Goal: Task Accomplishment & Management: Use online tool/utility

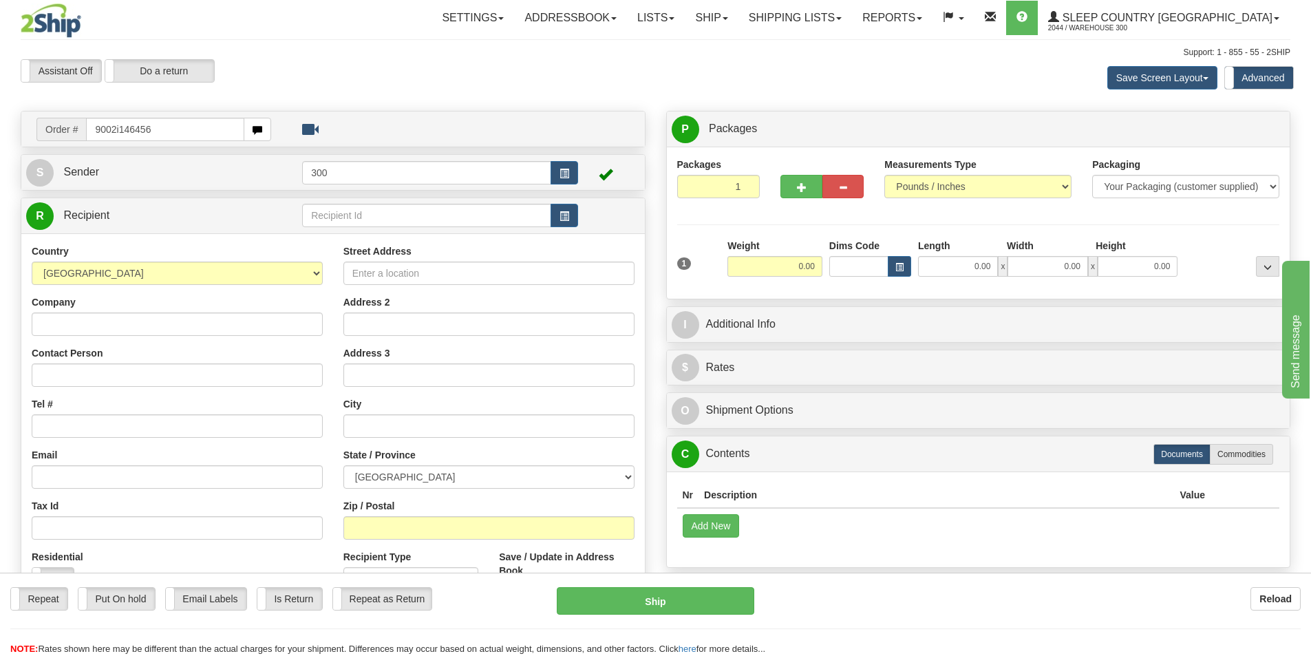
type input "9002i146456"
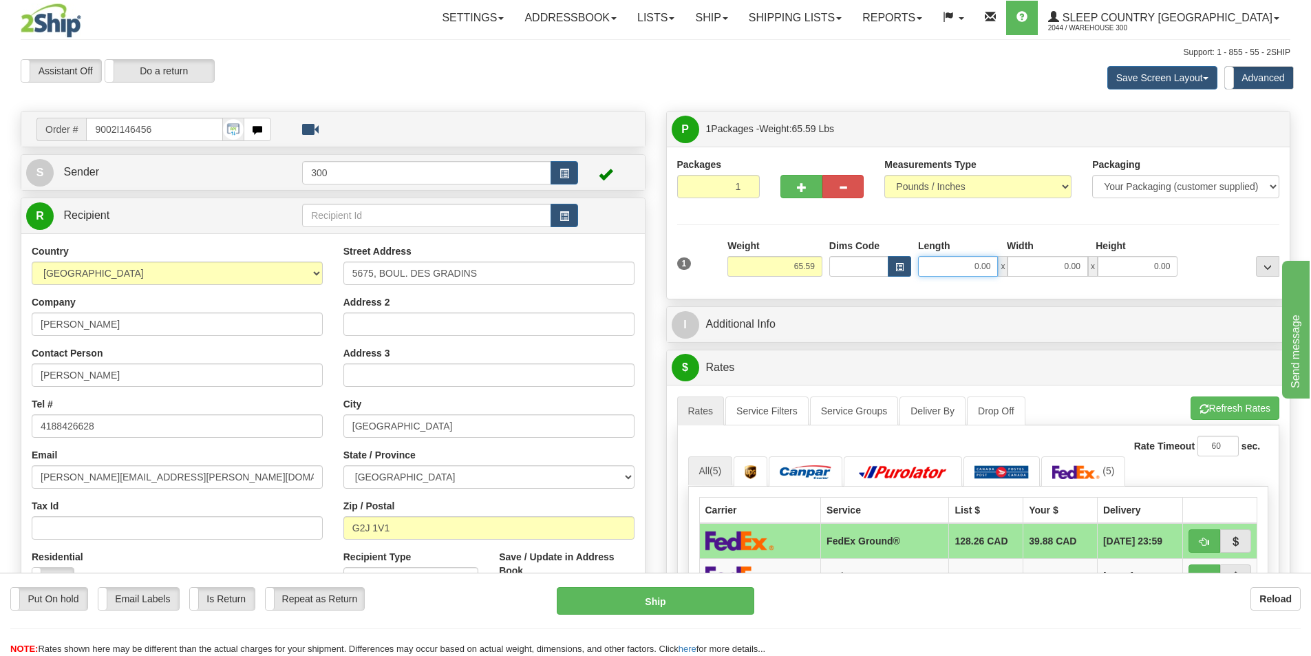
drag, startPoint x: 955, startPoint y: 270, endPoint x: 1099, endPoint y: 270, distance: 143.8
click at [1099, 270] on div "0.00 x 0.00 x 0.00" at bounding box center [1047, 266] width 259 height 21
type input "18.00"
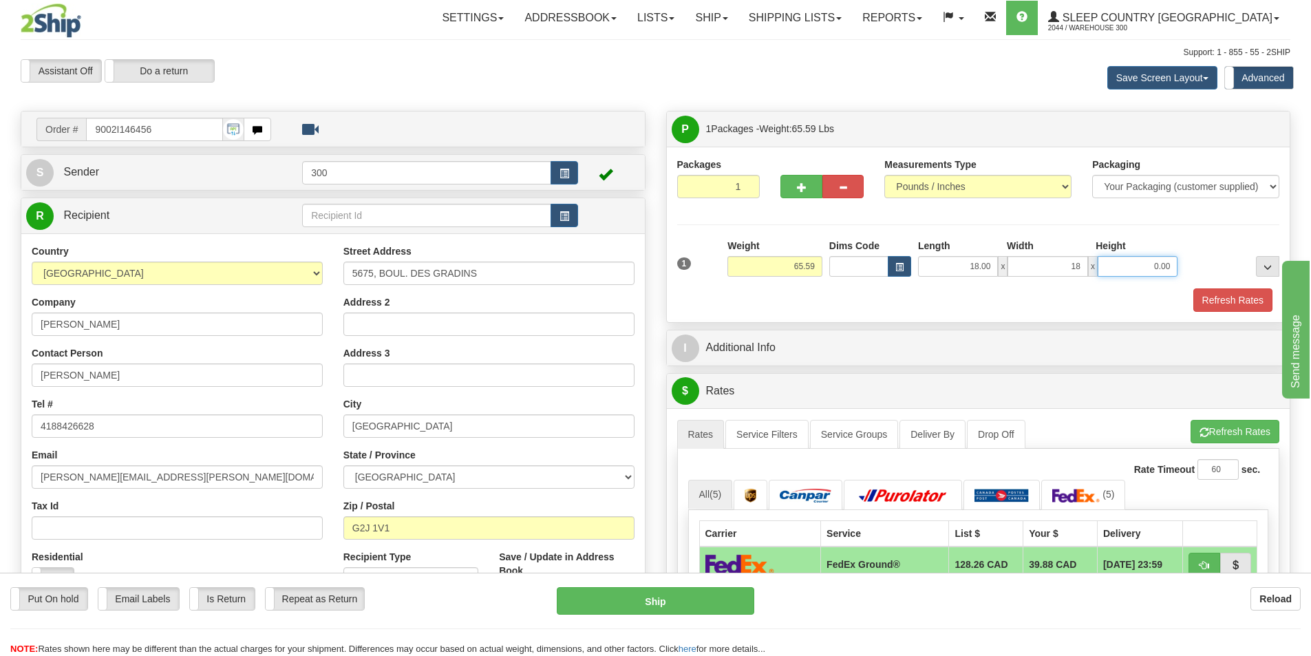
type input "18.00"
type input "43.00"
click at [1235, 299] on button "Refresh Rates" at bounding box center [1232, 299] width 79 height 23
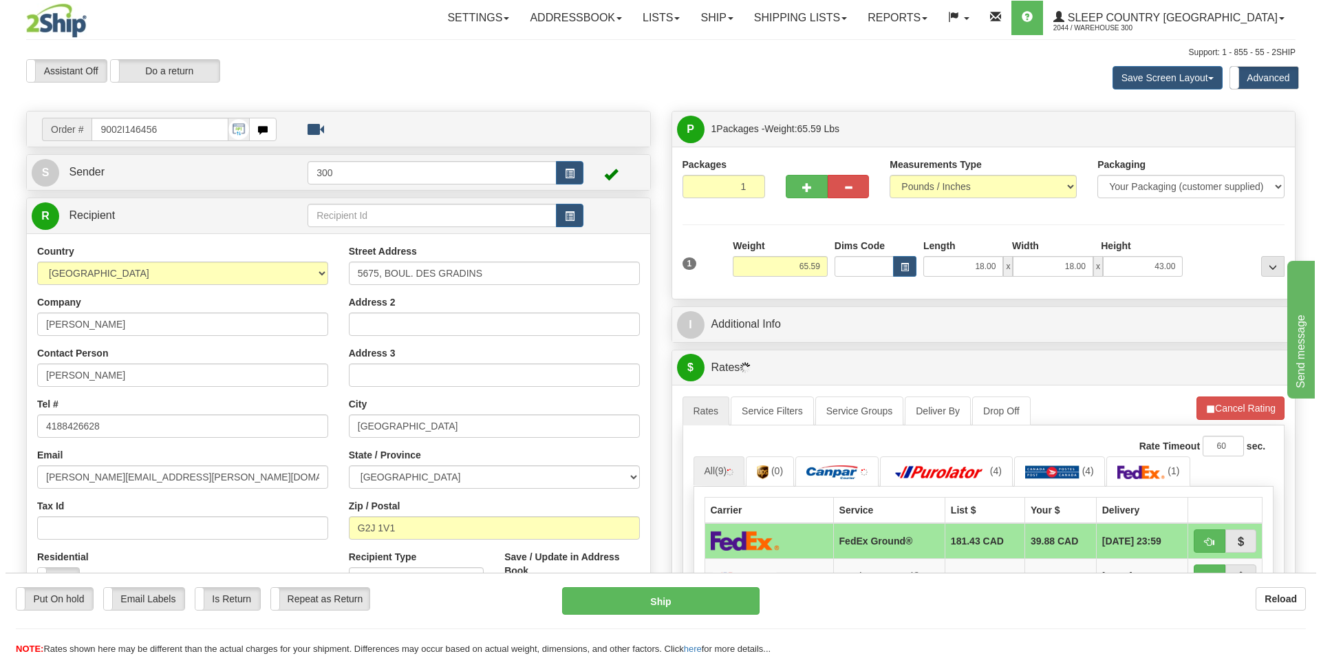
scroll to position [206, 0]
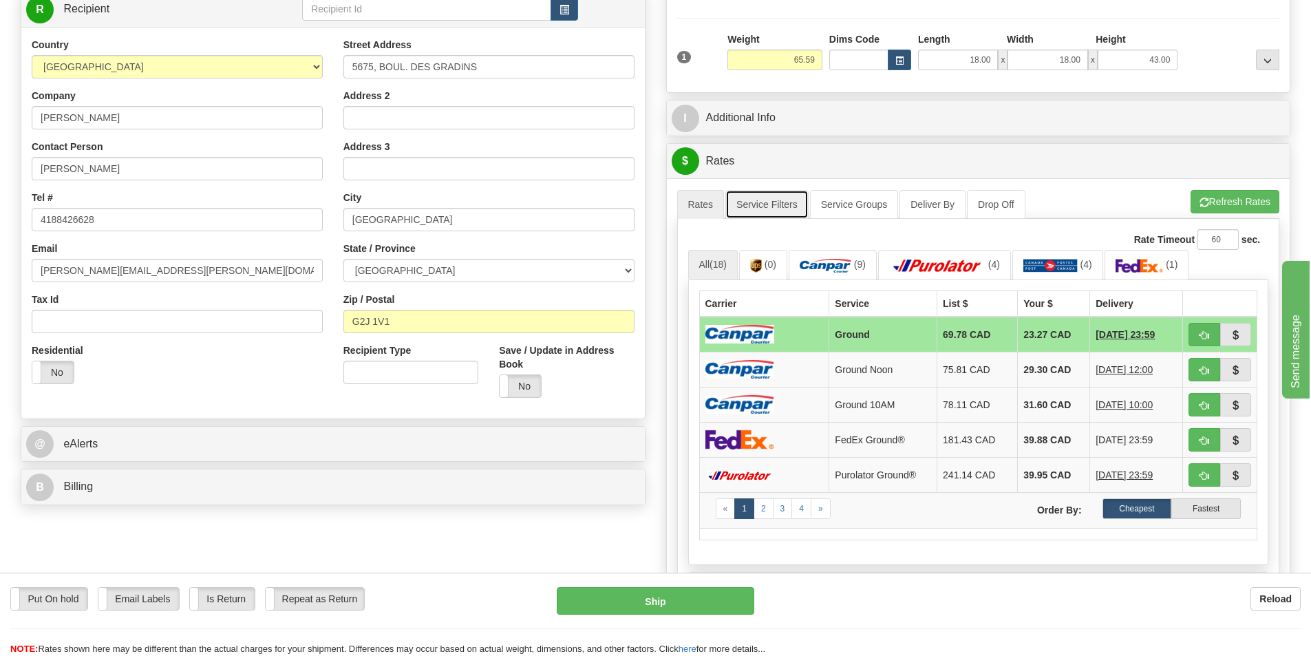
click at [785, 206] on link "Service Filters" at bounding box center [766, 204] width 83 height 29
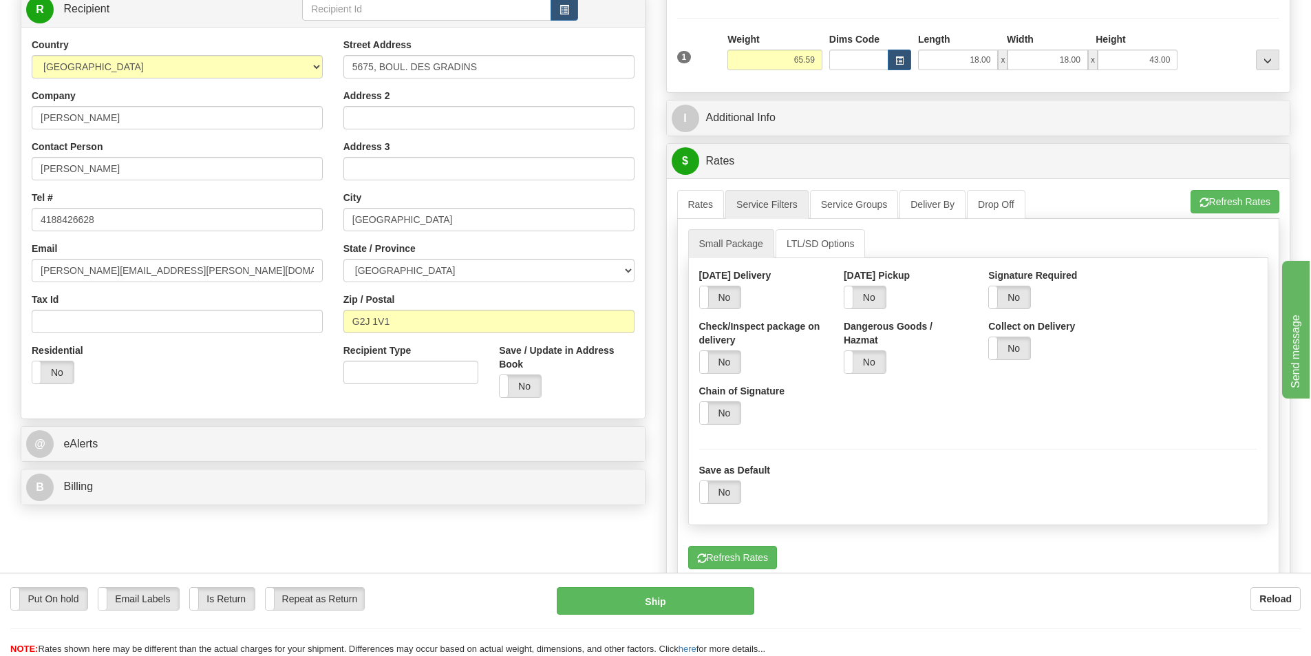
drag, startPoint x: 1005, startPoint y: 292, endPoint x: 970, endPoint y: 287, distance: 35.4
click at [1007, 292] on label "No" at bounding box center [1009, 297] width 41 height 22
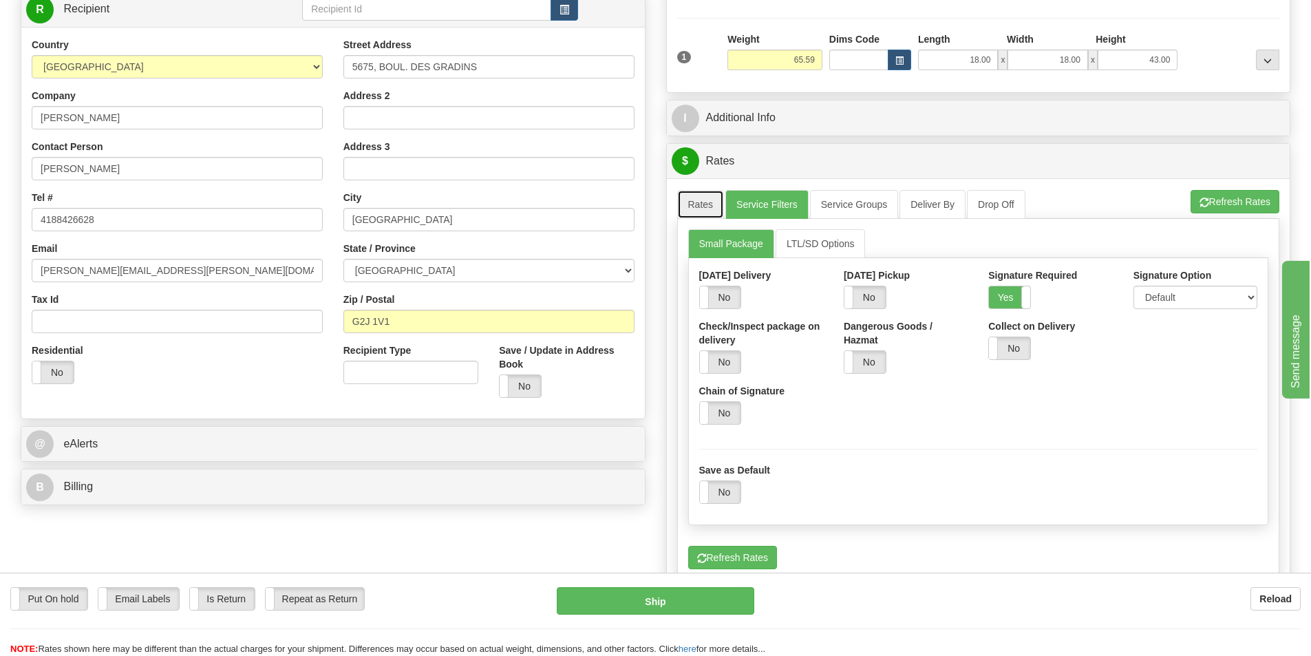
click at [708, 198] on link "Rates" at bounding box center [700, 204] width 47 height 29
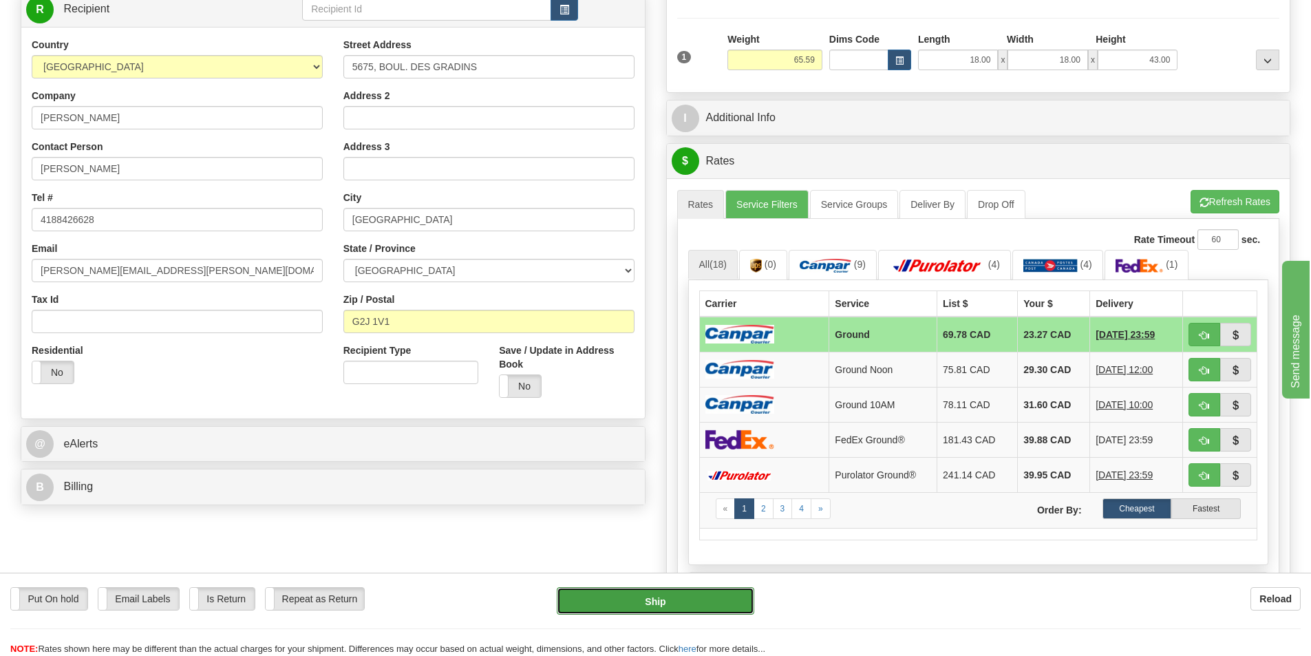
click at [686, 592] on button "Ship" at bounding box center [655, 601] width 197 height 28
type input "1"
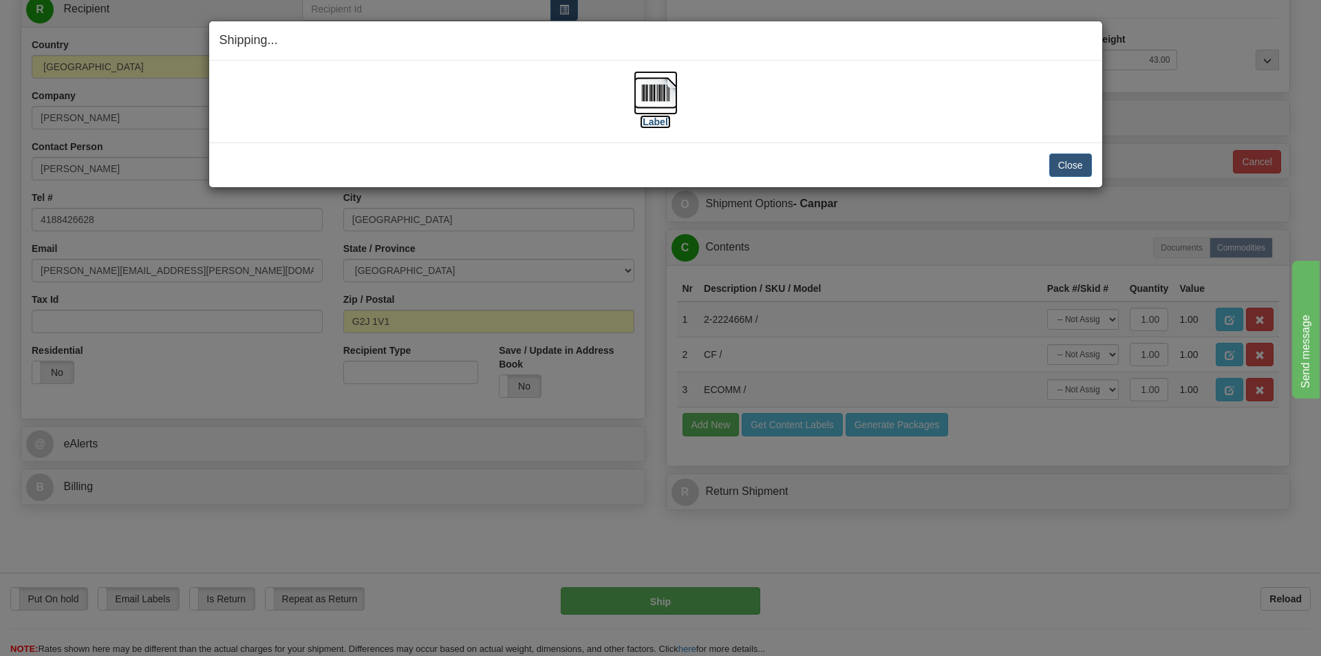
click at [658, 119] on label "[Label]" at bounding box center [656, 122] width 32 height 14
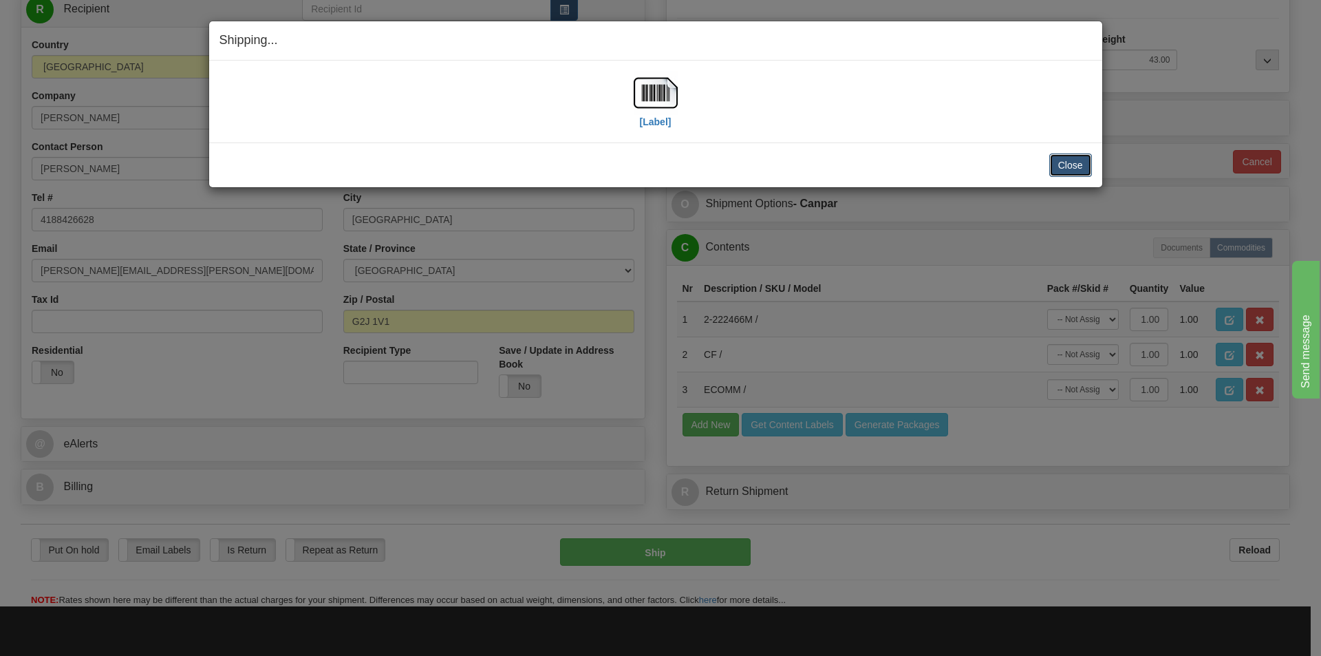
click at [1080, 163] on button "Close" at bounding box center [1070, 164] width 43 height 23
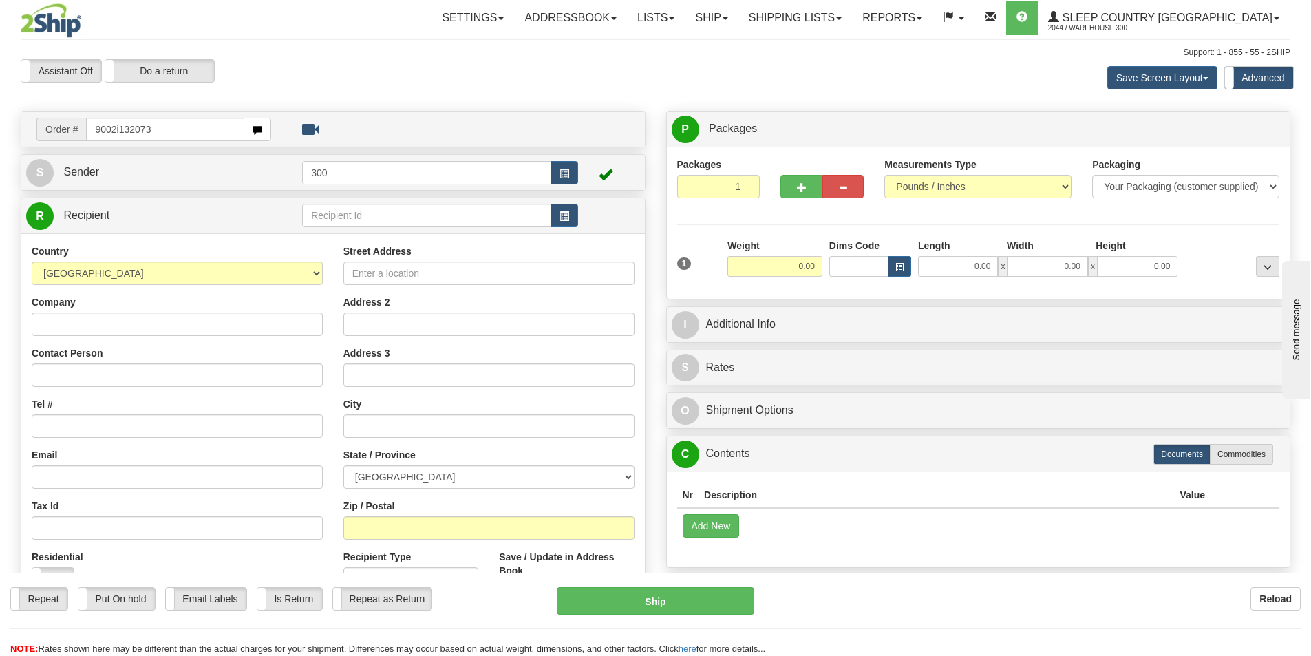
type input "9002i132073"
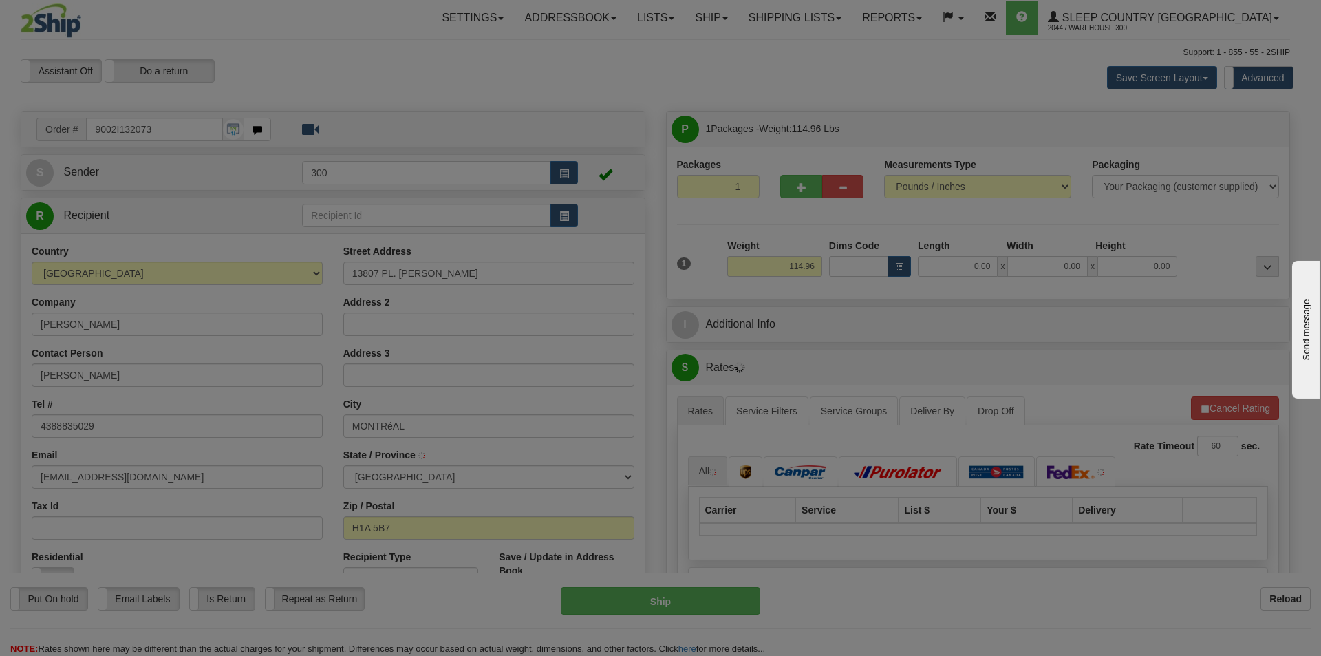
type input "[GEOGRAPHIC_DATA]"
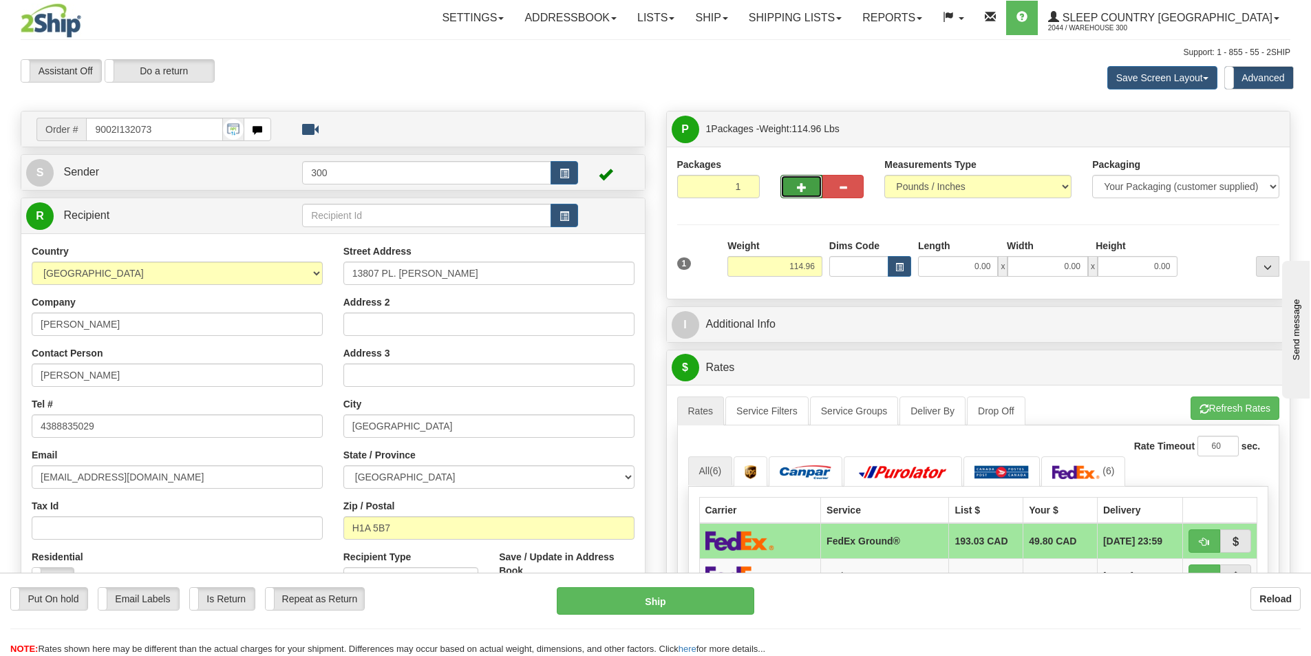
click at [813, 186] on button "button" at bounding box center [800, 186] width 41 height 23
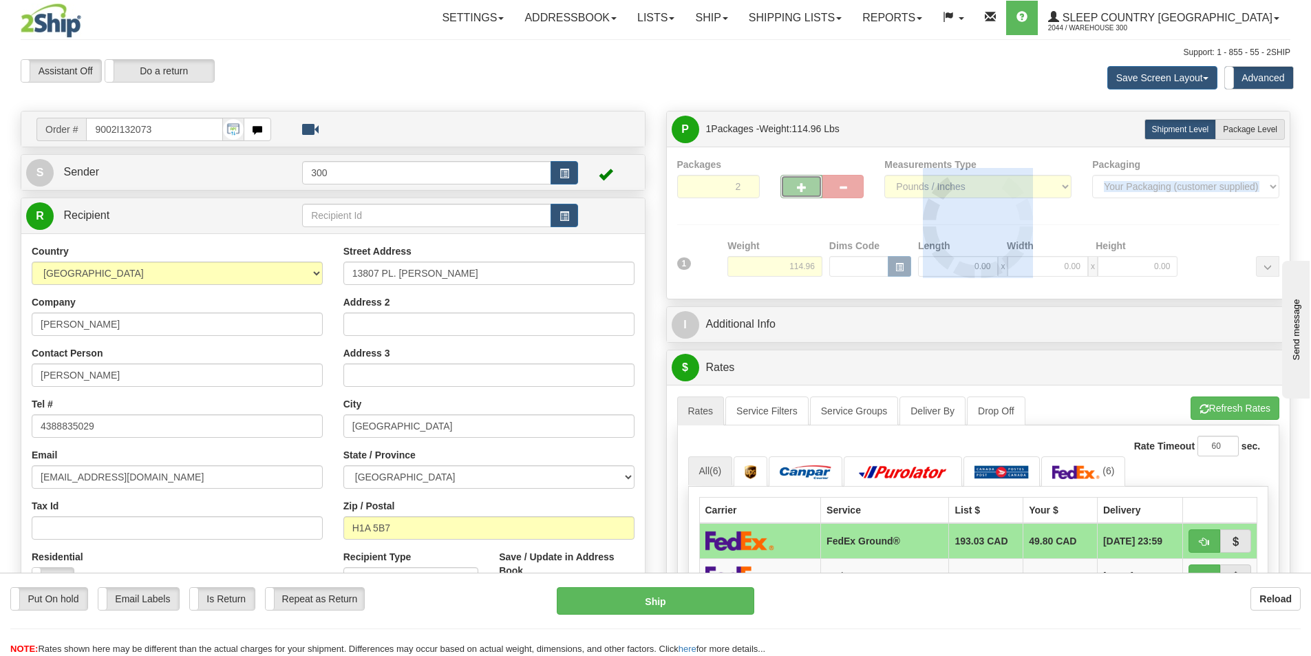
click at [813, 186] on div at bounding box center [978, 223] width 603 height 131
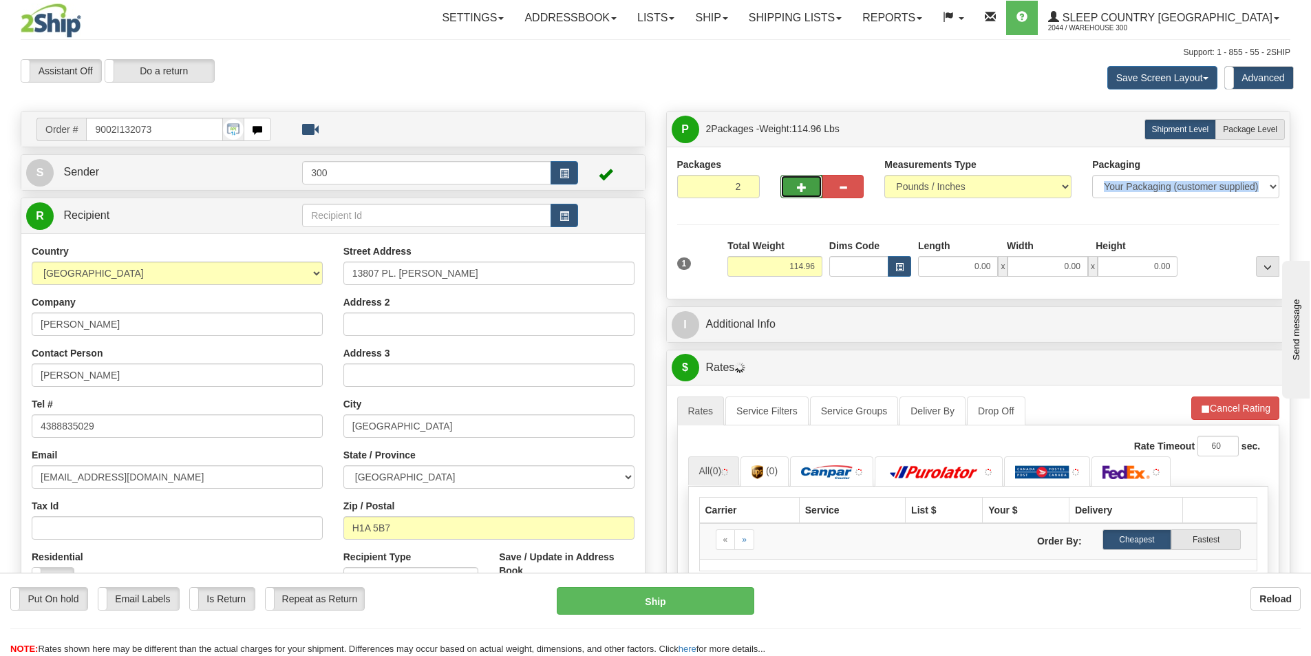
click at [813, 186] on button "button" at bounding box center [800, 186] width 41 height 23
type input "3"
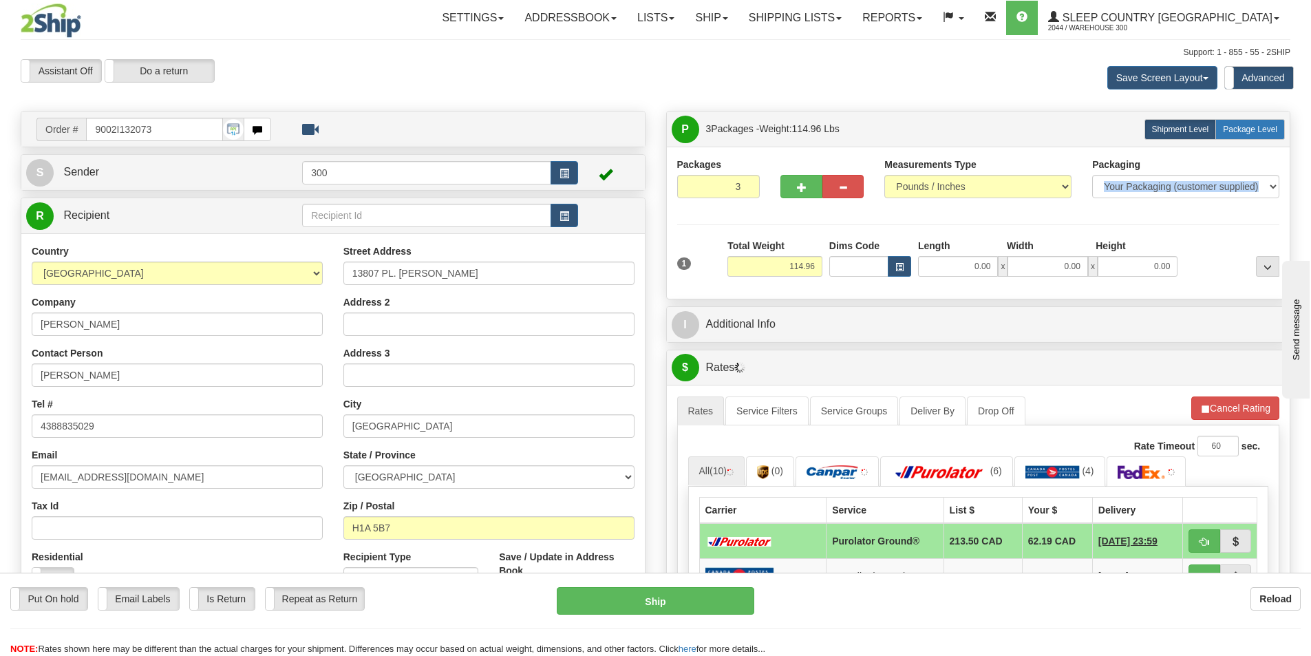
click at [1247, 131] on span "Package Level" at bounding box center [1250, 130] width 54 height 10
radio input "true"
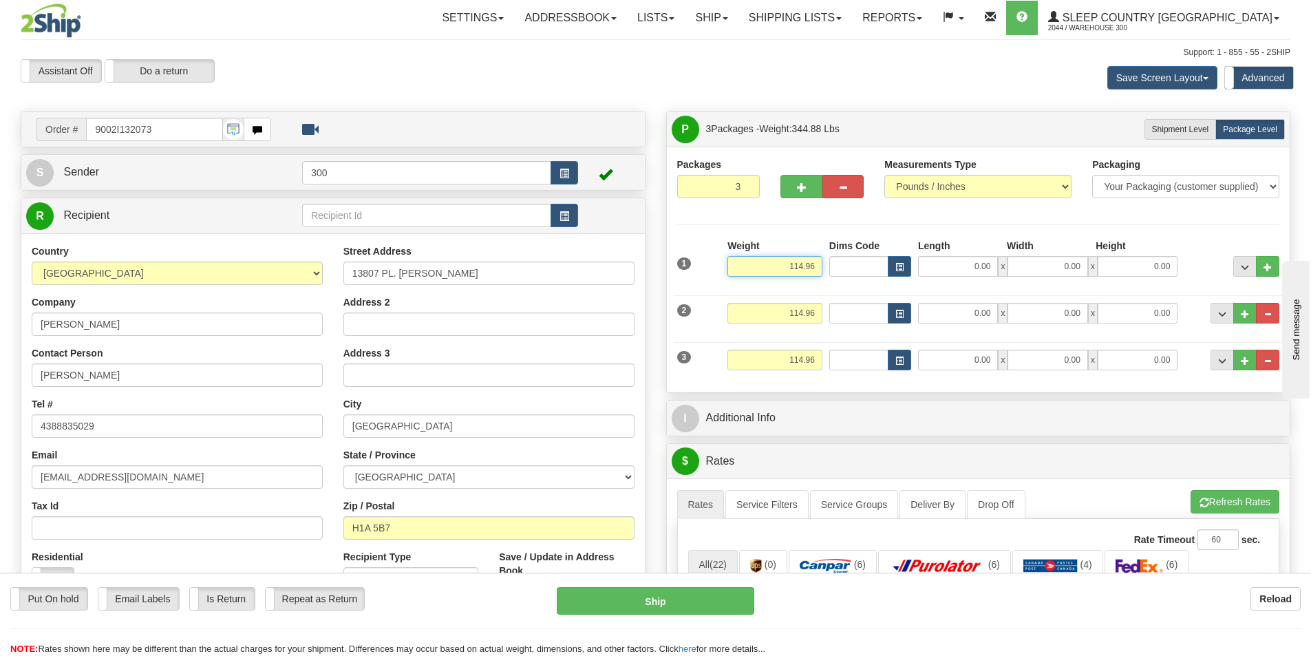
drag, startPoint x: 765, startPoint y: 268, endPoint x: 864, endPoint y: 279, distance: 99.0
click at [864, 279] on div "1 Weight 114.96 Dims Code x" at bounding box center [979, 263] width 610 height 49
drag, startPoint x: 778, startPoint y: 356, endPoint x: 950, endPoint y: 363, distance: 171.4
click at [950, 363] on div "3 Weight 114.96 Dims Code Length Width 0.00" at bounding box center [979, 358] width 610 height 46
type input "4.96"
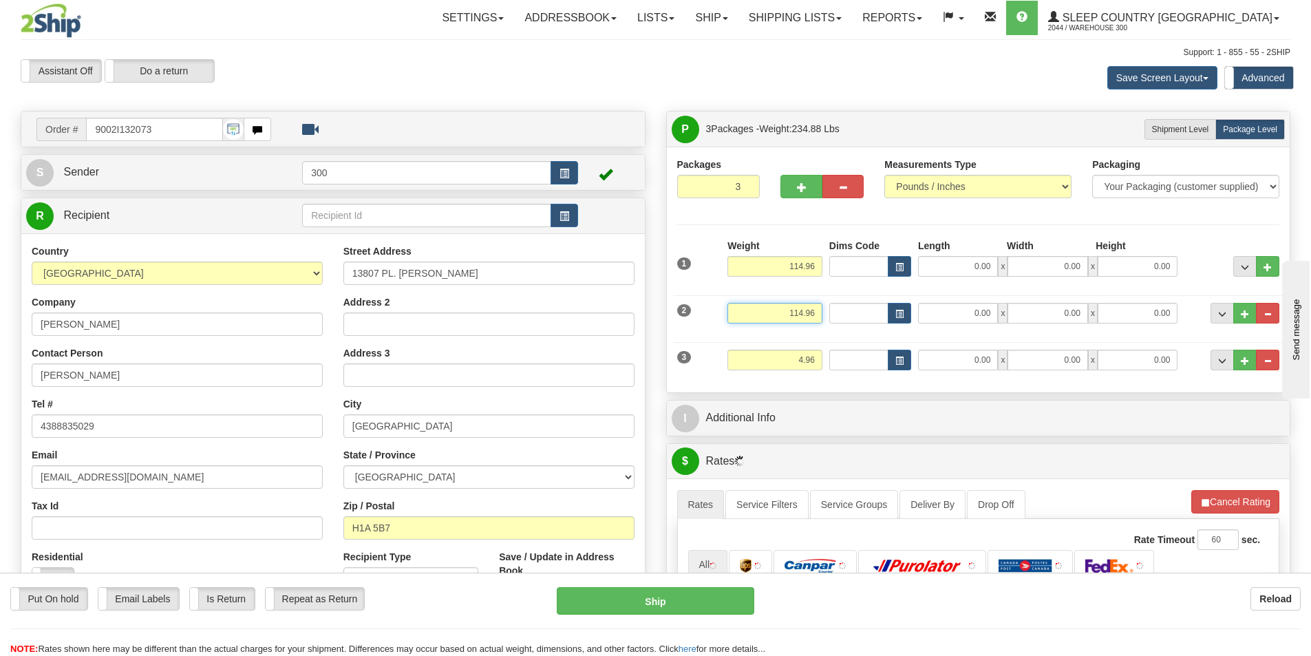
drag, startPoint x: 780, startPoint y: 317, endPoint x: 871, endPoint y: 312, distance: 91.6
click at [871, 312] on div "2 Weight 114.96 Dims Code Length Width 0.00" at bounding box center [979, 311] width 610 height 46
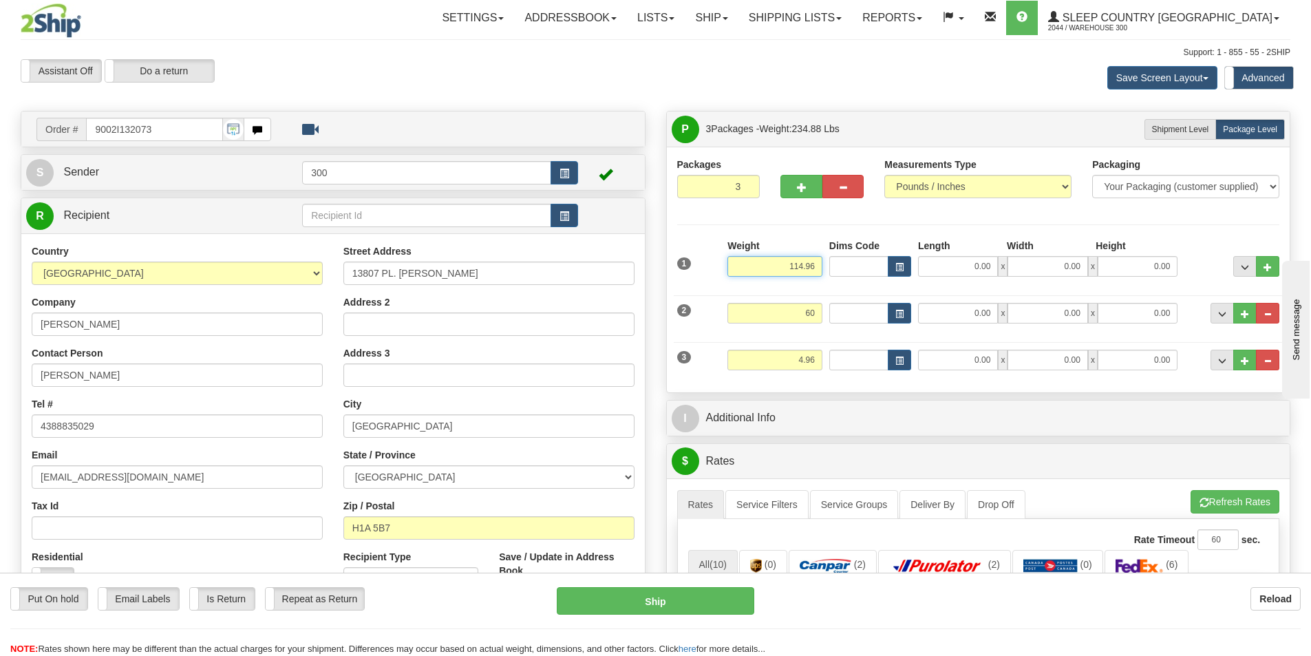
type input "60.00"
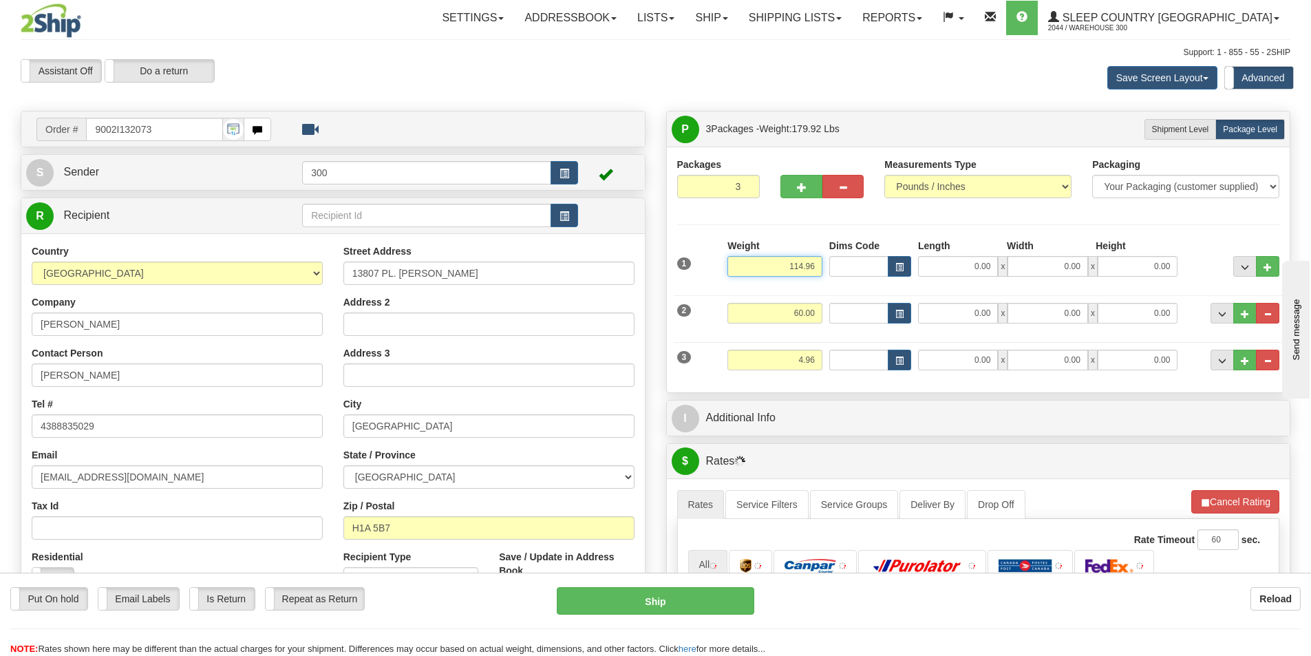
drag, startPoint x: 783, startPoint y: 266, endPoint x: 881, endPoint y: 259, distance: 98.6
click at [881, 259] on div "1 Weight 114.96 Dims Code x" at bounding box center [979, 263] width 610 height 49
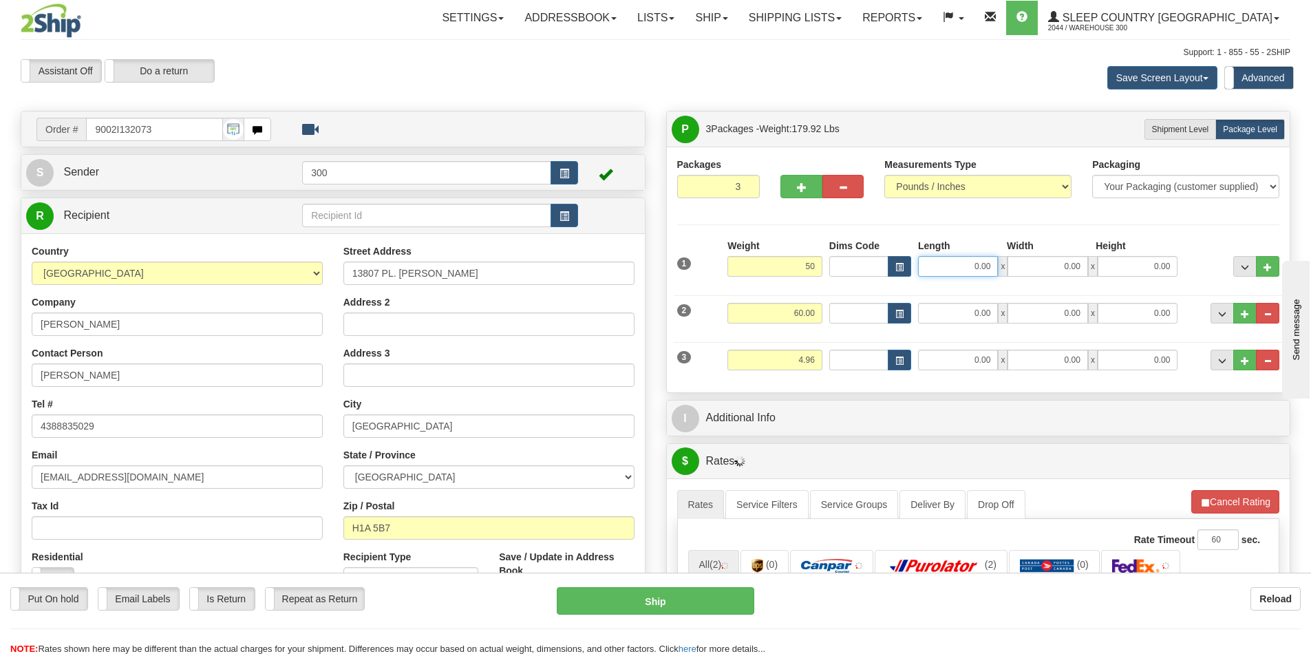
click at [964, 272] on input "0.00" at bounding box center [958, 266] width 80 height 21
type input "50.00"
type input "72.00"
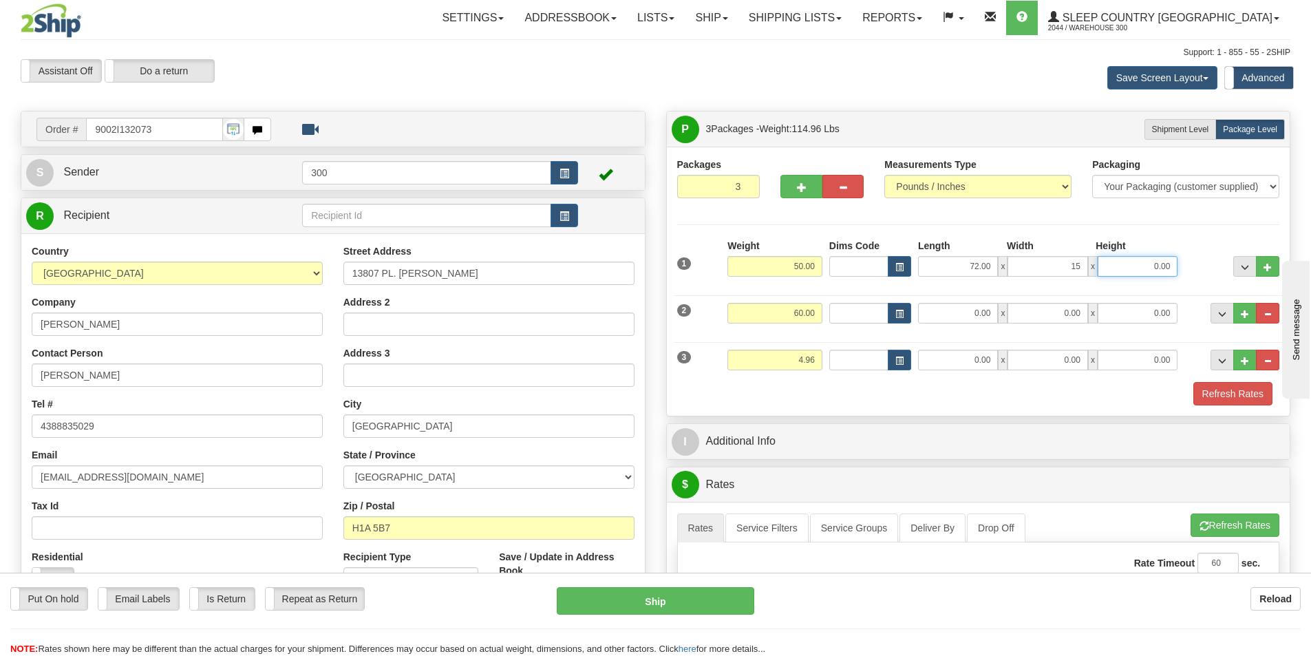
type input "15.00"
type input "16.00"
click at [959, 314] on input "0.00" at bounding box center [958, 313] width 80 height 21
type input "16.00"
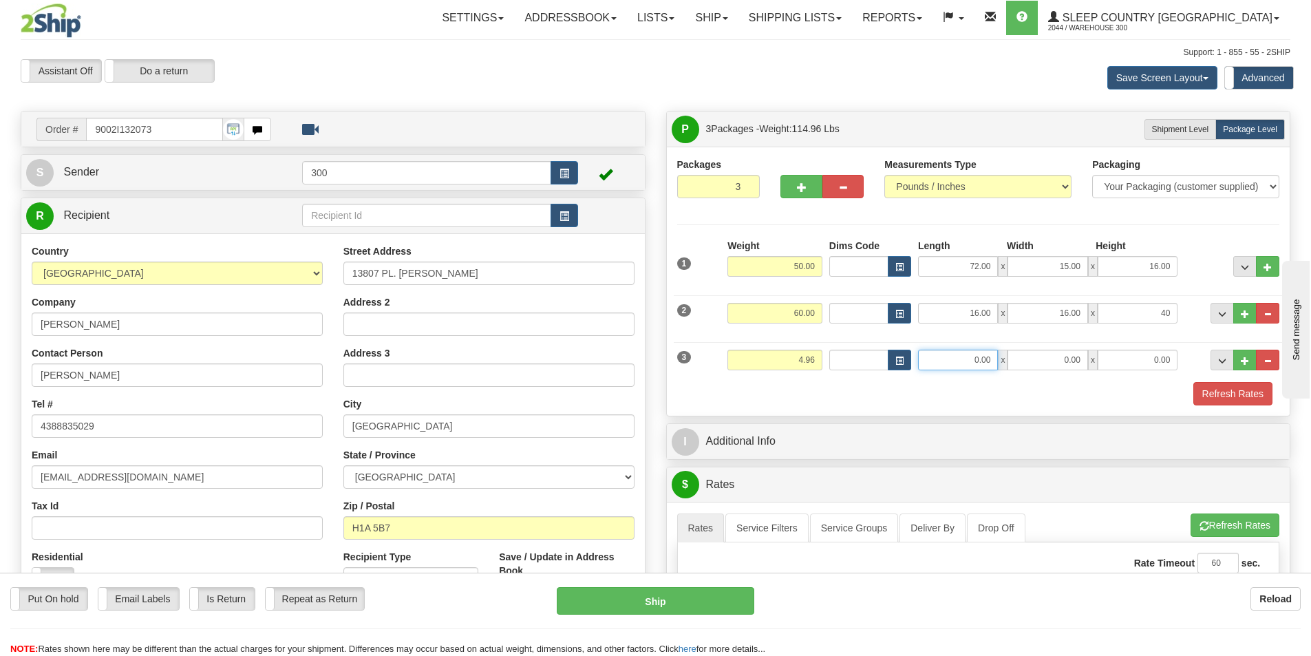
type input "40.00"
drag, startPoint x: 982, startPoint y: 365, endPoint x: 1160, endPoint y: 369, distance: 178.3
click at [1143, 365] on div "0.00 x 0.00 x 0.00" at bounding box center [1047, 360] width 259 height 21
type input "7.00"
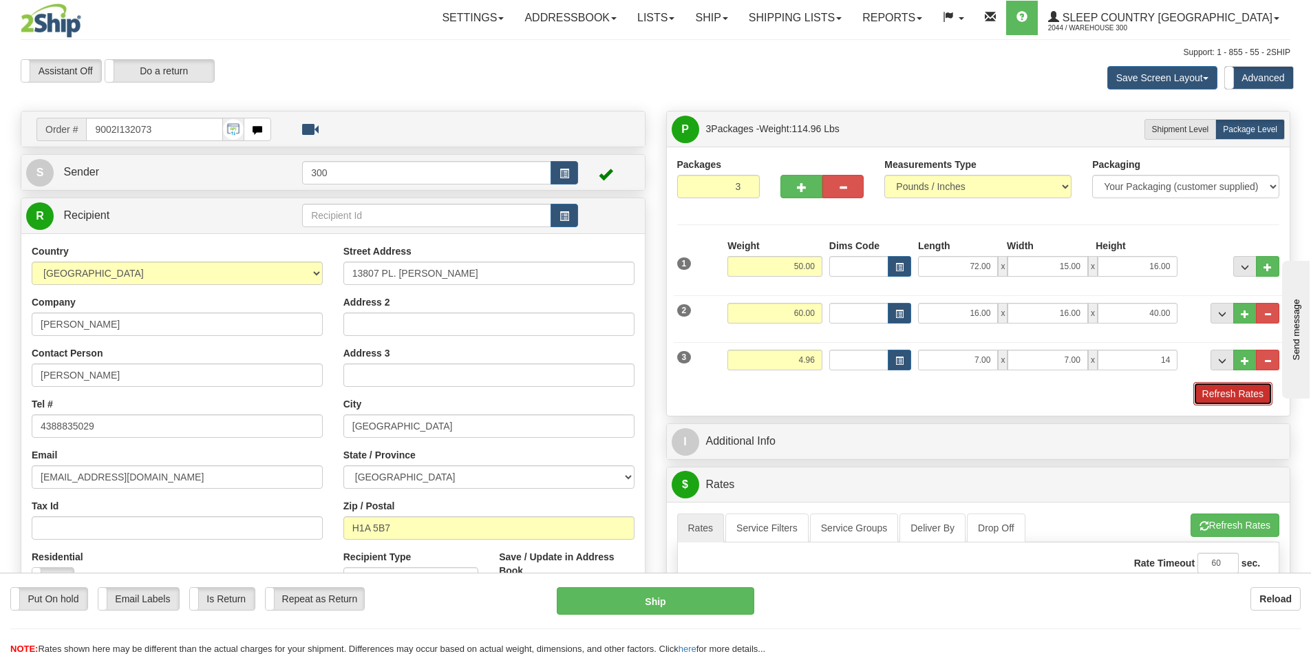
type input "14.00"
click at [1224, 384] on button "Refresh Rates" at bounding box center [1232, 393] width 79 height 23
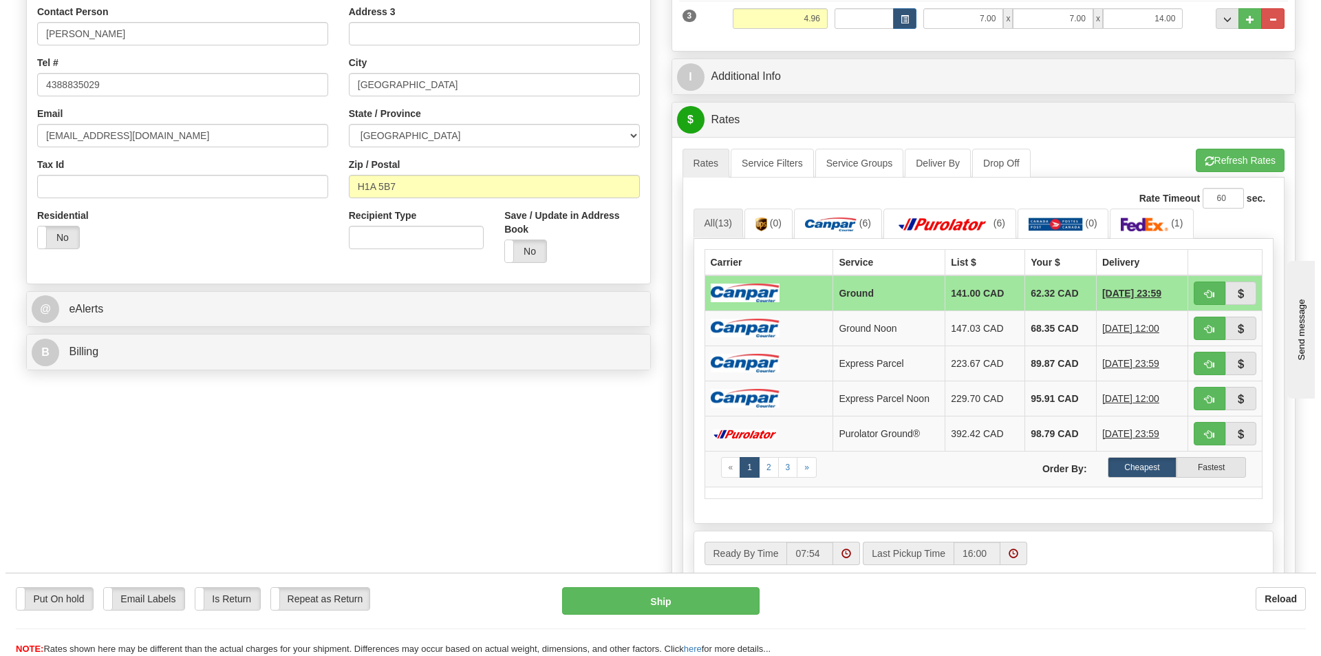
scroll to position [344, 0]
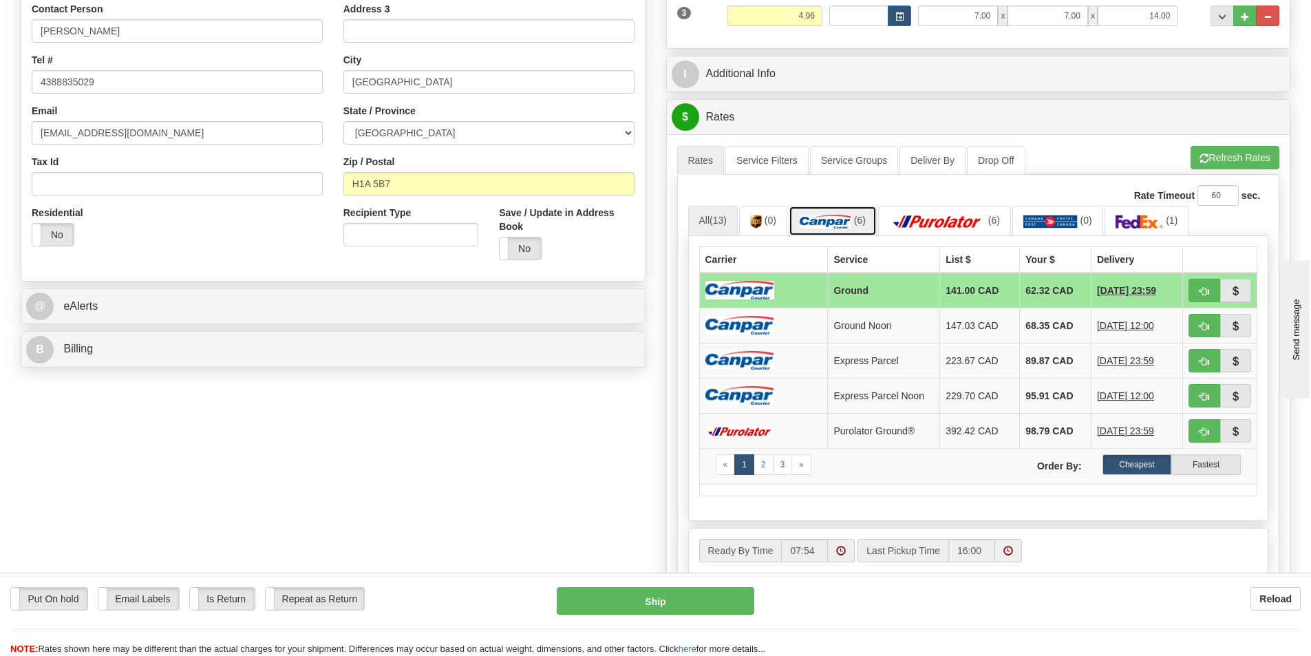
click at [827, 214] on link "(6)" at bounding box center [833, 221] width 88 height 30
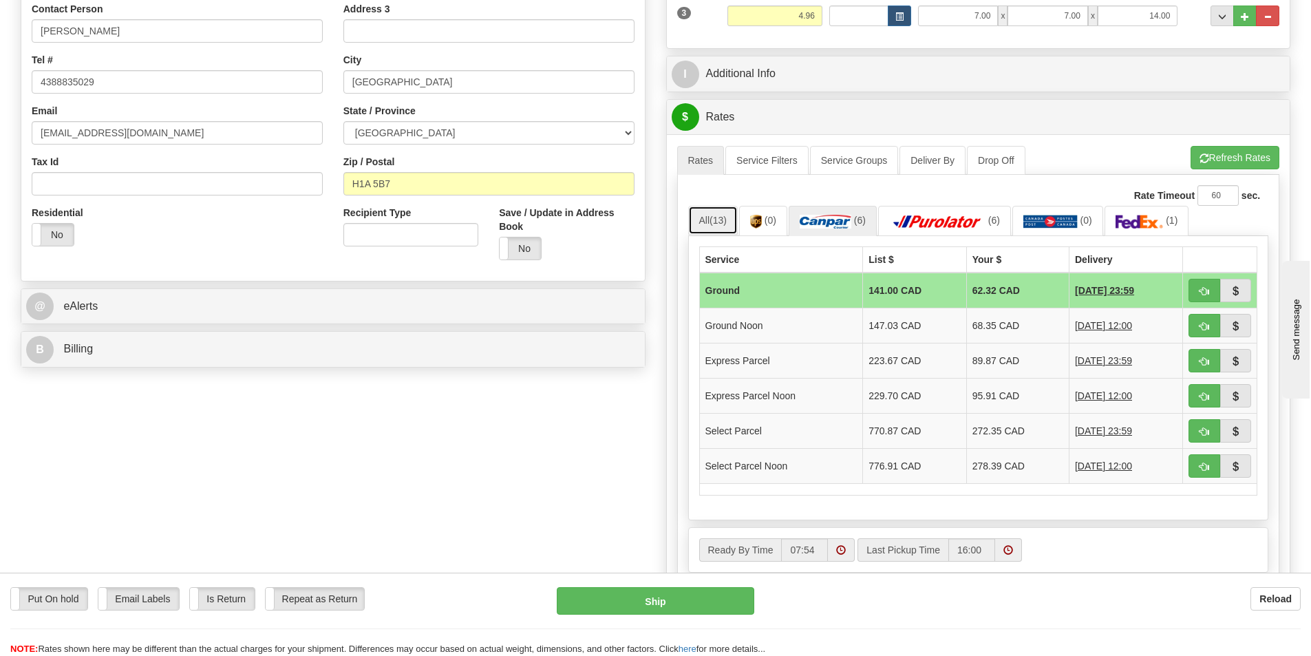
click at [725, 224] on span "(13)" at bounding box center [717, 220] width 17 height 11
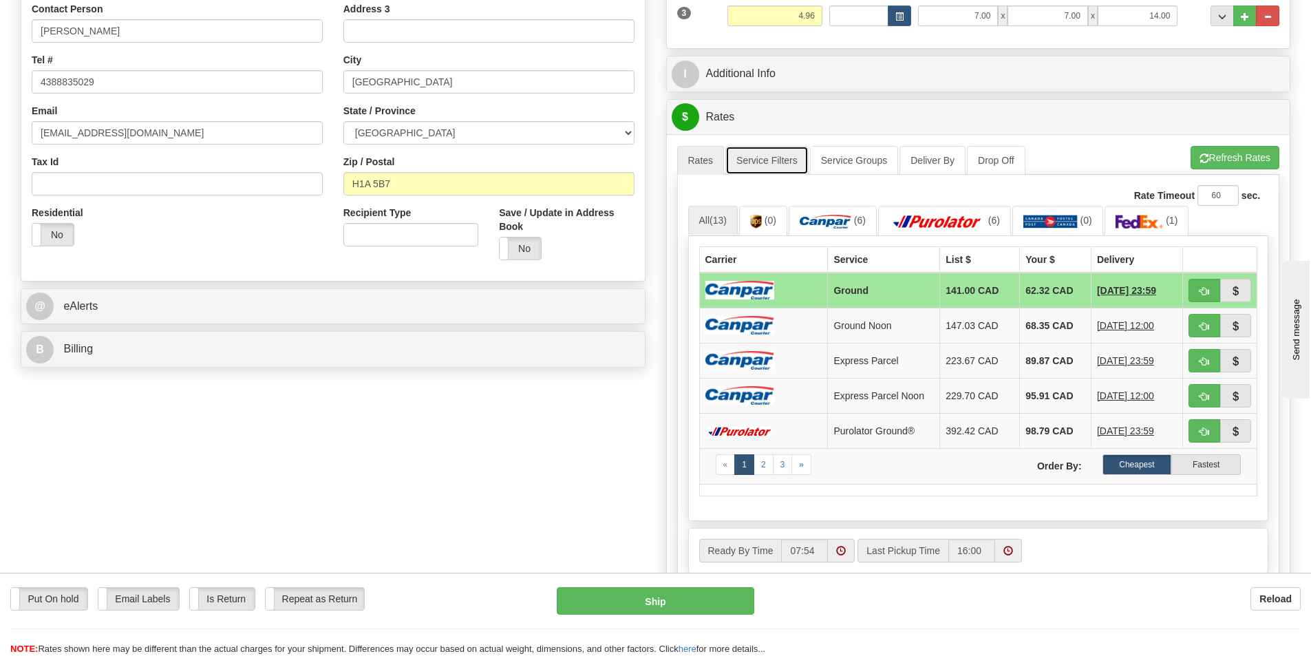
click at [789, 157] on link "Service Filters" at bounding box center [766, 160] width 83 height 29
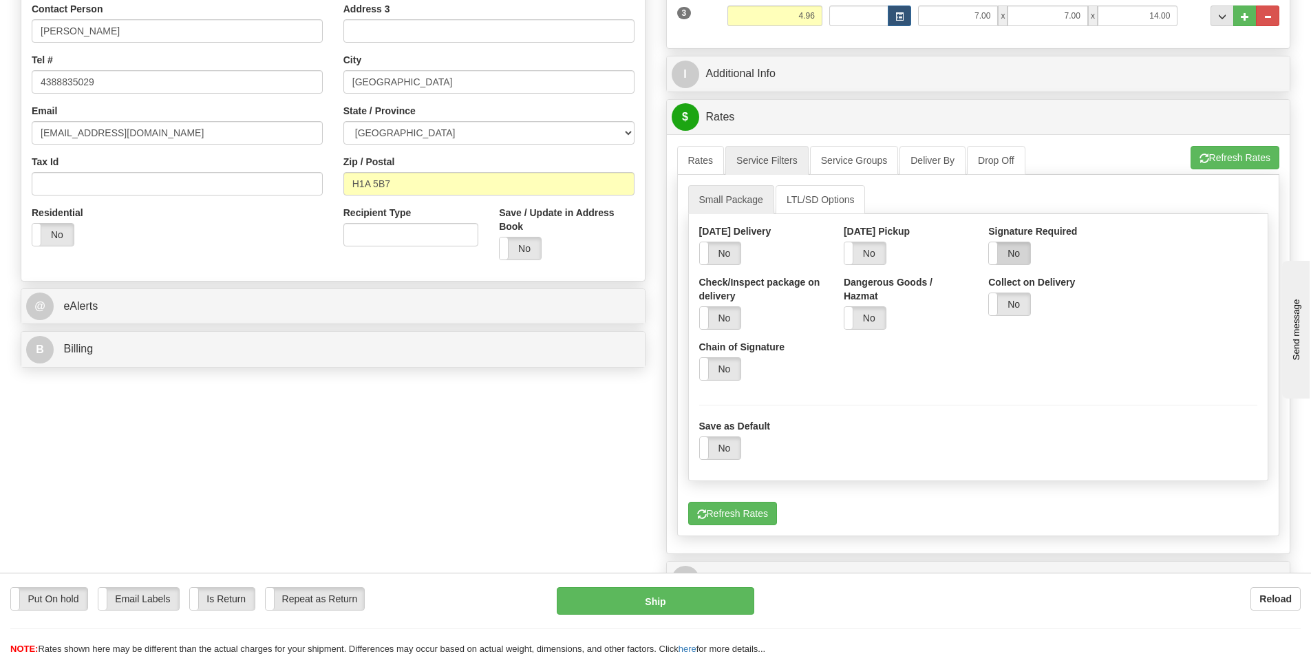
click at [1005, 247] on label "No" at bounding box center [1009, 253] width 41 height 22
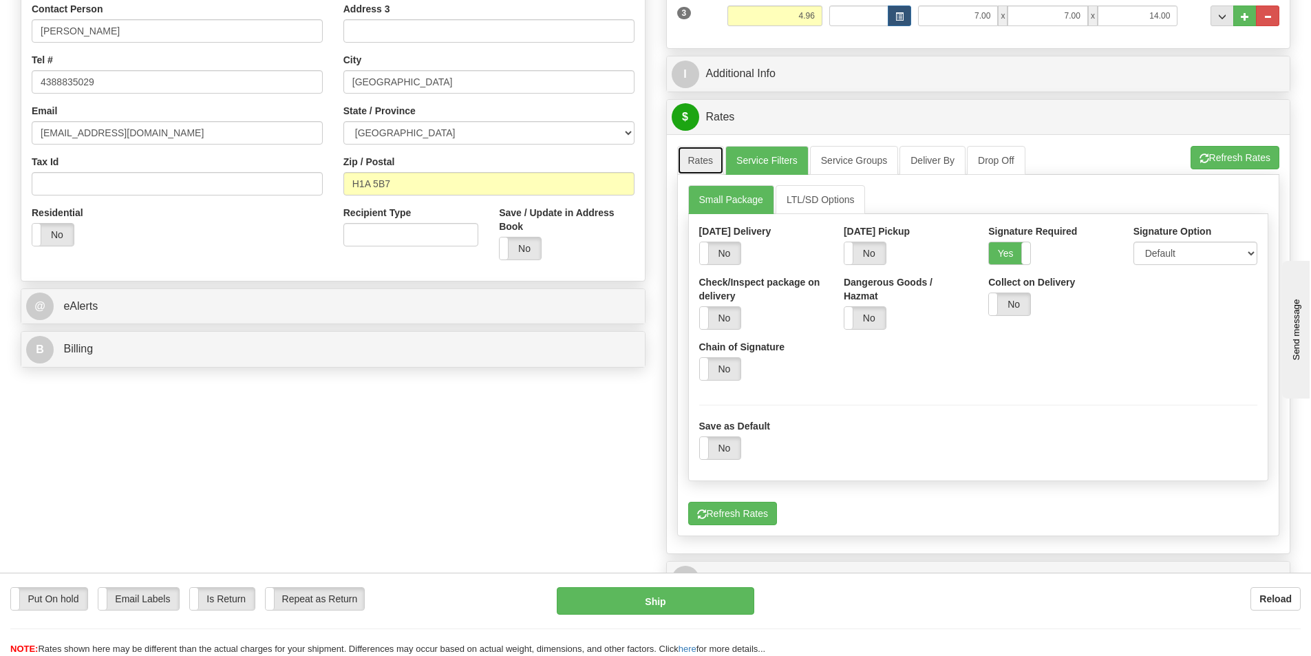
click at [707, 170] on link "Rates" at bounding box center [700, 160] width 47 height 29
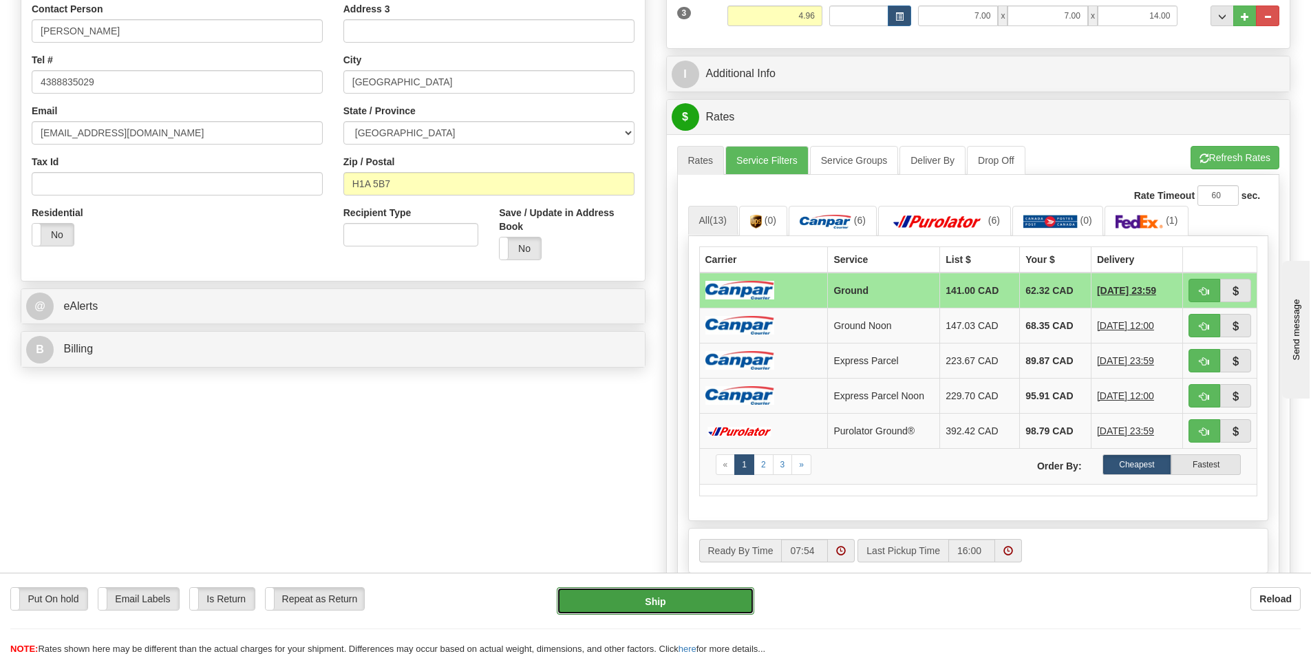
click at [734, 600] on button "Ship" at bounding box center [655, 601] width 197 height 28
type input "1"
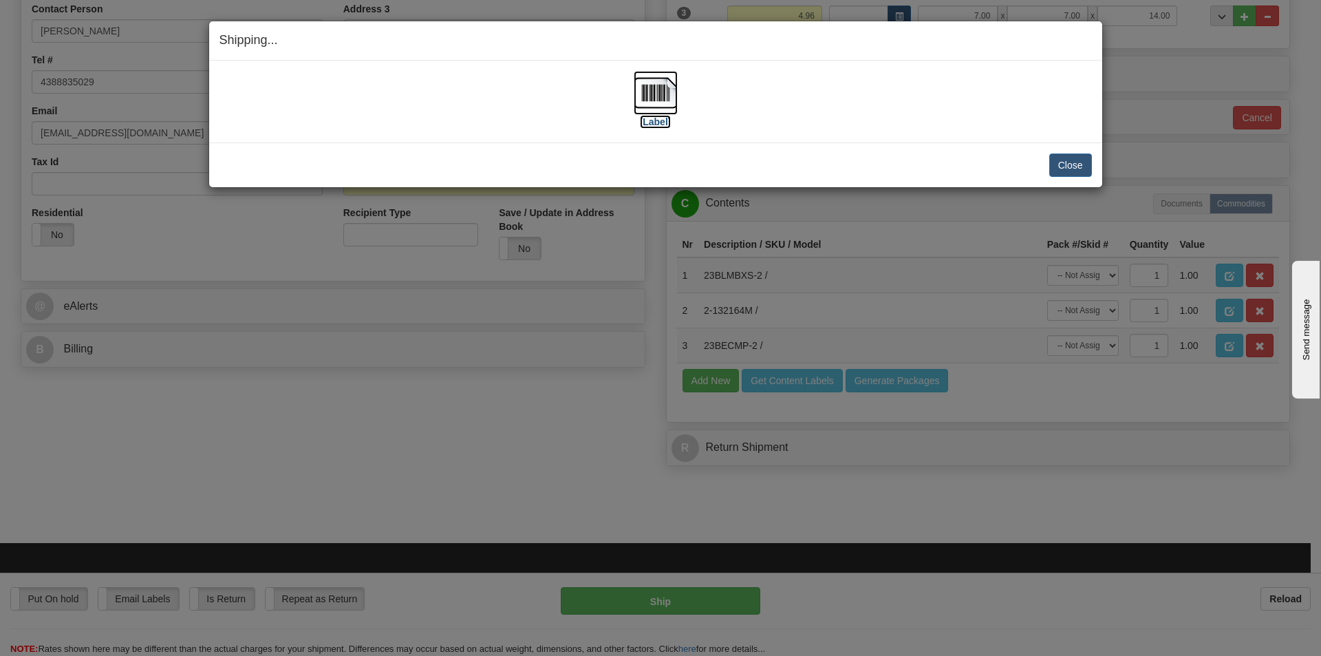
click at [666, 120] on label "[Label]" at bounding box center [656, 122] width 32 height 14
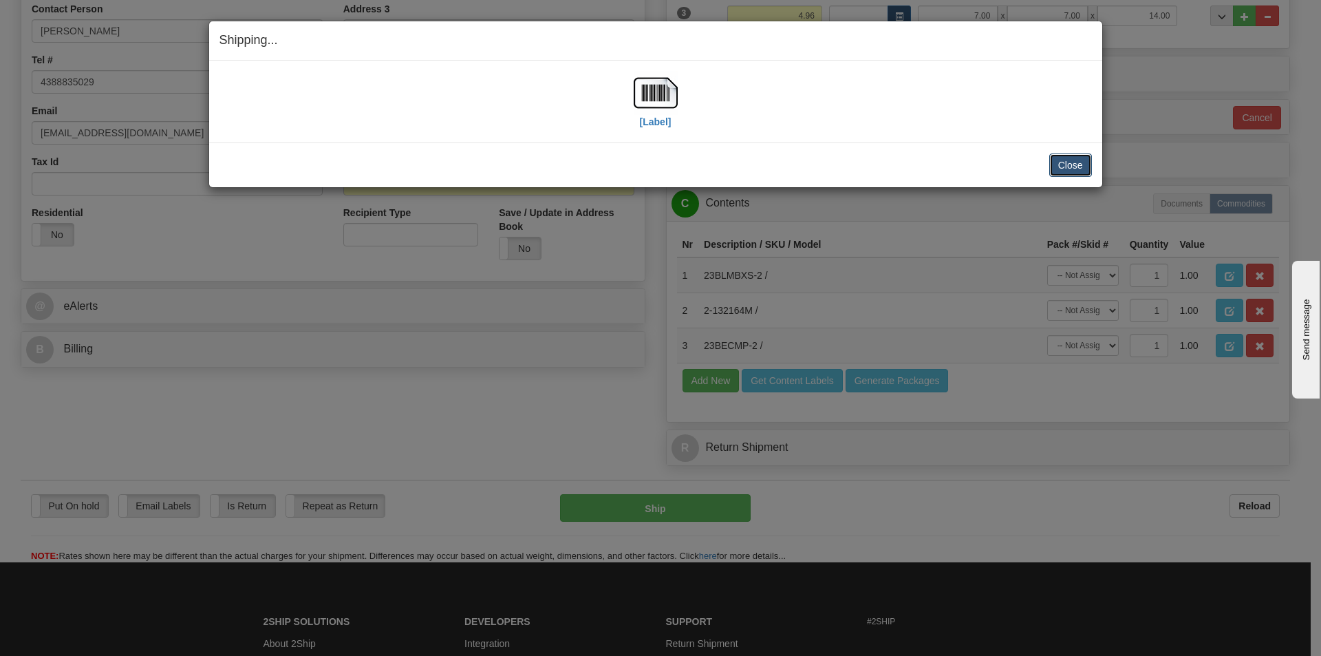
click at [1057, 164] on button "Close" at bounding box center [1070, 164] width 43 height 23
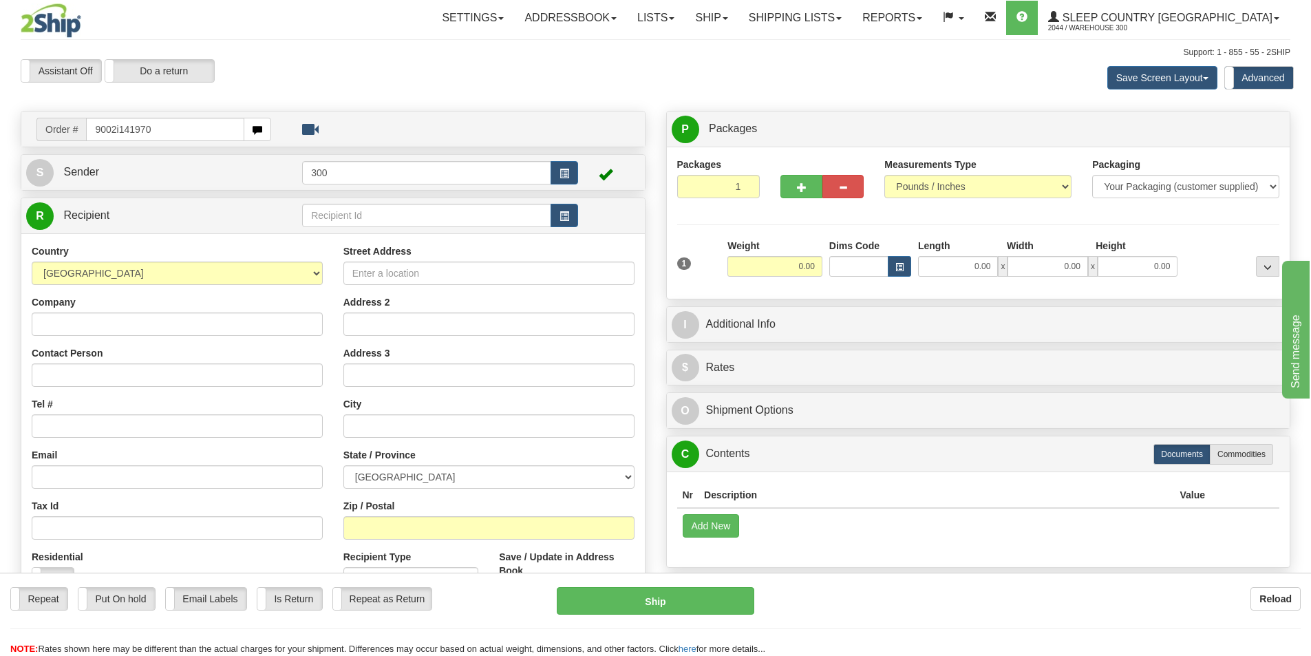
type input "9002i141970"
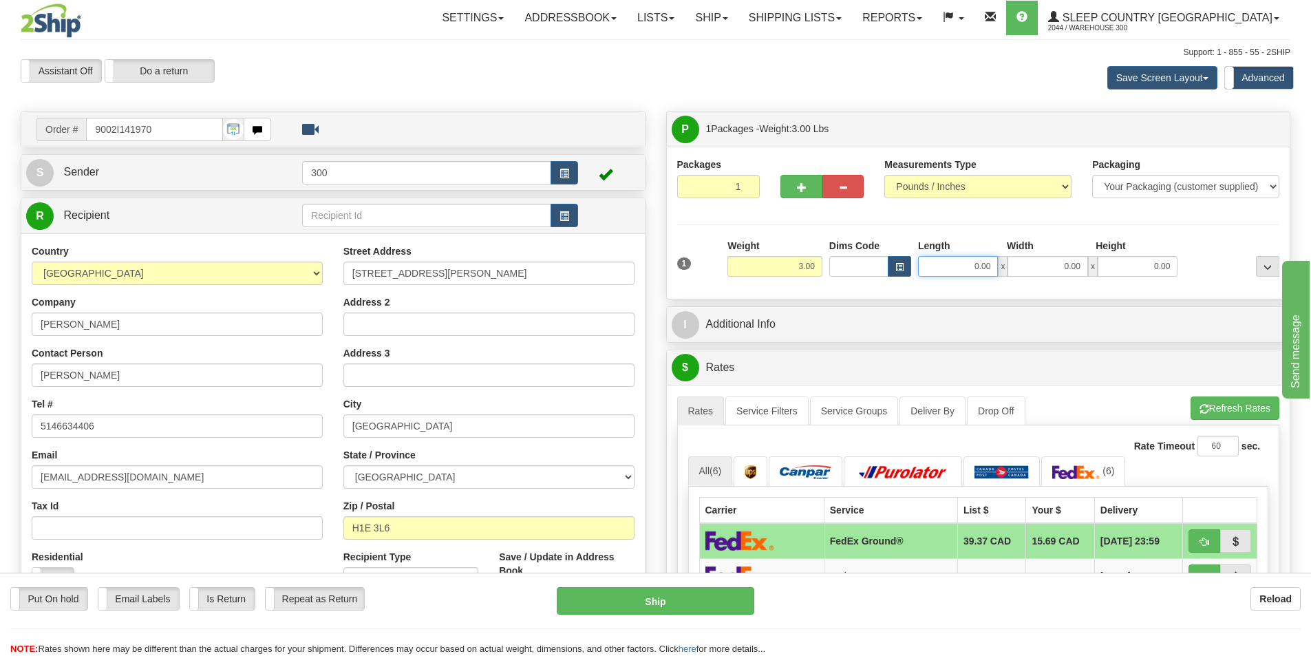
drag, startPoint x: 958, startPoint y: 268, endPoint x: 1204, endPoint y: 277, distance: 246.5
click at [1203, 277] on div "1 Weight 3.00 Dims Code 0.00" at bounding box center [979, 263] width 610 height 49
type input "11.00"
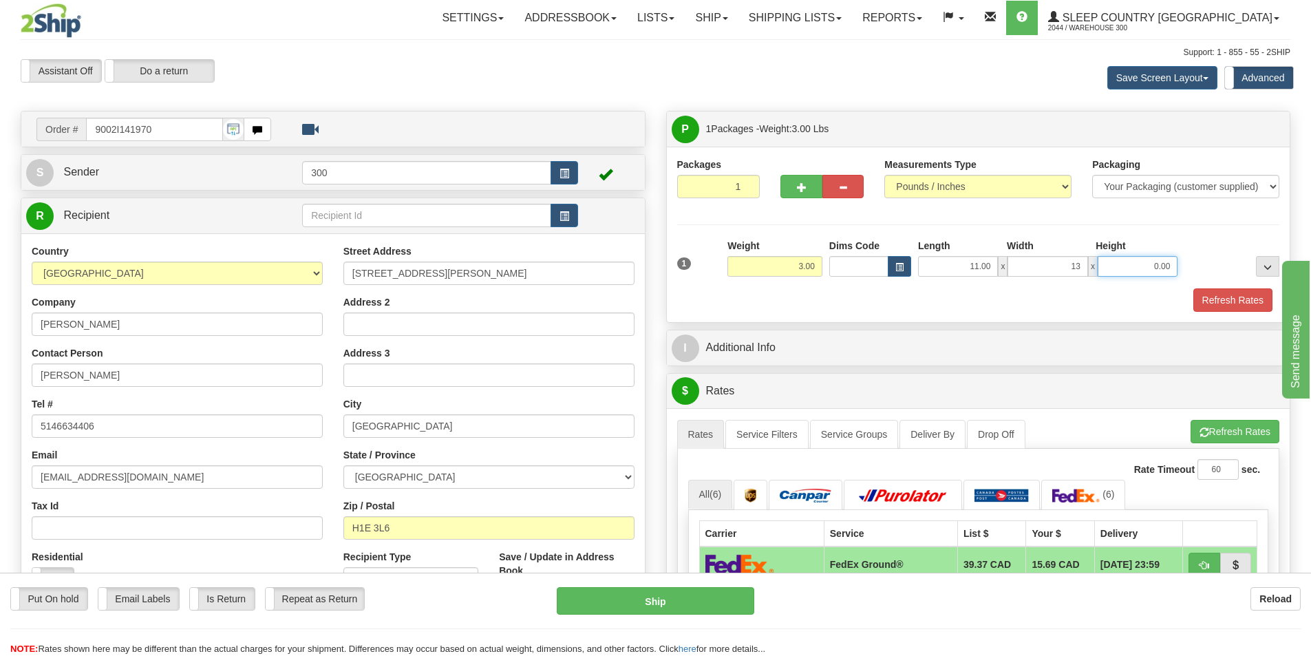
type input "13.00"
type input "3.00"
click at [1222, 305] on button "Refresh Rates" at bounding box center [1232, 299] width 79 height 23
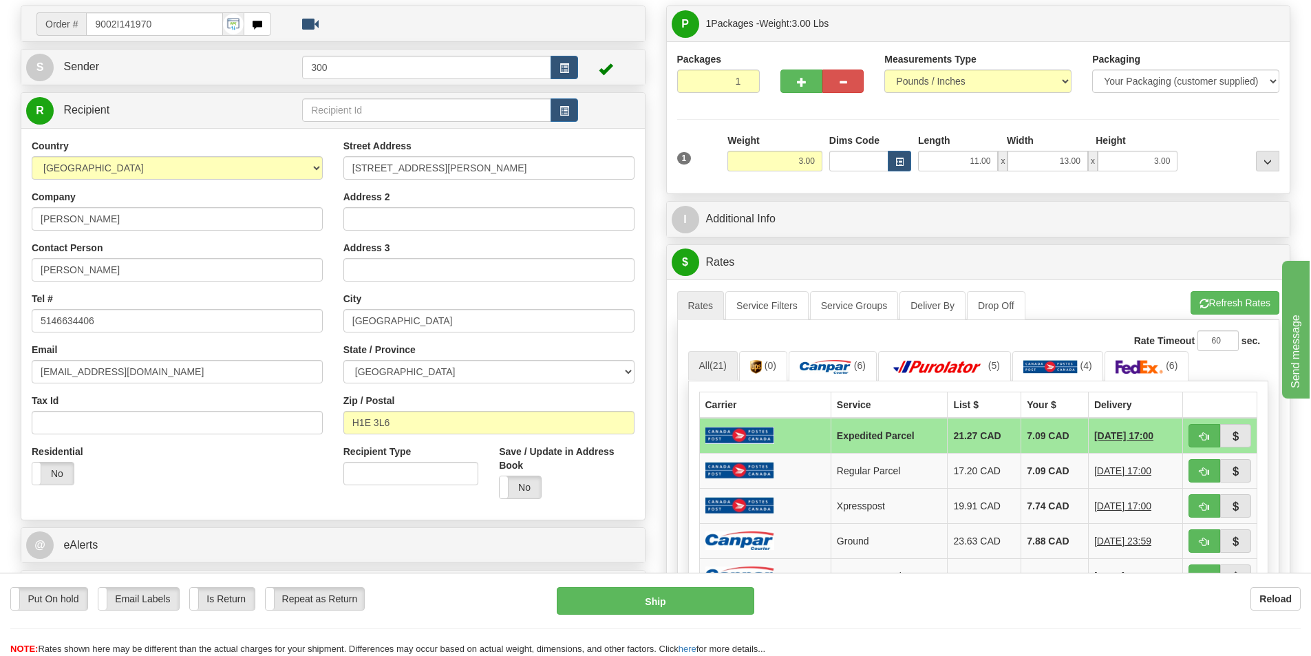
scroll to position [138, 0]
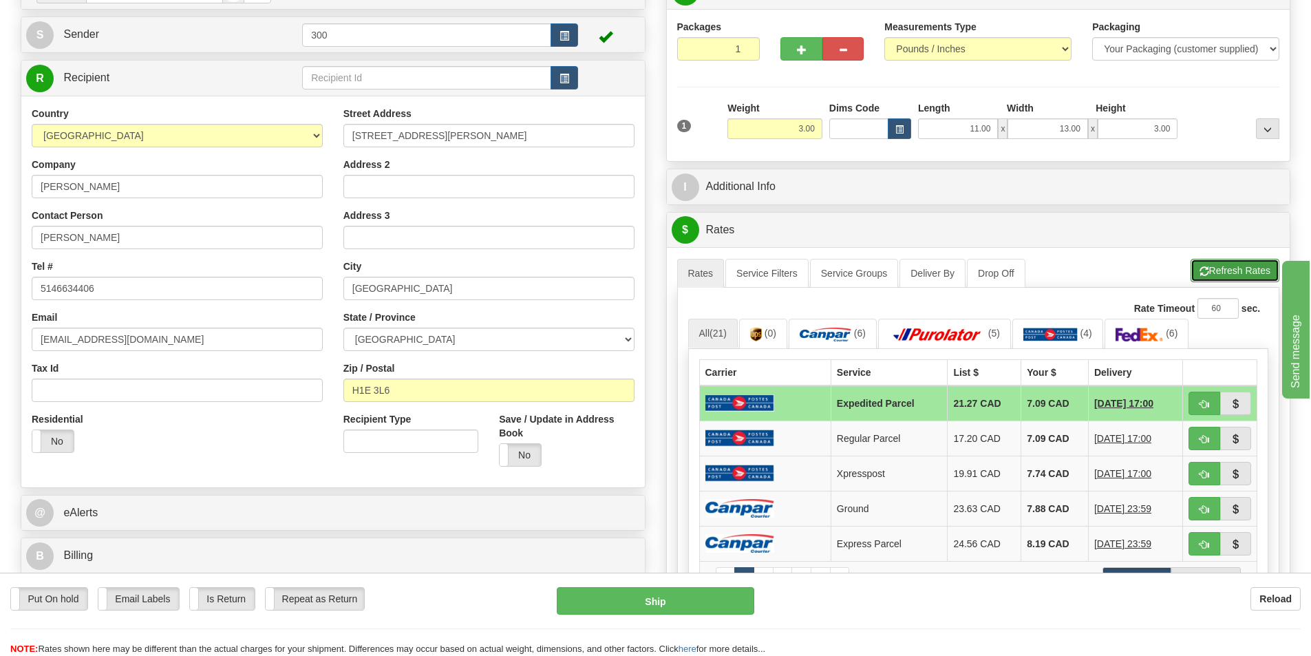
click at [1223, 277] on button "Refresh Rates" at bounding box center [1234, 270] width 89 height 23
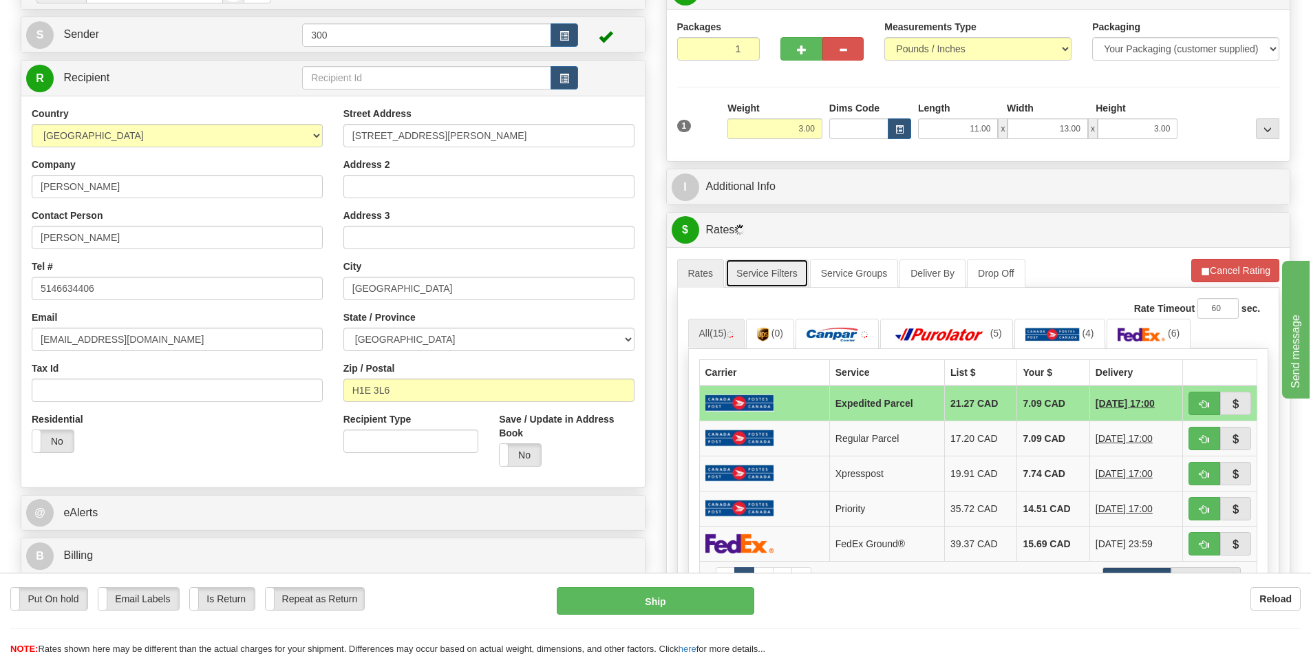
click at [787, 268] on link "Service Filters" at bounding box center [766, 273] width 83 height 29
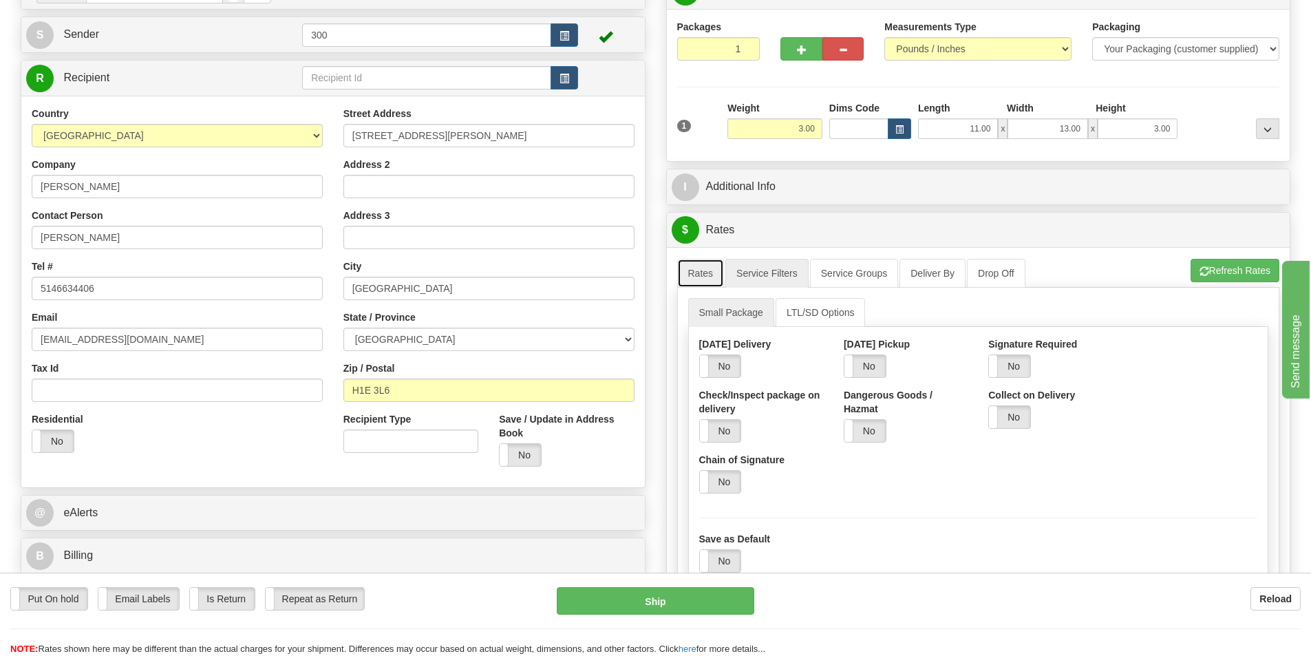
click at [715, 269] on link "Rates" at bounding box center [700, 273] width 47 height 29
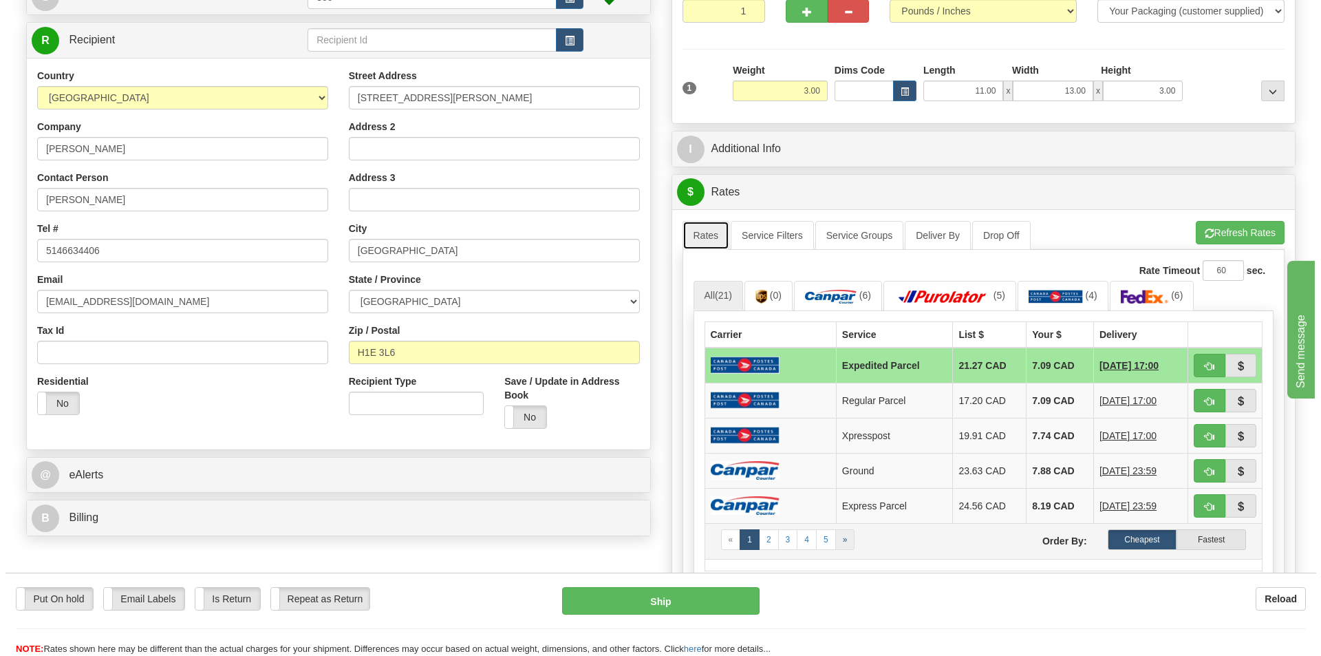
scroll to position [206, 0]
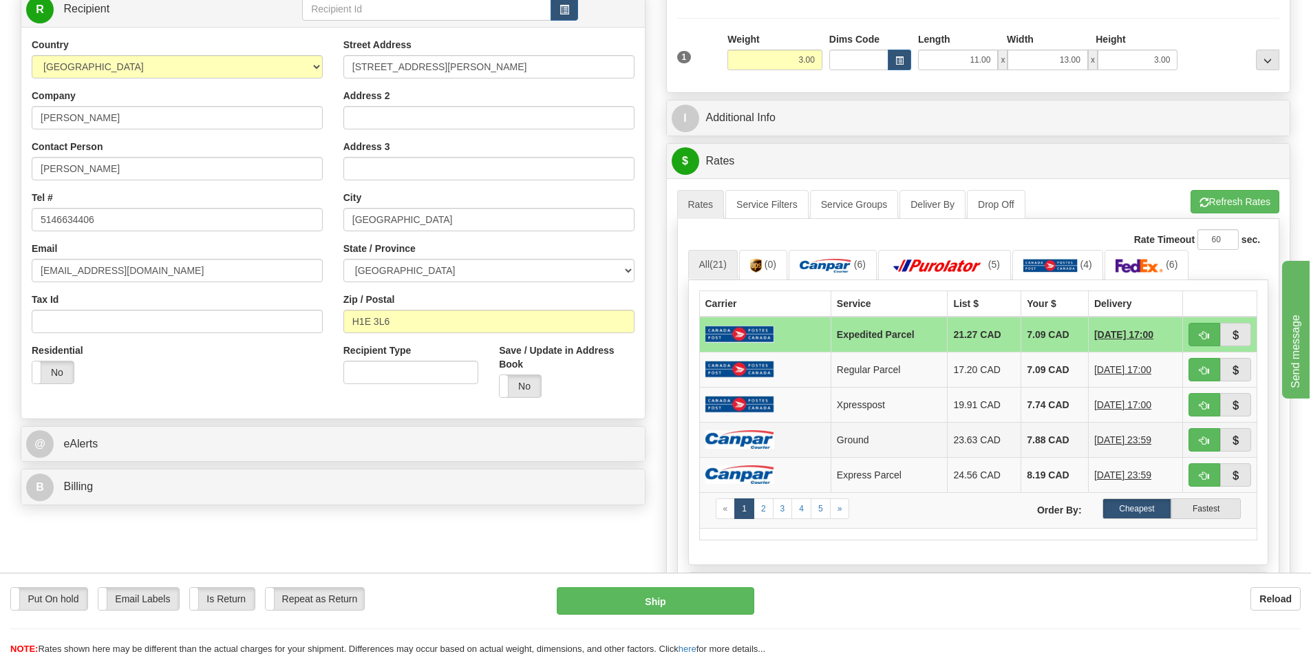
click at [831, 437] on td "Ground" at bounding box center [889, 439] width 117 height 35
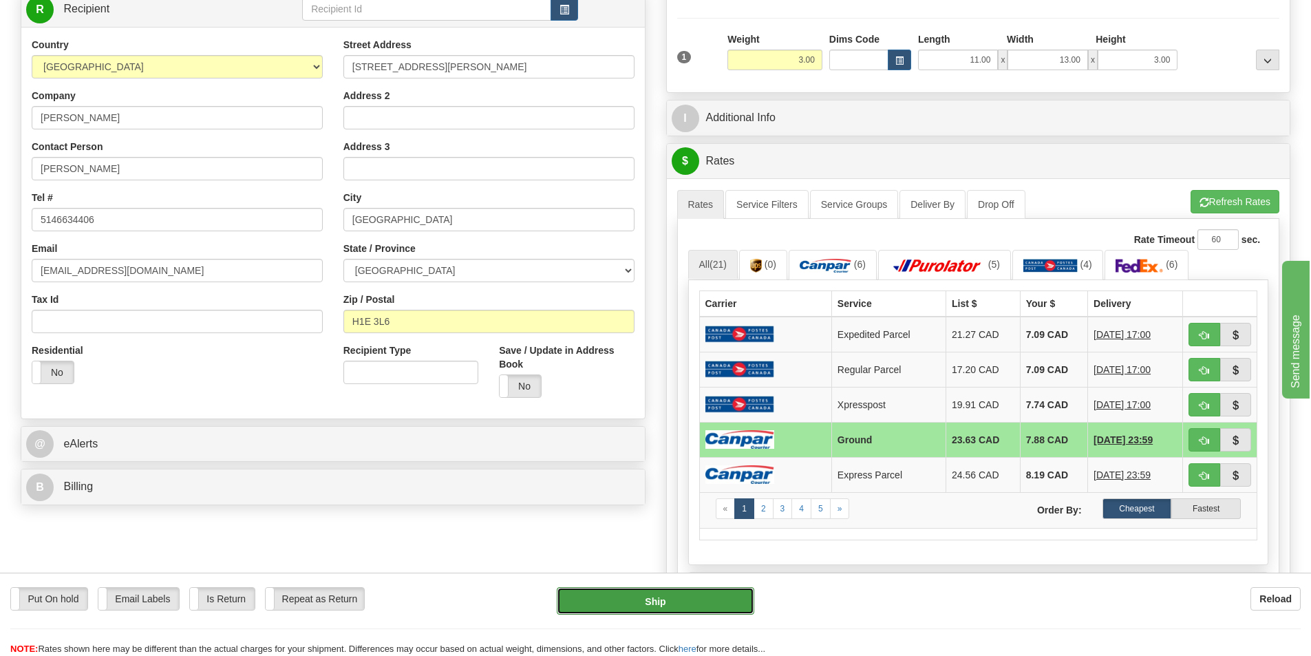
click at [688, 597] on button "Ship" at bounding box center [655, 601] width 197 height 28
type input "1"
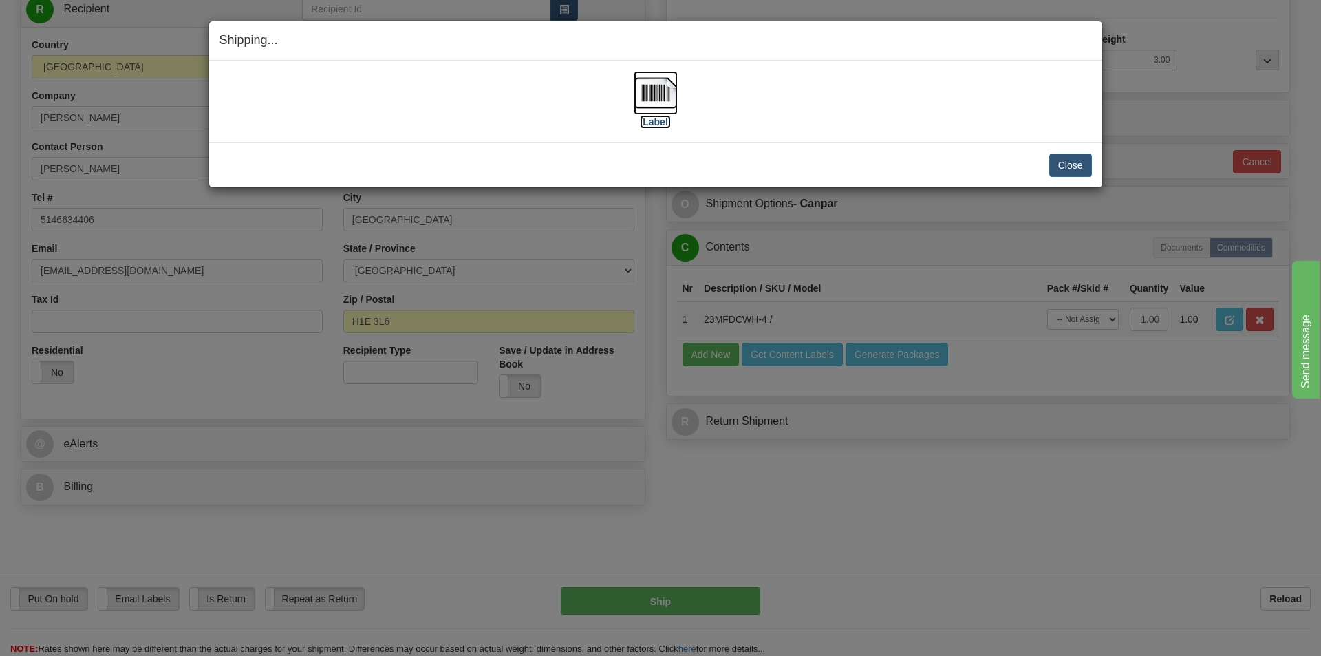
click at [656, 125] on label "[Label]" at bounding box center [656, 122] width 32 height 14
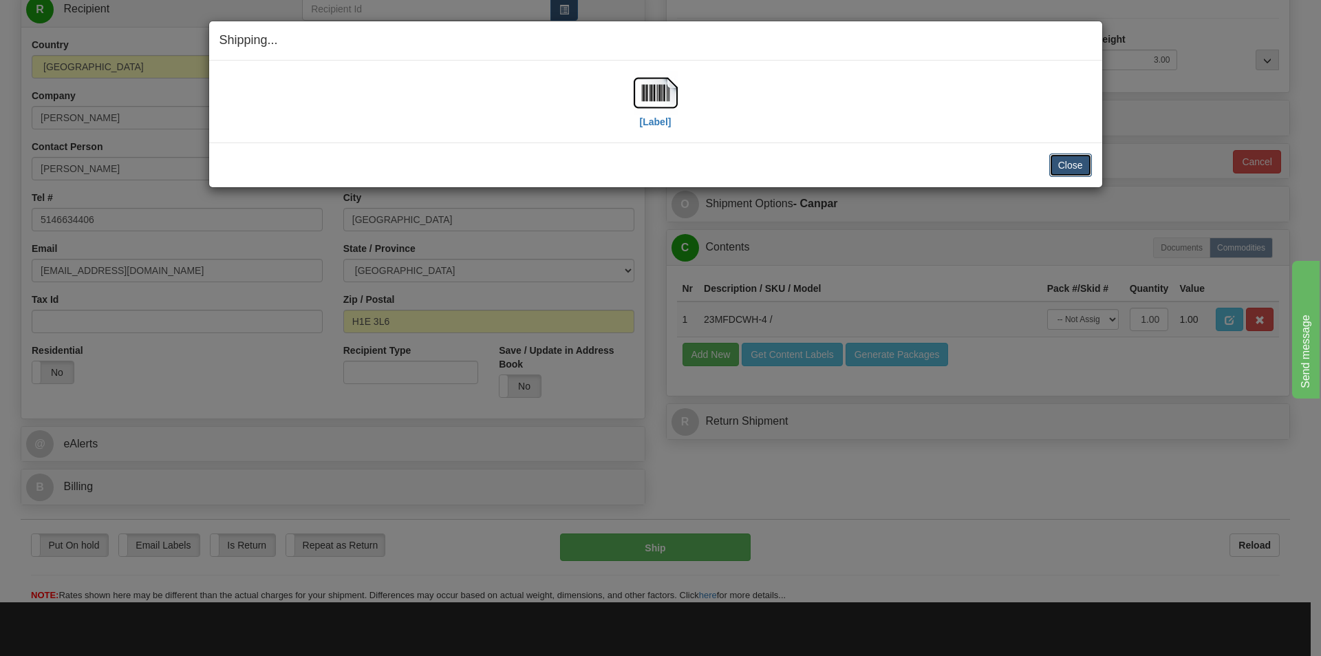
click at [1064, 164] on button "Close" at bounding box center [1070, 164] width 43 height 23
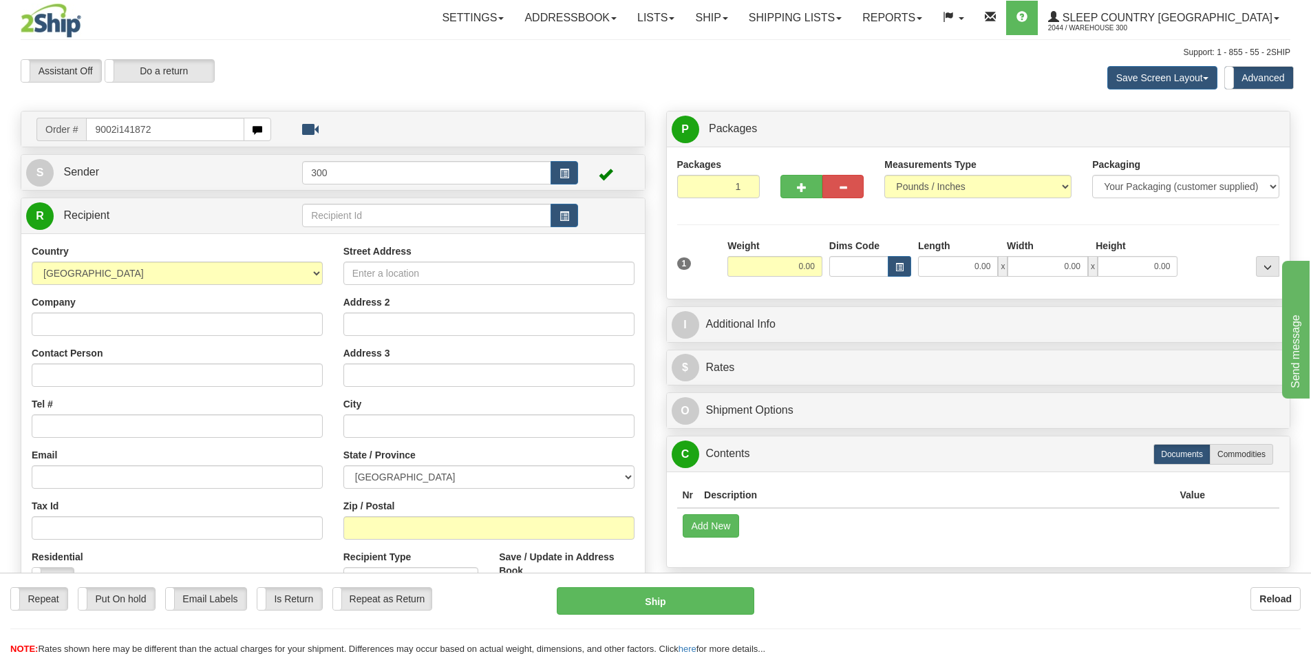
type input "9002i141872"
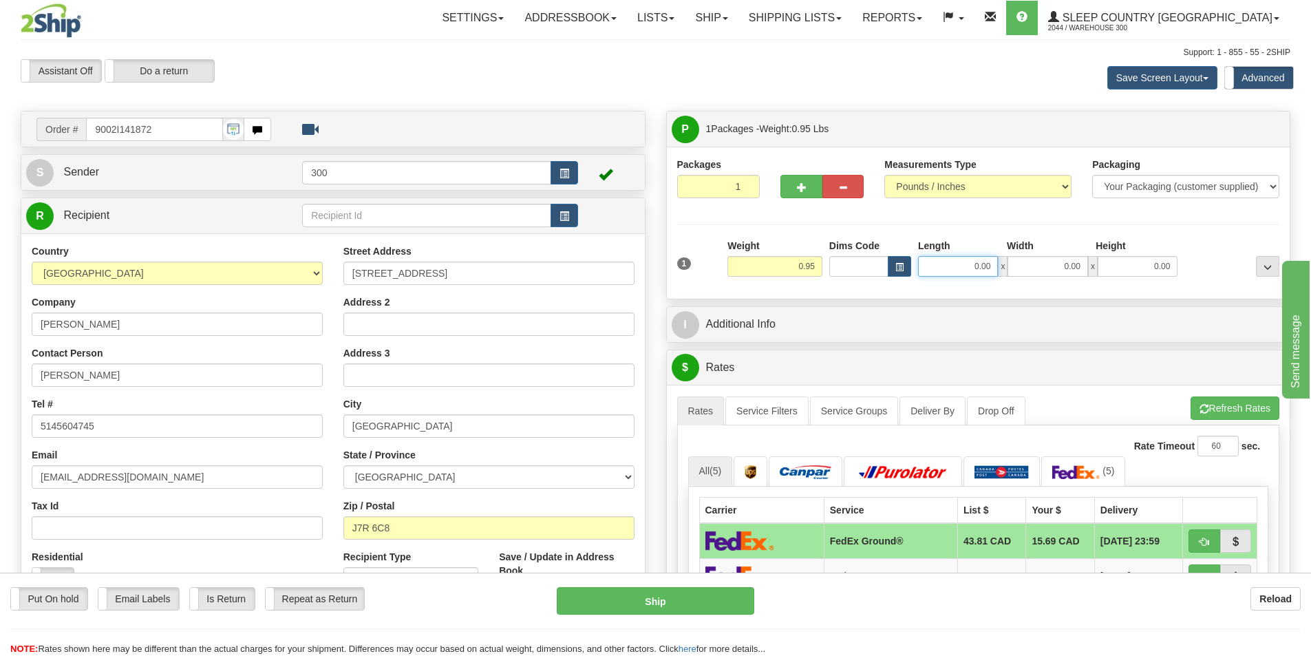
drag, startPoint x: 971, startPoint y: 268, endPoint x: 1558, endPoint y: 270, distance: 587.0
click at [1310, 270] on html "Training Course Close Toggle navigation Settings Shipping Preferences New Sende…" at bounding box center [655, 328] width 1311 height 656
type input "7.00"
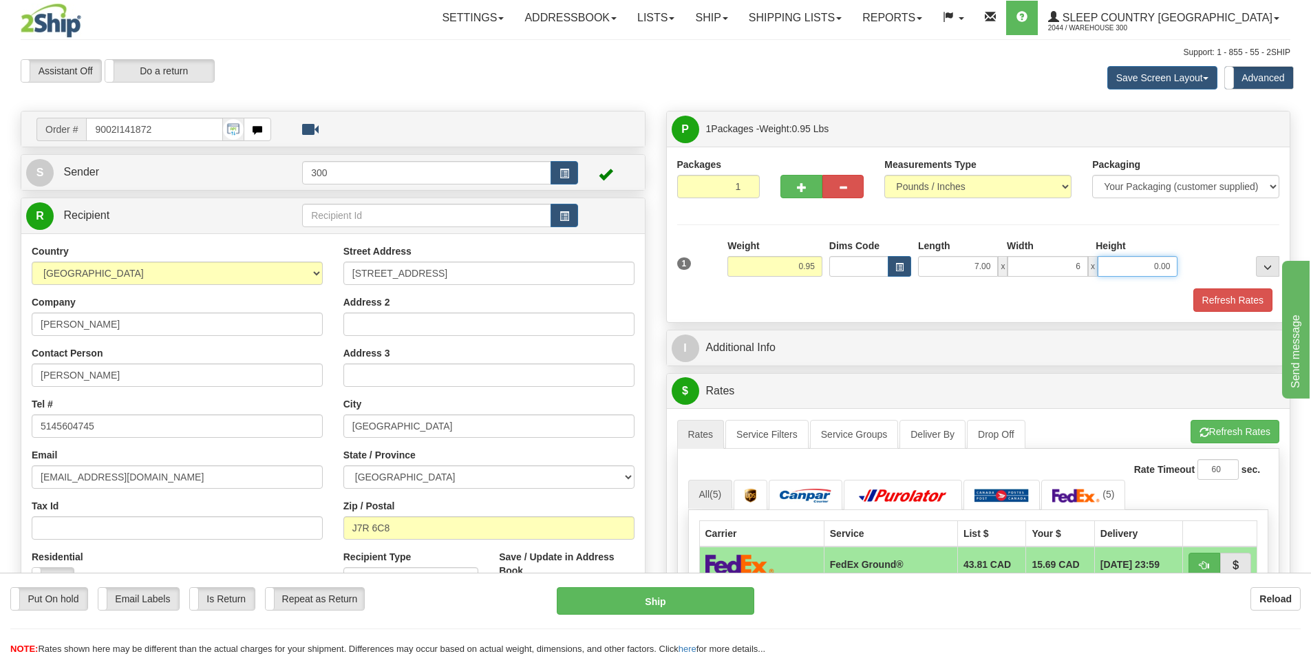
type input "6.00"
type input "3.00"
click at [1226, 305] on button "Refresh Rates" at bounding box center [1232, 299] width 79 height 23
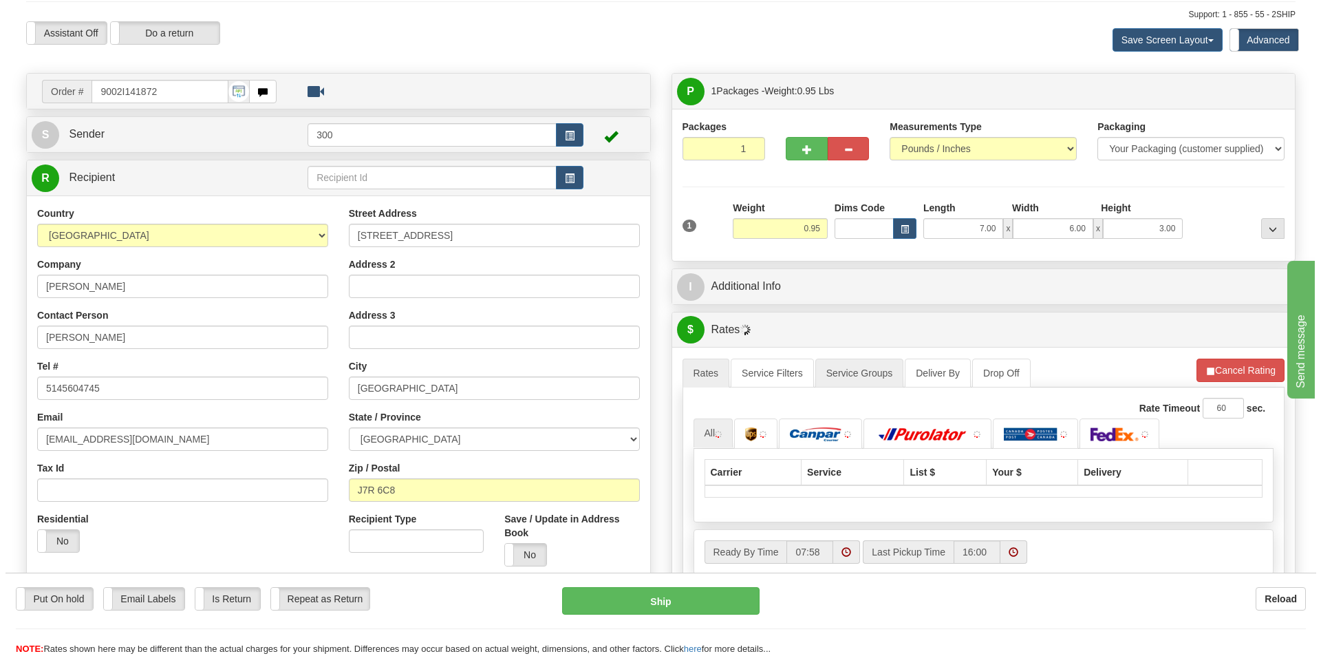
scroll to position [206, 0]
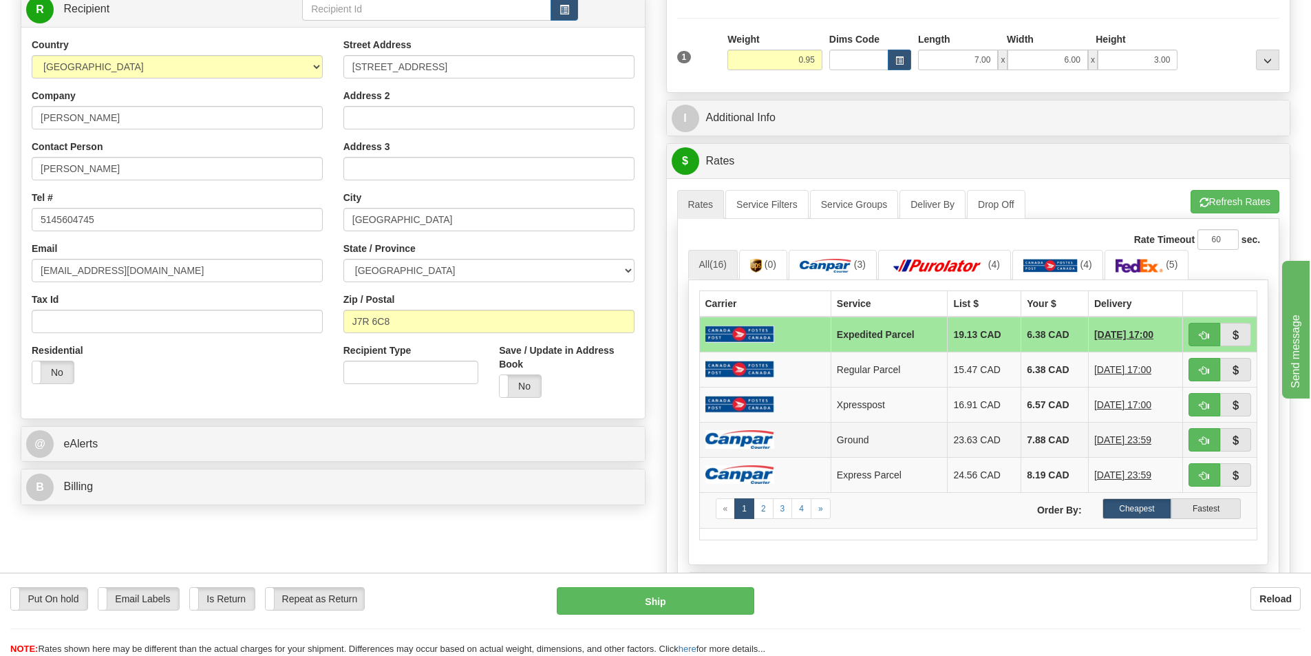
click at [782, 439] on td at bounding box center [764, 439] width 131 height 35
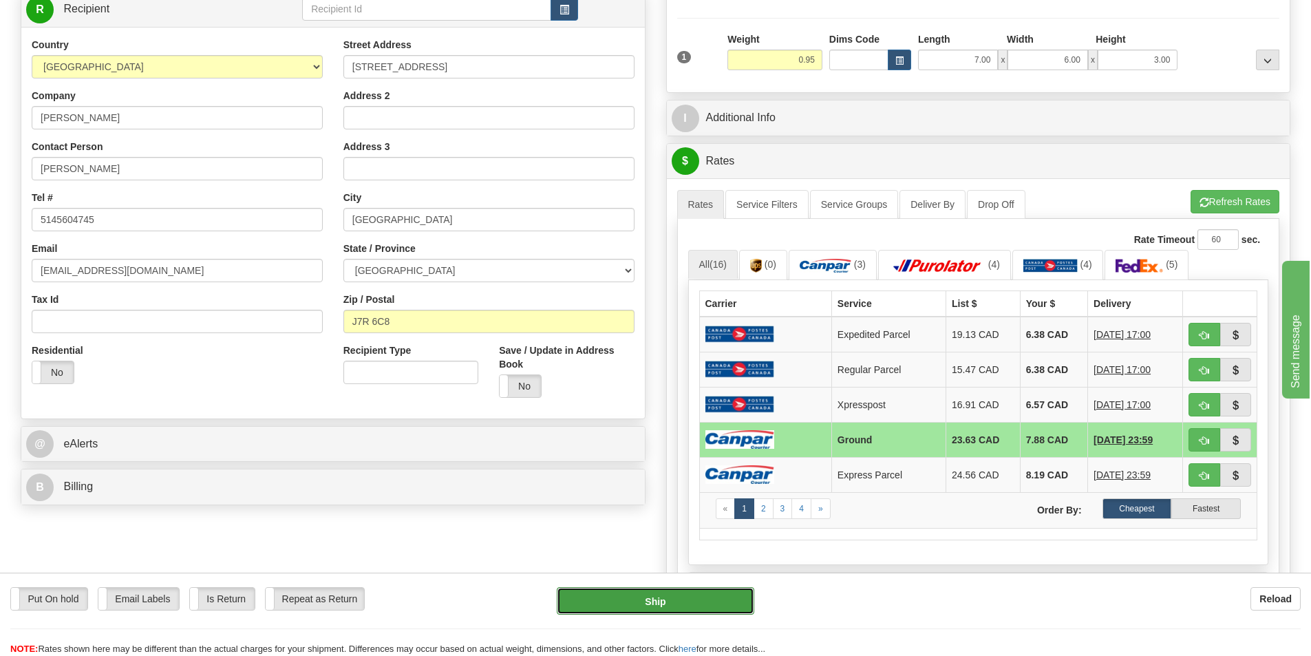
click at [672, 599] on button "Ship" at bounding box center [655, 601] width 197 height 28
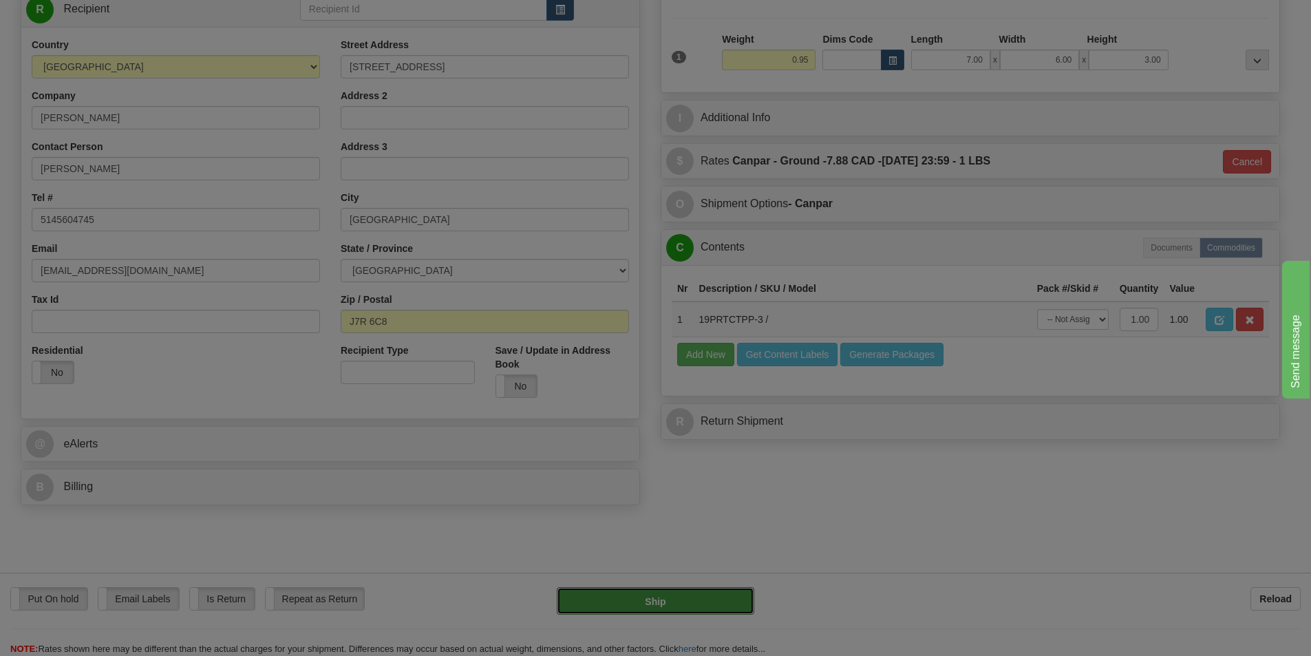
type input "1"
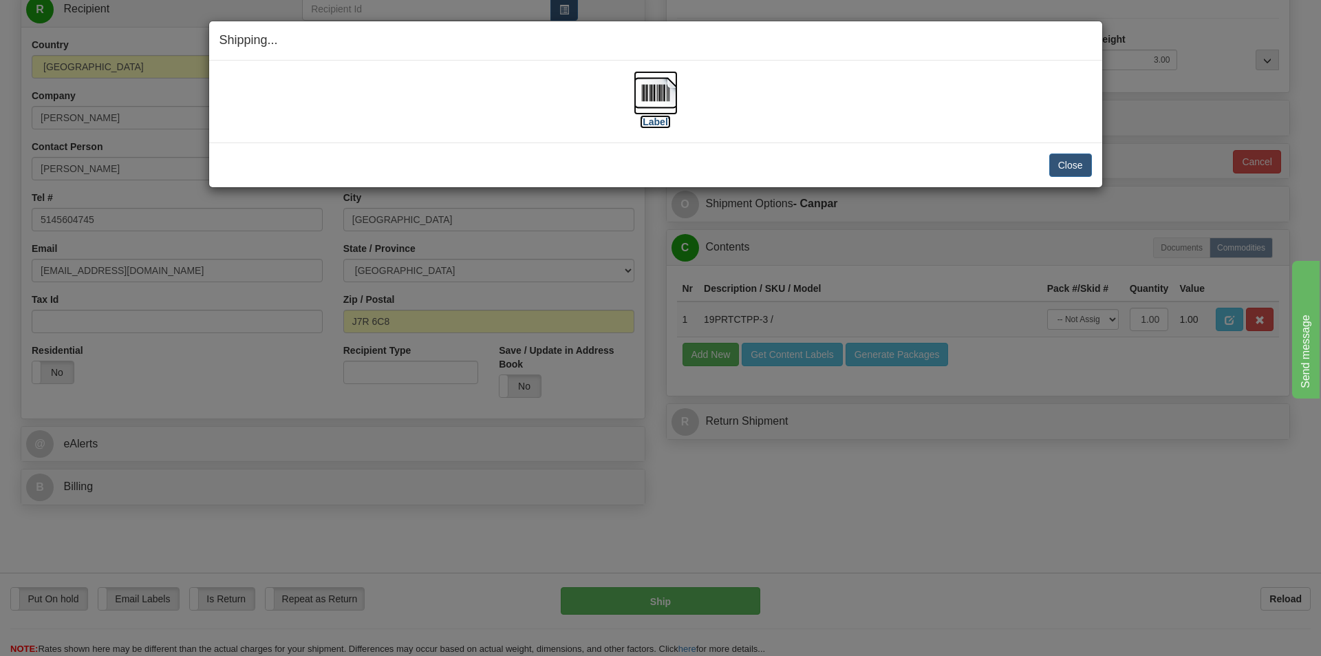
click at [663, 120] on label "[Label]" at bounding box center [656, 122] width 32 height 14
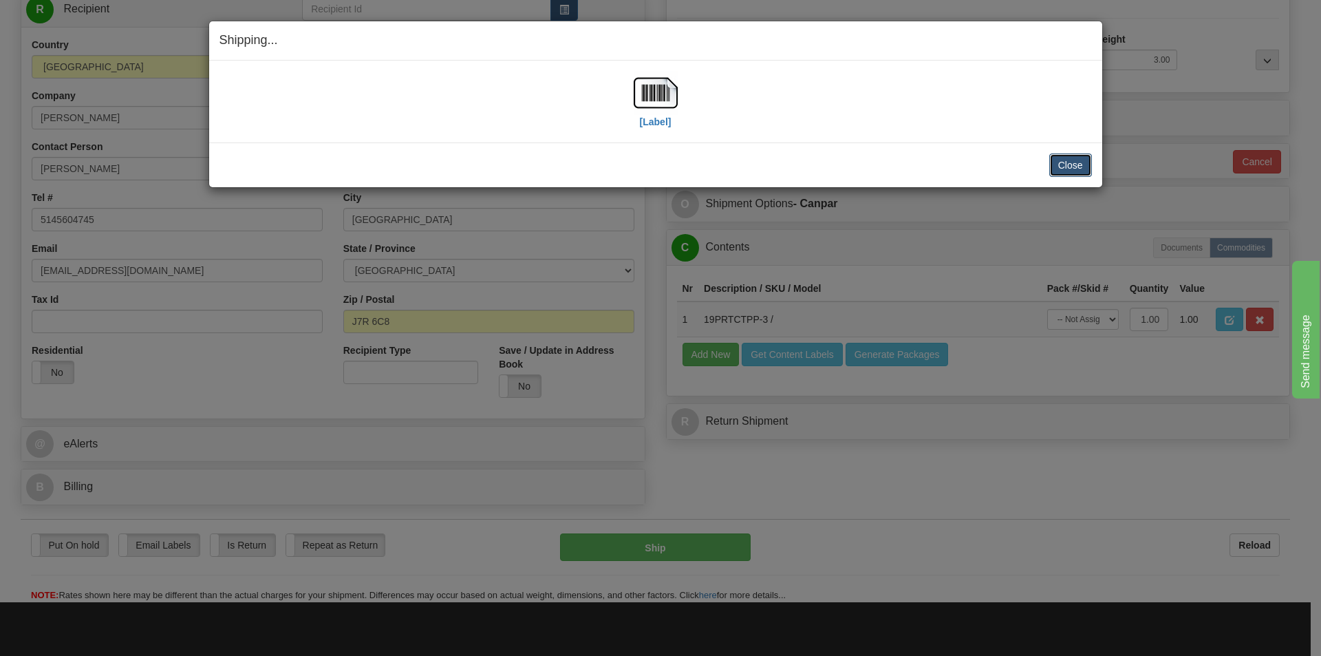
click at [1076, 164] on button "Close" at bounding box center [1070, 164] width 43 height 23
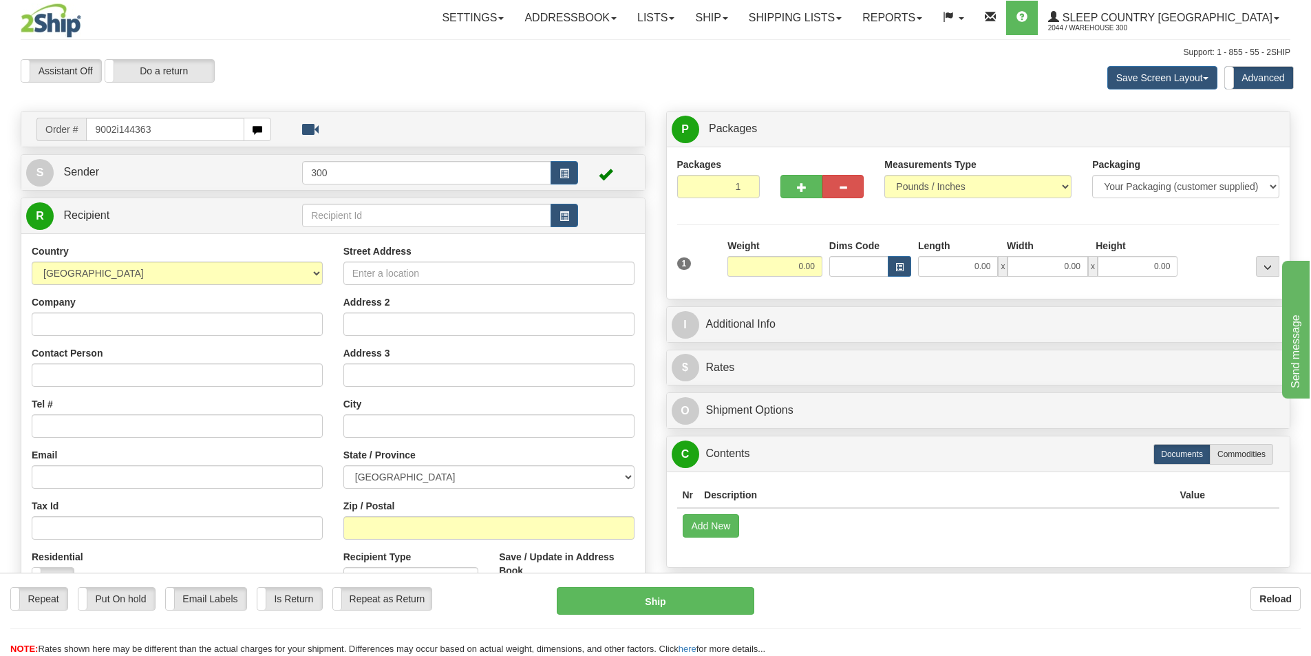
type input "9002i144363"
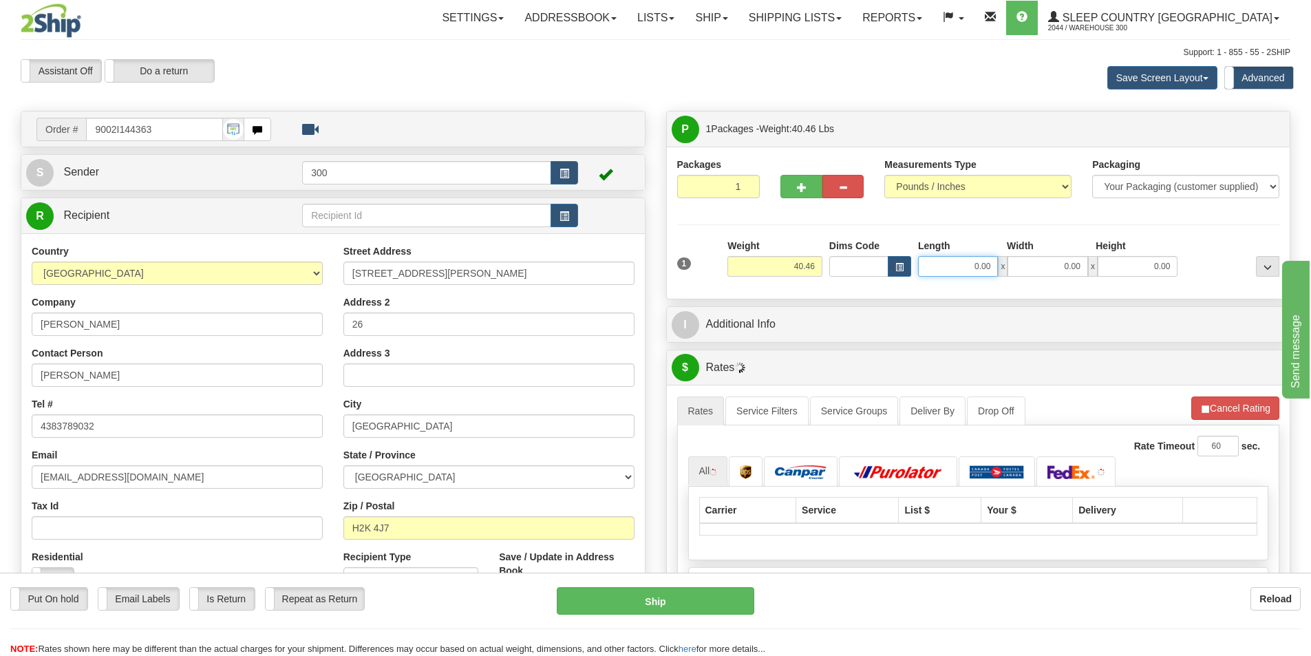
drag, startPoint x: 957, startPoint y: 275, endPoint x: 1132, endPoint y: 255, distance: 176.0
click at [1132, 255] on div "Length Width Height 0.00 x 0.00 x 0.00" at bounding box center [1047, 258] width 266 height 38
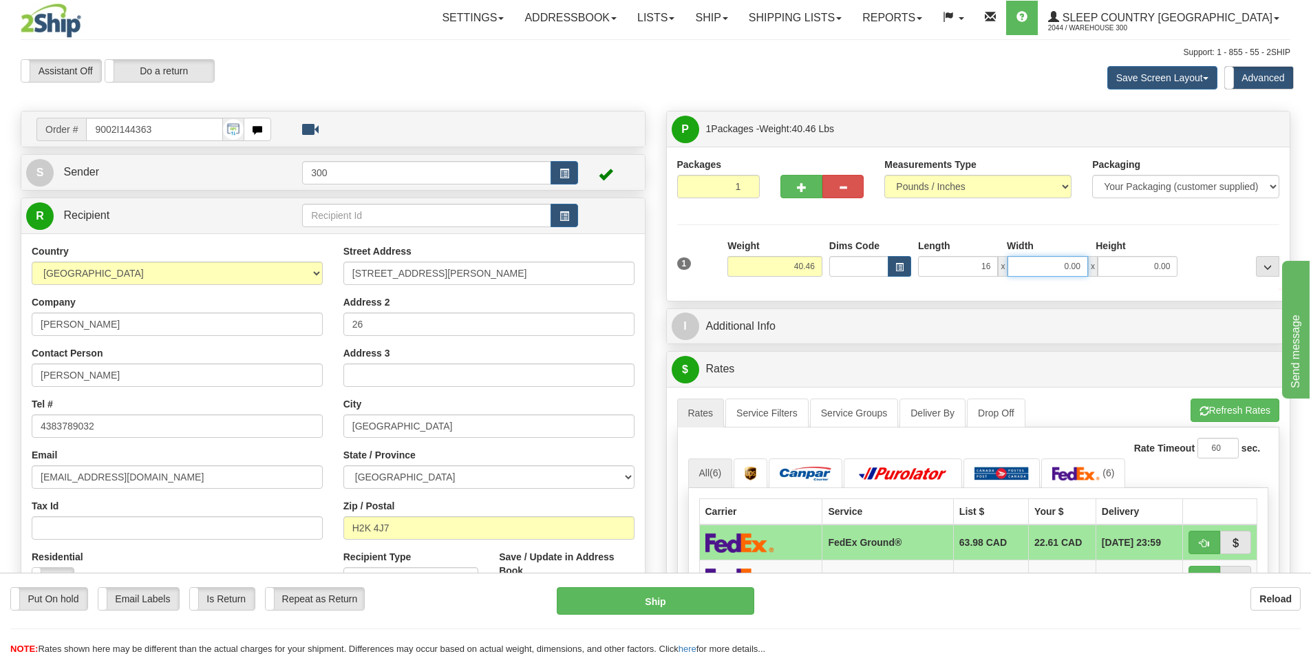
type input "16.00"
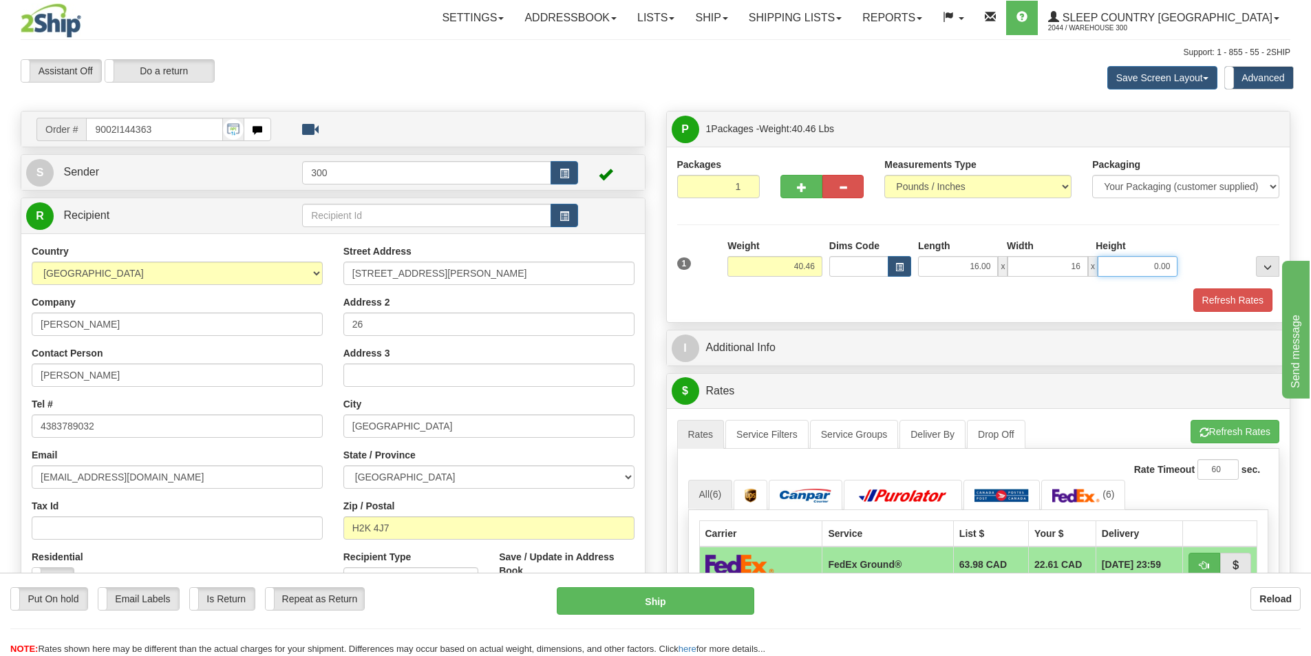
type input "16.00"
type input "40.00"
click at [1224, 305] on button "Refresh Rates" at bounding box center [1232, 299] width 79 height 23
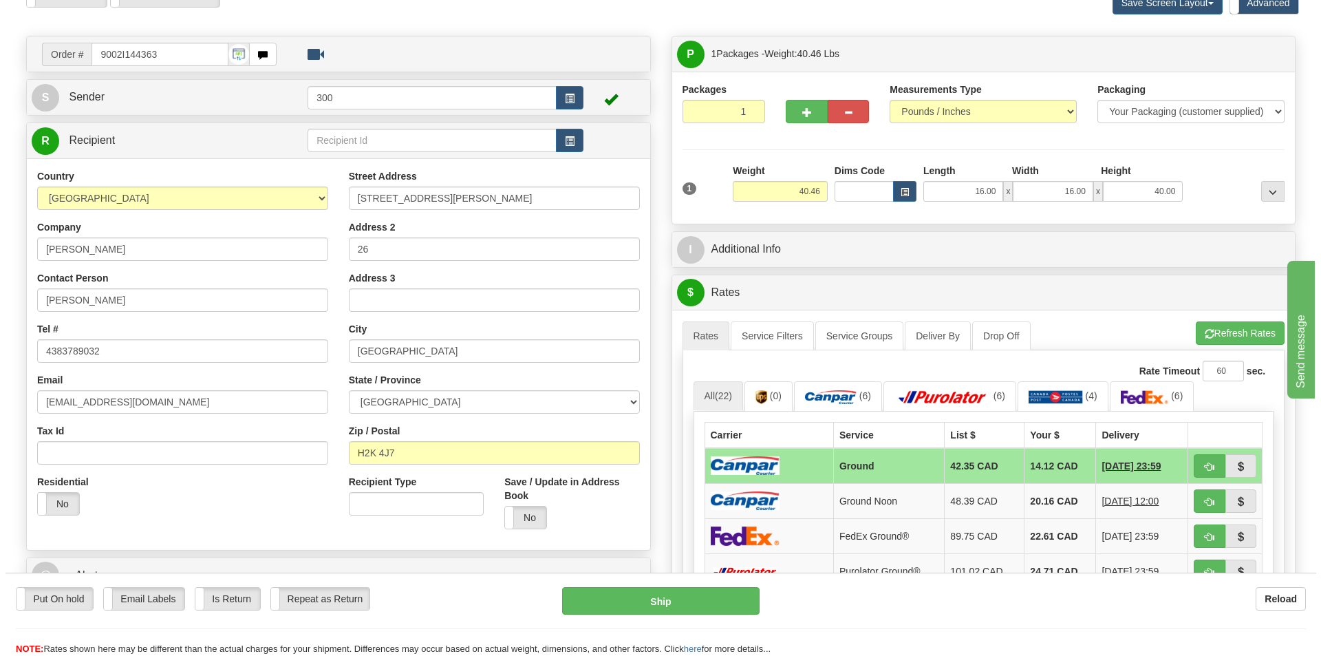
scroll to position [206, 0]
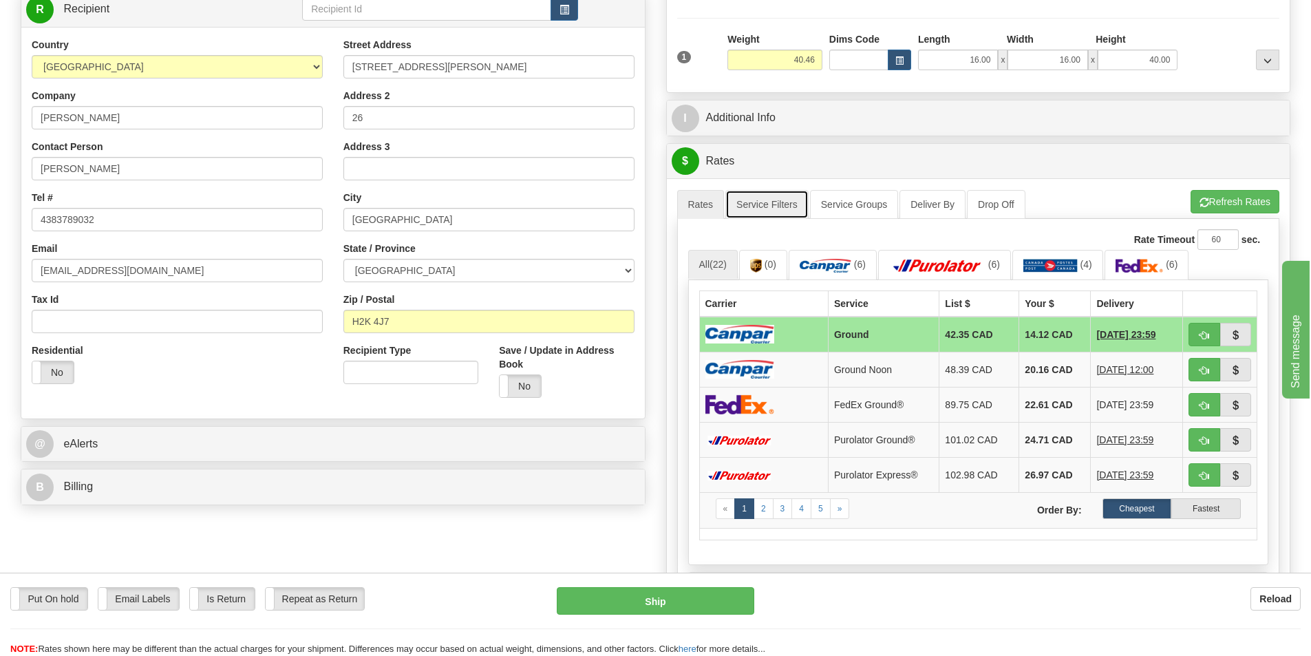
click at [789, 206] on link "Service Filters" at bounding box center [766, 204] width 83 height 29
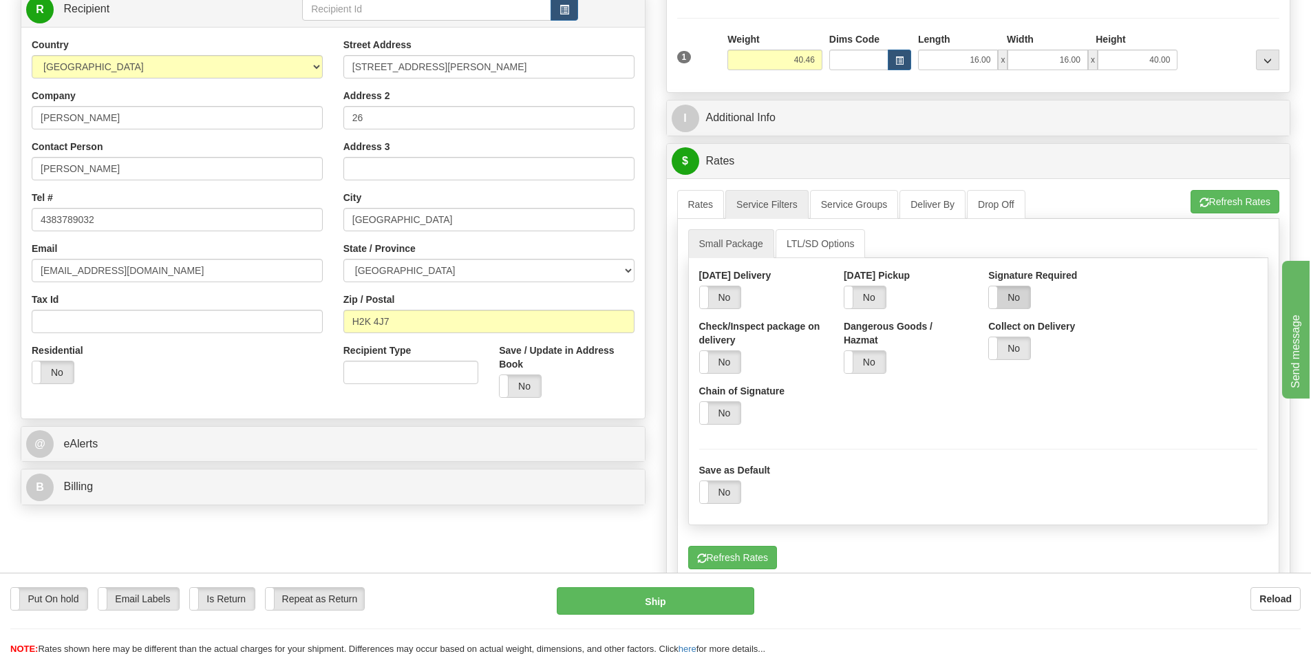
click at [1021, 290] on label "No" at bounding box center [1009, 297] width 41 height 22
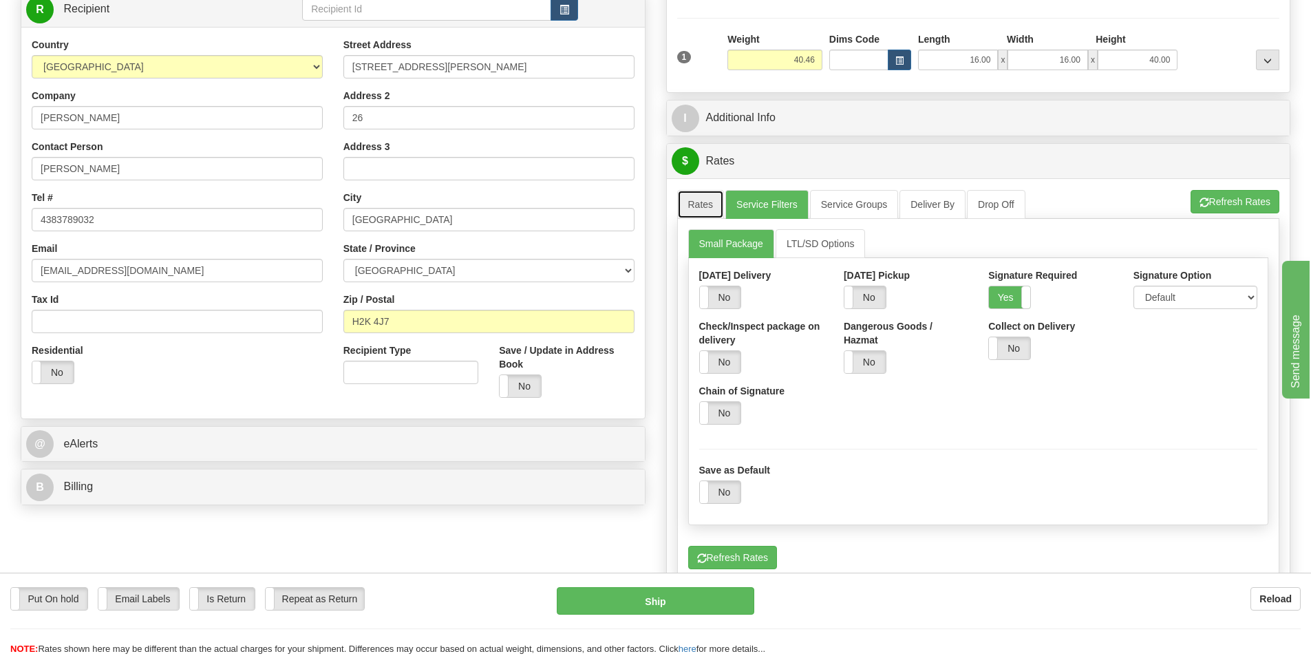
click at [718, 207] on link "Rates" at bounding box center [700, 204] width 47 height 29
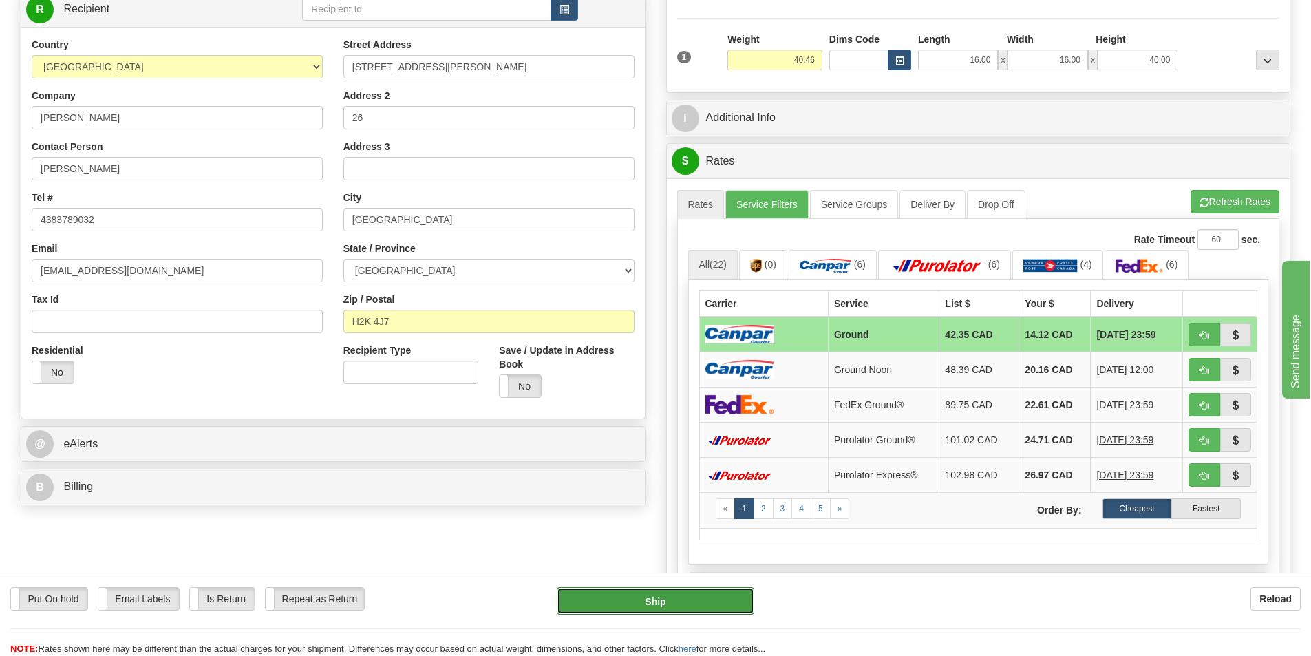
click at [708, 599] on button "Ship" at bounding box center [655, 601] width 197 height 28
type input "1"
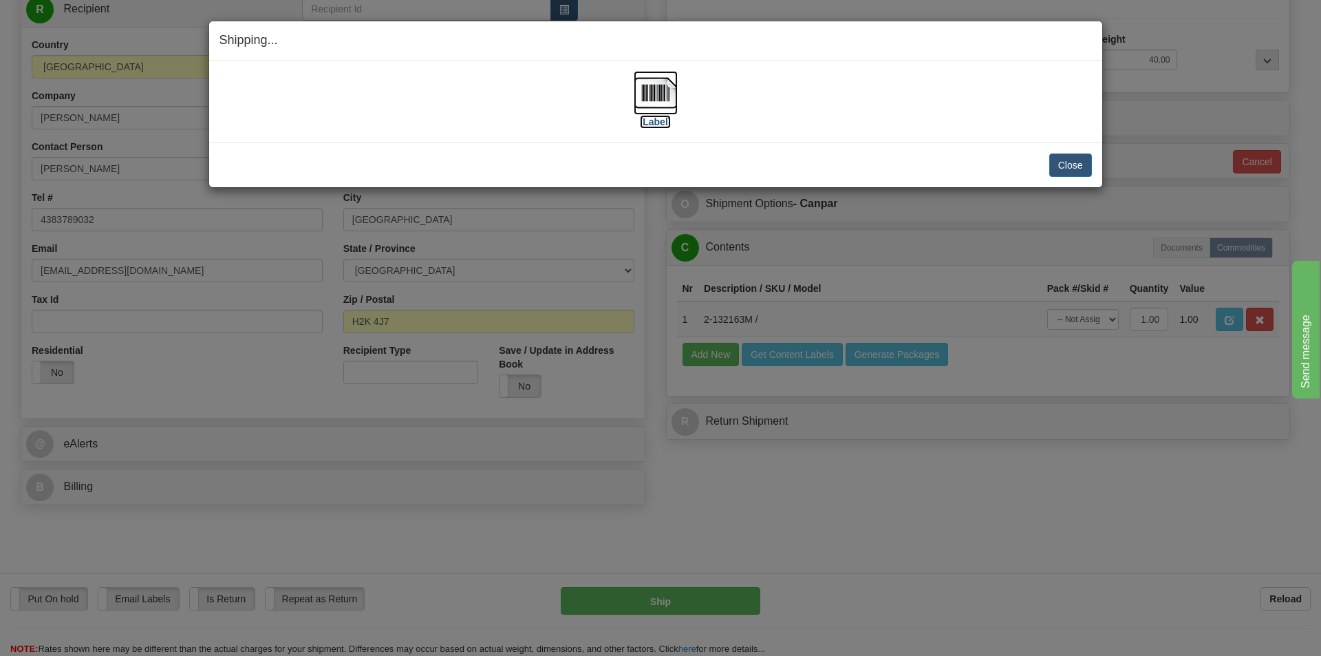
click at [668, 119] on label "[Label]" at bounding box center [656, 122] width 32 height 14
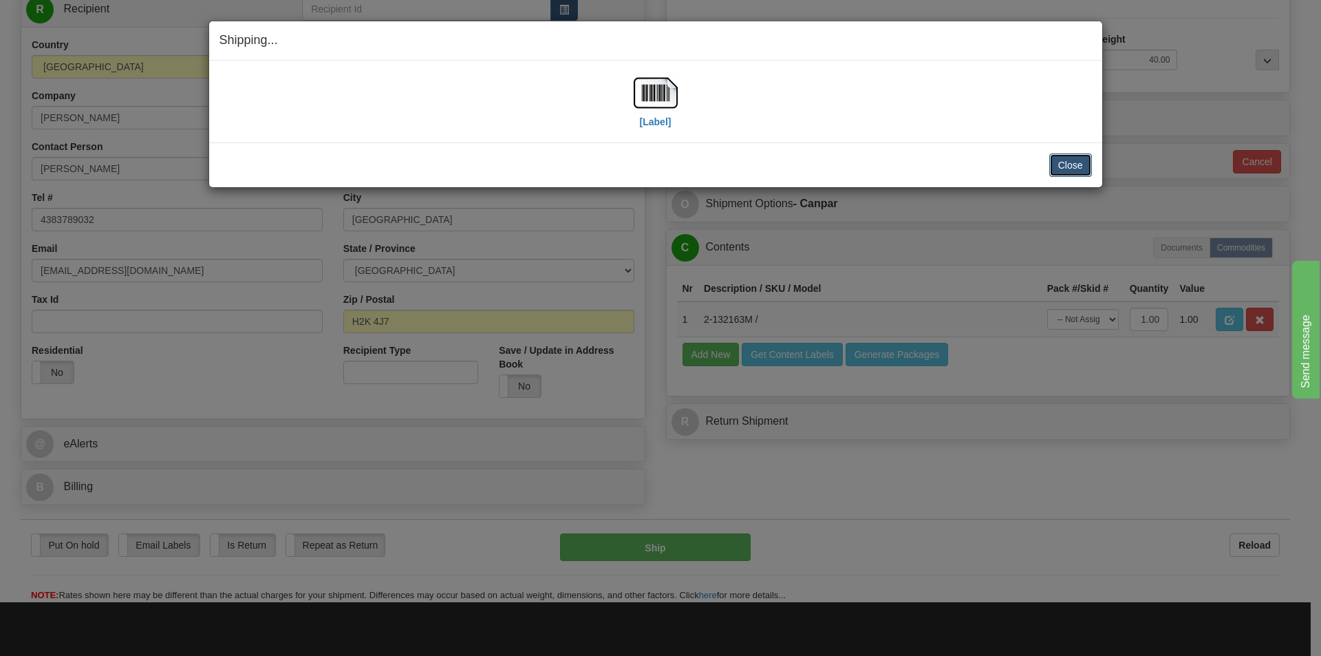
click at [1063, 164] on button "Close" at bounding box center [1070, 164] width 43 height 23
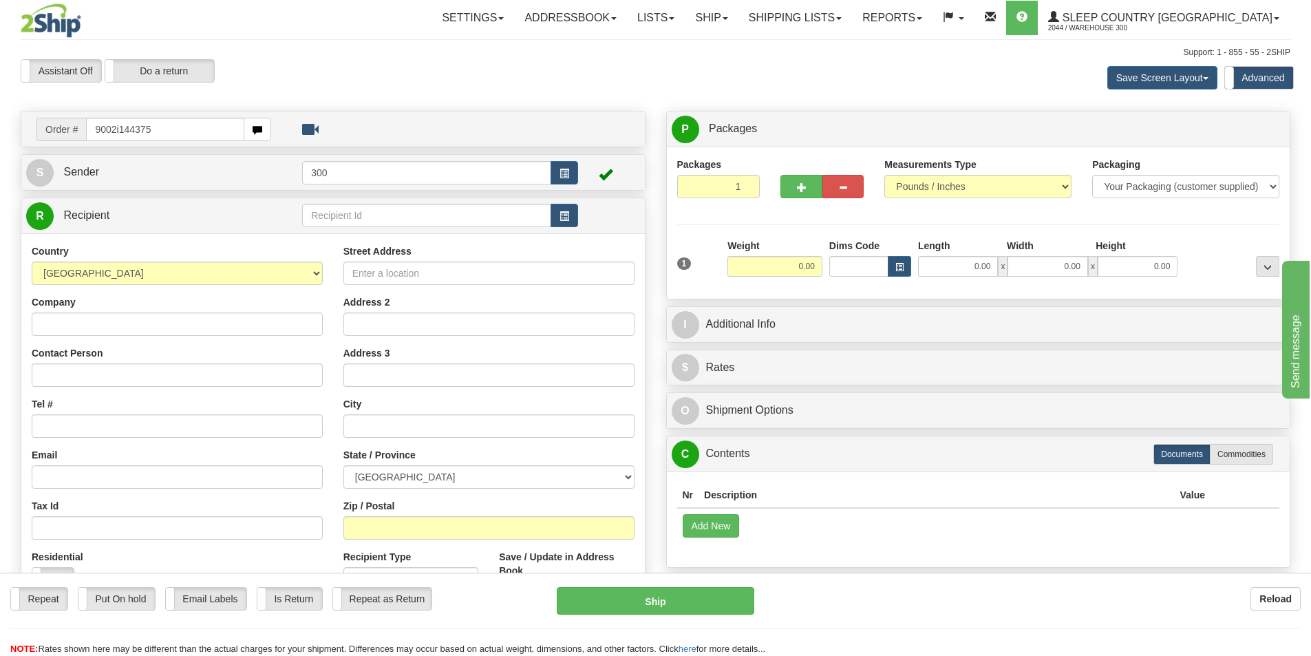
type input "9002i144375"
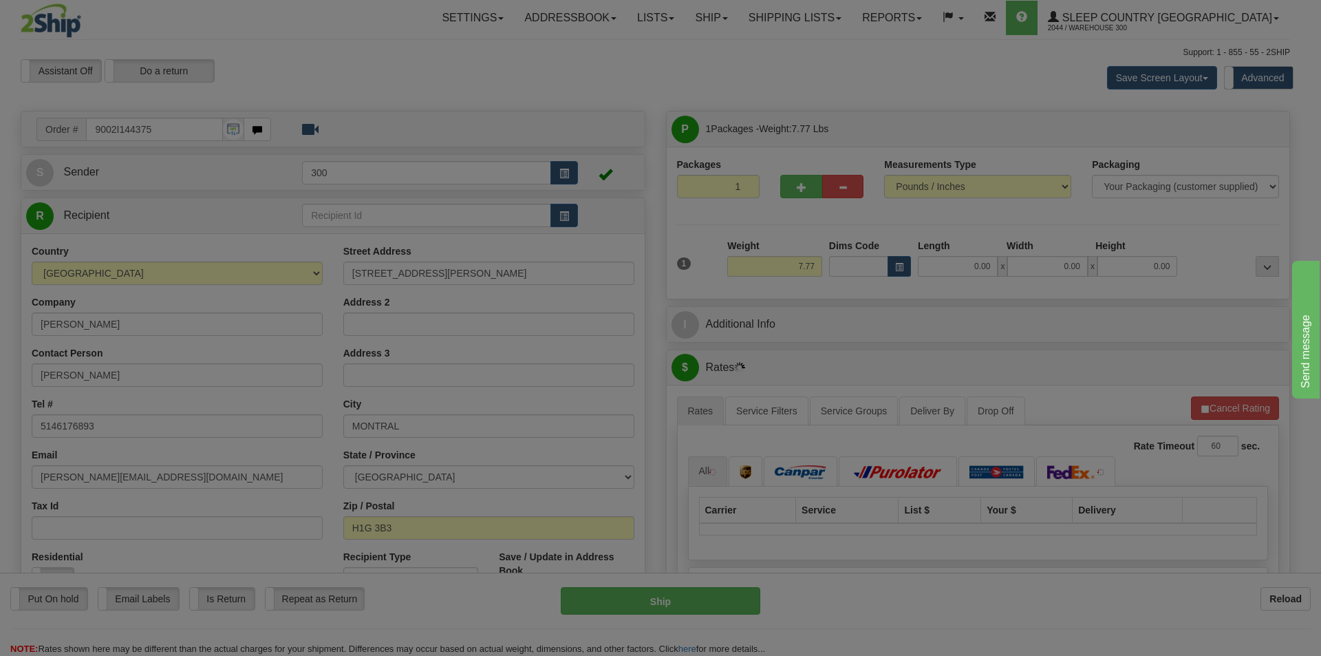
type input "[GEOGRAPHIC_DATA]-[GEOGRAPHIC_DATA]"
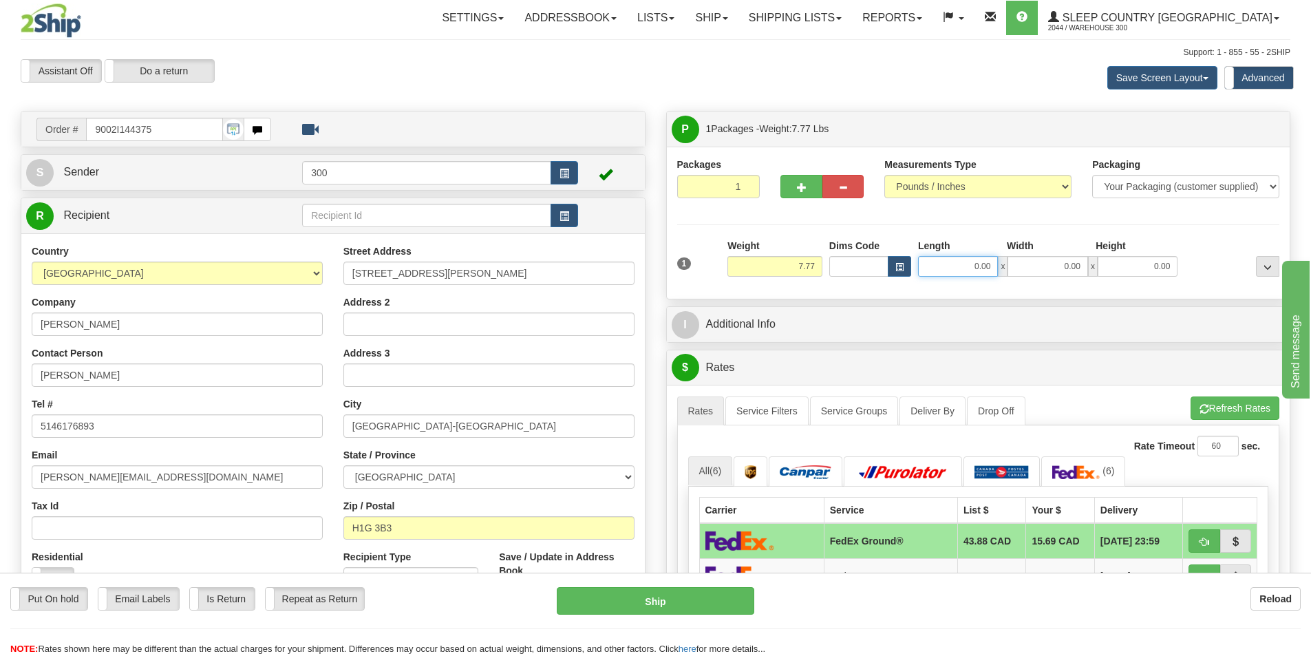
drag, startPoint x: 925, startPoint y: 268, endPoint x: 1138, endPoint y: 272, distance: 213.3
click at [1118, 268] on div "0.00 x 0.00 x 0.00" at bounding box center [1047, 266] width 259 height 21
type input "15.00"
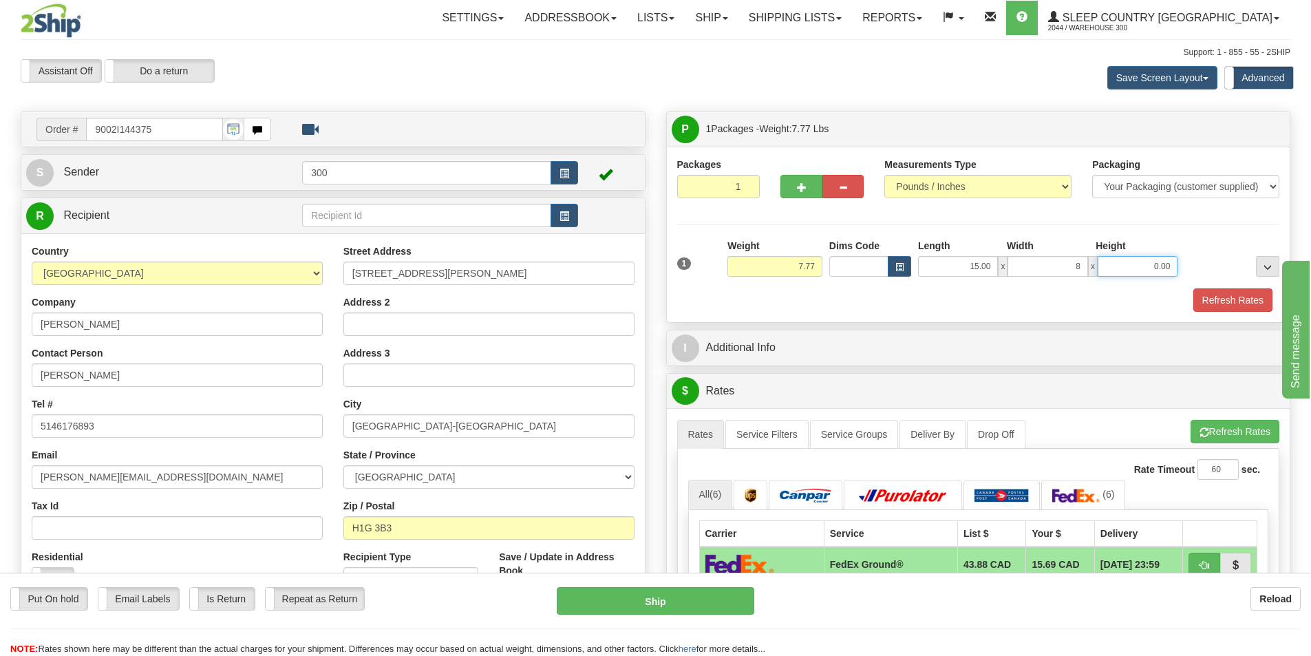
type input "8.00"
type input "16.00"
click at [1233, 298] on button "Refresh Rates" at bounding box center [1232, 299] width 79 height 23
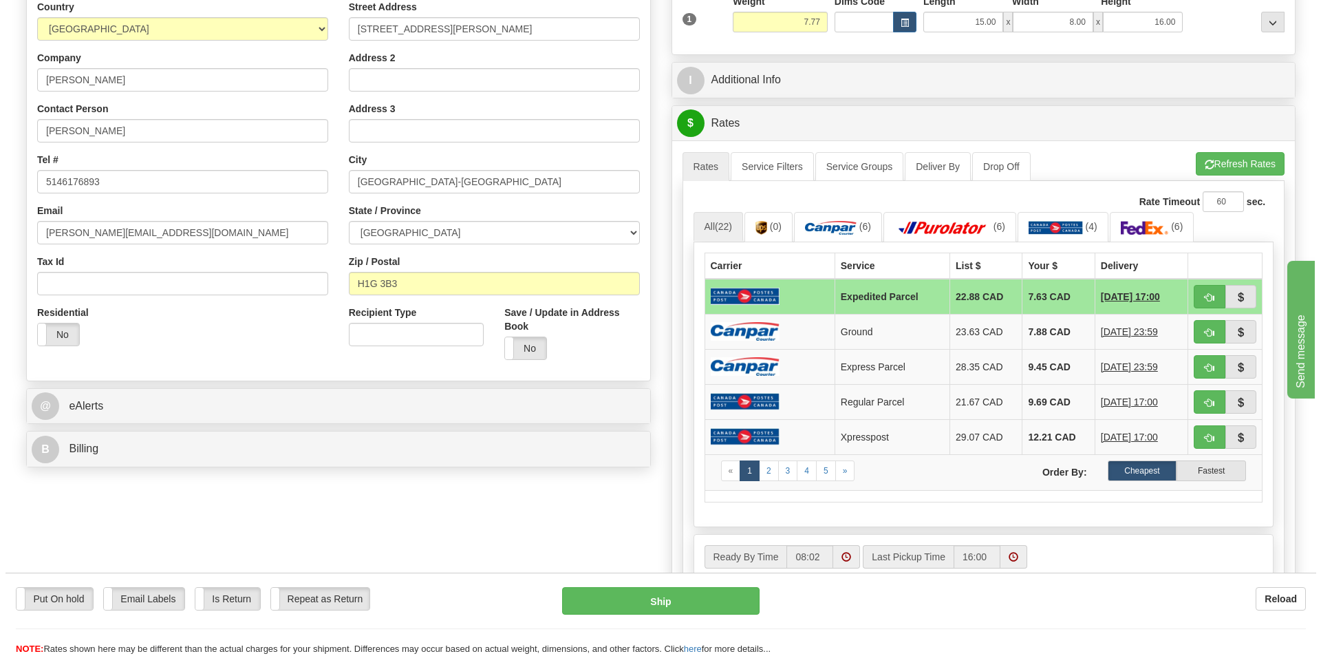
scroll to position [206, 0]
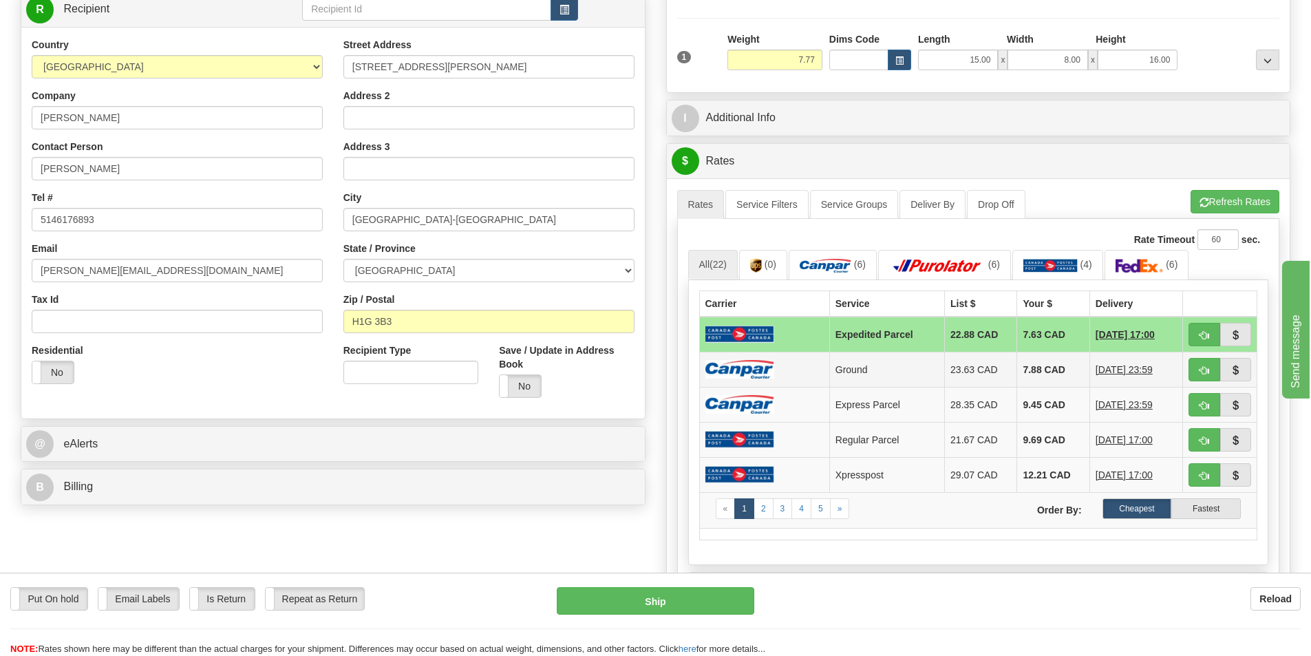
click at [782, 372] on td at bounding box center [764, 369] width 130 height 35
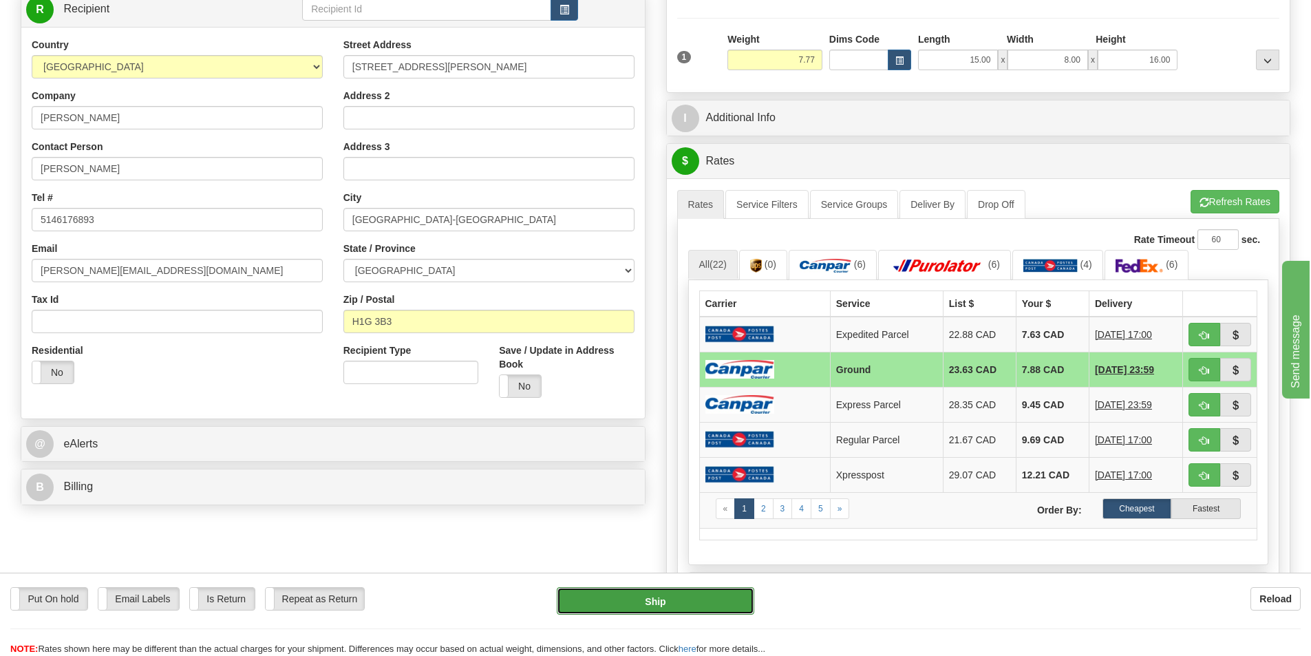
click at [652, 599] on button "Ship" at bounding box center [655, 601] width 197 height 28
type input "1"
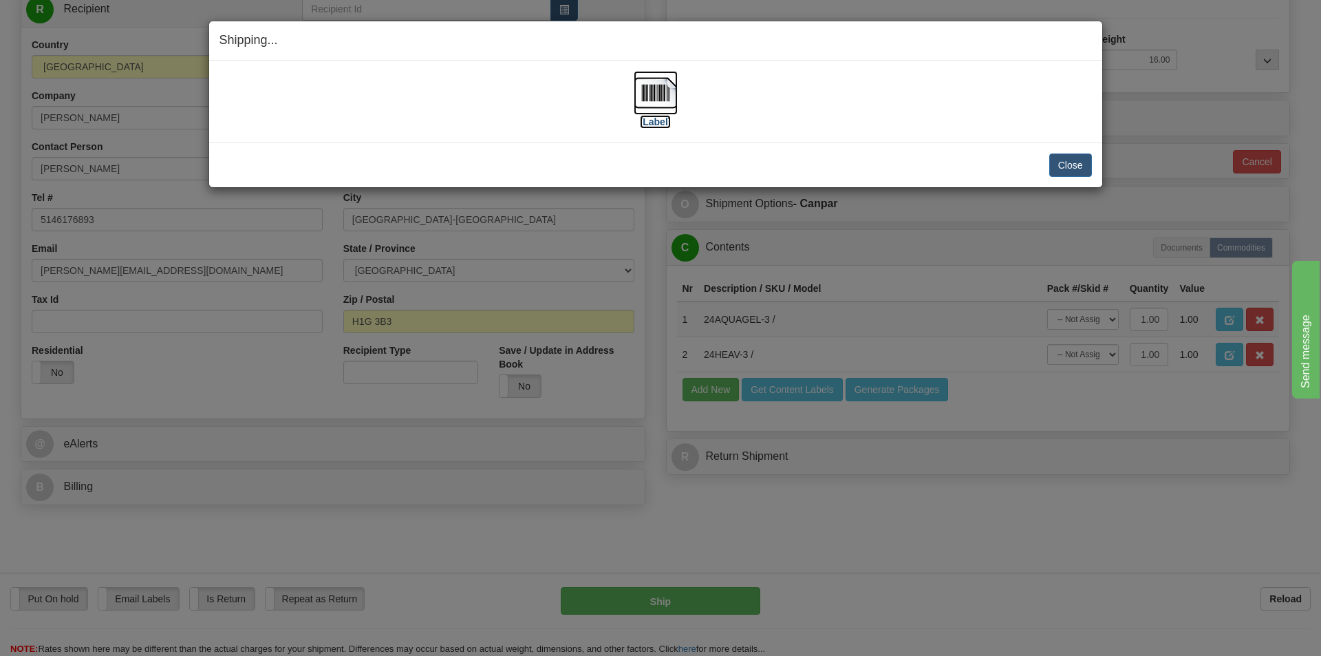
click at [663, 116] on label "[Label]" at bounding box center [656, 122] width 32 height 14
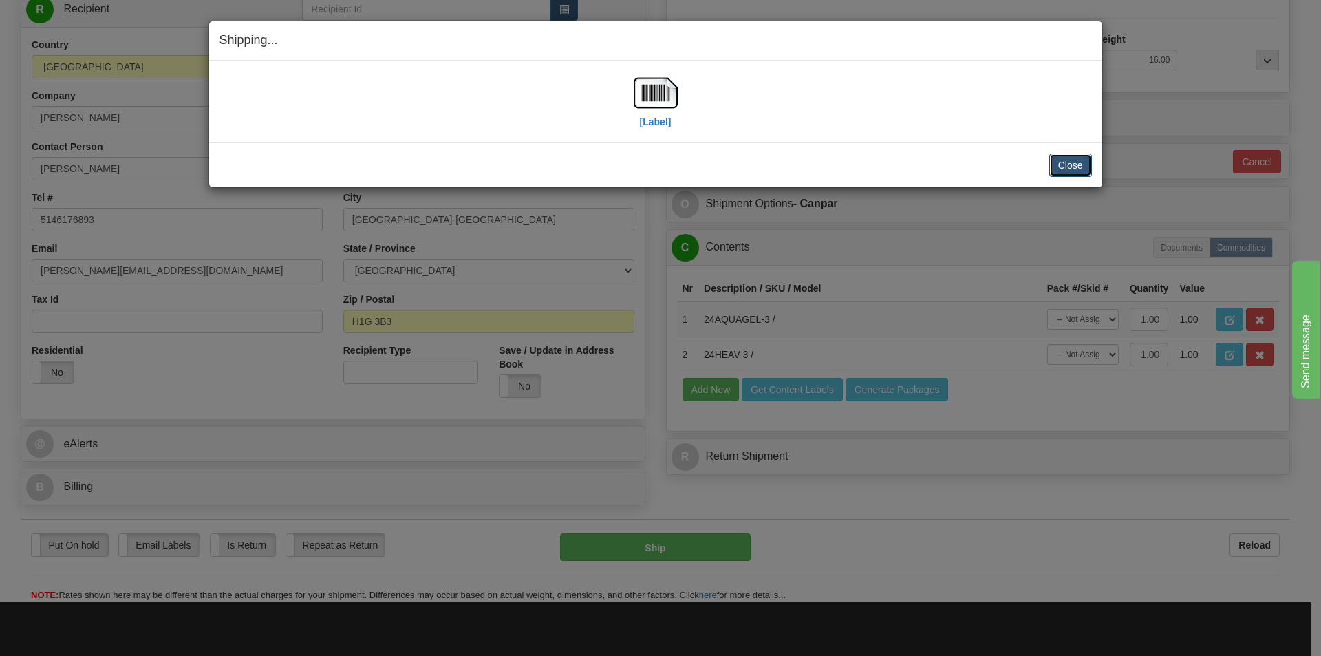
click at [1075, 167] on button "Close" at bounding box center [1070, 164] width 43 height 23
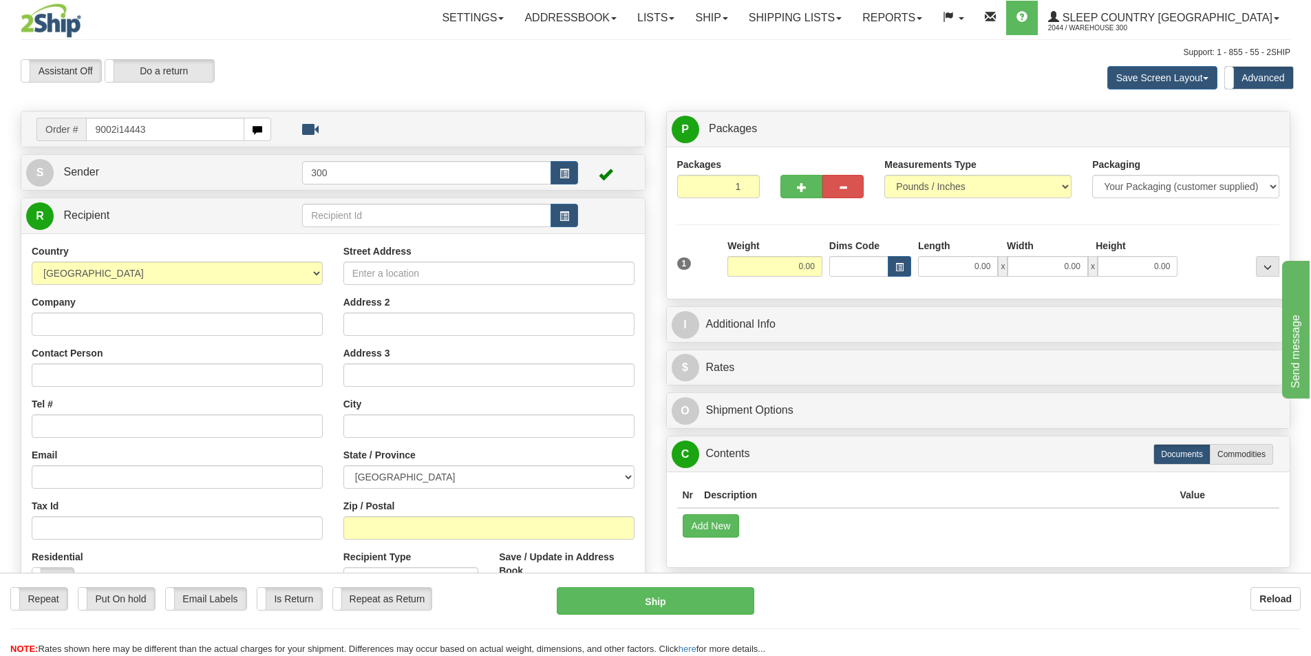
type input "9002i144431"
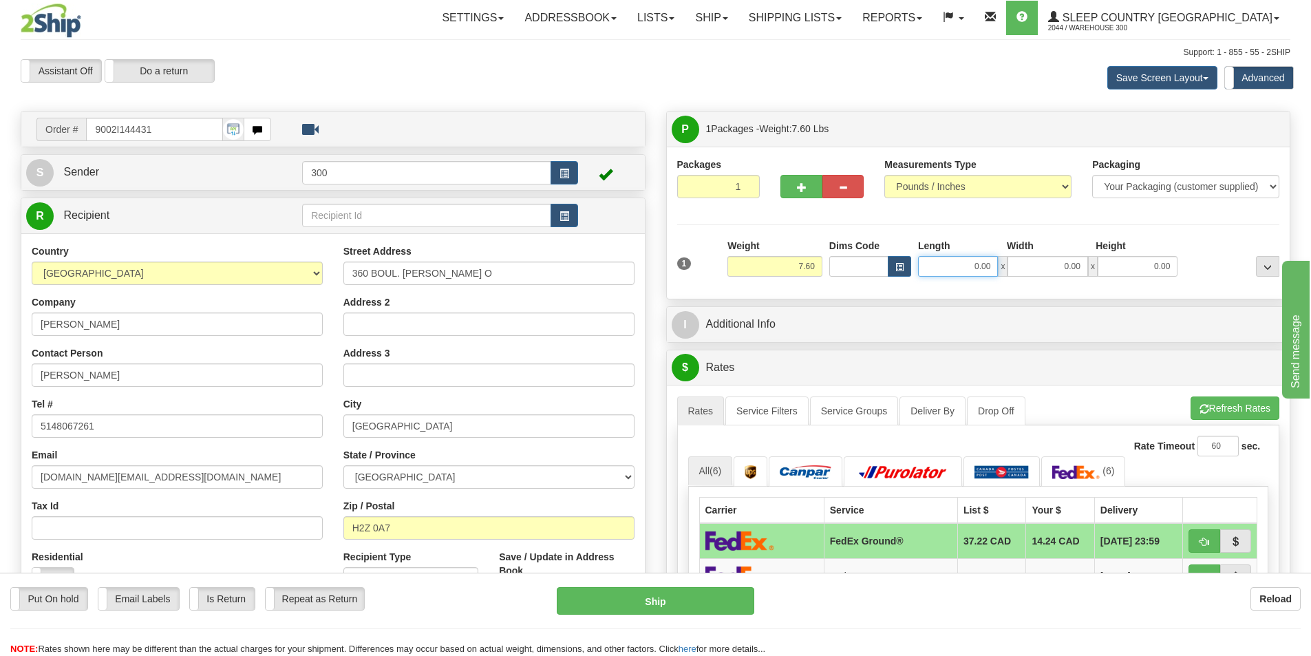
drag, startPoint x: 956, startPoint y: 260, endPoint x: 1181, endPoint y: 310, distance: 229.9
click at [1162, 295] on div "Packages 1 1 Measurements Type" at bounding box center [978, 223] width 623 height 152
type input "15.00"
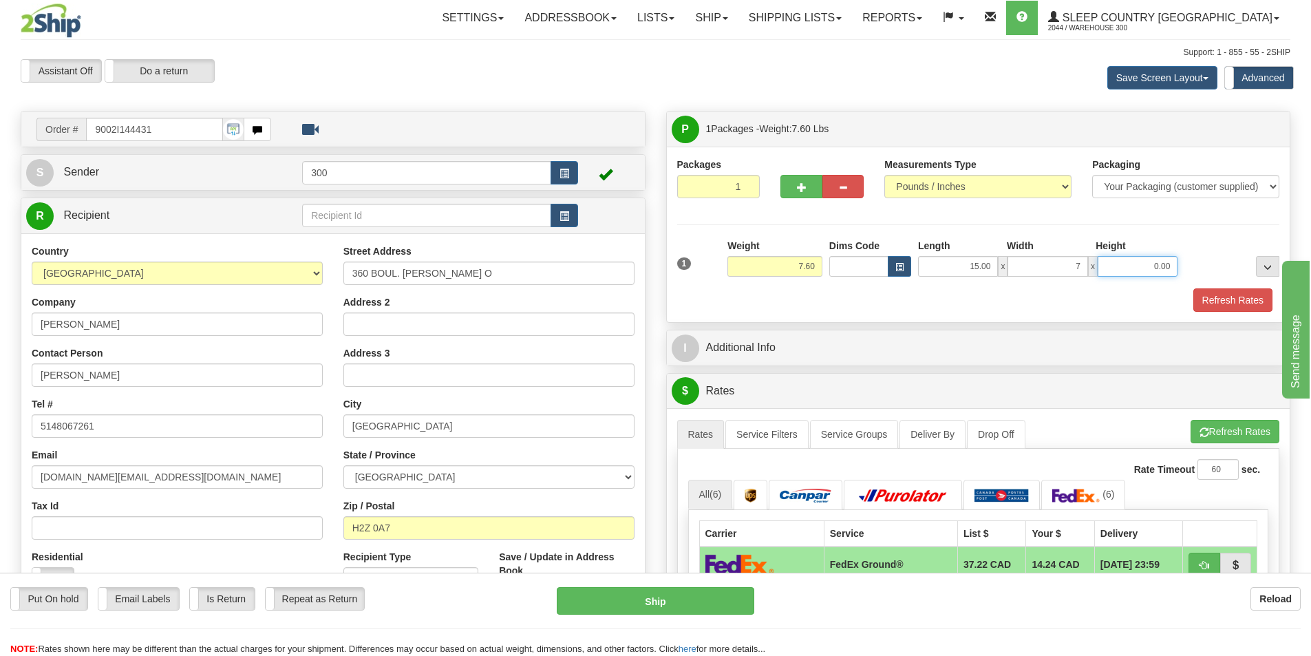
type input "7.00"
drag, startPoint x: 1161, startPoint y: 266, endPoint x: 1219, endPoint y: 256, distance: 58.6
click at [1219, 256] on div "1 Weight 7.60 Dims Code x x" at bounding box center [979, 263] width 610 height 49
type input "15.00"
click at [1245, 302] on button "Refresh Rates" at bounding box center [1232, 299] width 79 height 23
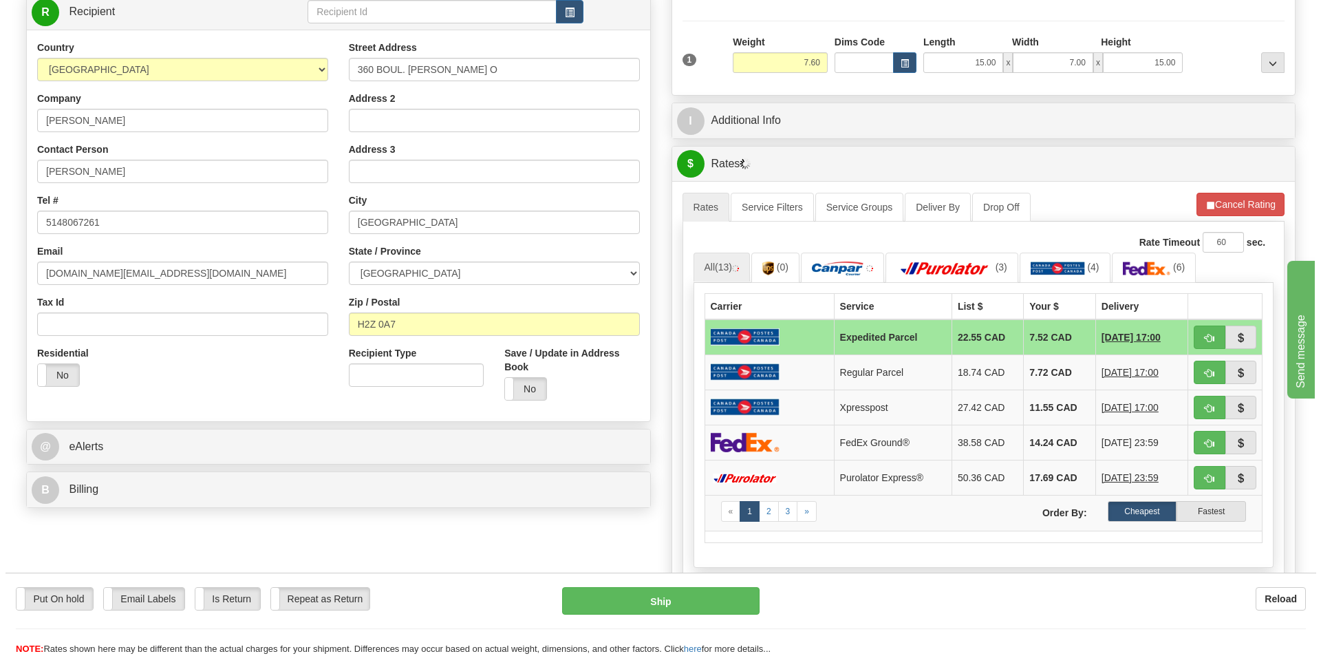
scroll to position [206, 0]
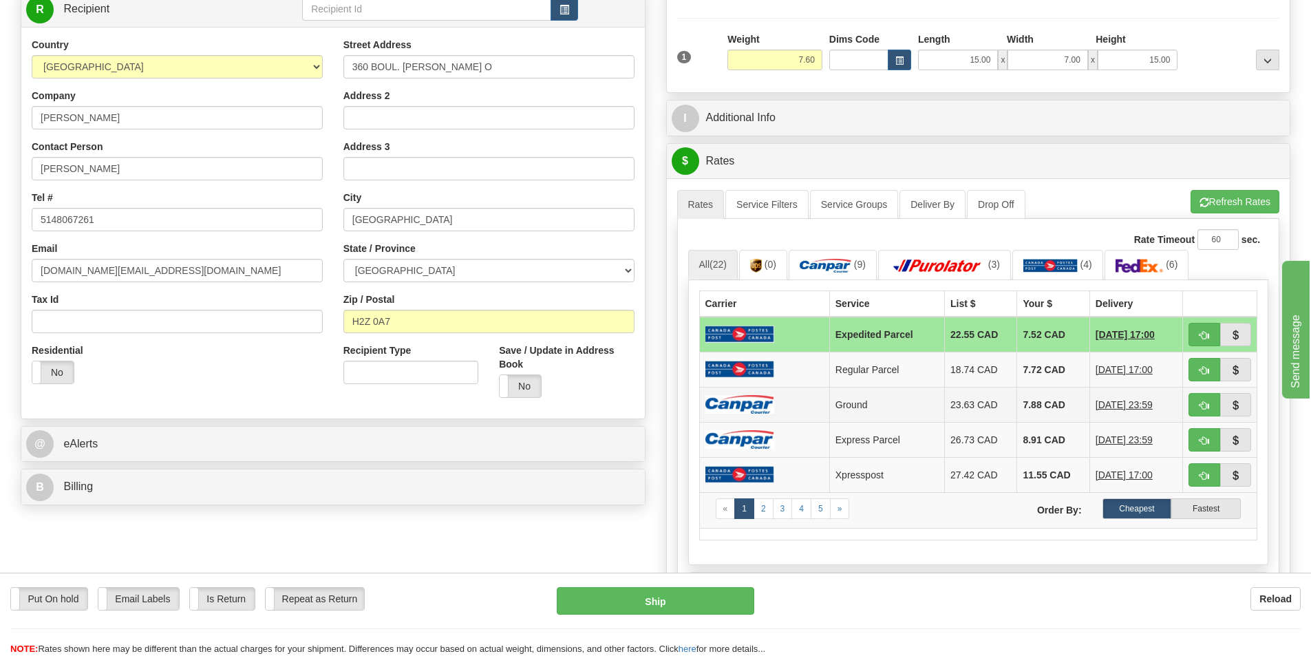
click at [765, 408] on img at bounding box center [739, 404] width 69 height 19
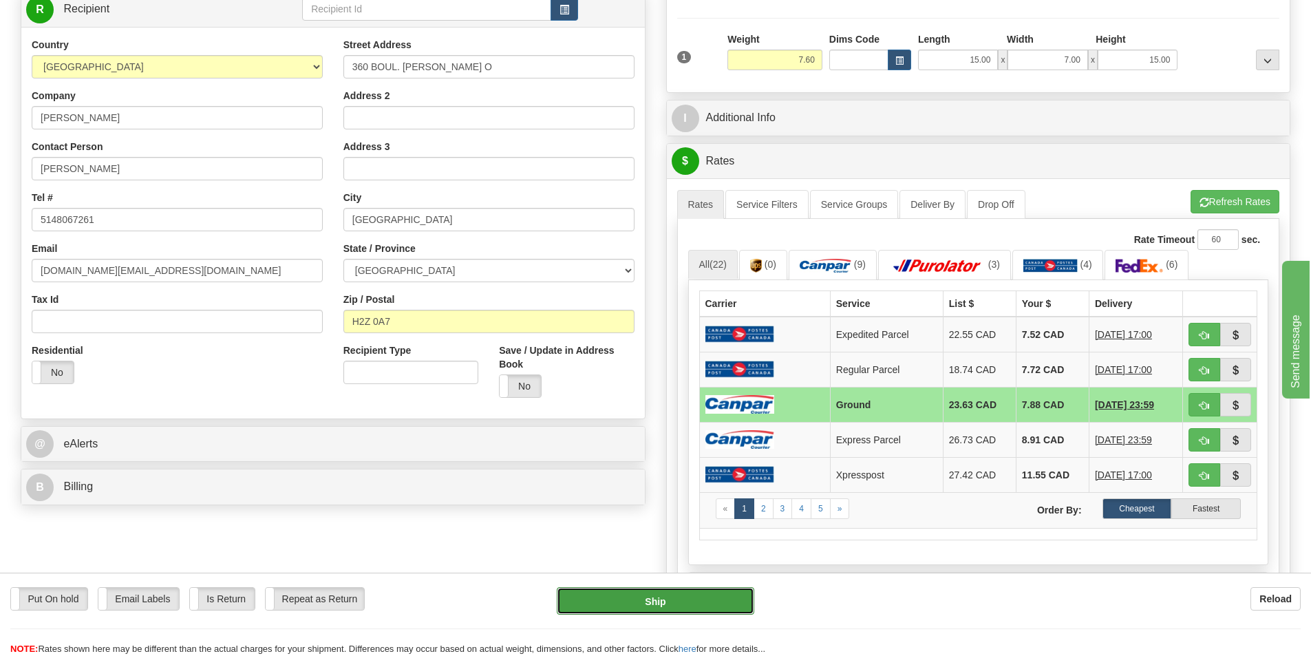
click at [696, 595] on button "Ship" at bounding box center [655, 601] width 197 height 28
type input "1"
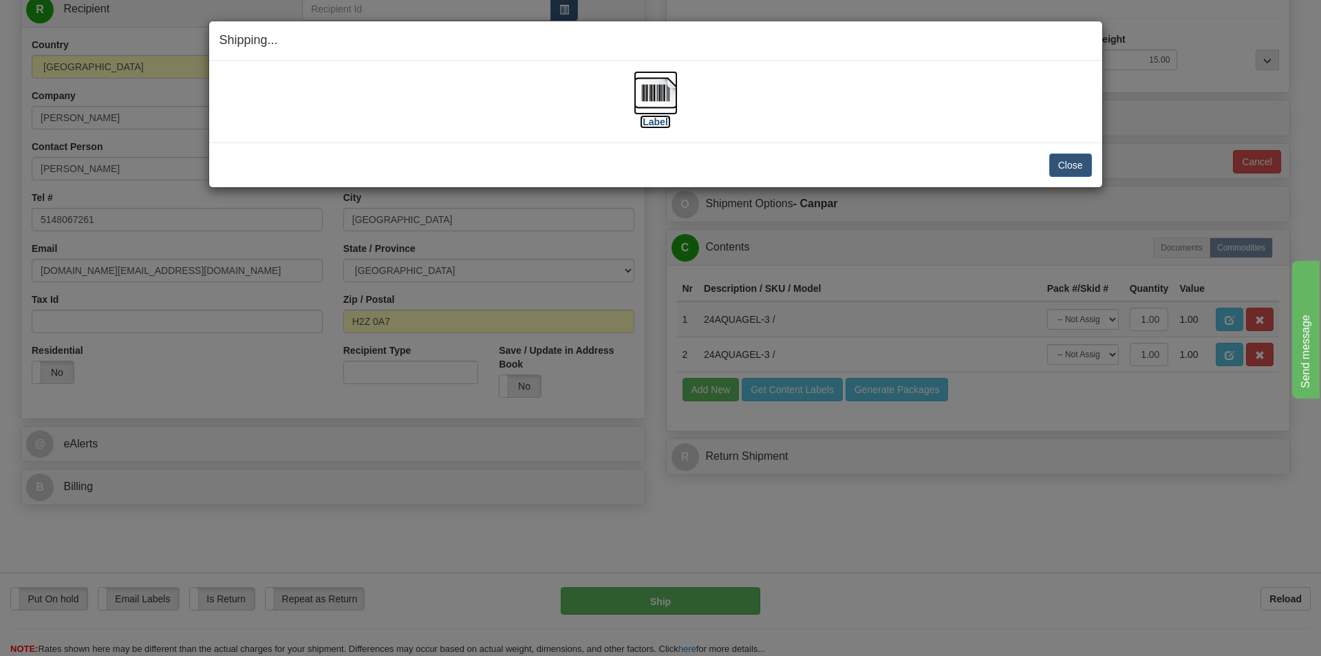
click at [665, 121] on label "[Label]" at bounding box center [656, 122] width 32 height 14
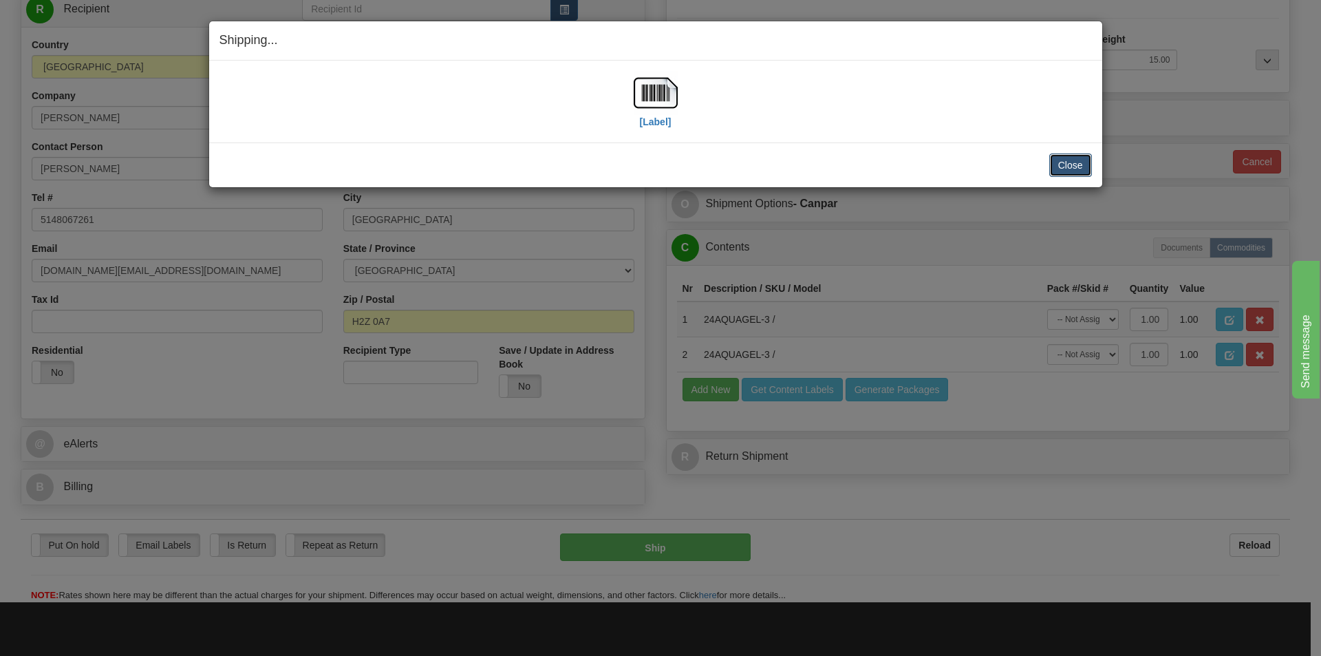
click at [1068, 166] on button "Close" at bounding box center [1070, 164] width 43 height 23
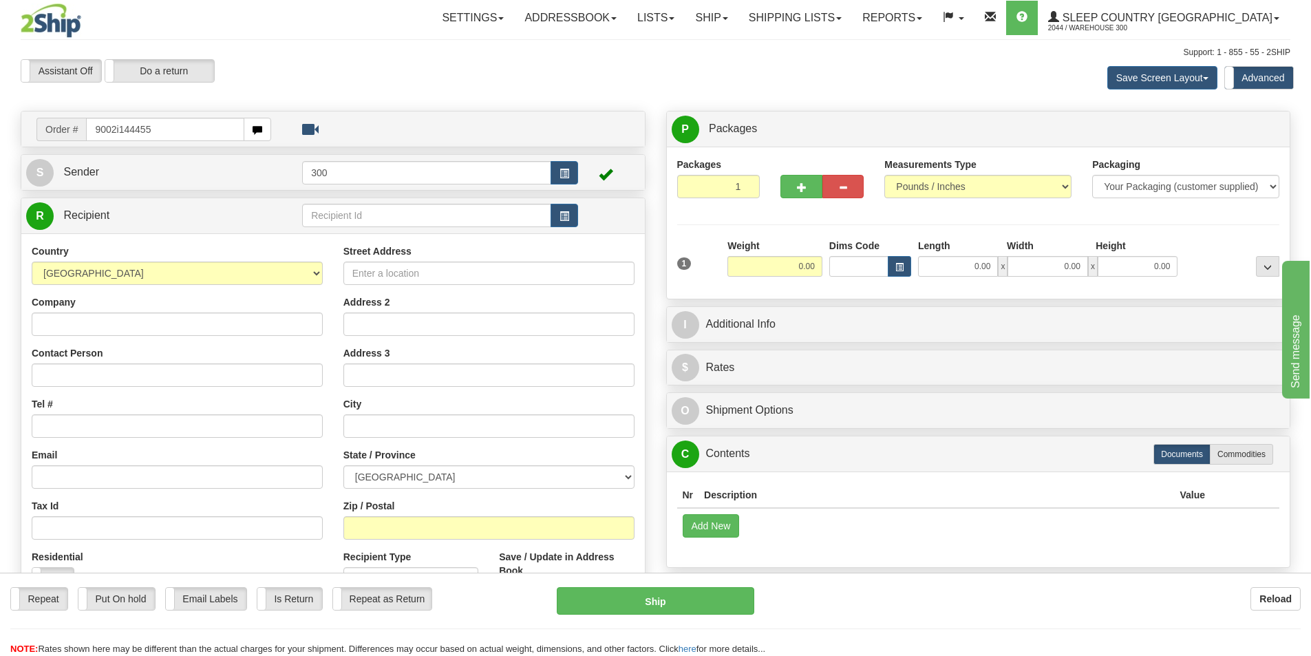
type input "9002i144455"
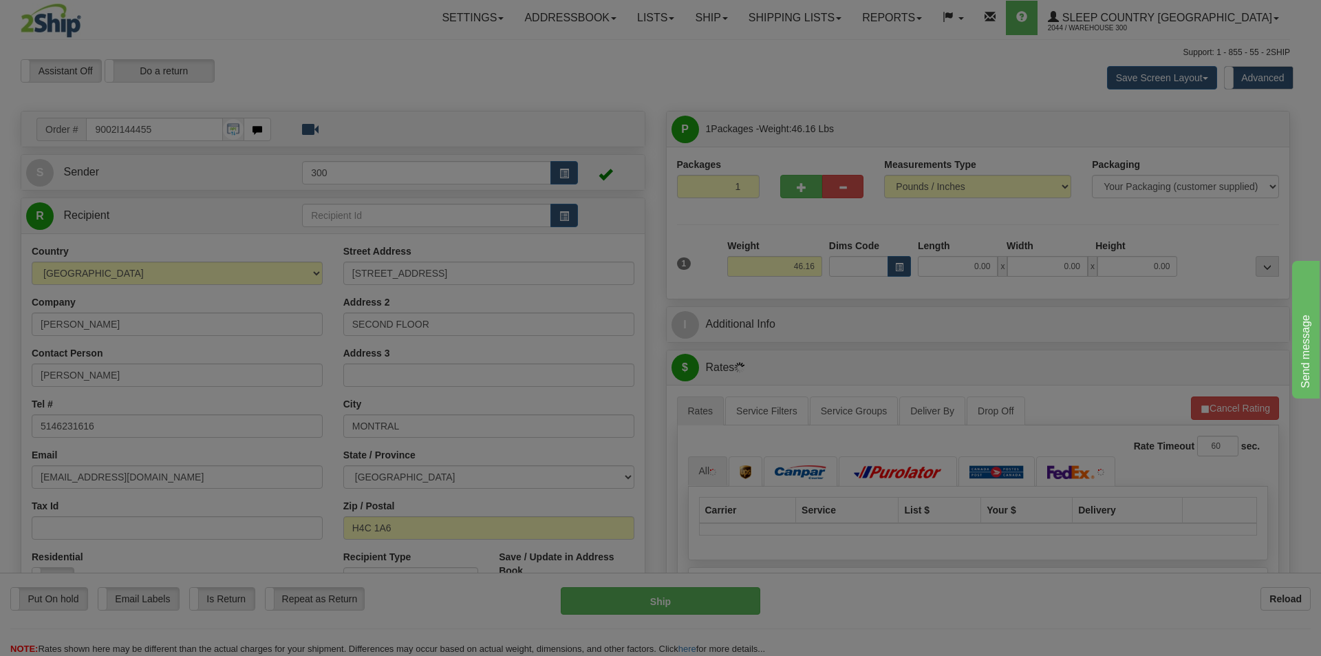
type input "[GEOGRAPHIC_DATA]"
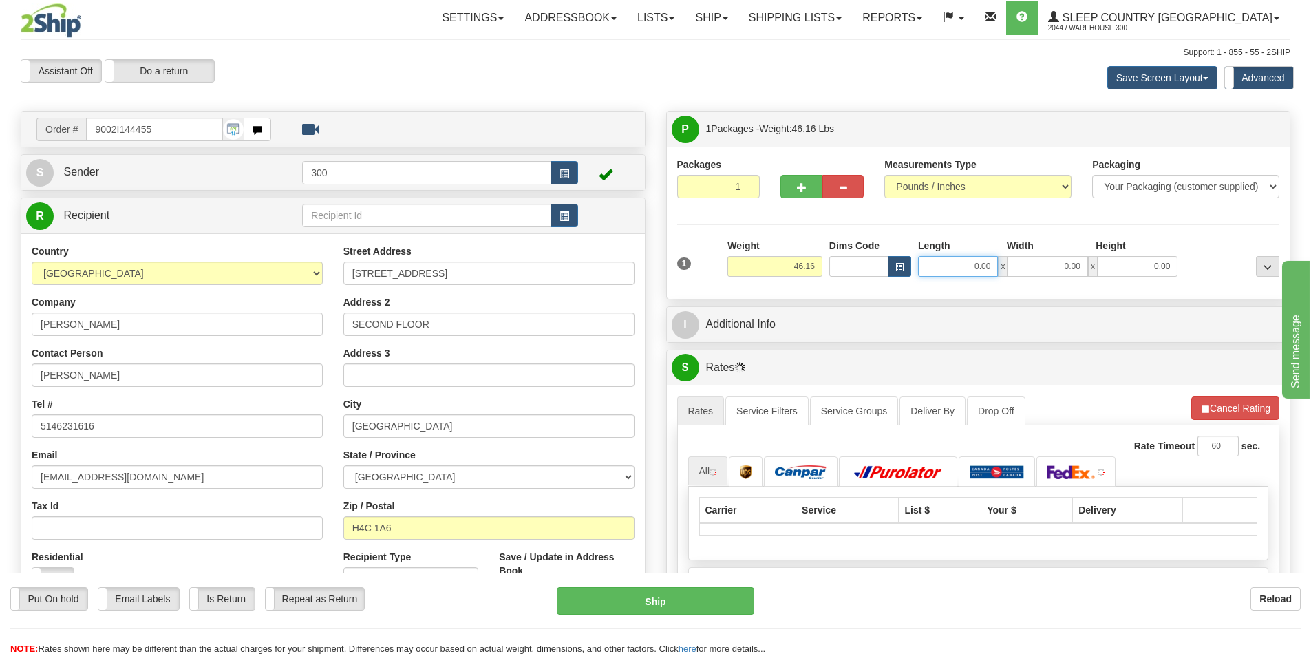
drag, startPoint x: 956, startPoint y: 267, endPoint x: 1310, endPoint y: 272, distance: 354.4
click at [1310, 272] on div "Toggle navigation Settings Shipping Preferences Fields Preferences New" at bounding box center [655, 492] width 1311 height 985
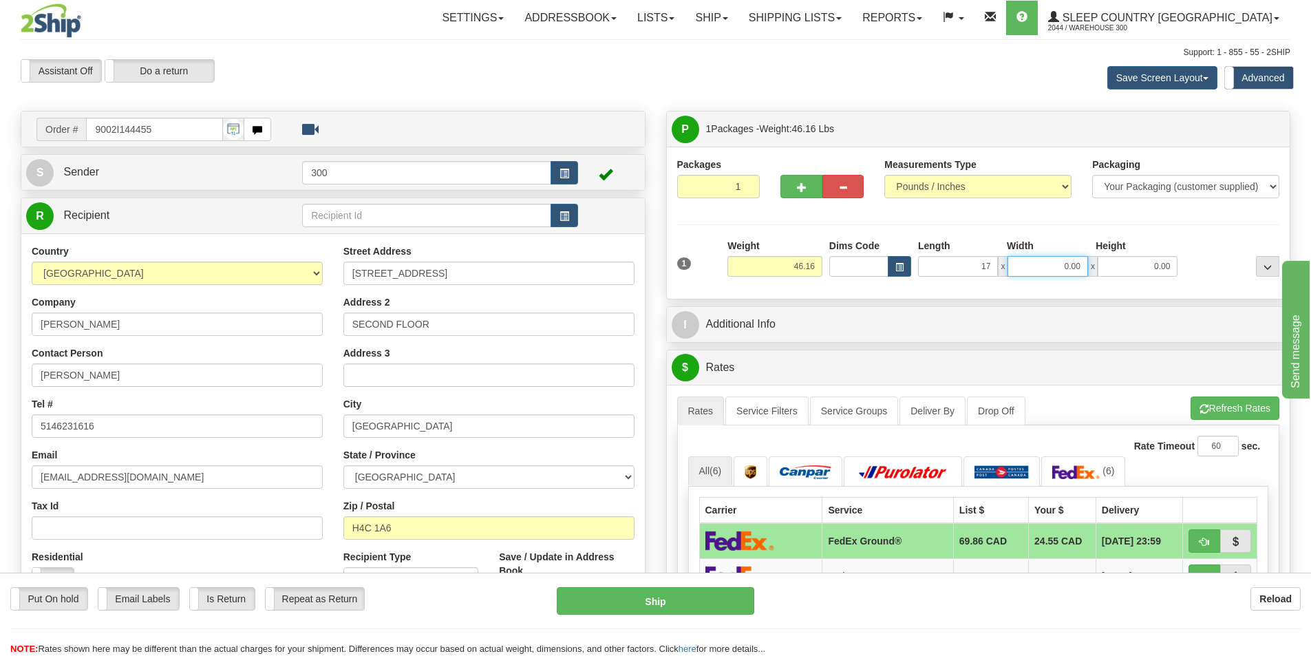
type input "17.00"
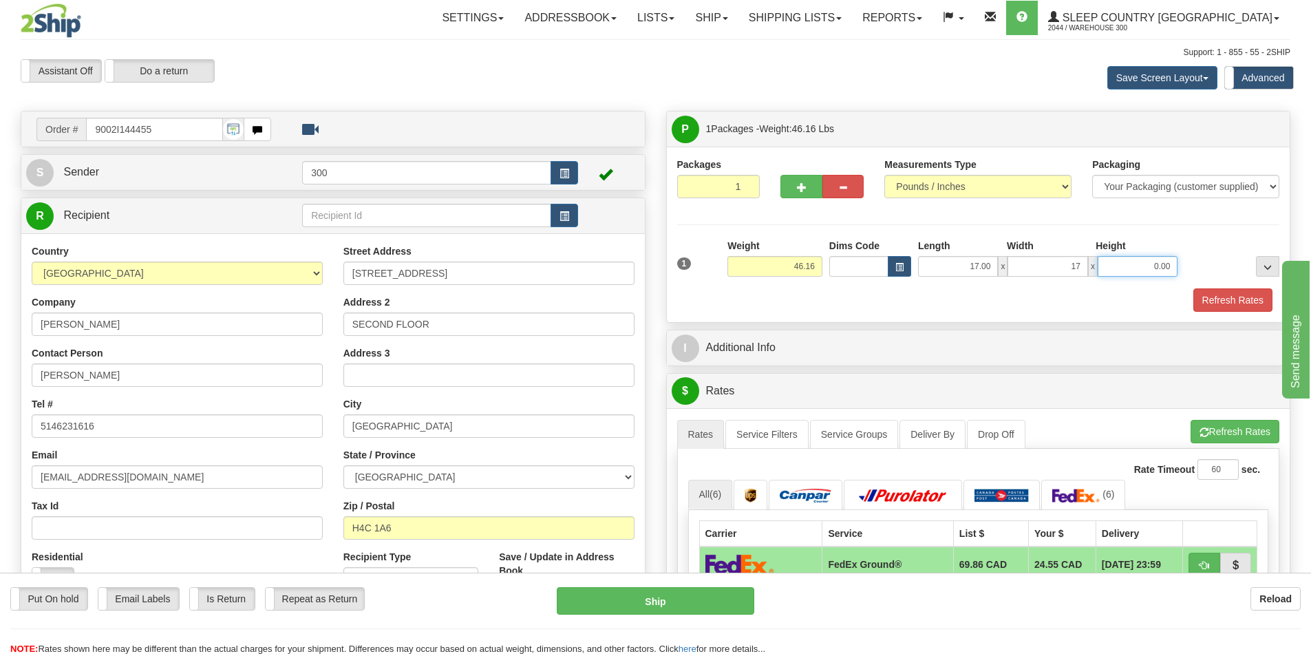
type input "17.00"
type input "42.00"
click at [1252, 301] on button "Refresh Rates" at bounding box center [1232, 299] width 79 height 23
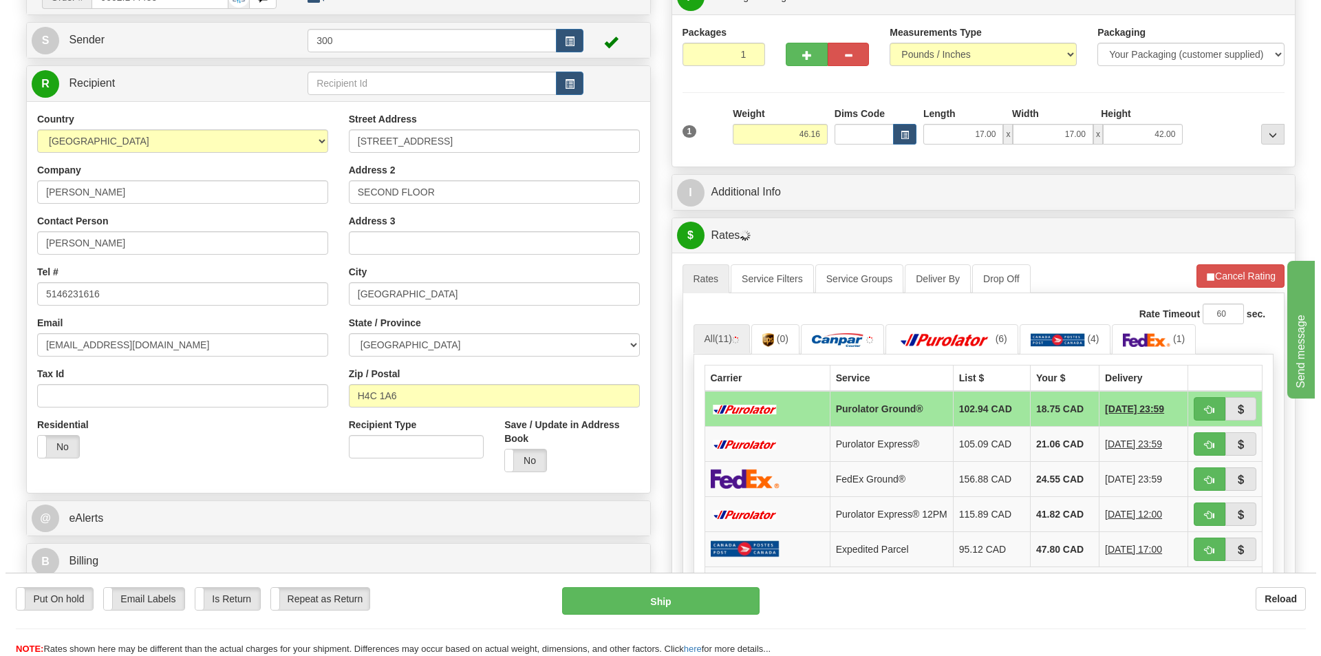
scroll to position [138, 0]
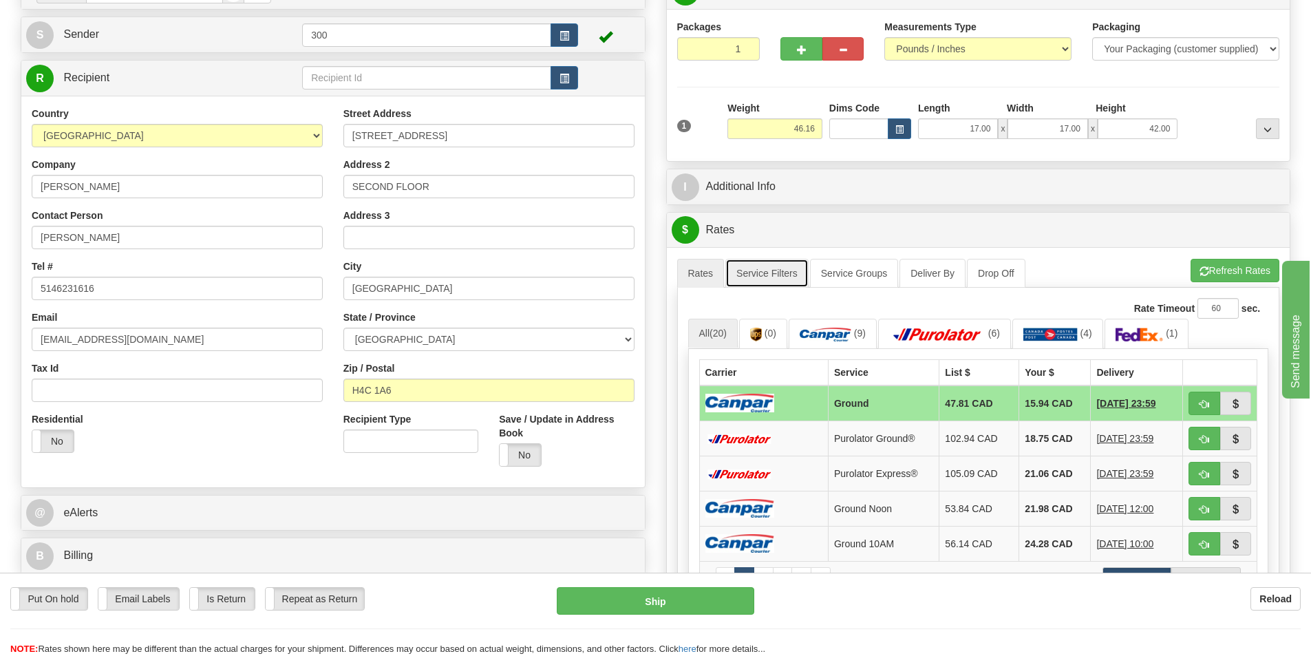
click at [780, 274] on link "Service Filters" at bounding box center [766, 273] width 83 height 29
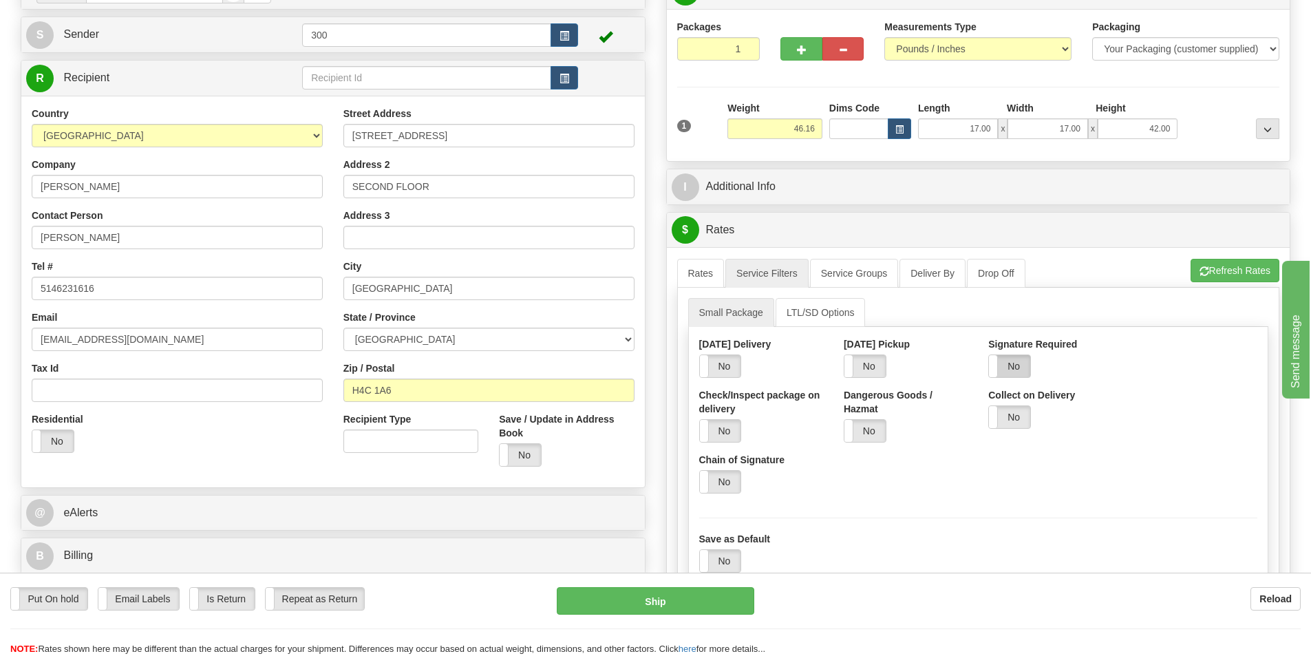
click at [1005, 363] on label "No" at bounding box center [1009, 366] width 41 height 22
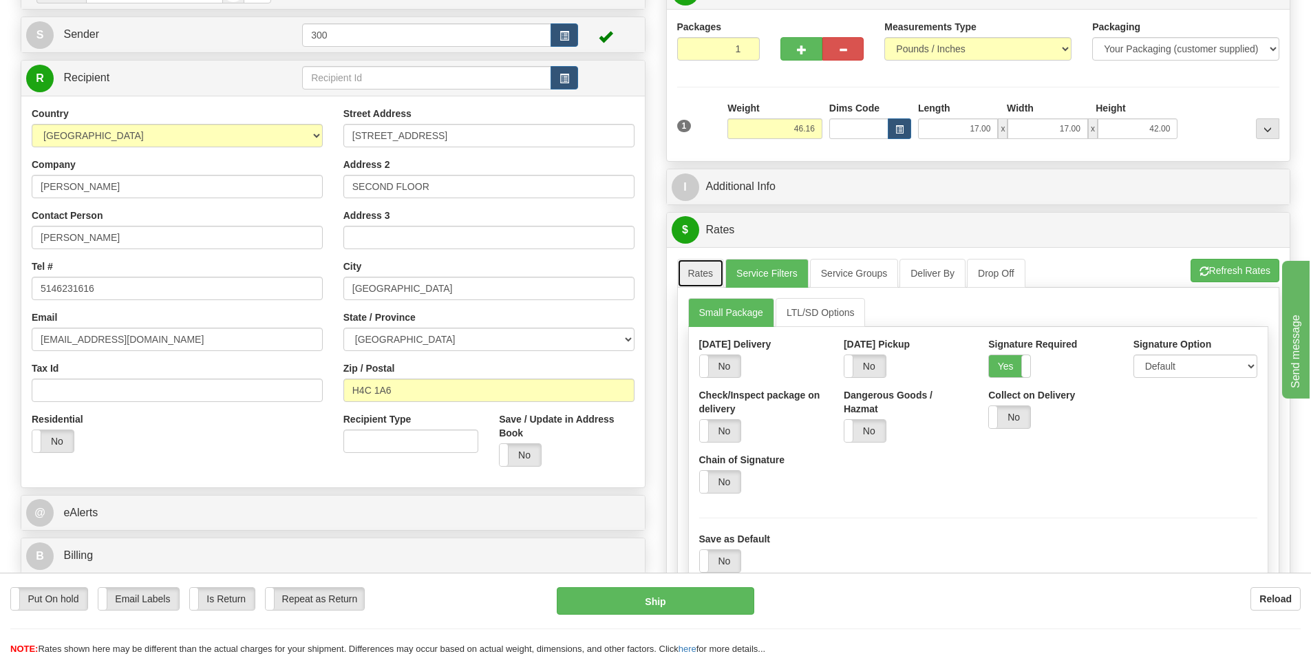
click at [691, 268] on link "Rates" at bounding box center [700, 273] width 47 height 29
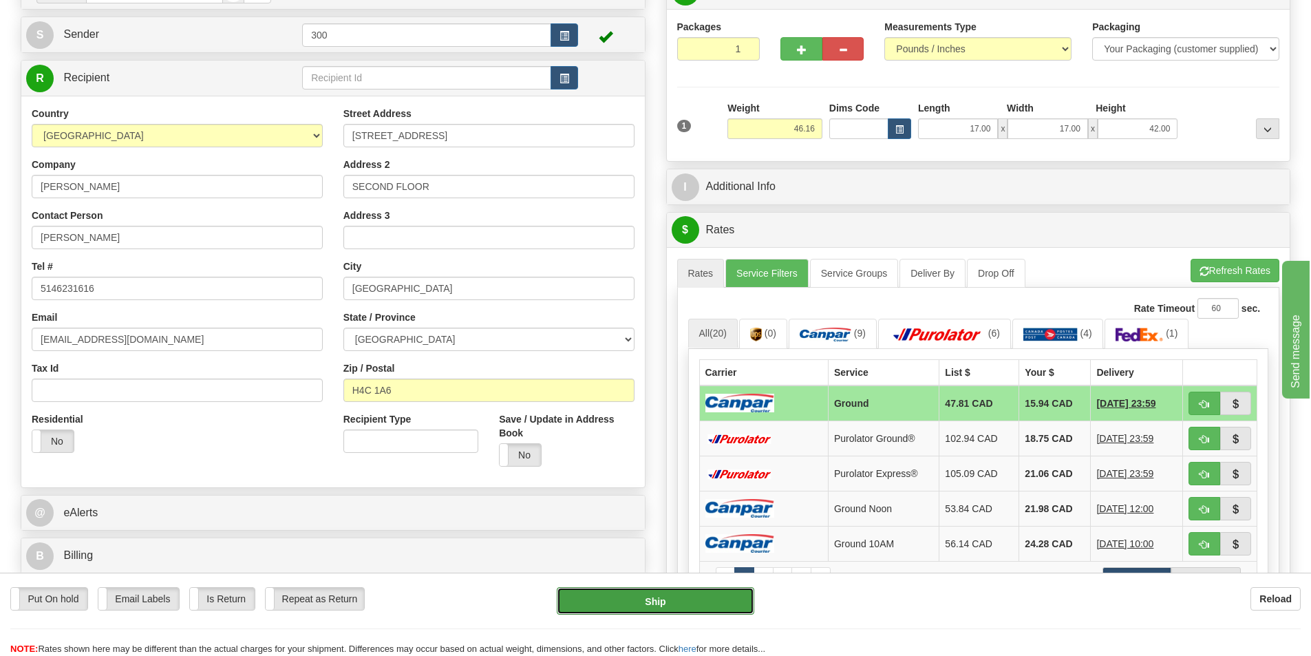
click at [703, 603] on button "Ship" at bounding box center [655, 601] width 197 height 28
type input "1"
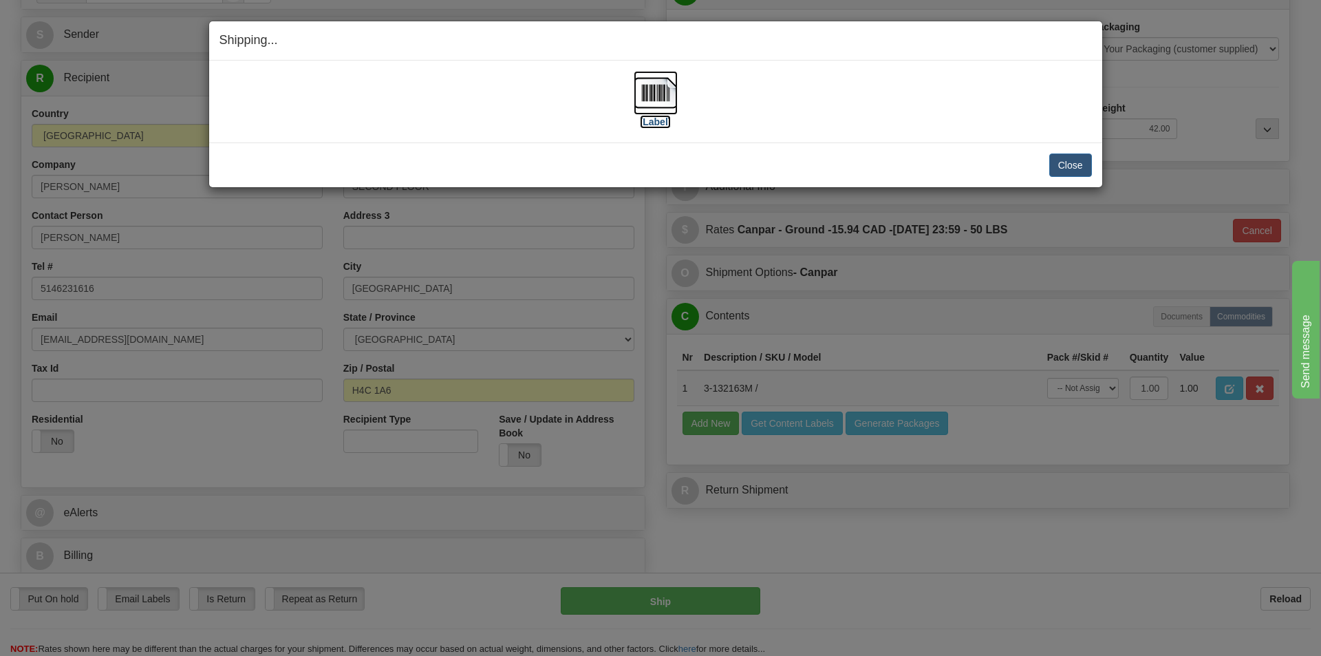
click at [662, 122] on label "[Label]" at bounding box center [656, 122] width 32 height 14
click at [1068, 162] on button "Close" at bounding box center [1070, 164] width 43 height 23
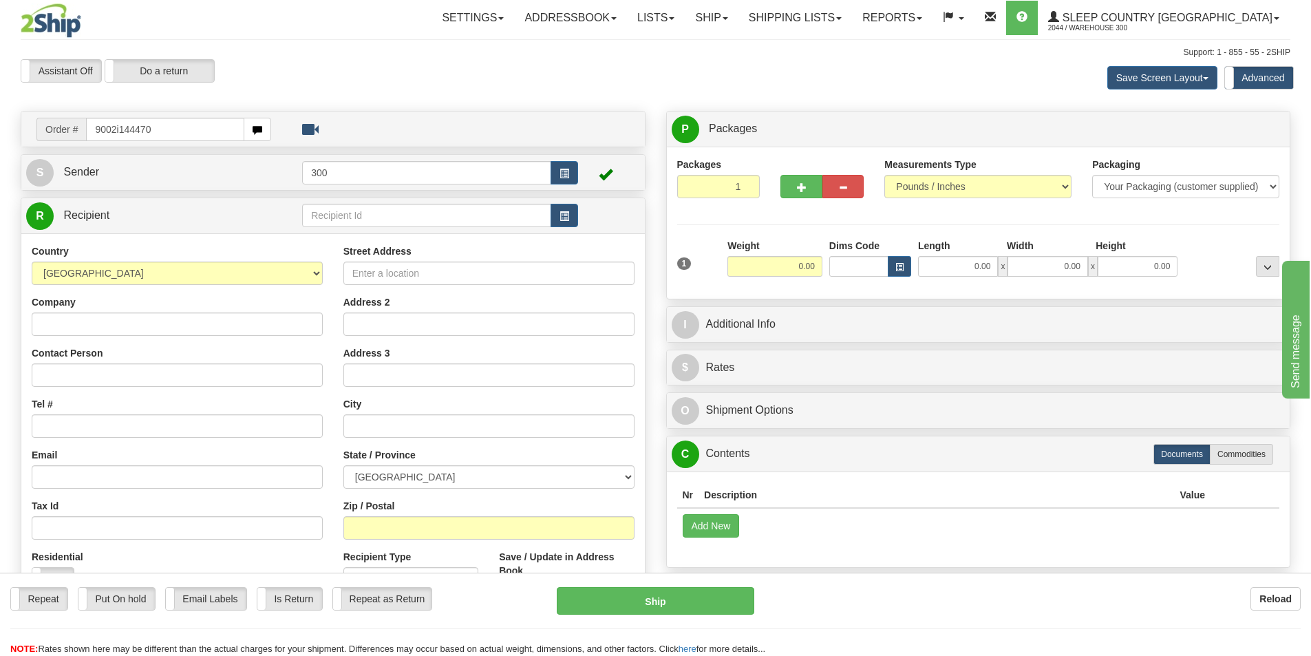
type input "9002i144470"
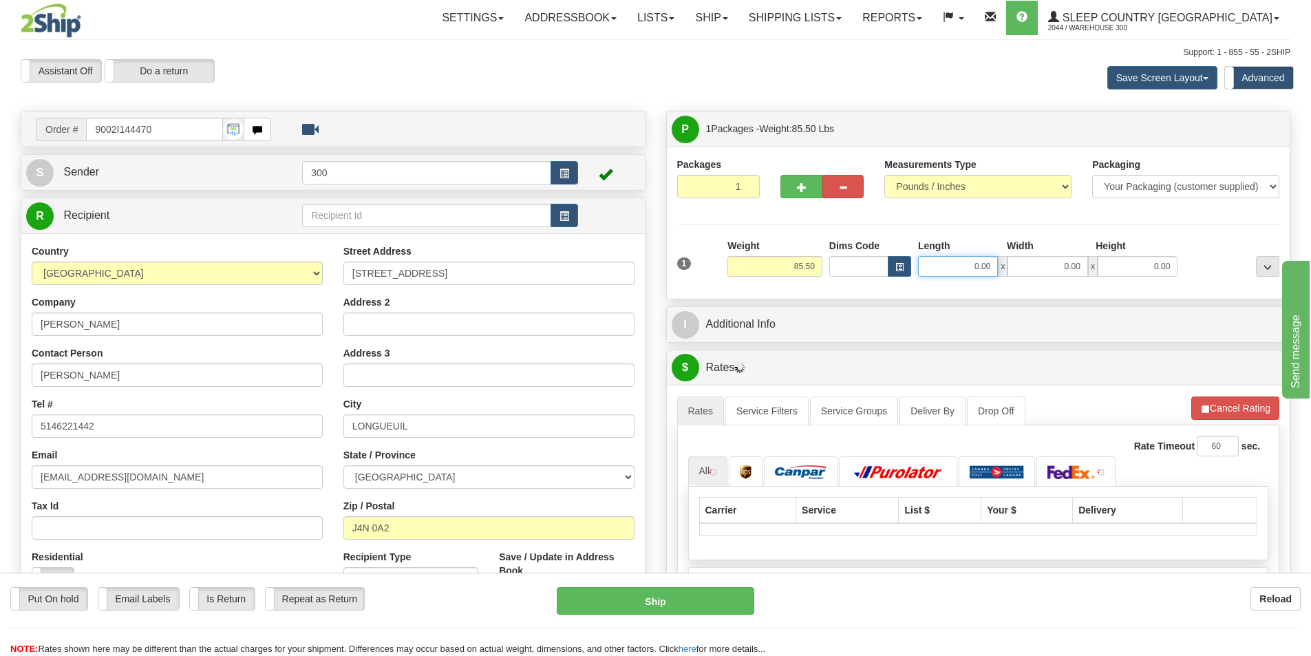
drag, startPoint x: 993, startPoint y: 270, endPoint x: 1066, endPoint y: 268, distance: 73.0
click at [1066, 268] on div "0.00 x 0.00 x 0.00" at bounding box center [1047, 266] width 259 height 21
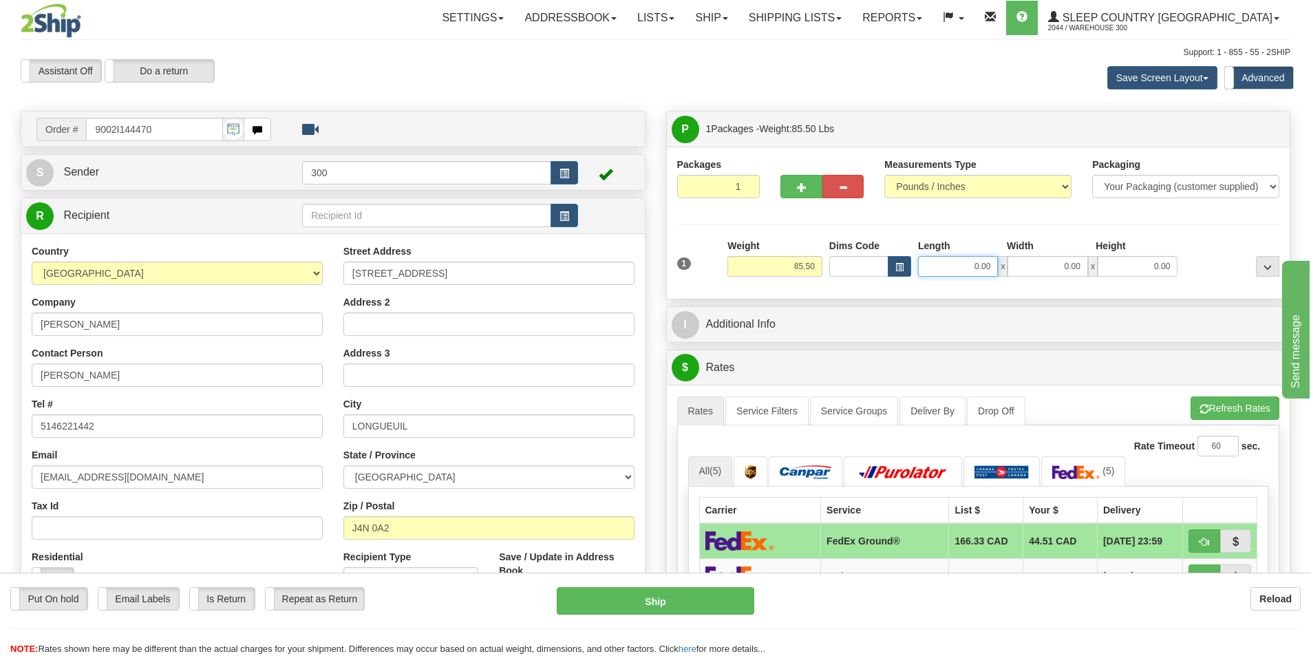
type input "3"
type input "19.00"
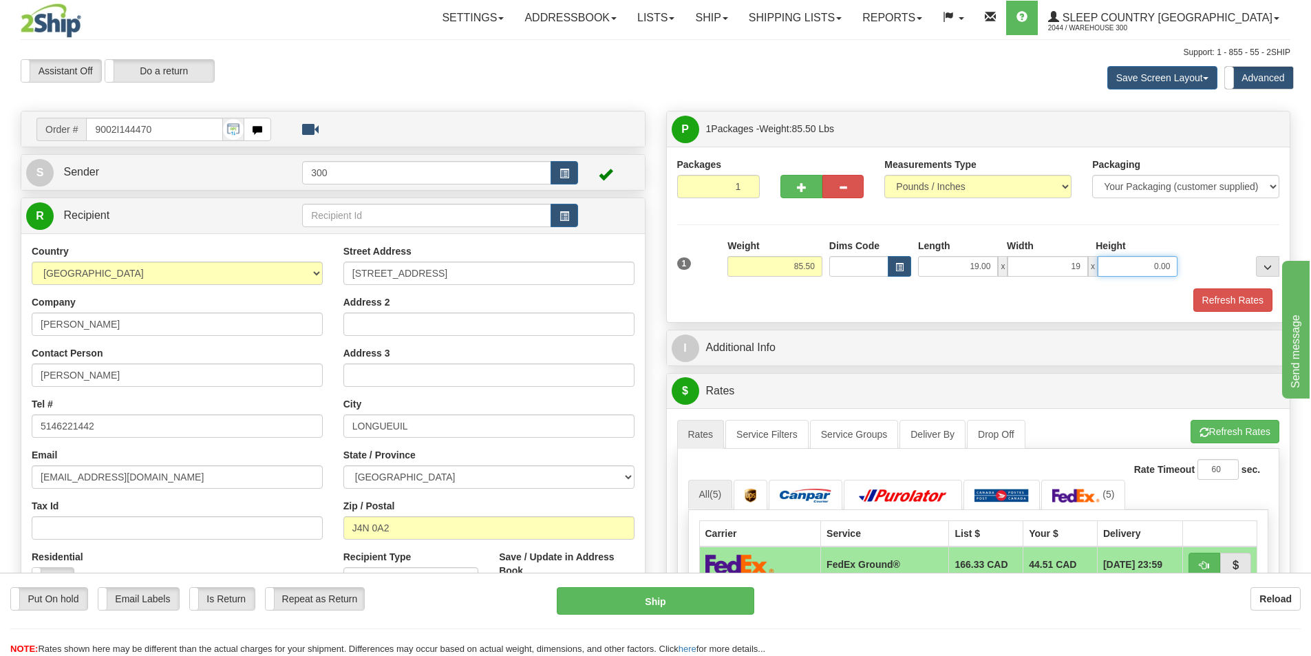
type input "19.00"
type input "45.00"
click at [1226, 295] on button "Refresh Rates" at bounding box center [1232, 299] width 79 height 23
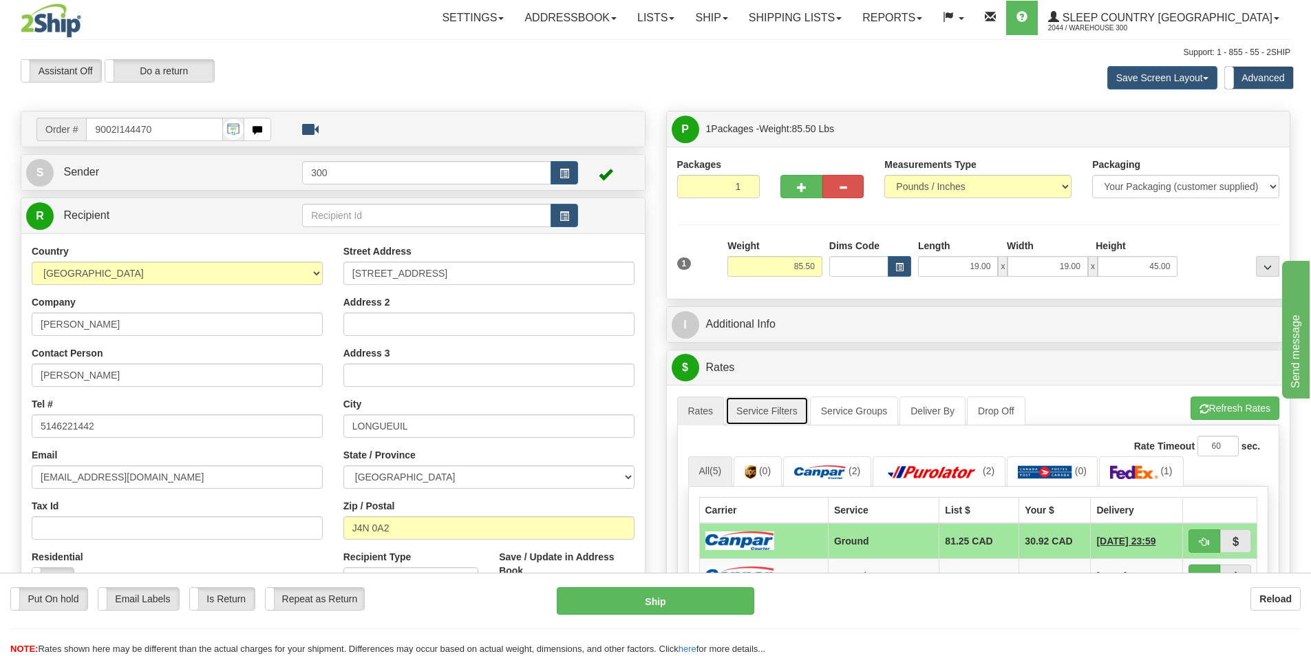
click at [762, 422] on link "Service Filters" at bounding box center [766, 410] width 83 height 29
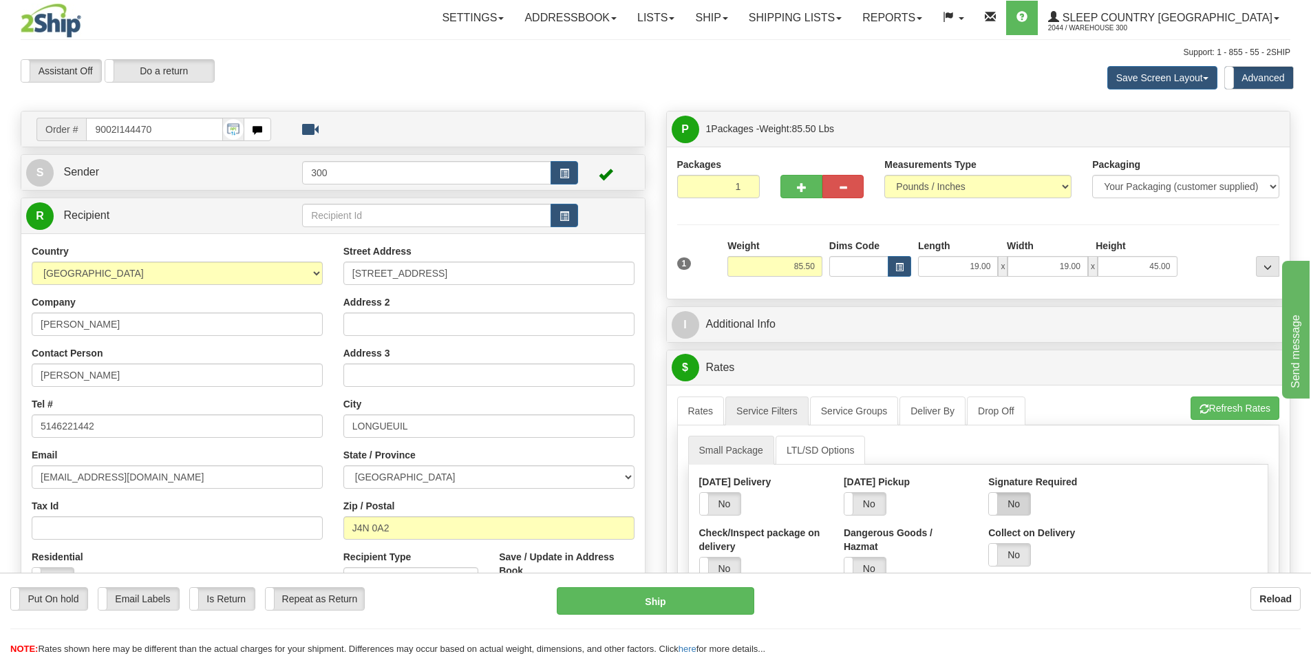
click at [1023, 498] on label "No" at bounding box center [1009, 504] width 41 height 22
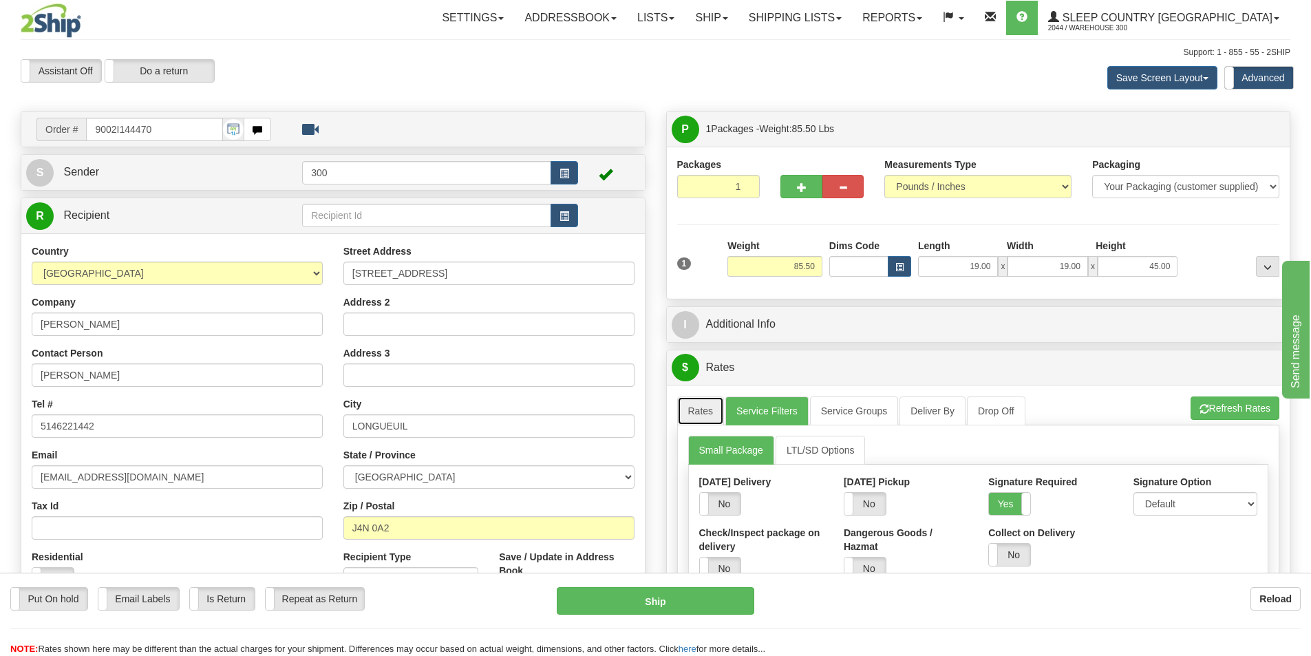
click at [715, 410] on link "Rates" at bounding box center [700, 410] width 47 height 29
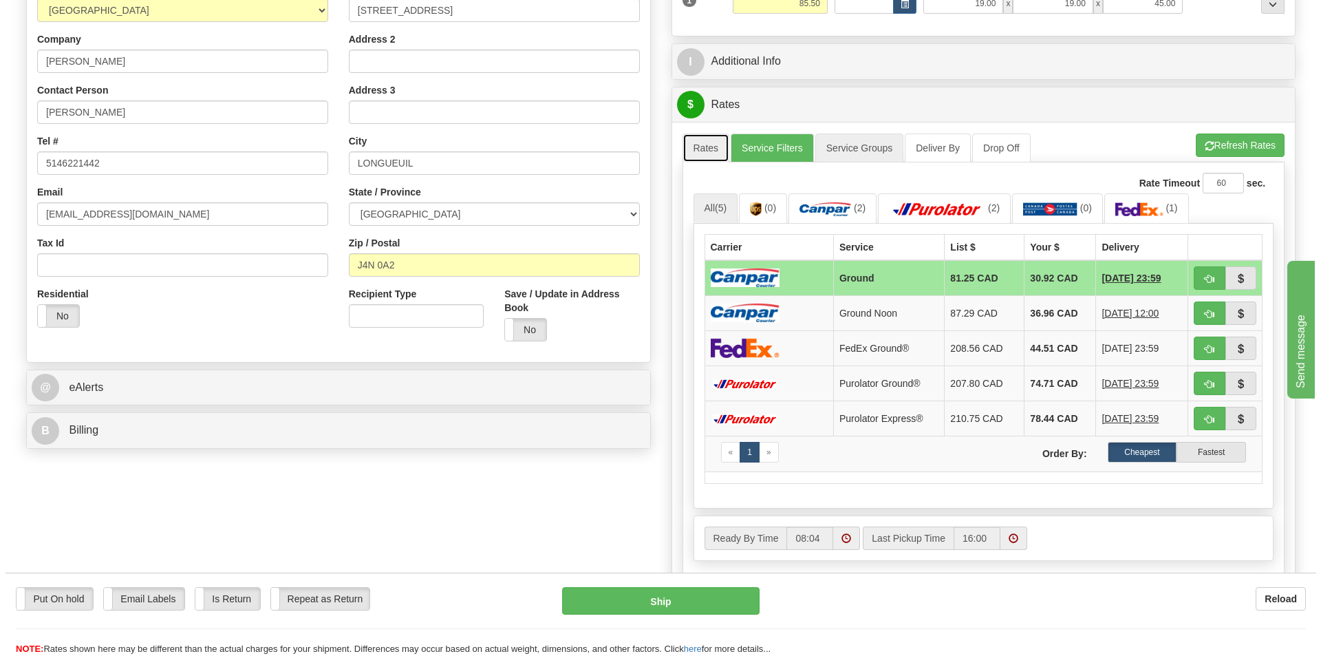
scroll to position [275, 0]
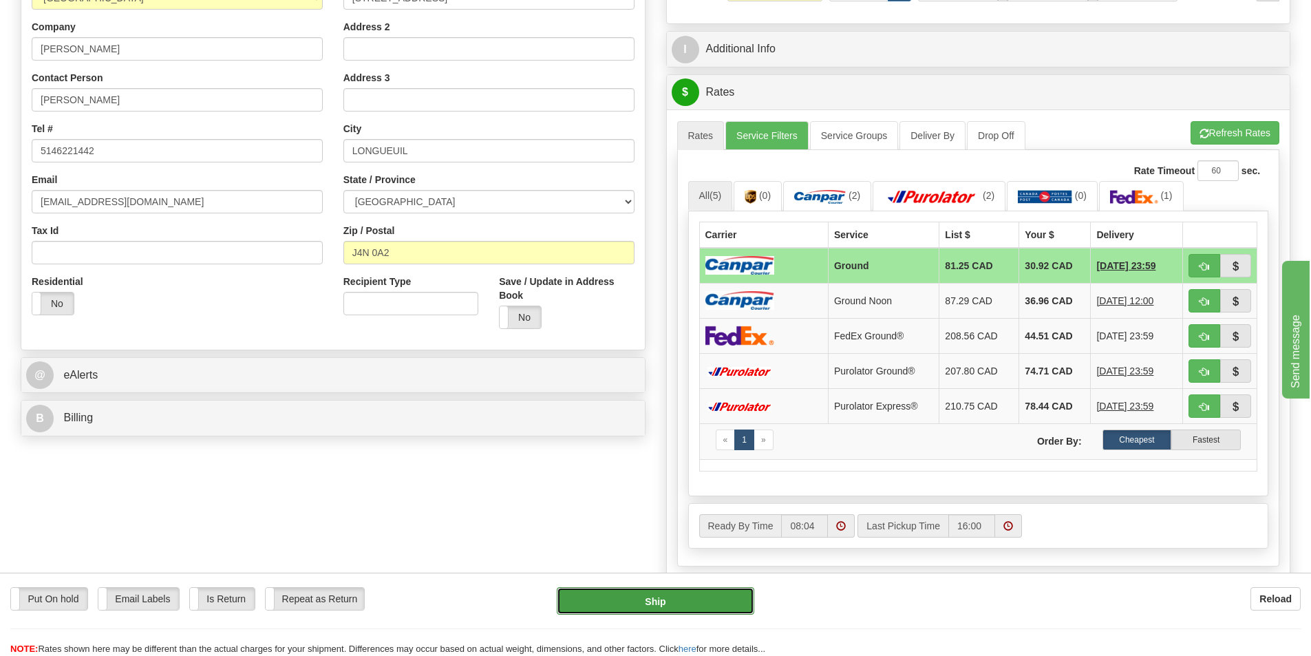
click at [707, 603] on button "Ship" at bounding box center [655, 601] width 197 height 28
type input "1"
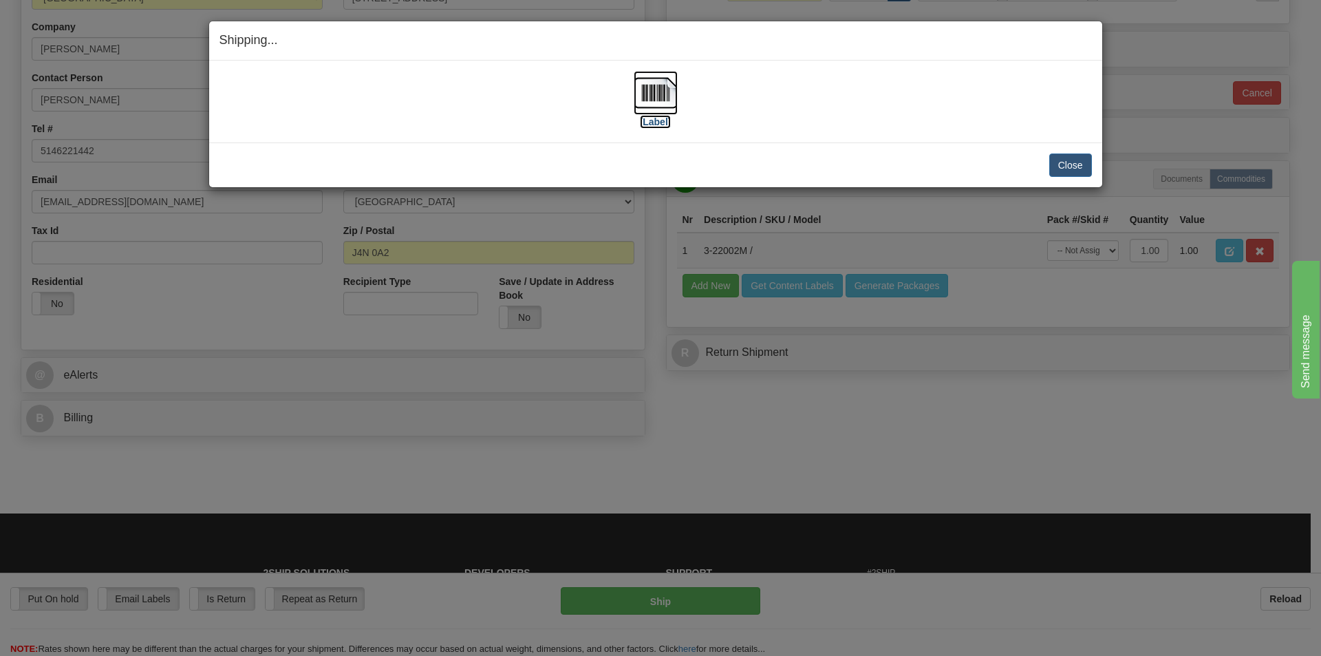
click at [654, 121] on label "[Label]" at bounding box center [656, 122] width 32 height 14
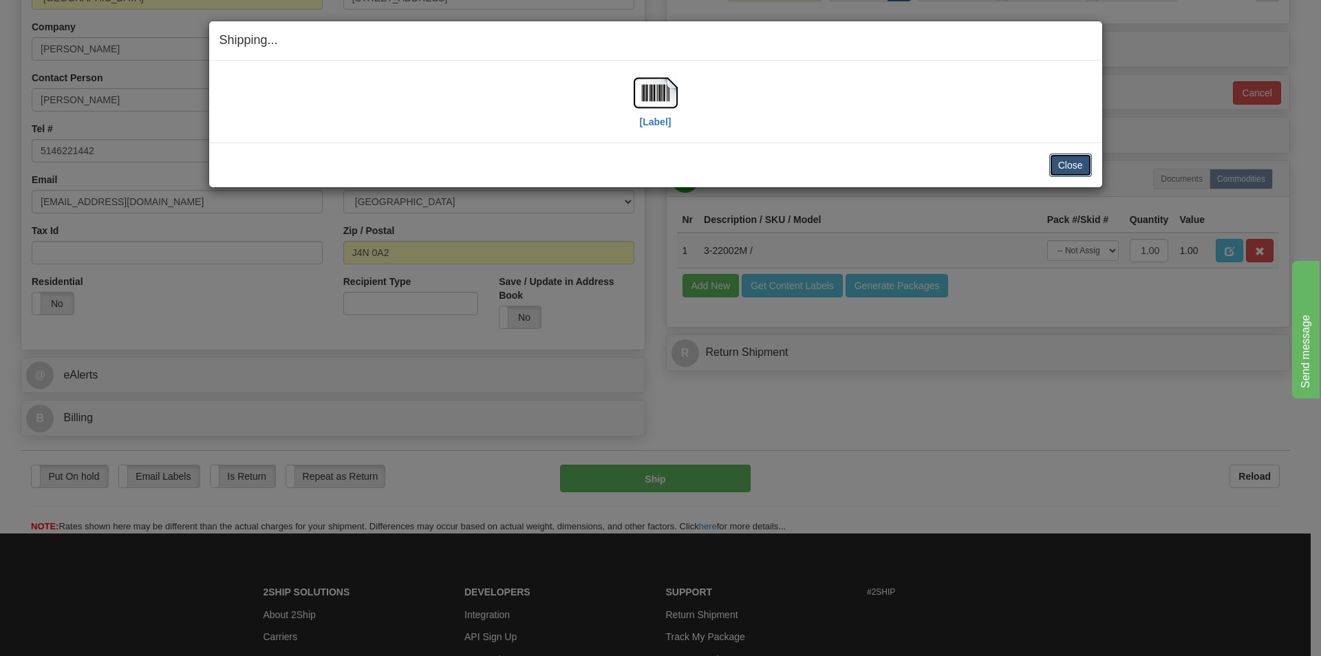
click at [1087, 169] on button "Close" at bounding box center [1070, 164] width 43 height 23
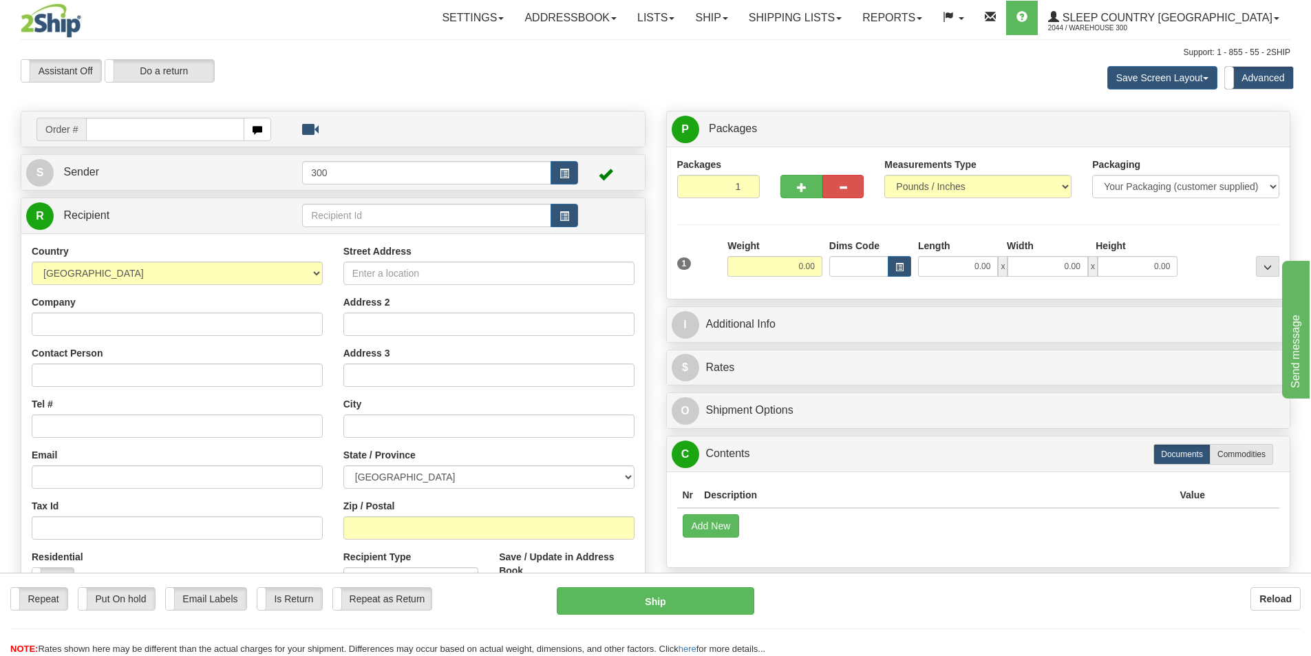
click at [147, 136] on input "text" at bounding box center [165, 129] width 158 height 23
type input "9002i144571"
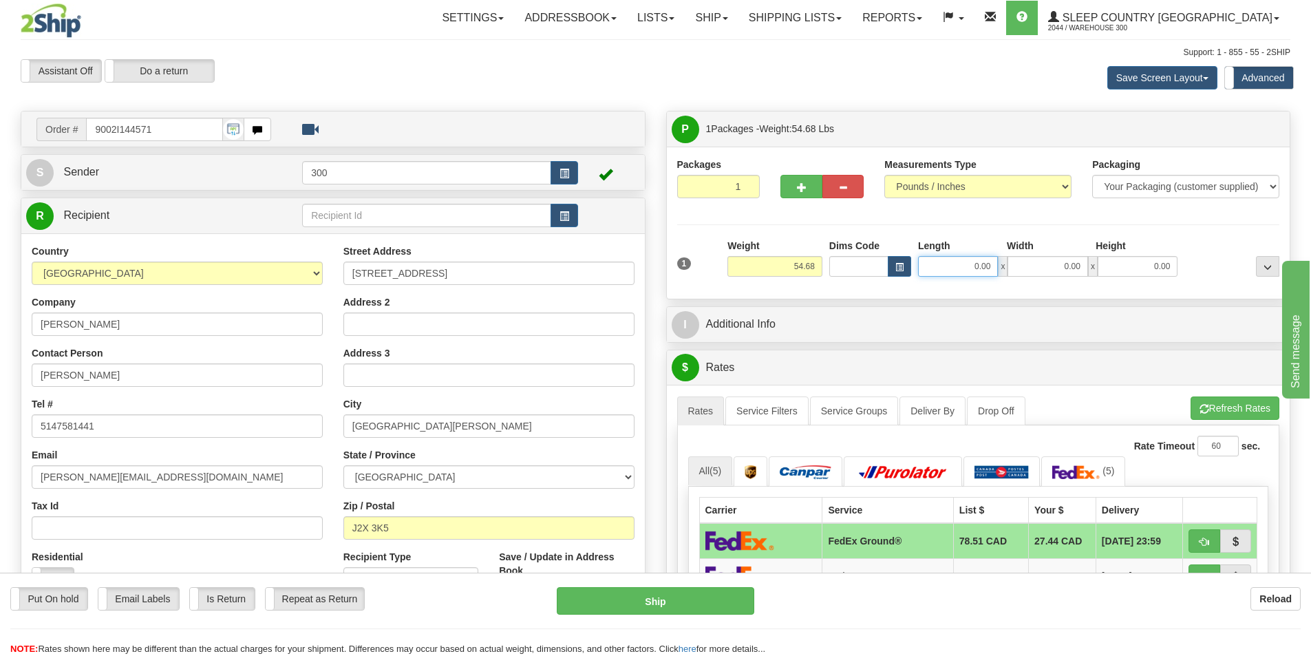
drag, startPoint x: 950, startPoint y: 270, endPoint x: 1153, endPoint y: 275, distance: 202.4
click at [1153, 275] on div "0.00 x 0.00 x 0.00" at bounding box center [1047, 266] width 259 height 21
type input "17.00"
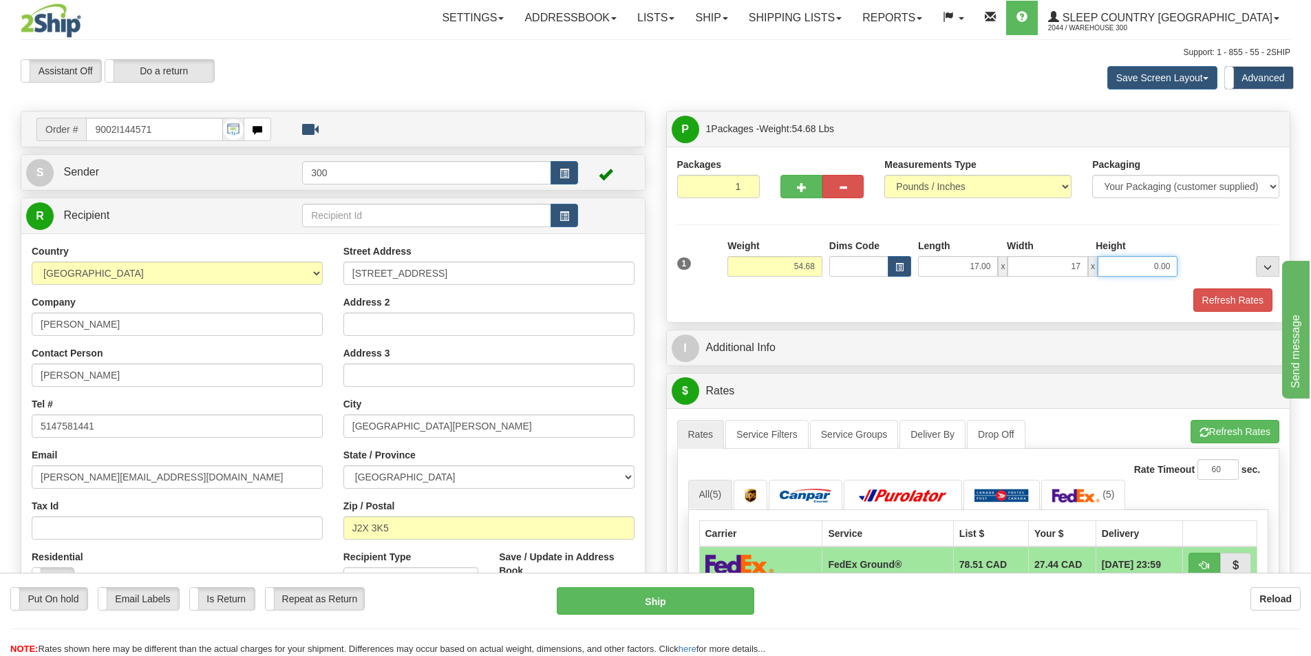
type input "17.00"
type input "42.00"
click at [1226, 299] on button "Refresh Rates" at bounding box center [1232, 299] width 79 height 23
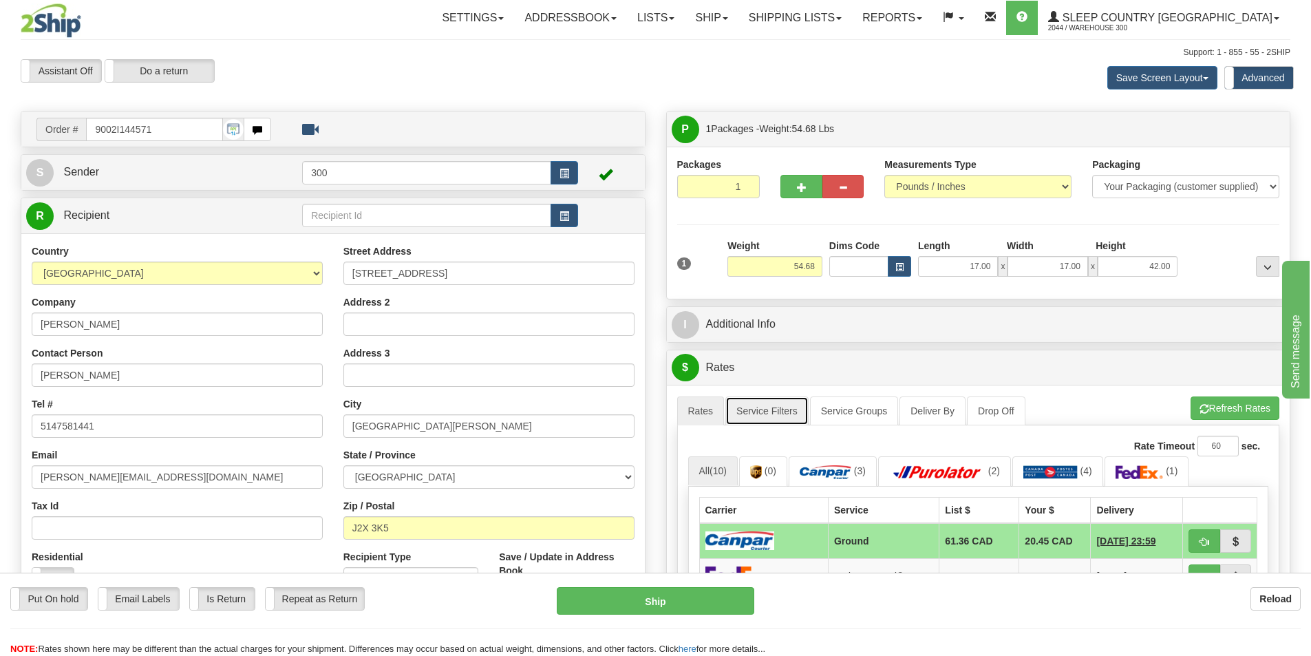
click at [778, 414] on link "Service Filters" at bounding box center [766, 410] width 83 height 29
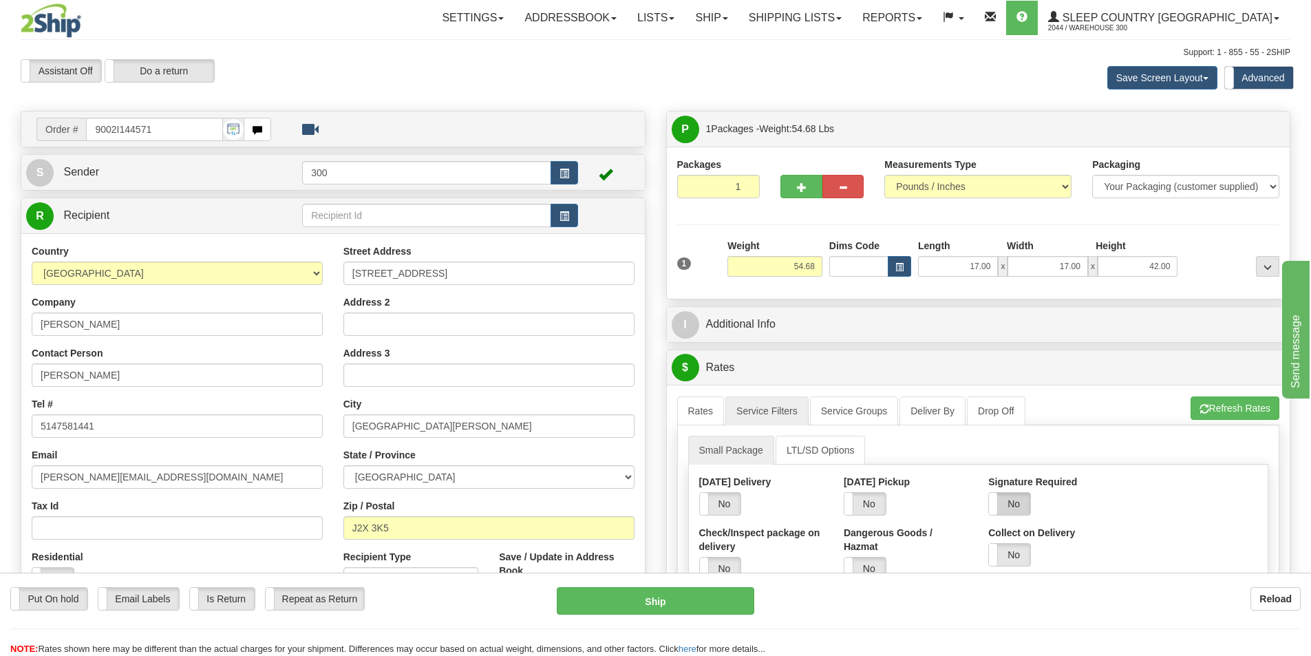
click at [1011, 511] on label "No" at bounding box center [1009, 504] width 41 height 22
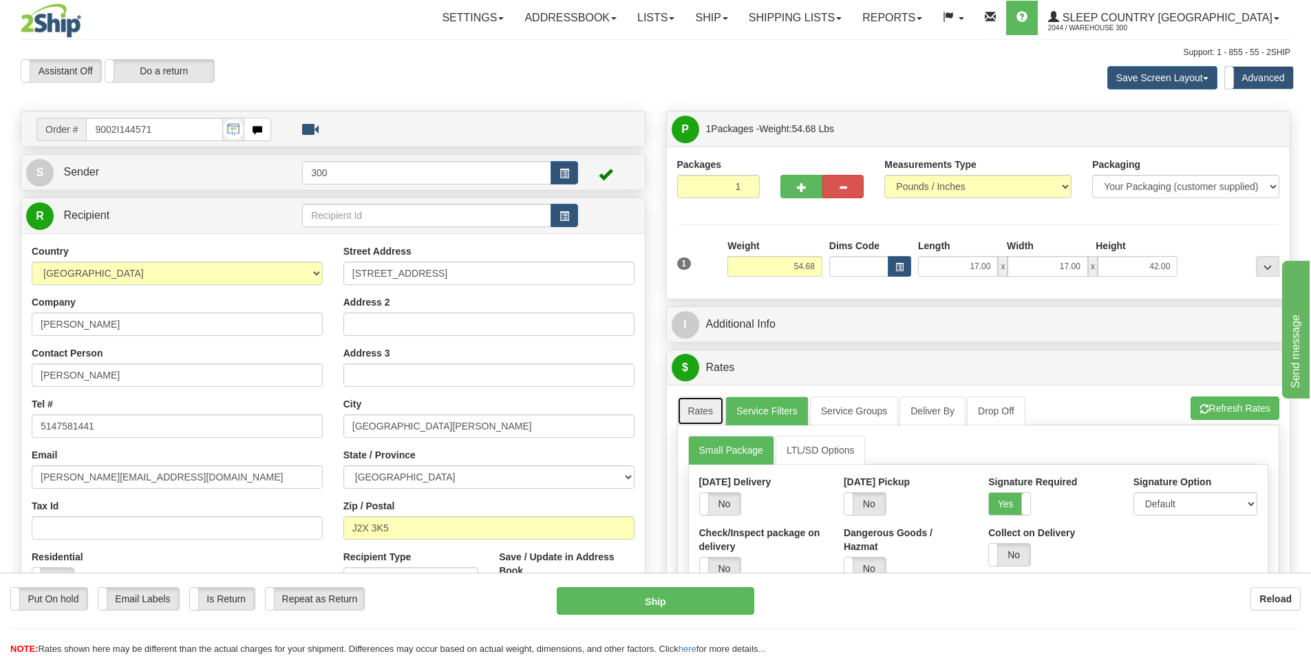
click at [703, 407] on link "Rates" at bounding box center [700, 410] width 47 height 29
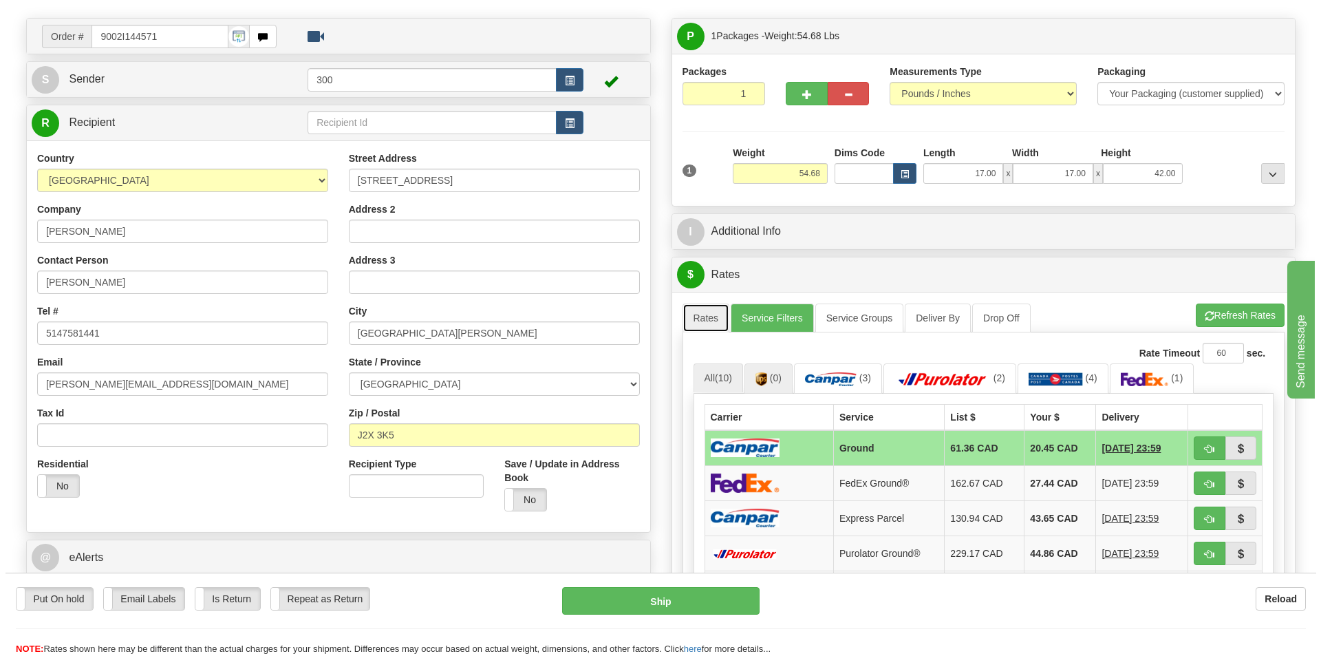
scroll to position [344, 0]
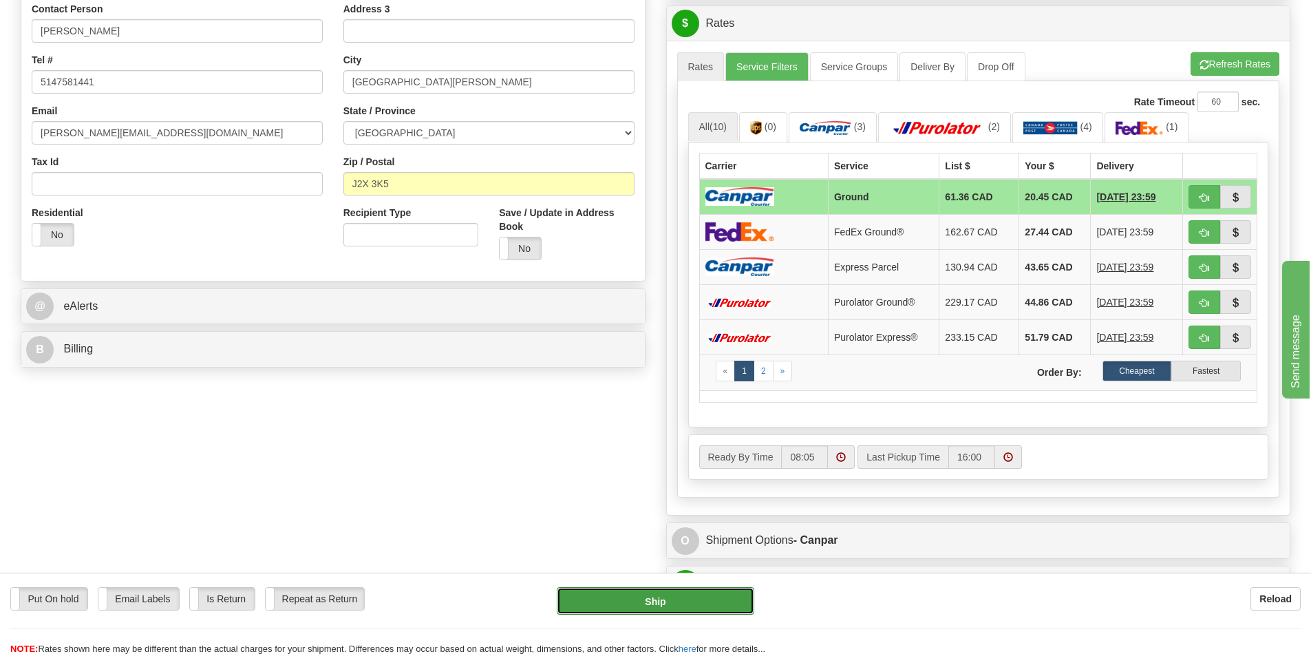
click at [725, 599] on button "Ship" at bounding box center [655, 601] width 197 height 28
type input "1"
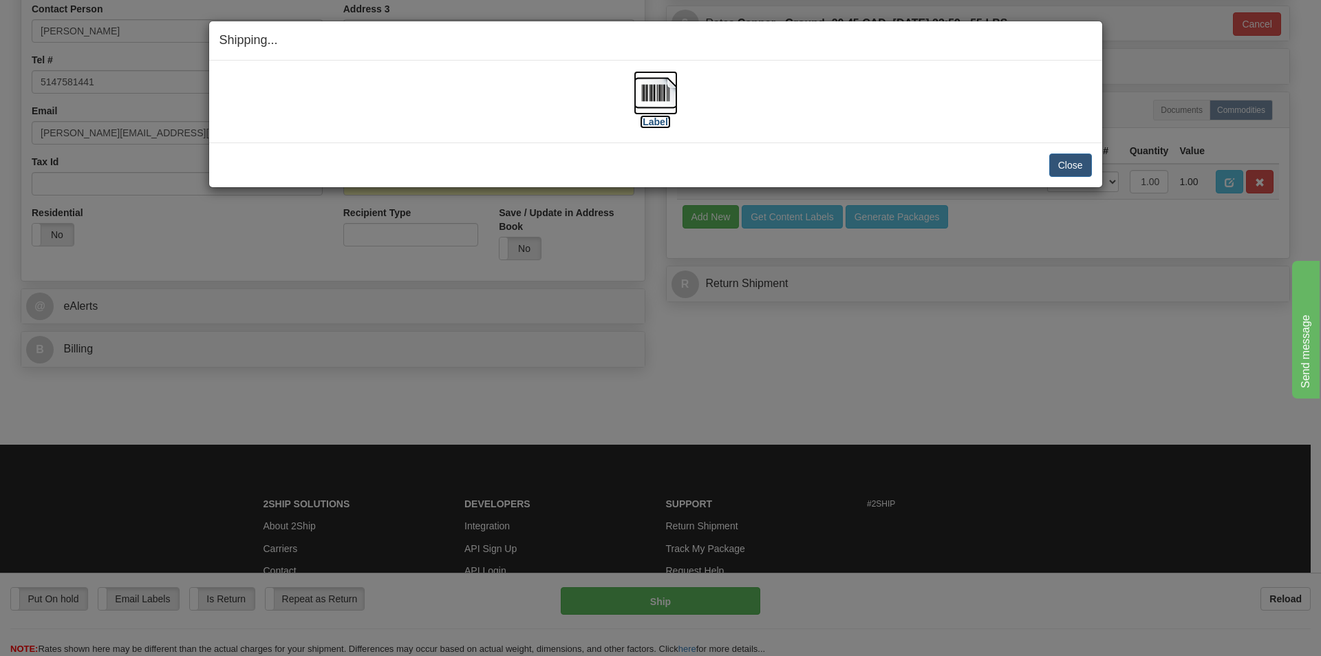
click at [661, 124] on label "[Label]" at bounding box center [656, 122] width 32 height 14
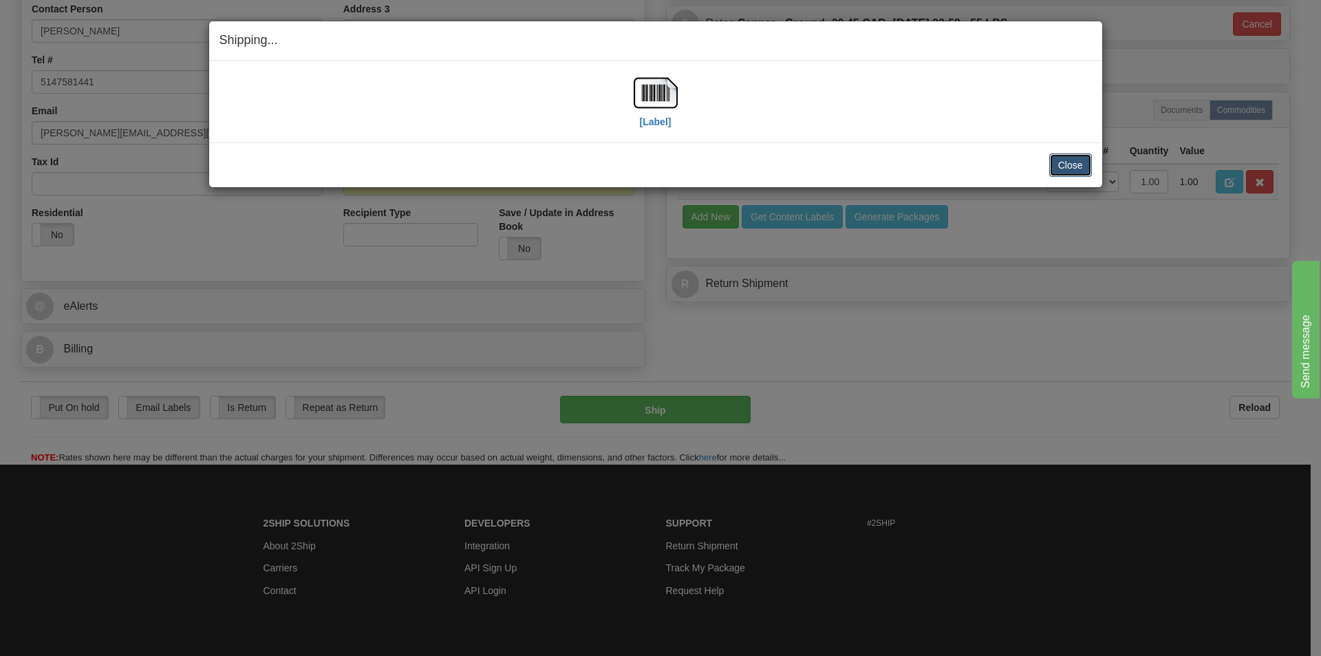
click at [1070, 172] on button "Close" at bounding box center [1070, 164] width 43 height 23
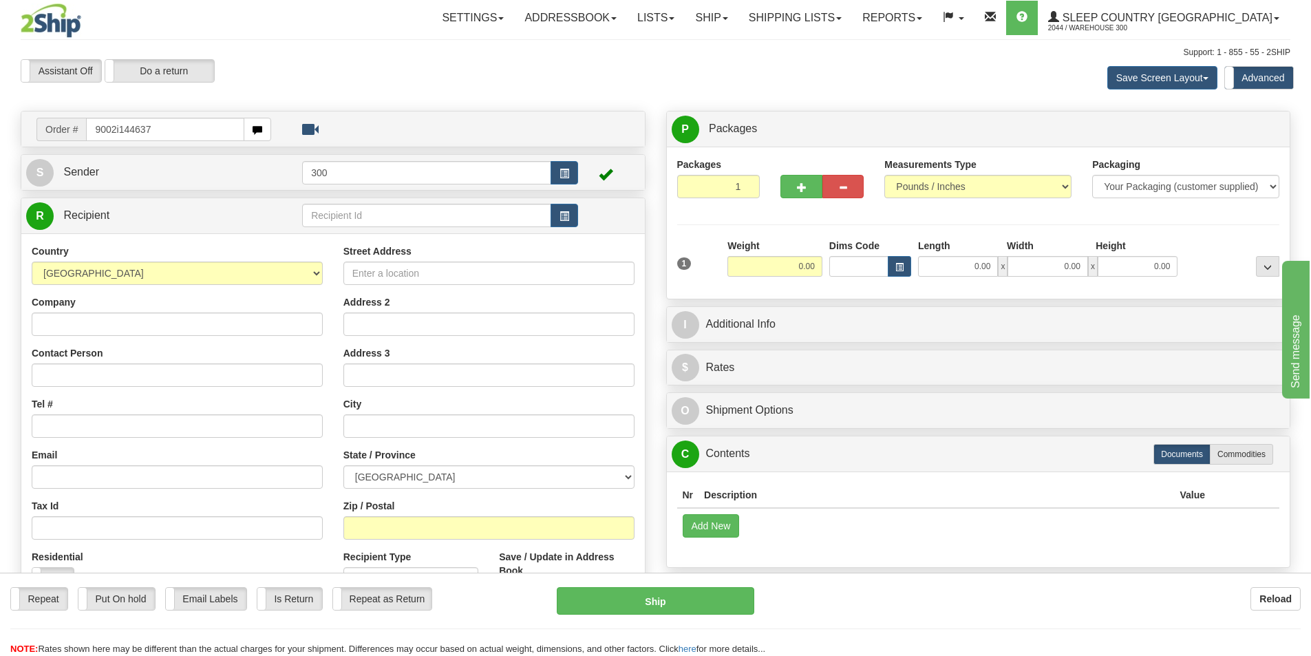
type input "9002i144637"
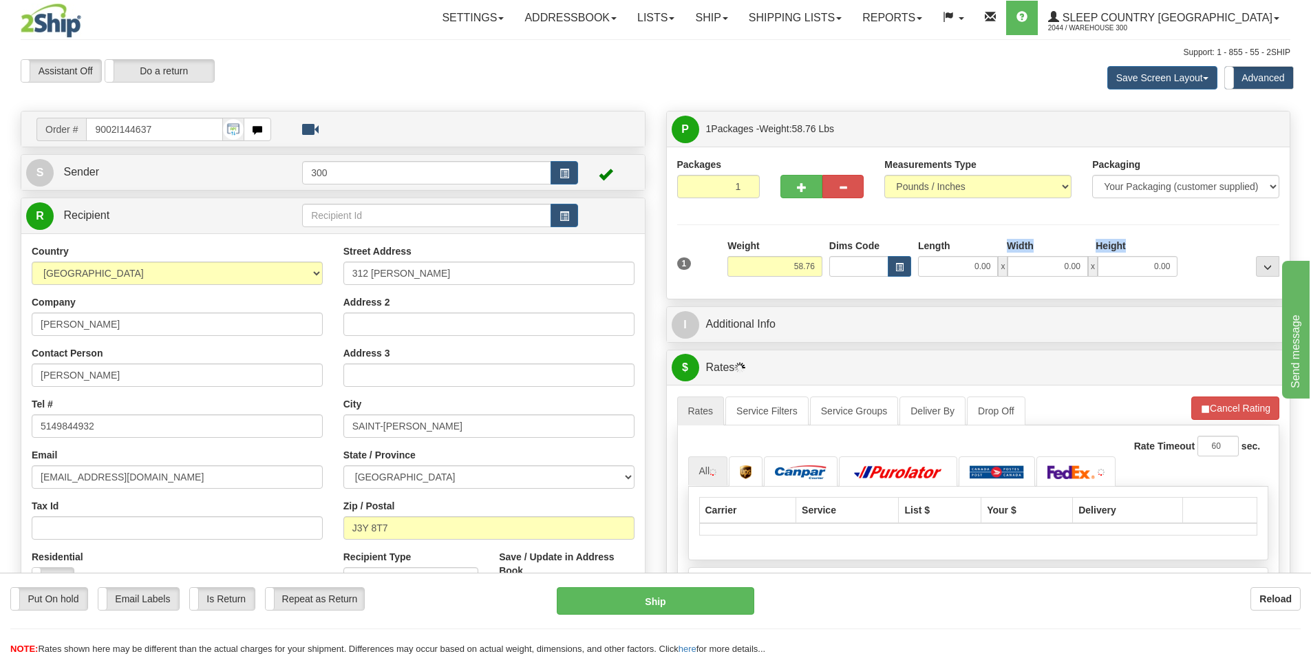
drag, startPoint x: 951, startPoint y: 252, endPoint x: 1042, endPoint y: 278, distance: 94.5
click at [1042, 277] on div "1 Weight 58.76 Dims Code x x" at bounding box center [979, 263] width 610 height 49
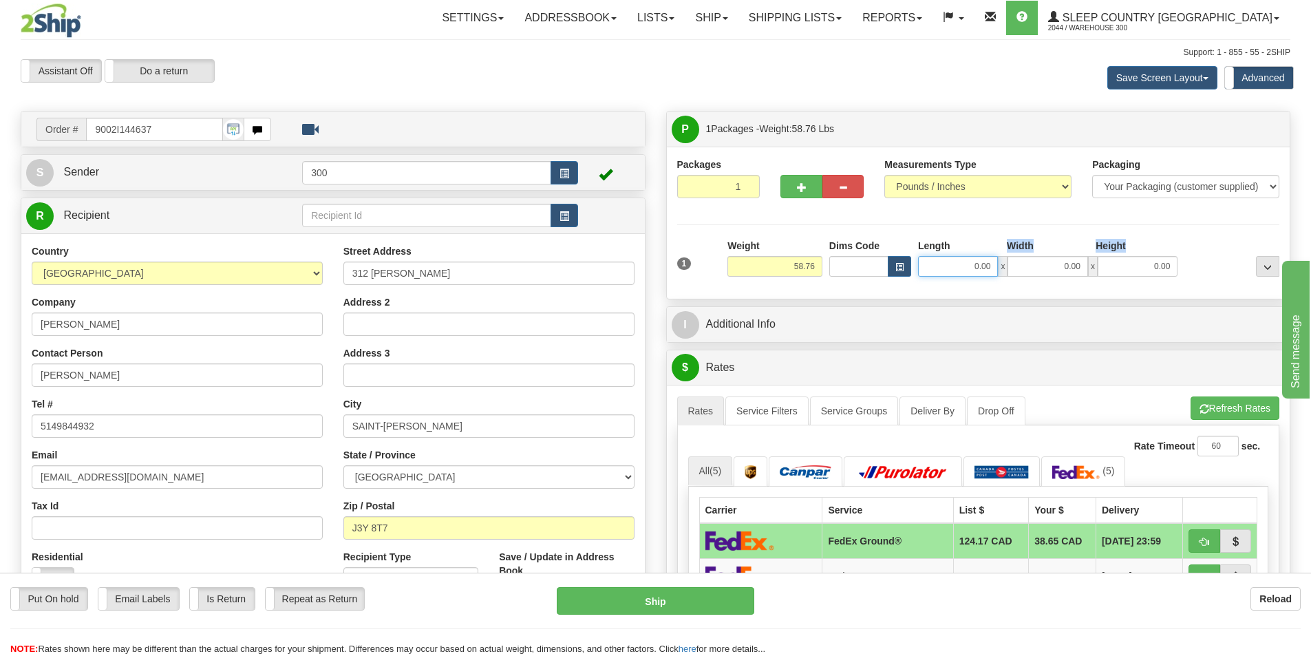
click at [972, 268] on input "0.00" at bounding box center [958, 266] width 80 height 21
type input "1.00"
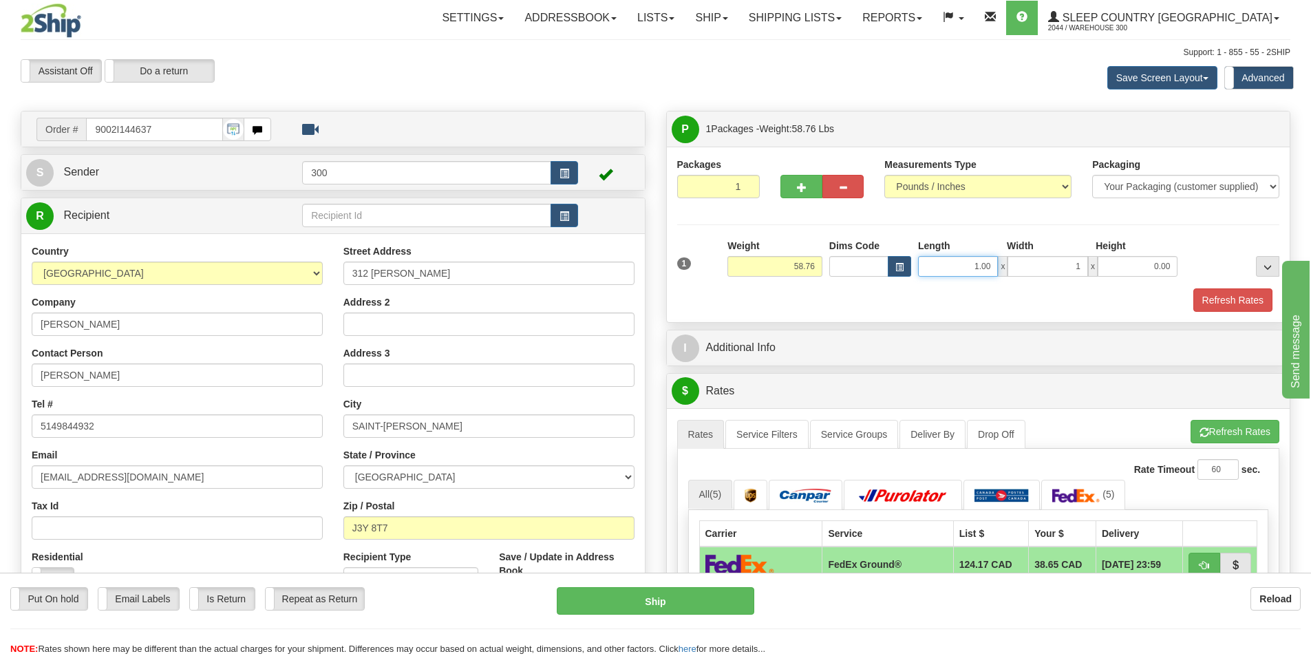
type input "1.00"
click at [972, 268] on input "1.00" at bounding box center [958, 266] width 80 height 21
drag, startPoint x: 972, startPoint y: 268, endPoint x: 1046, endPoint y: 273, distance: 74.5
click at [1012, 268] on div "1.00 x 1.00 x 0.00" at bounding box center [1047, 266] width 259 height 21
type input "17.00"
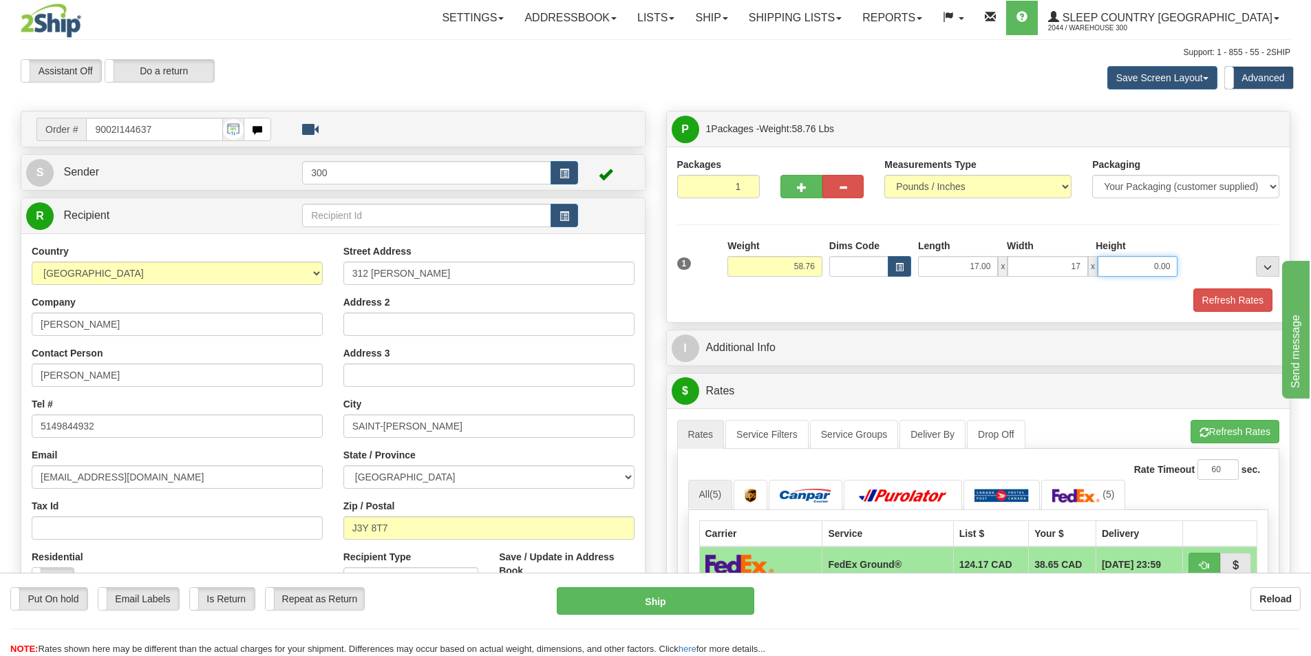
type input "17.00"
type input "42.00"
click at [1262, 295] on button "Refresh Rates" at bounding box center [1232, 299] width 79 height 23
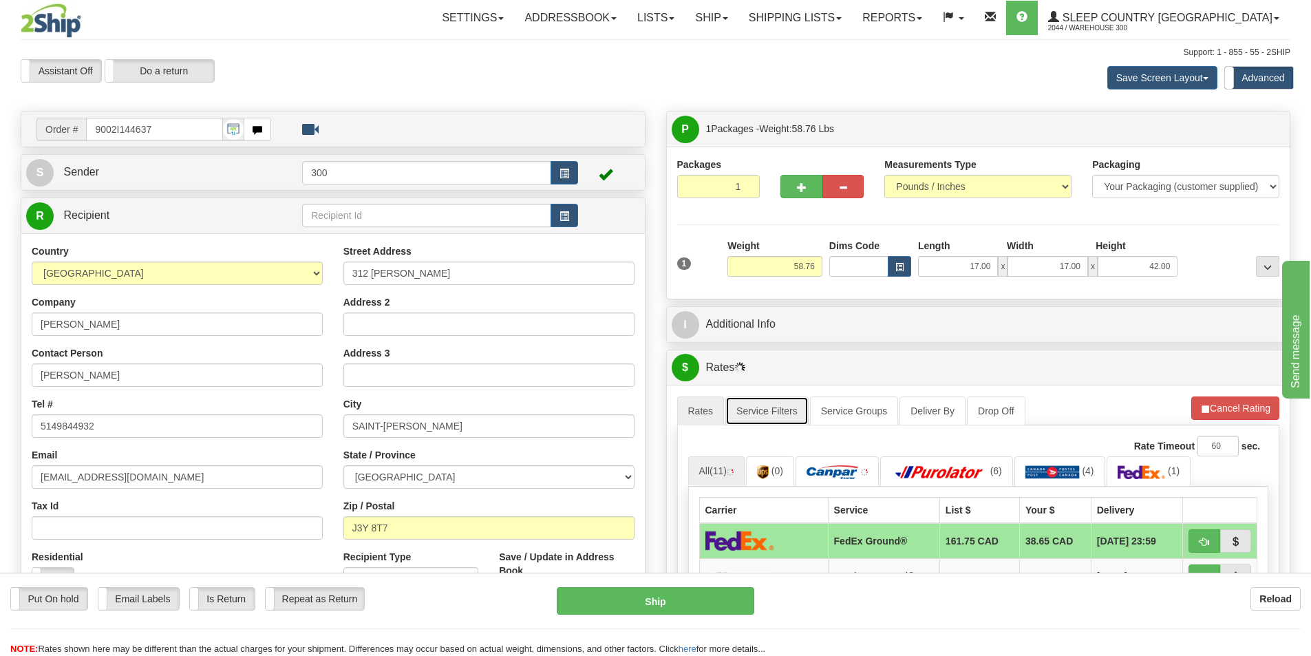
click at [771, 417] on link "Service Filters" at bounding box center [766, 410] width 83 height 29
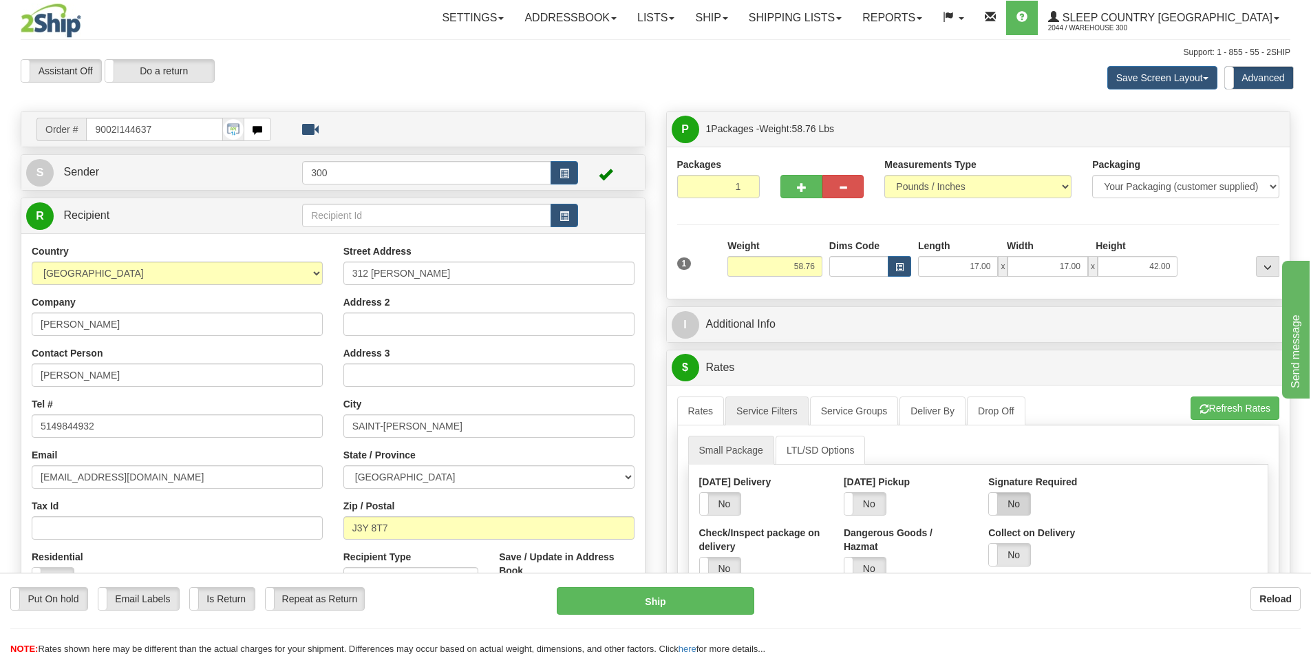
click at [1029, 502] on label "No" at bounding box center [1009, 504] width 41 height 22
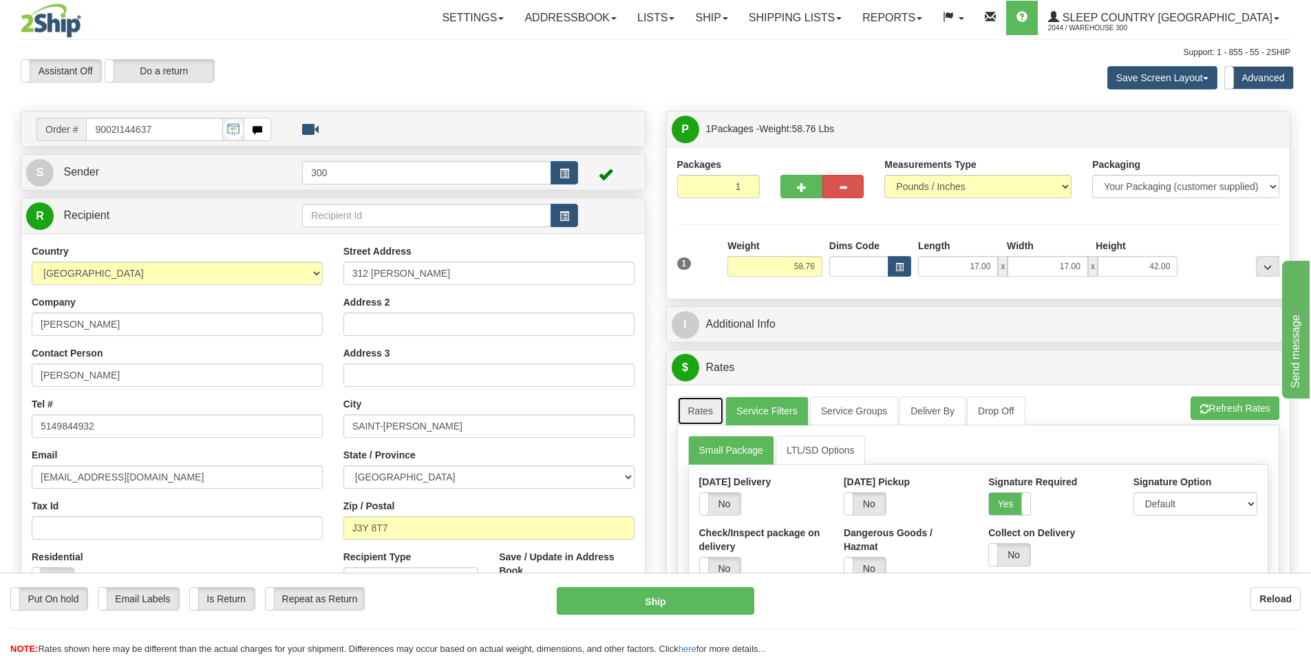
click at [696, 406] on link "Rates" at bounding box center [700, 410] width 47 height 29
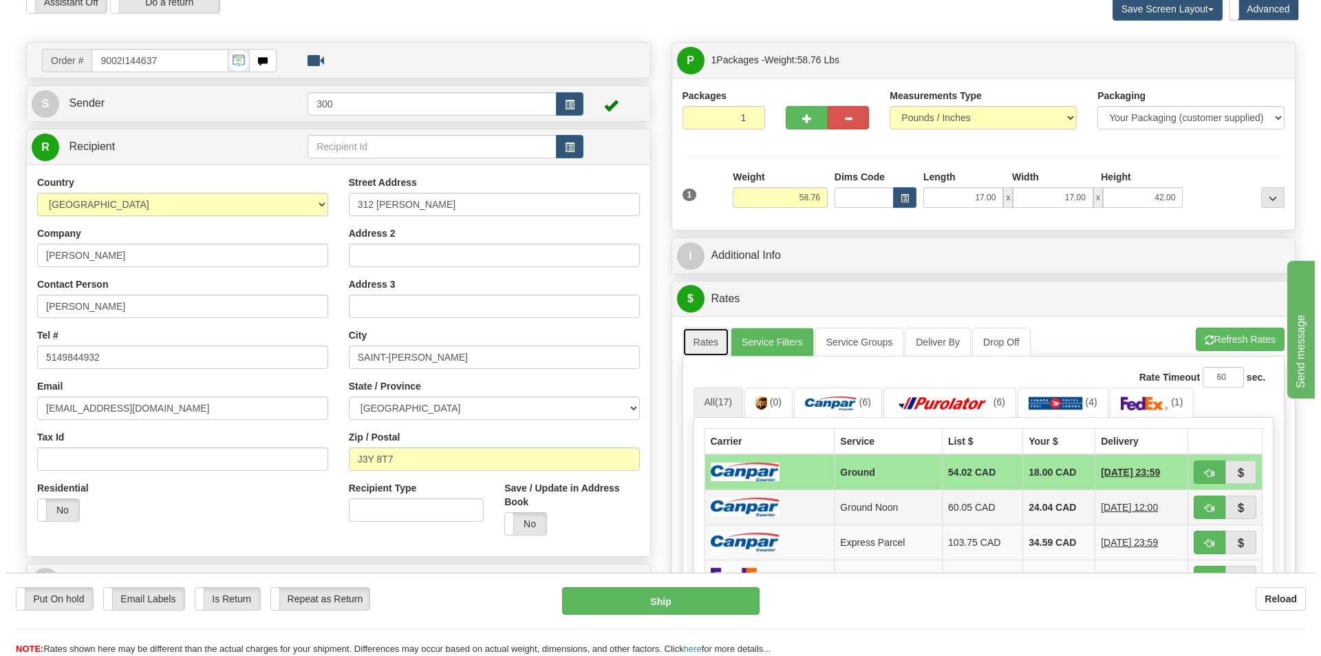
scroll to position [275, 0]
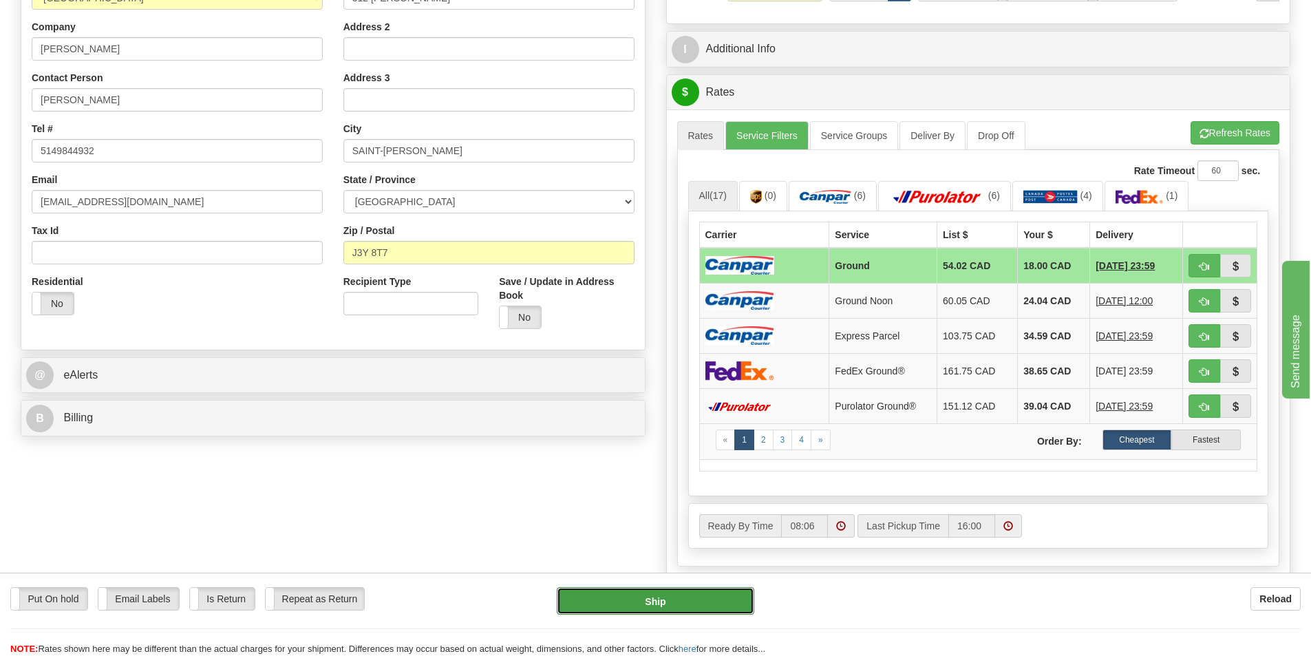
click at [677, 603] on button "Ship" at bounding box center [655, 601] width 197 height 28
type input "1"
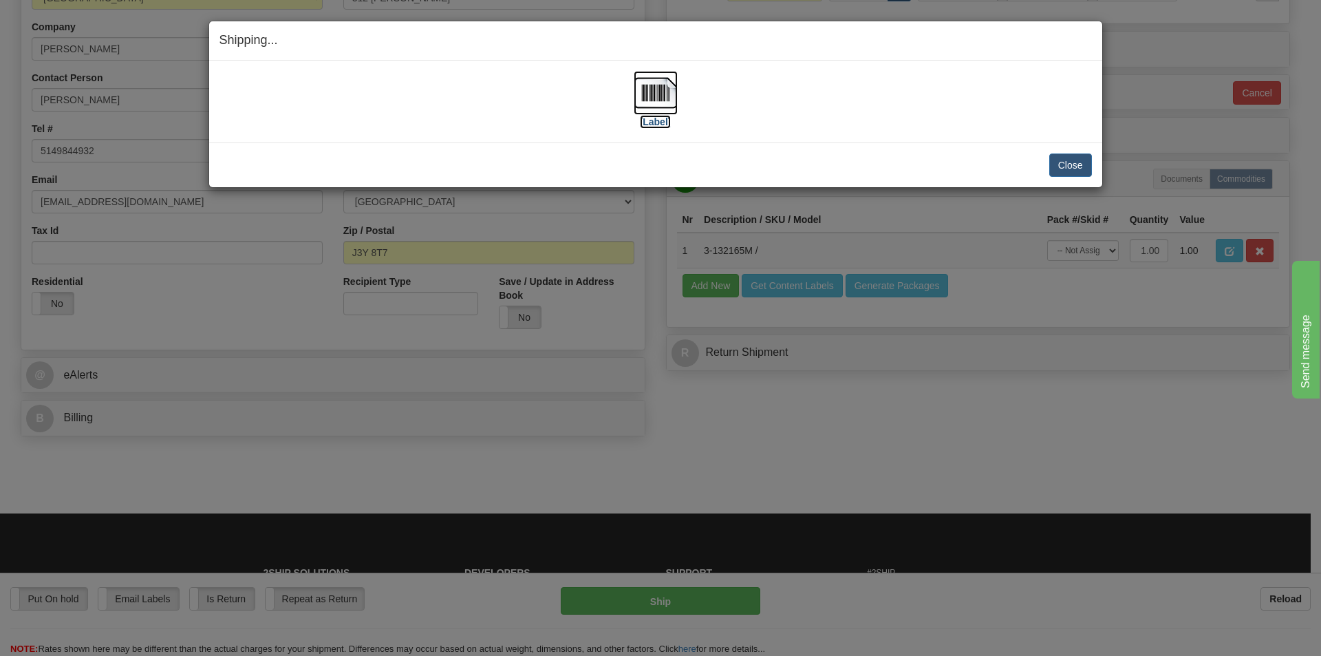
click at [653, 114] on img at bounding box center [656, 93] width 44 height 44
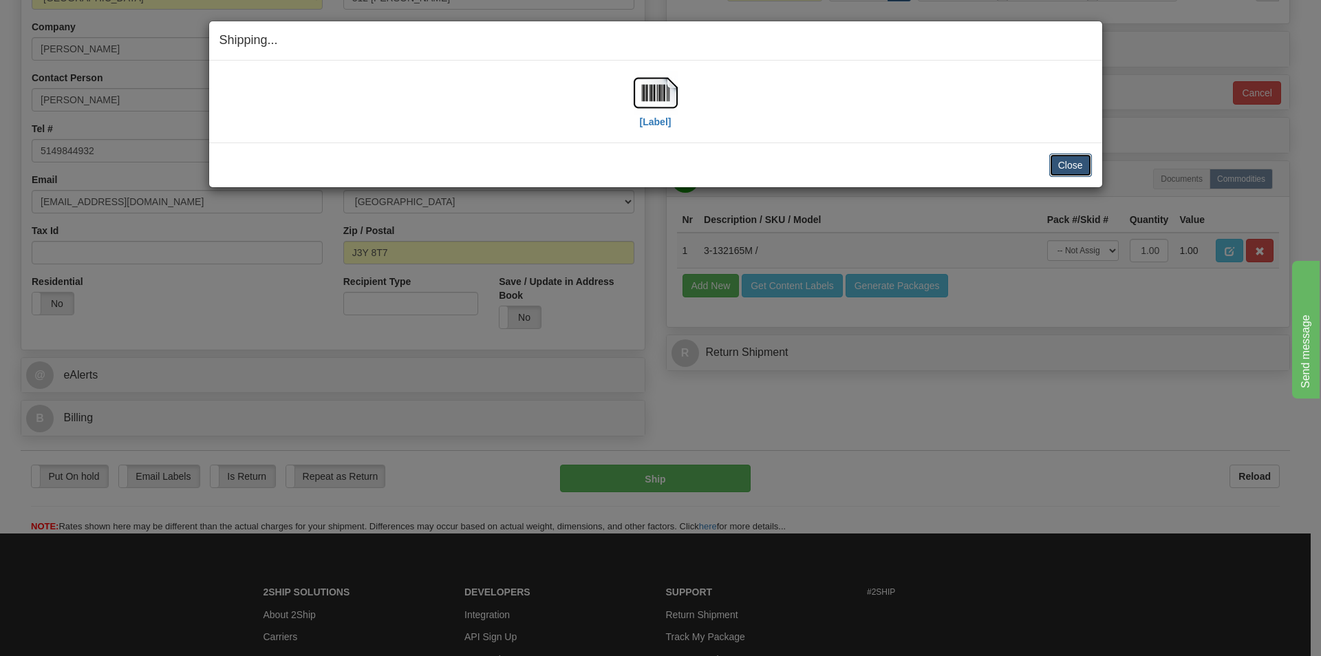
click at [1072, 158] on button "Close" at bounding box center [1070, 164] width 43 height 23
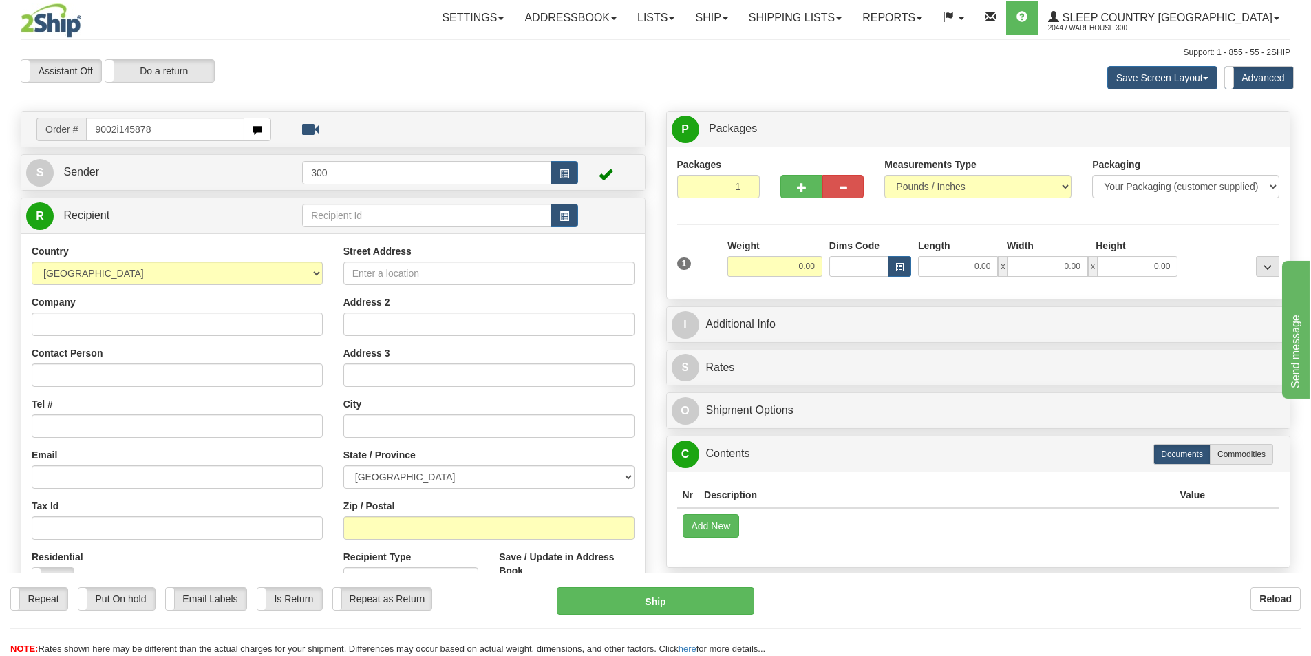
type input "9002i145878"
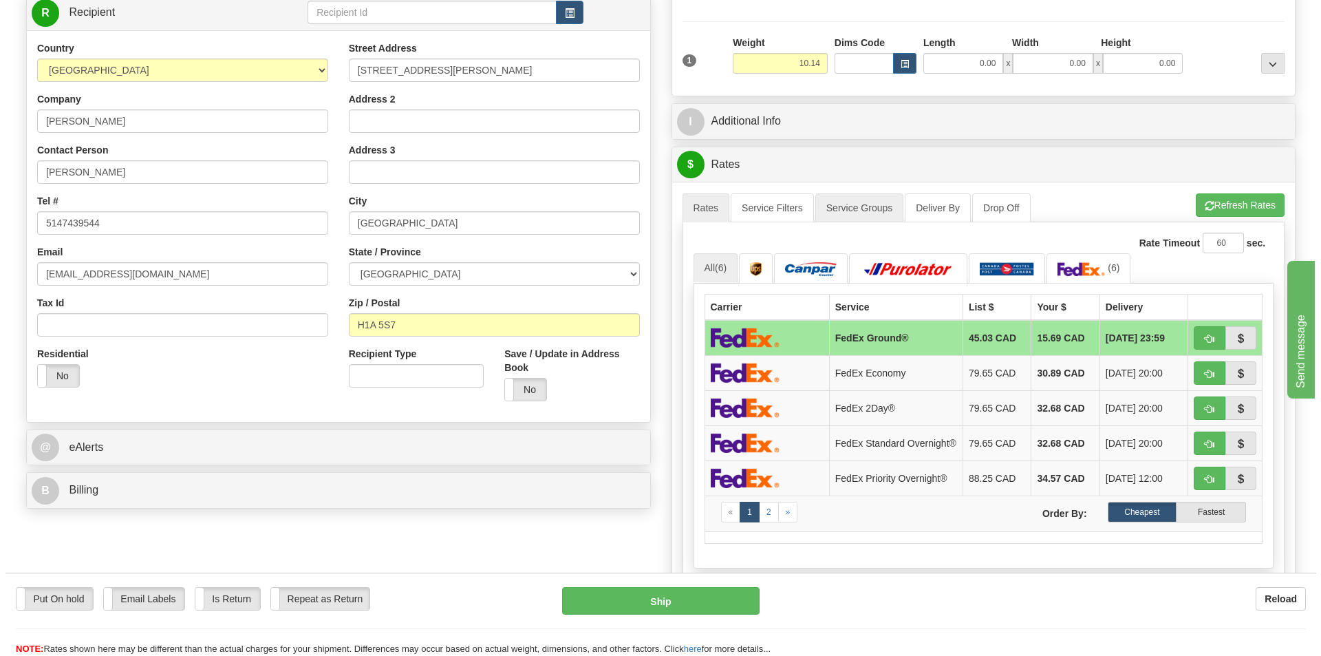
scroll to position [206, 0]
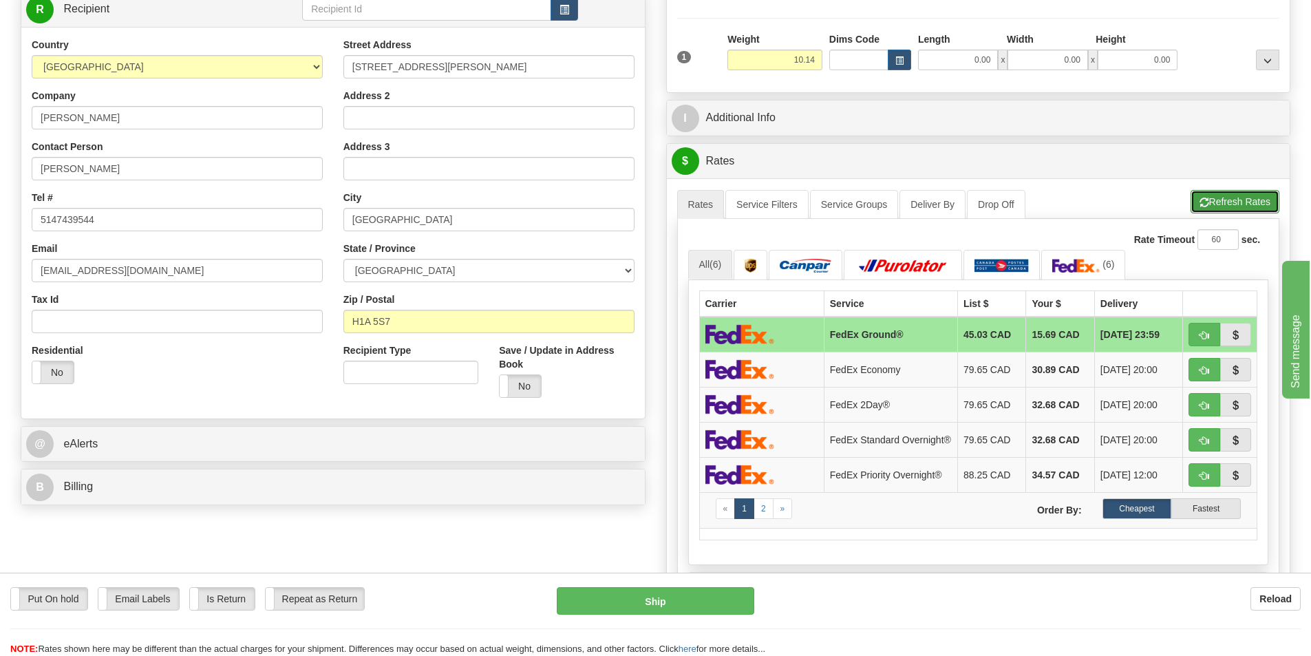
click at [1223, 200] on button "Refresh Rates" at bounding box center [1234, 201] width 89 height 23
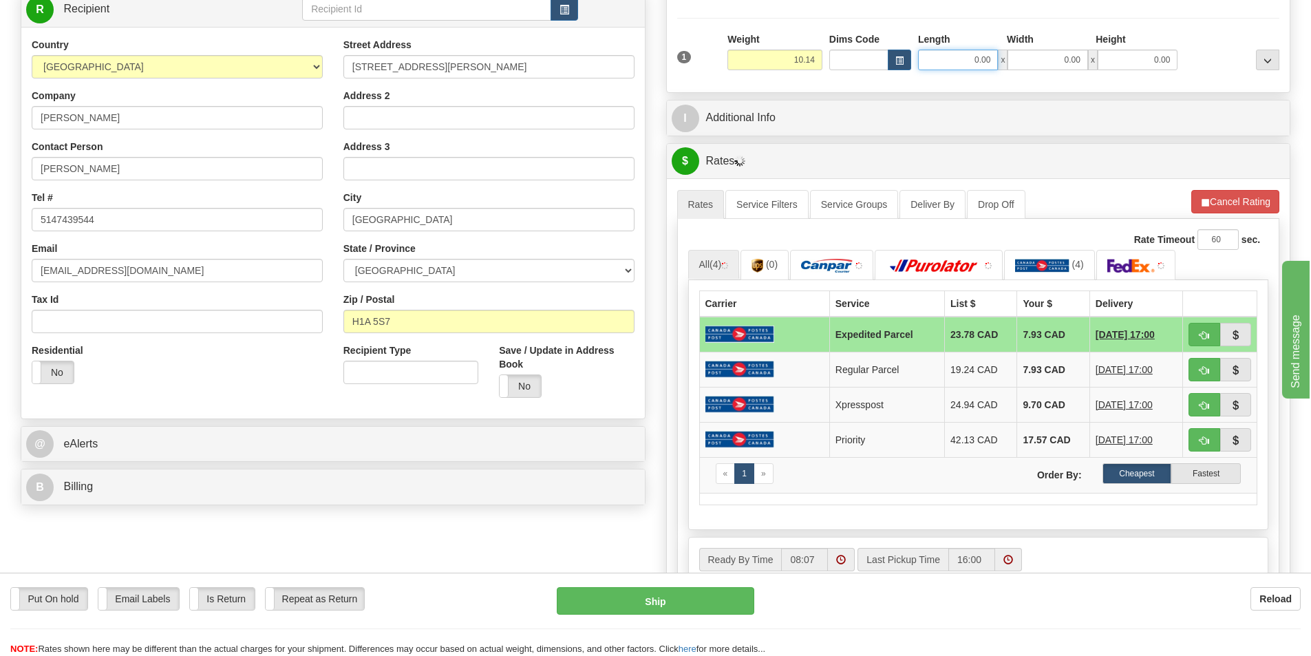
drag, startPoint x: 965, startPoint y: 58, endPoint x: 1076, endPoint y: 75, distance: 112.1
click at [1076, 75] on div "1 Weight 10.14 Dims Code x x" at bounding box center [979, 56] width 610 height 49
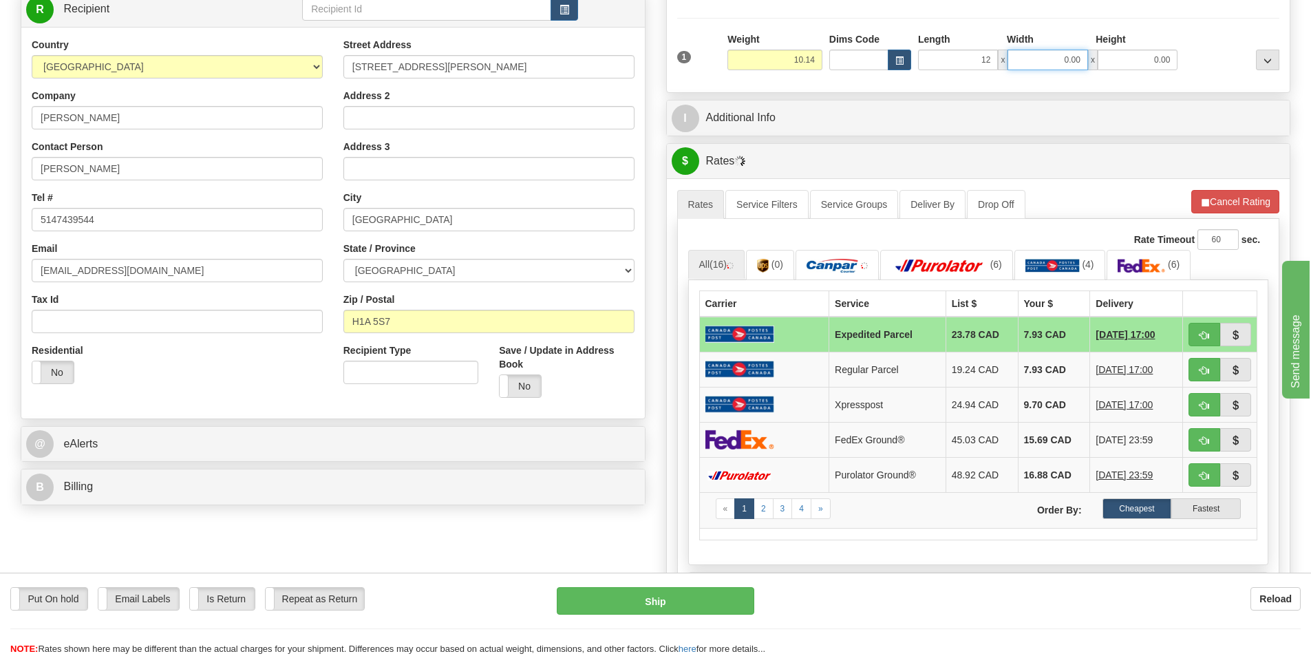
type input "12.00"
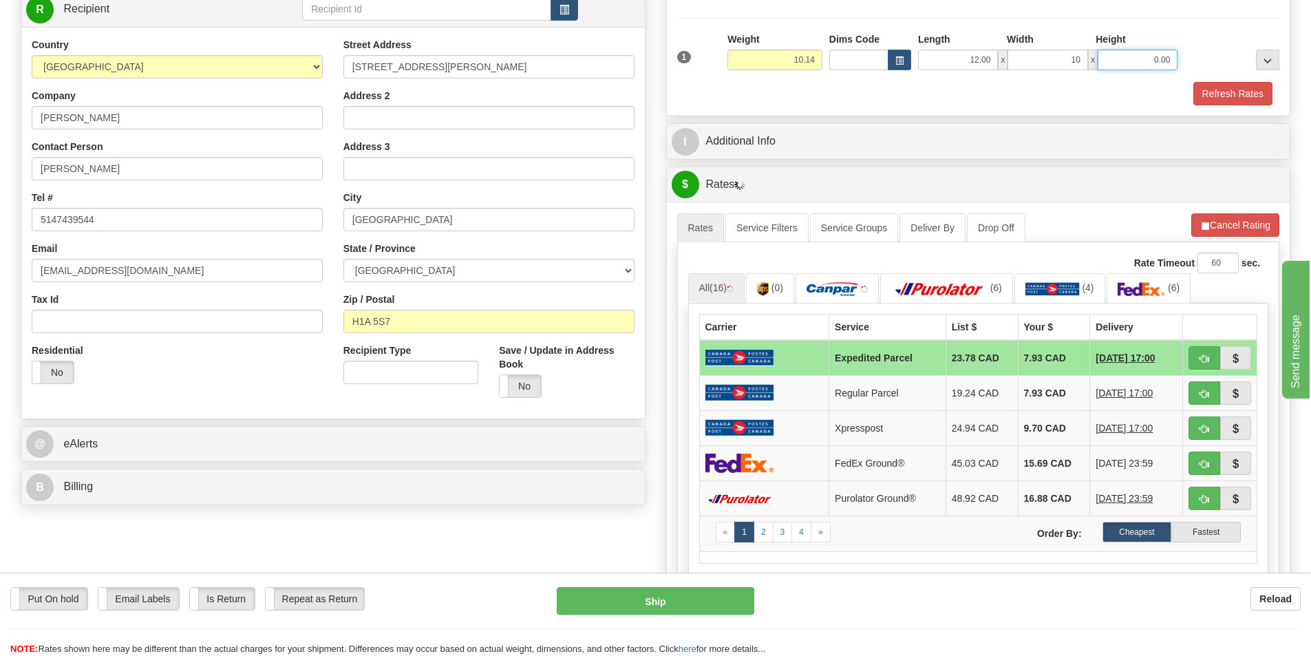
type input "10.00"
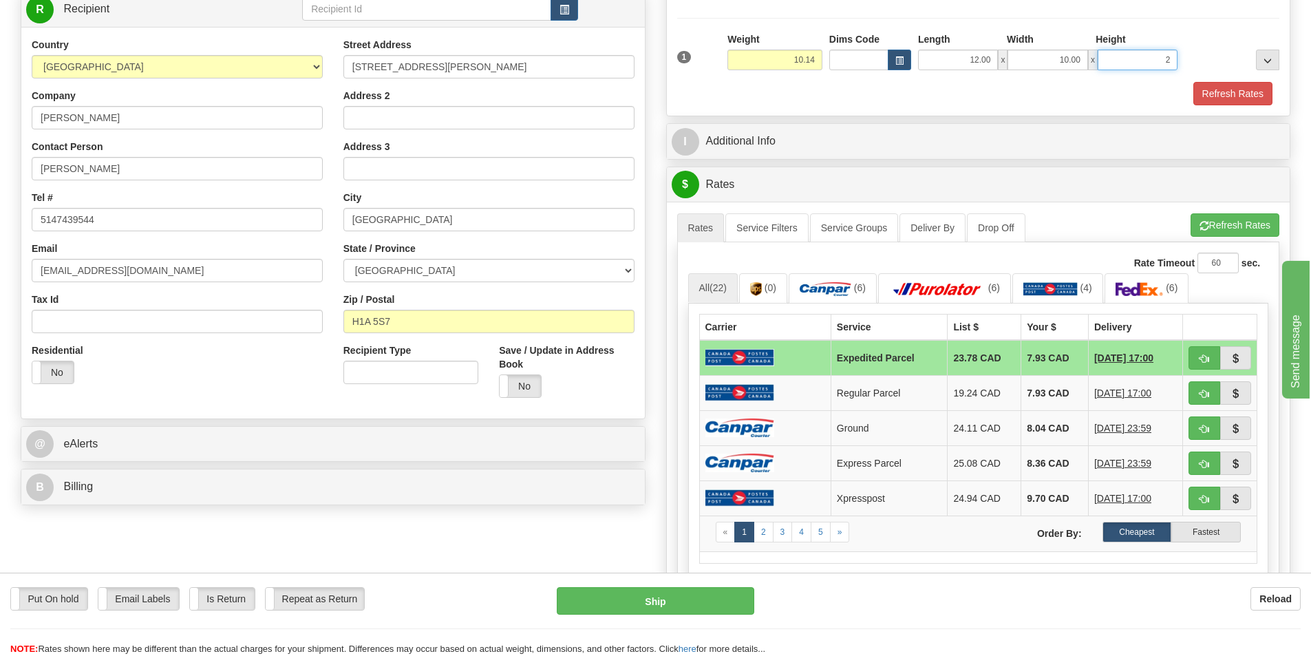
click button "Delete" at bounding box center [0, 0] width 0 height 0
type input "2.00"
click at [1259, 89] on button "Refresh Rates" at bounding box center [1232, 93] width 79 height 23
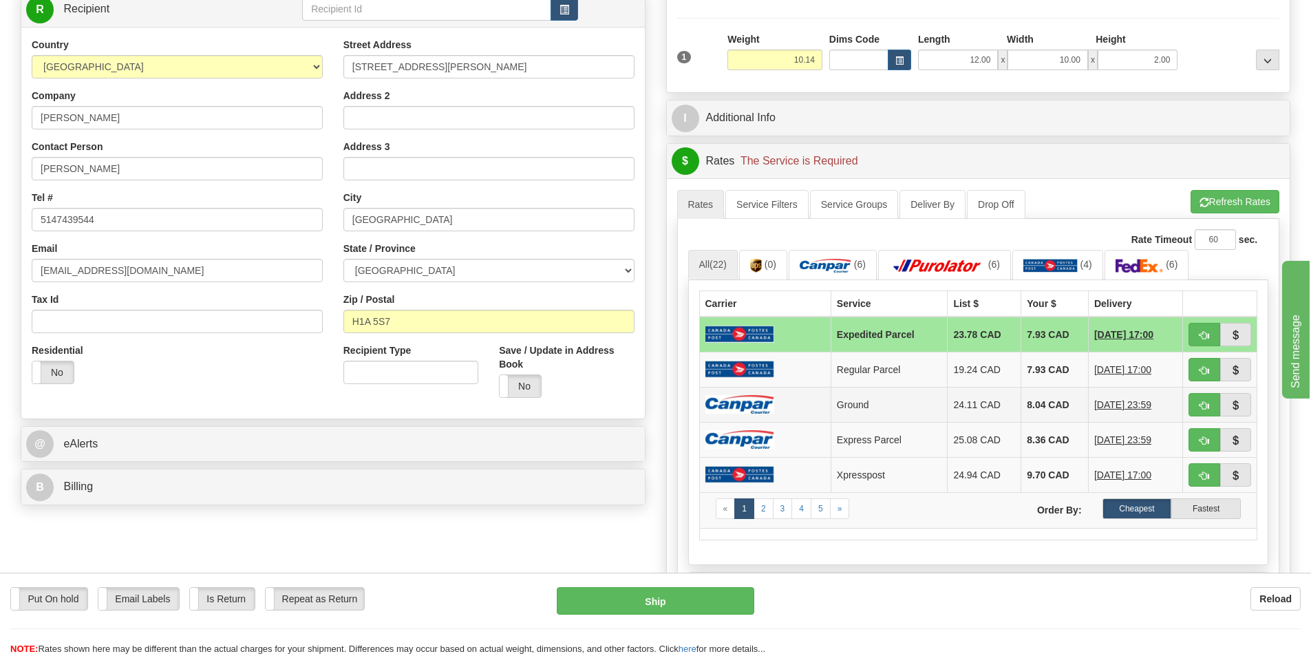
click at [778, 401] on td at bounding box center [764, 404] width 131 height 35
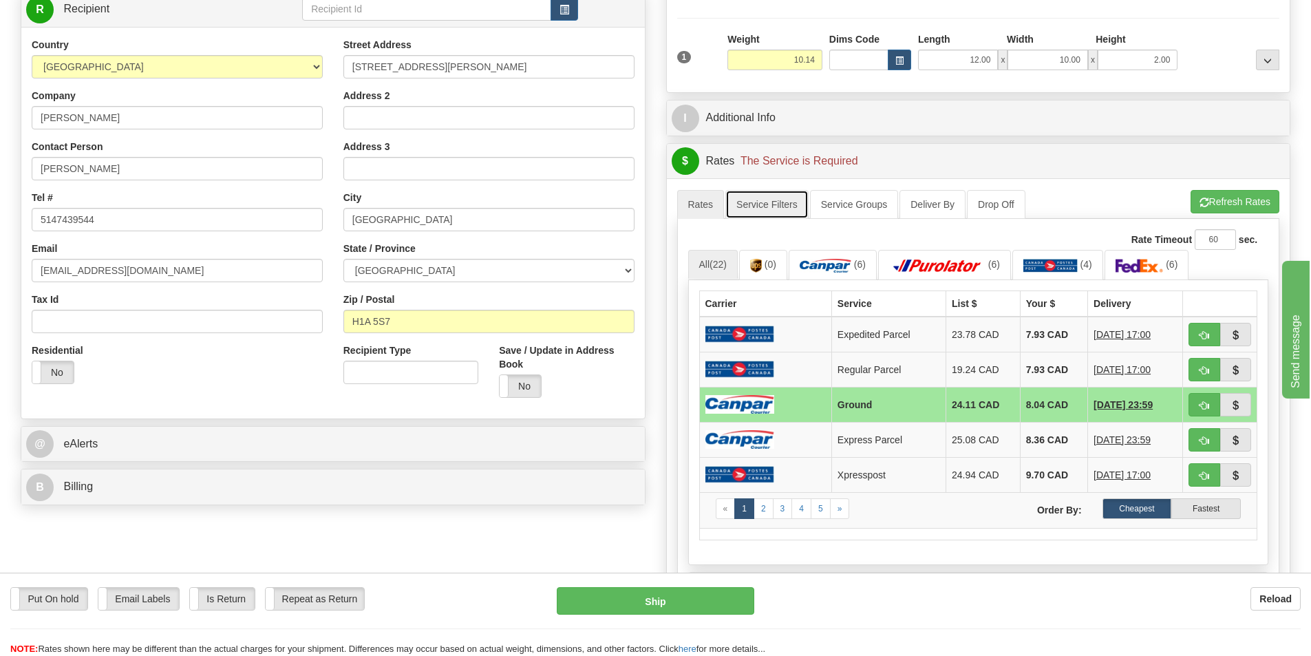
click at [784, 206] on link "Service Filters" at bounding box center [766, 204] width 83 height 29
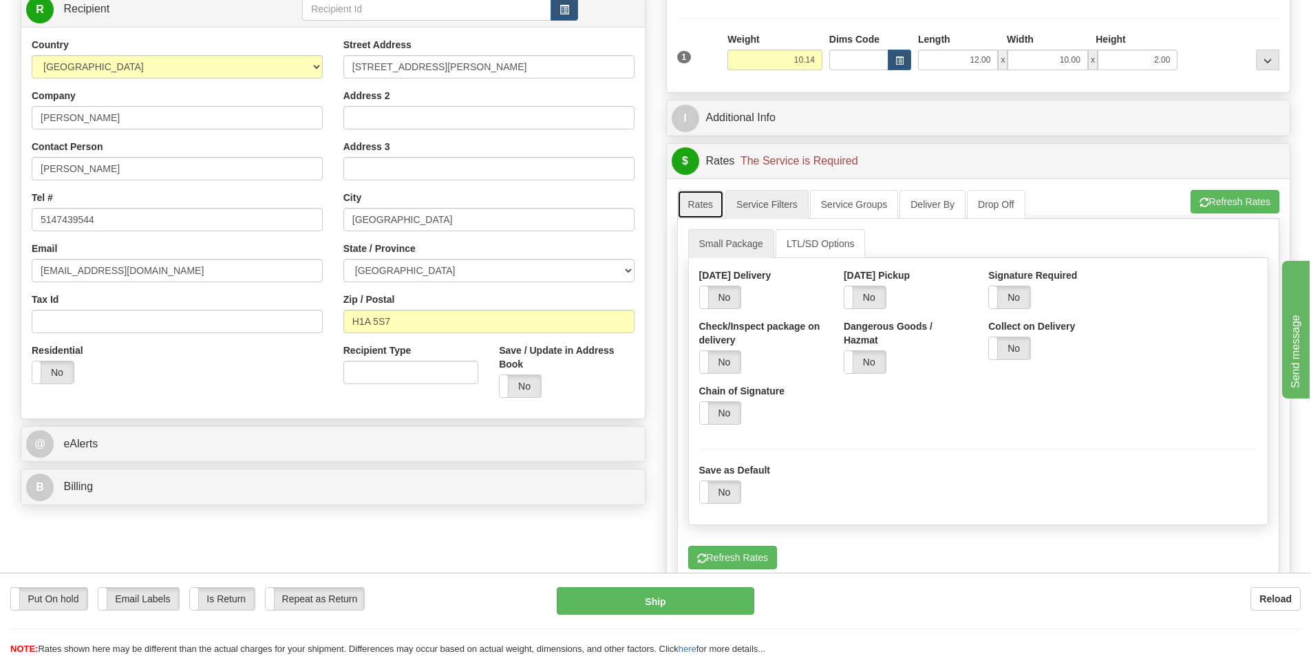
click at [707, 205] on link "Rates" at bounding box center [700, 204] width 47 height 29
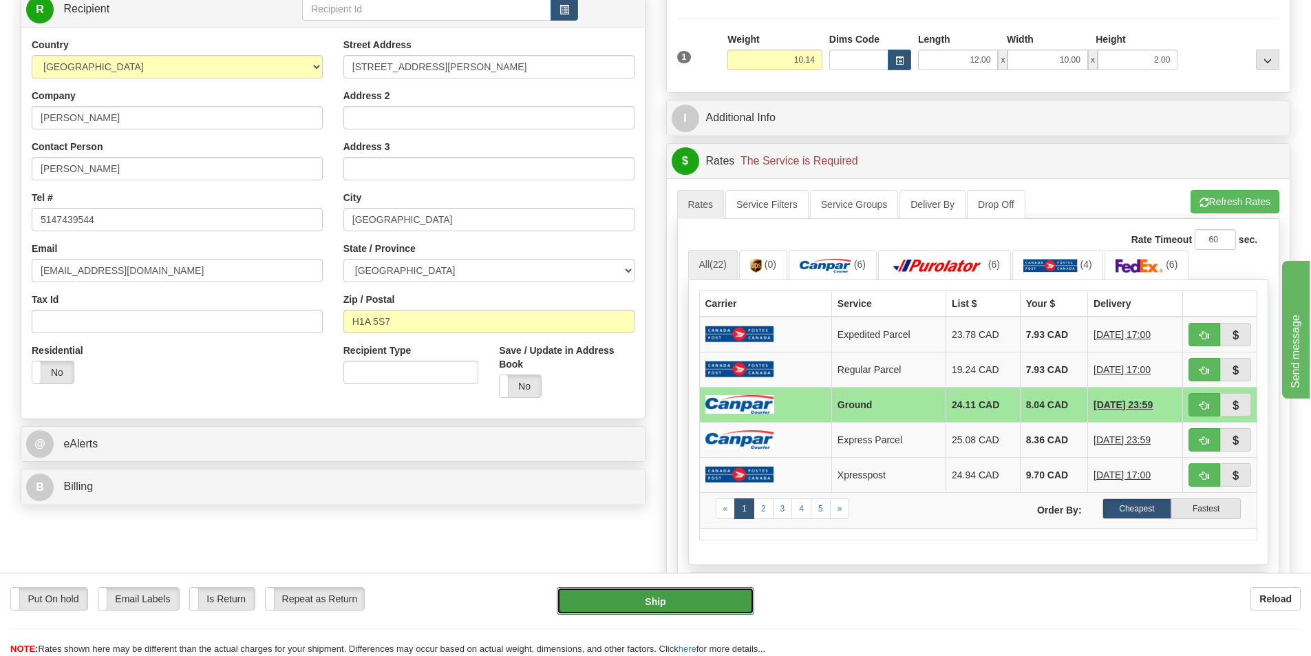
click at [710, 606] on button "Ship" at bounding box center [655, 601] width 197 height 28
type input "1"
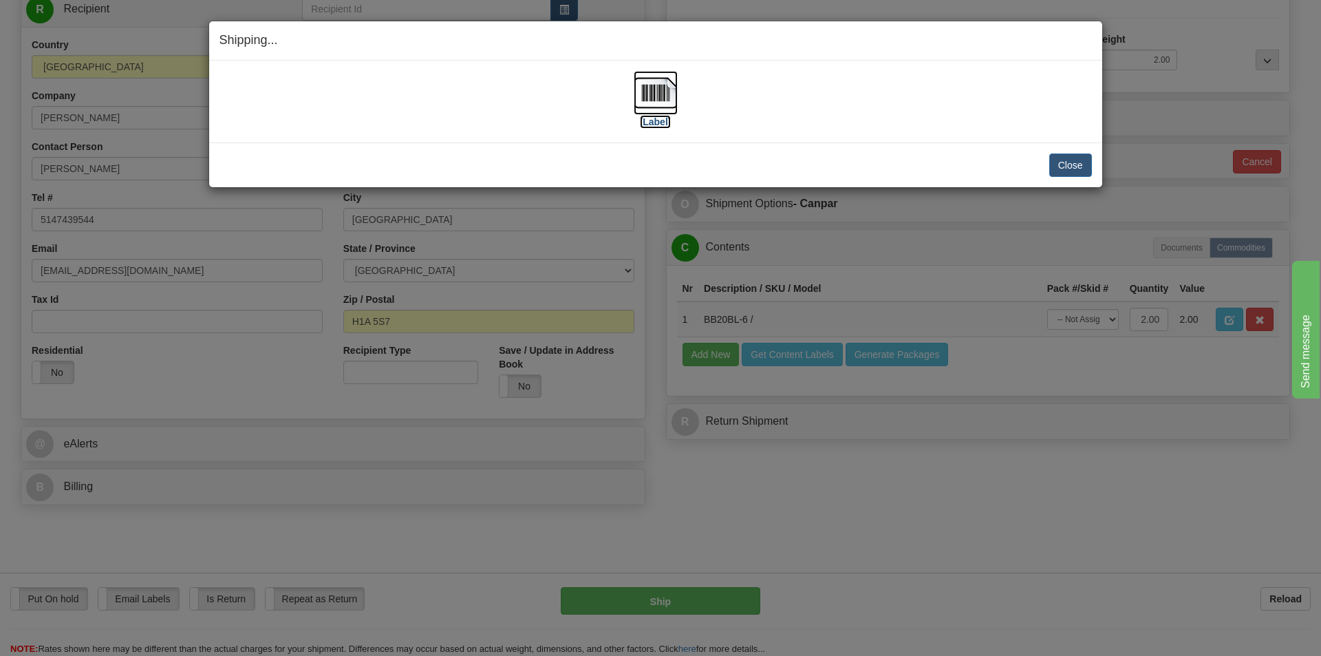
click at [659, 121] on label "[Label]" at bounding box center [656, 122] width 32 height 14
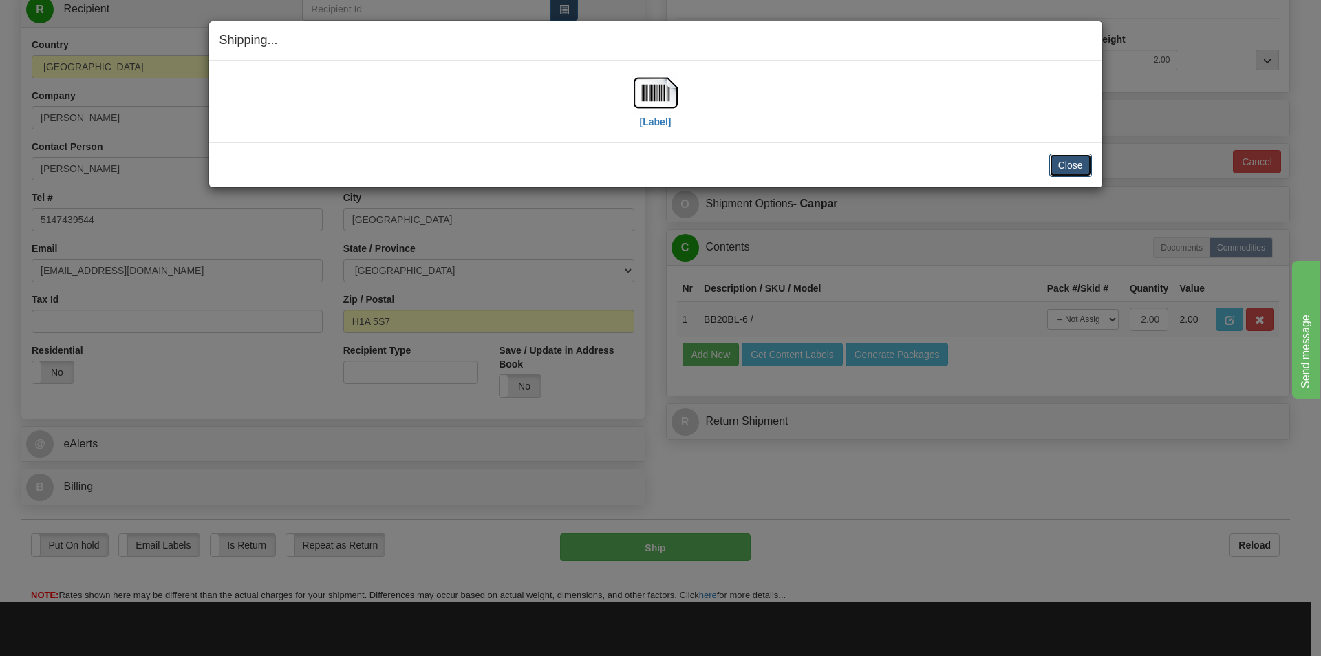
click at [1078, 167] on button "Close" at bounding box center [1070, 164] width 43 height 23
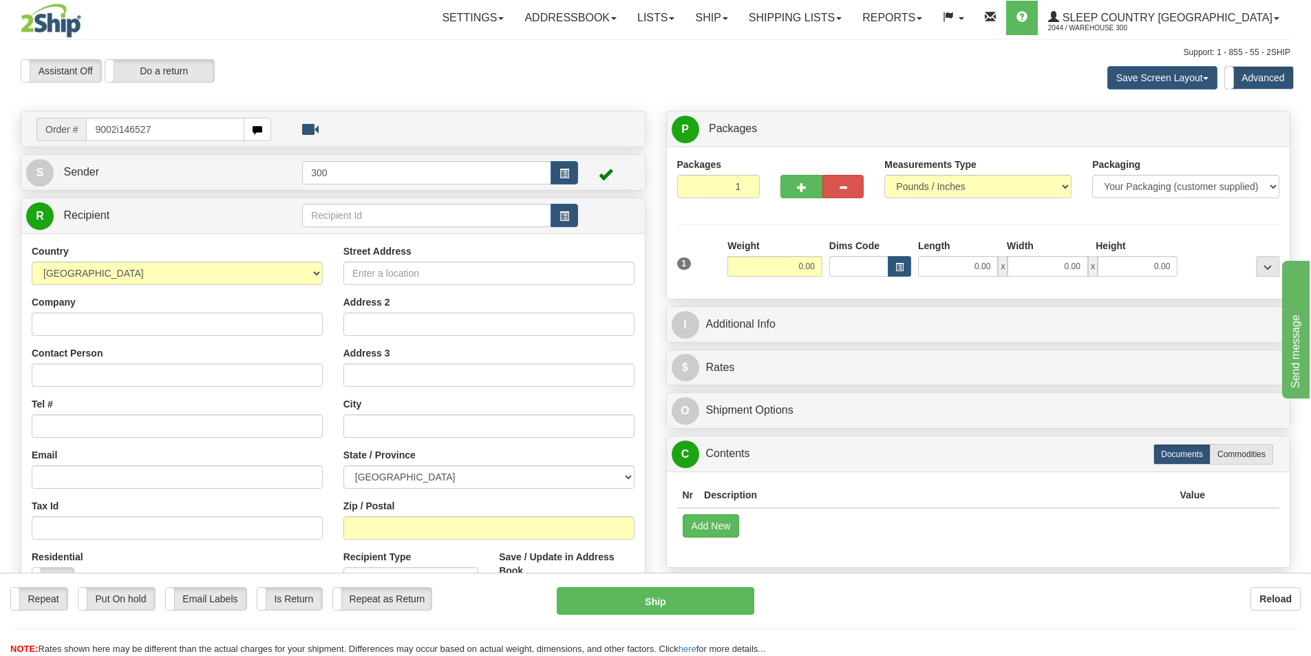
type input "9002i146527"
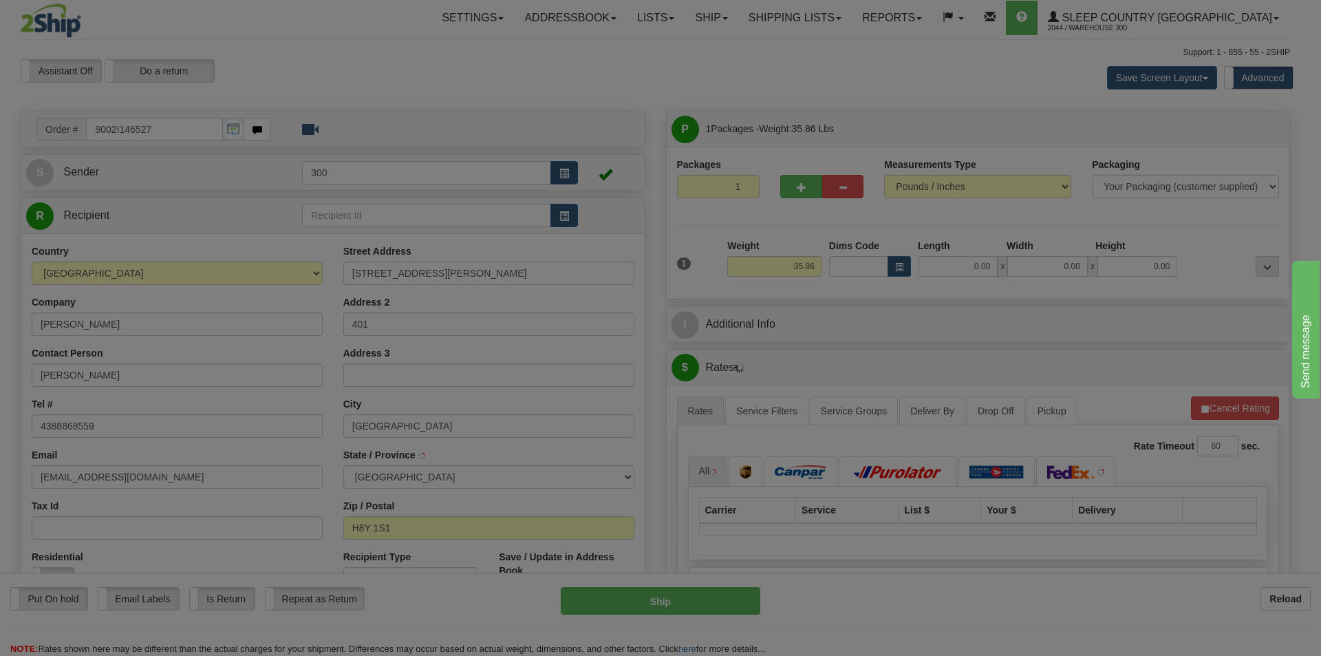
type input "ROXBORO"
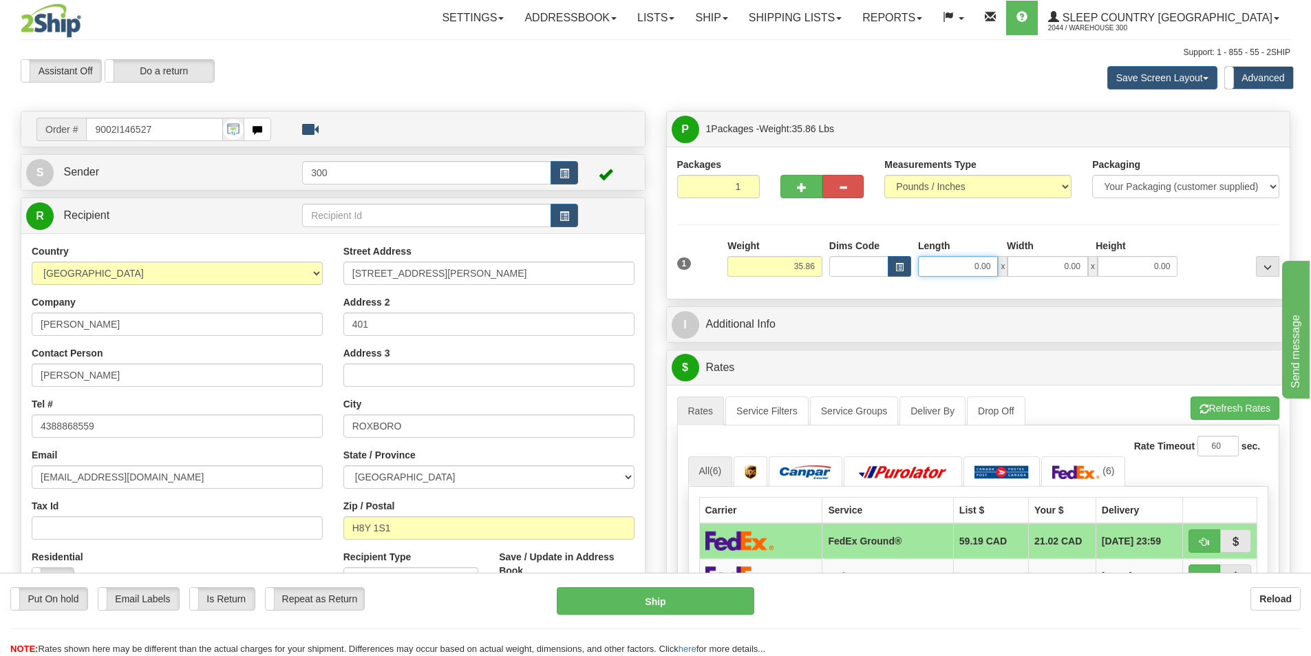
drag, startPoint x: 2243, startPoint y: 665, endPoint x: 1373, endPoint y: 398, distance: 910.7
type input "15.00"
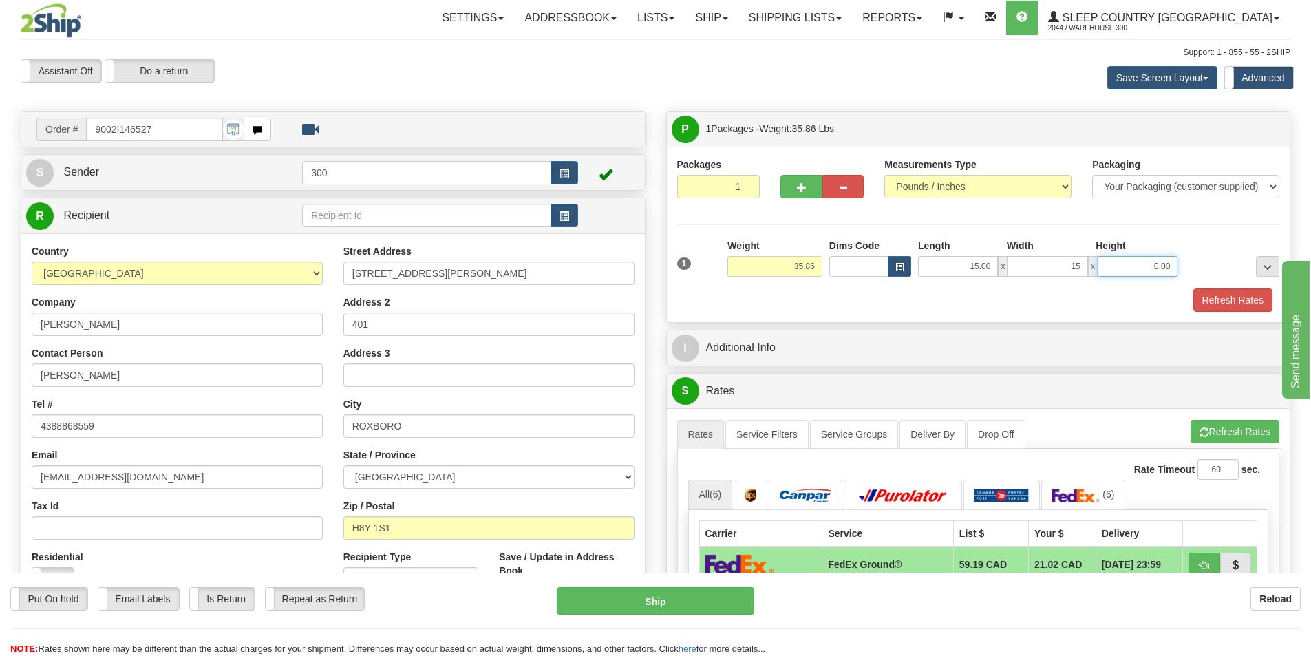
type input "15.00"
type input "42.00"
click at [1214, 307] on button "Refresh Rates" at bounding box center [1232, 299] width 79 height 23
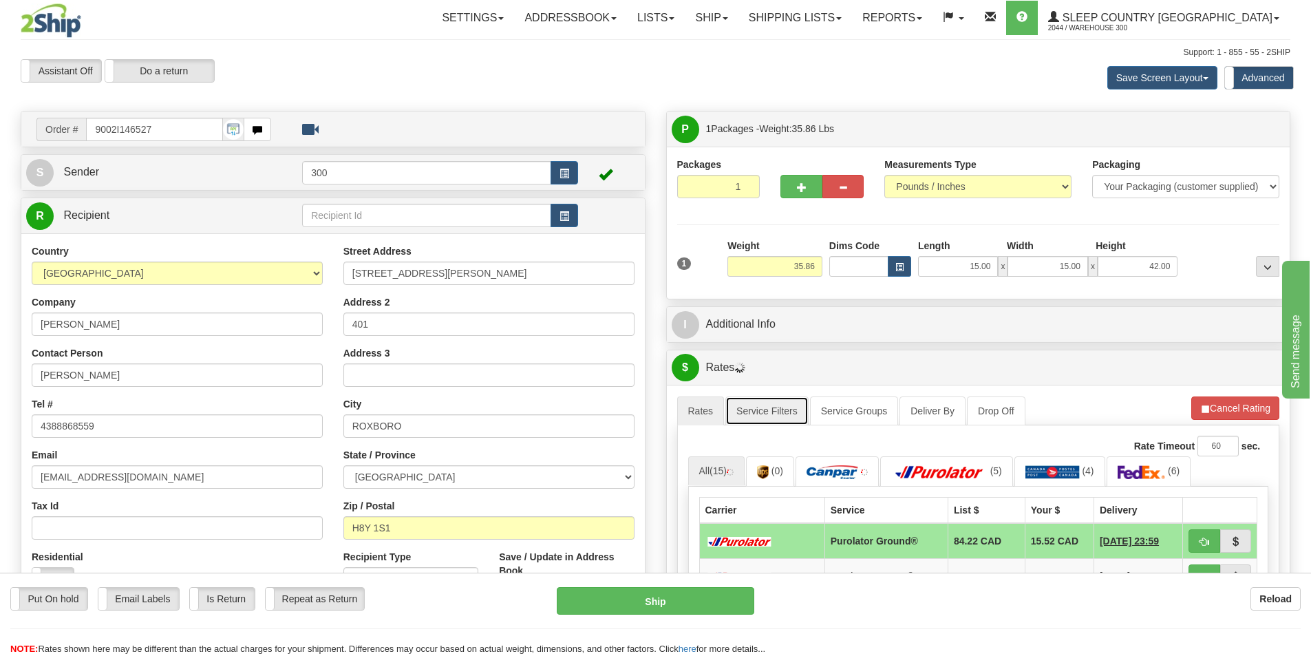
click at [780, 409] on link "Service Filters" at bounding box center [766, 410] width 83 height 29
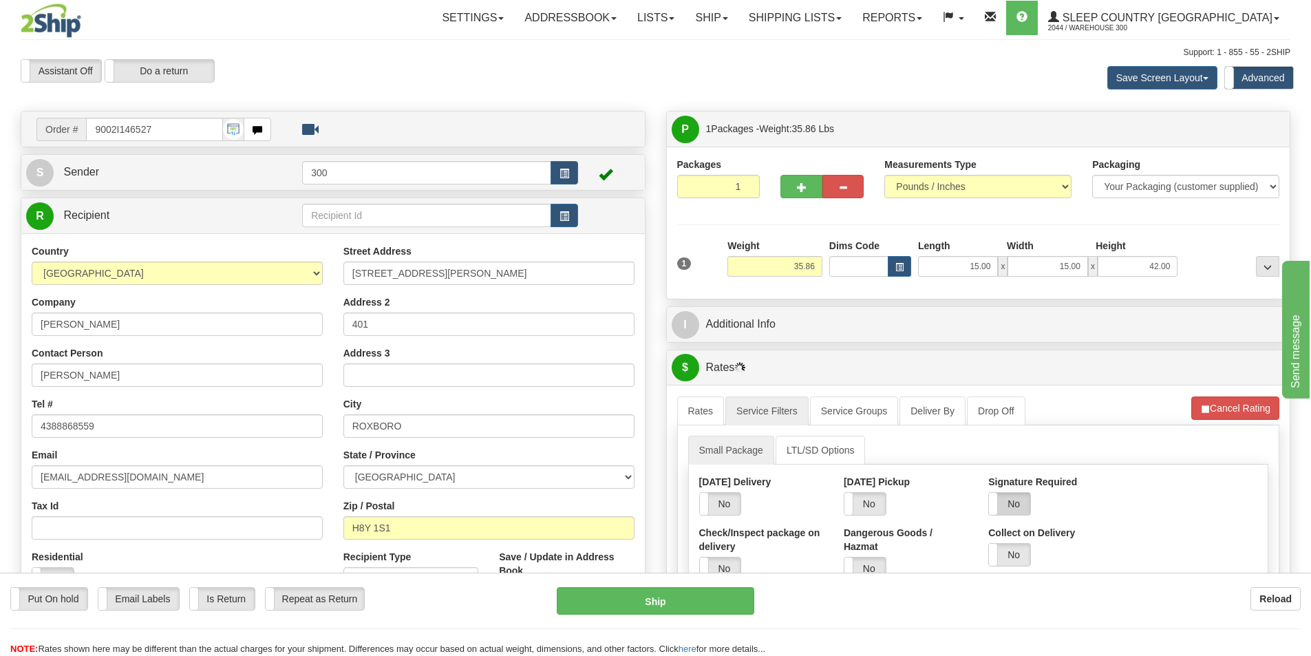
click at [1011, 502] on label "No" at bounding box center [1009, 504] width 41 height 22
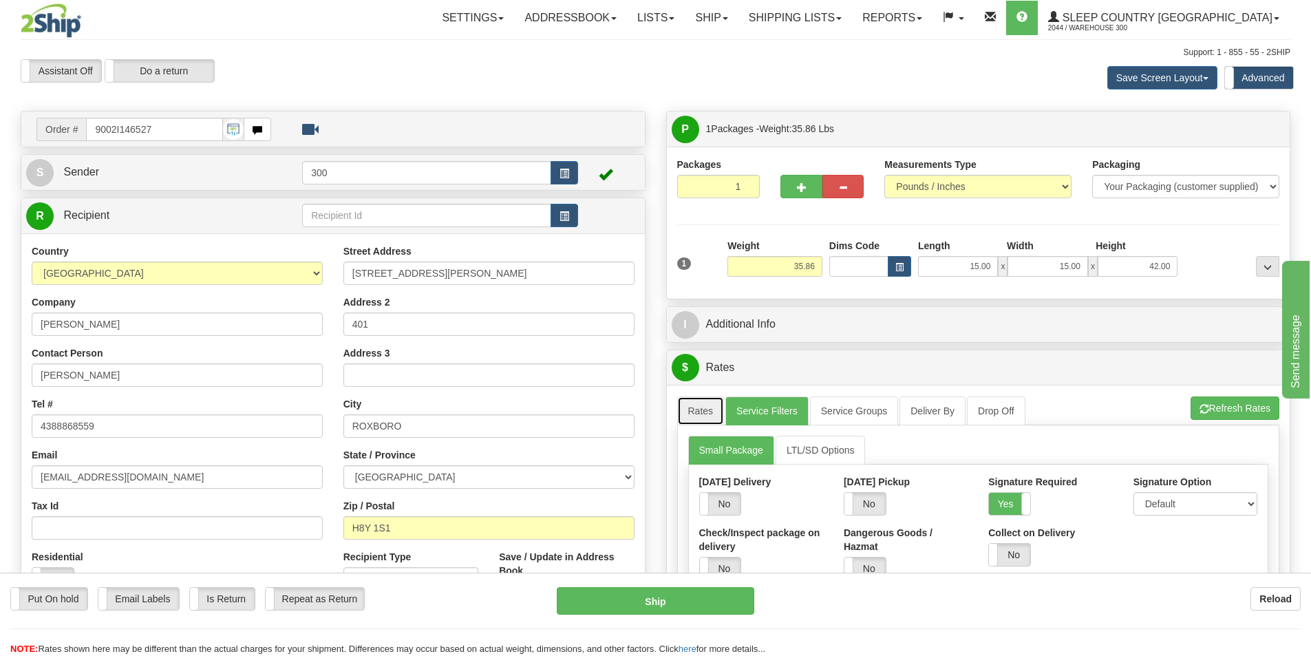
click at [718, 413] on link "Rates" at bounding box center [700, 410] width 47 height 29
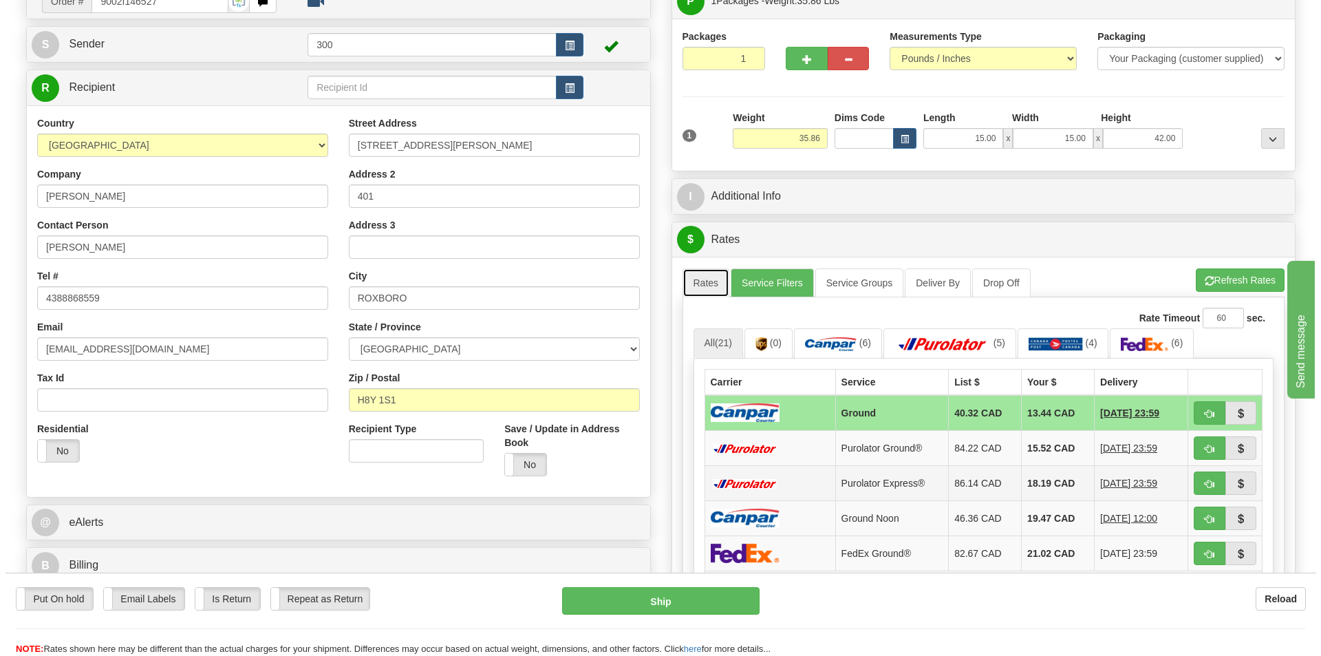
scroll to position [275, 0]
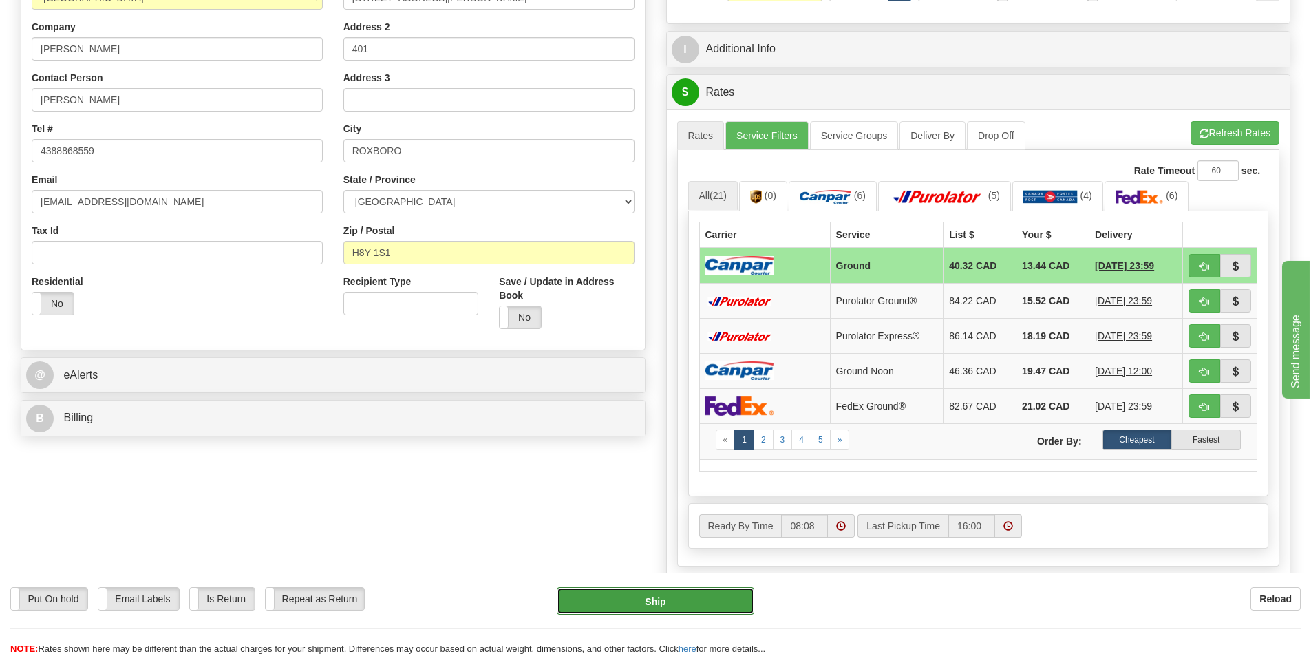
click at [698, 607] on button "Ship" at bounding box center [655, 601] width 197 height 28
type input "1"
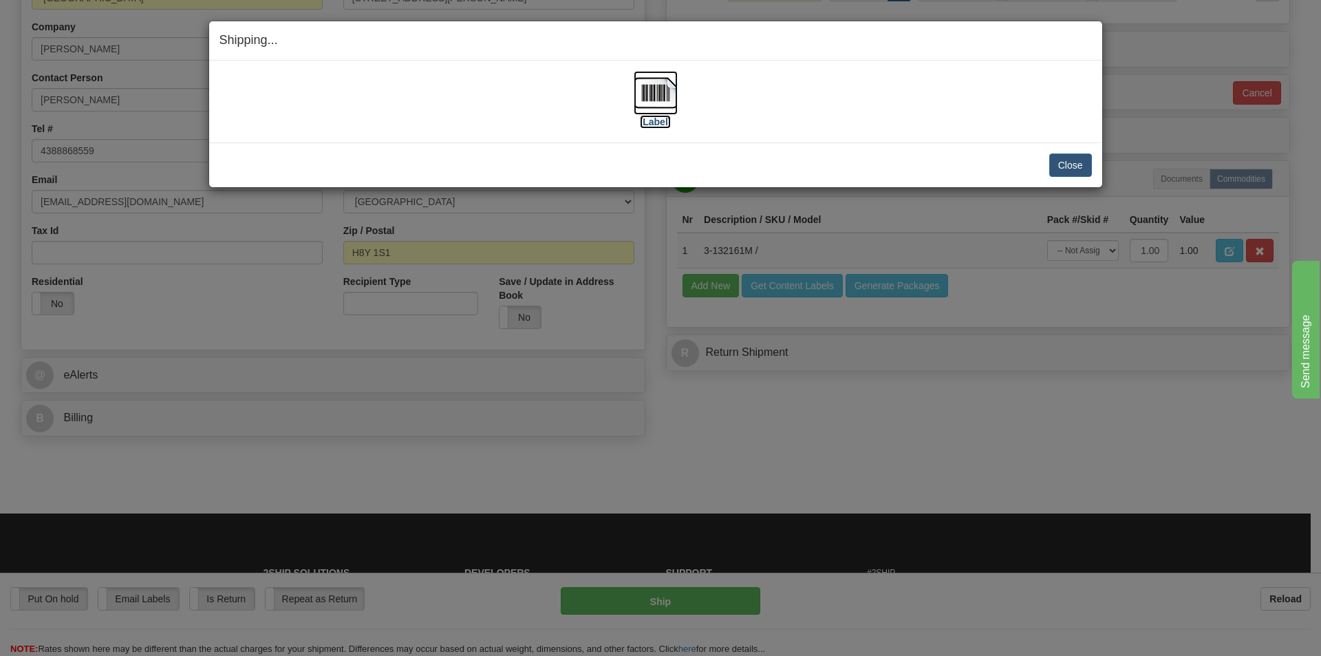
click at [660, 120] on label "[Label]" at bounding box center [656, 122] width 32 height 14
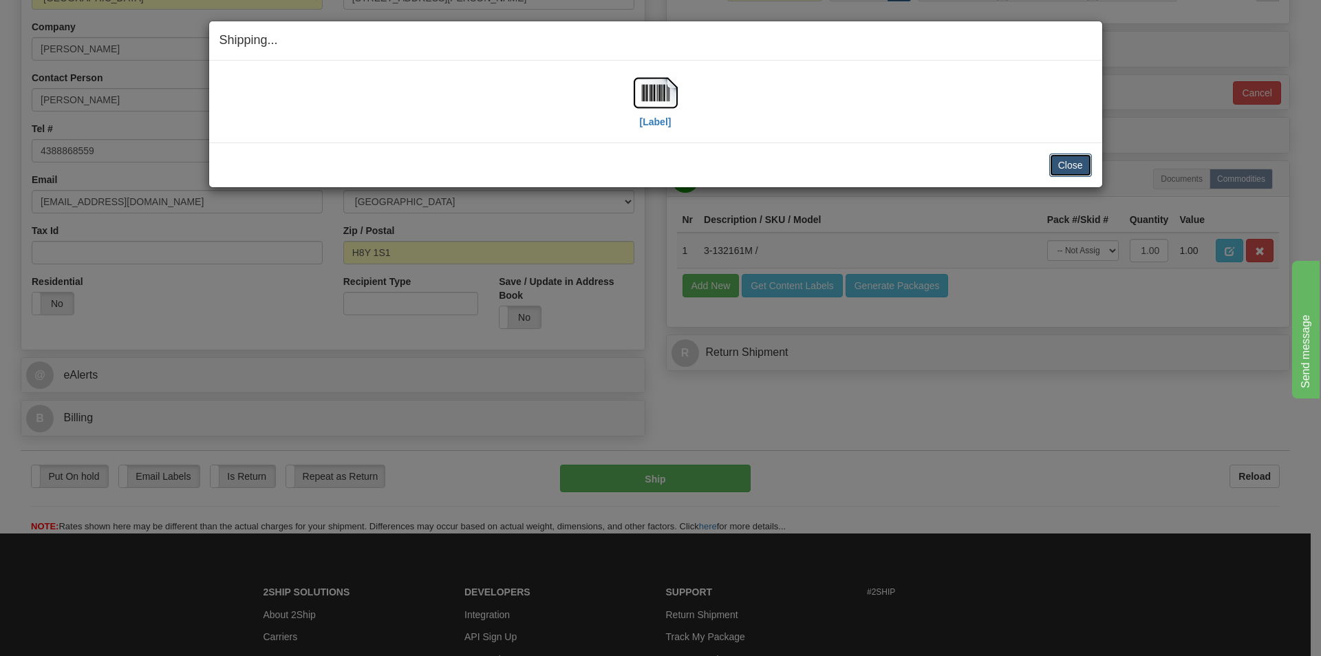
click at [1062, 160] on button "Close" at bounding box center [1070, 164] width 43 height 23
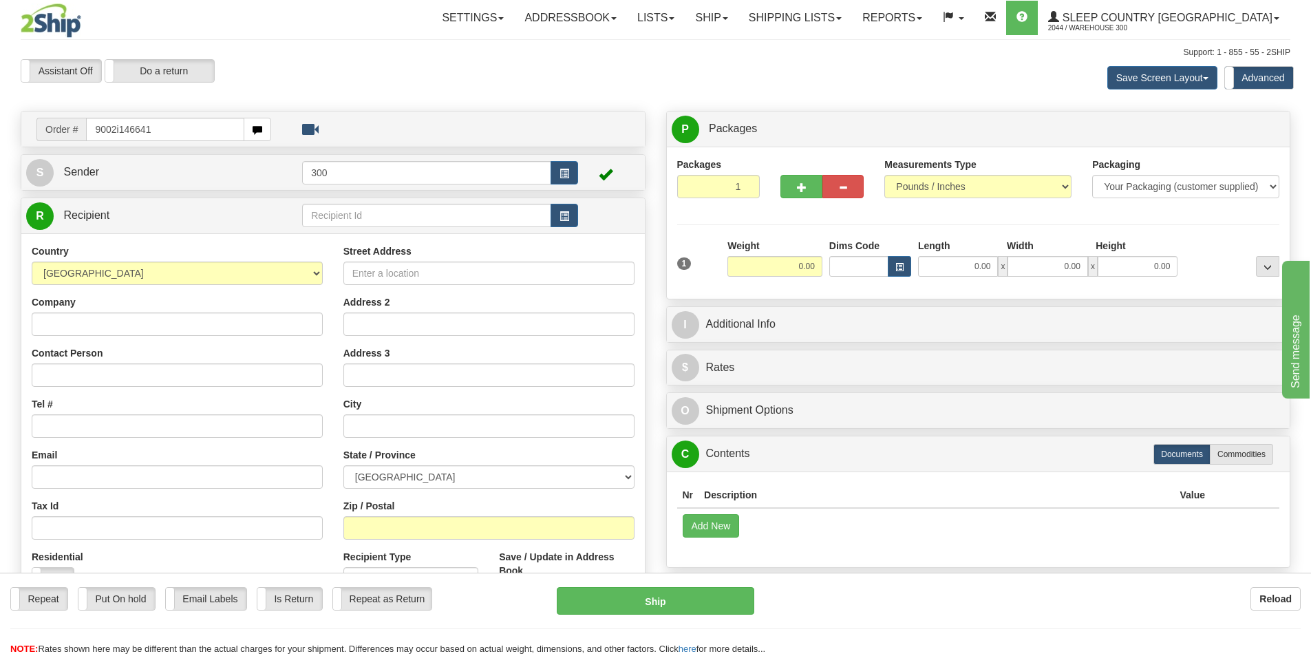
type input "9002i146641"
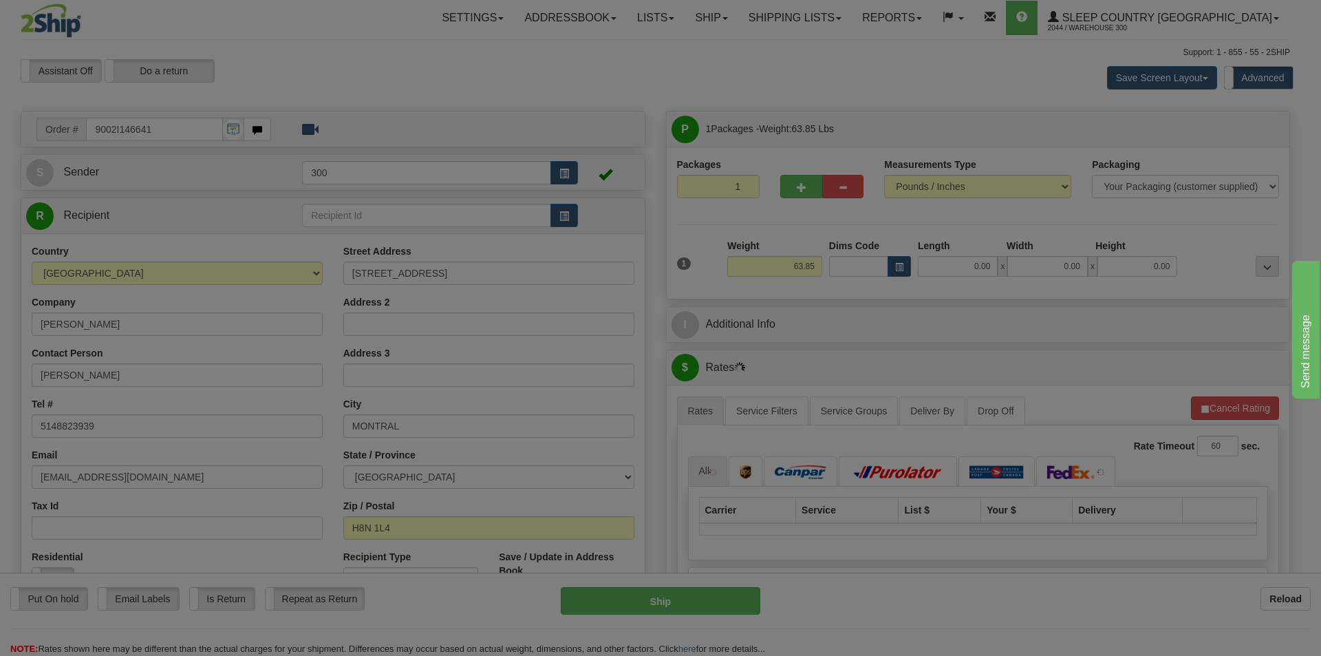
type input "LASALLE"
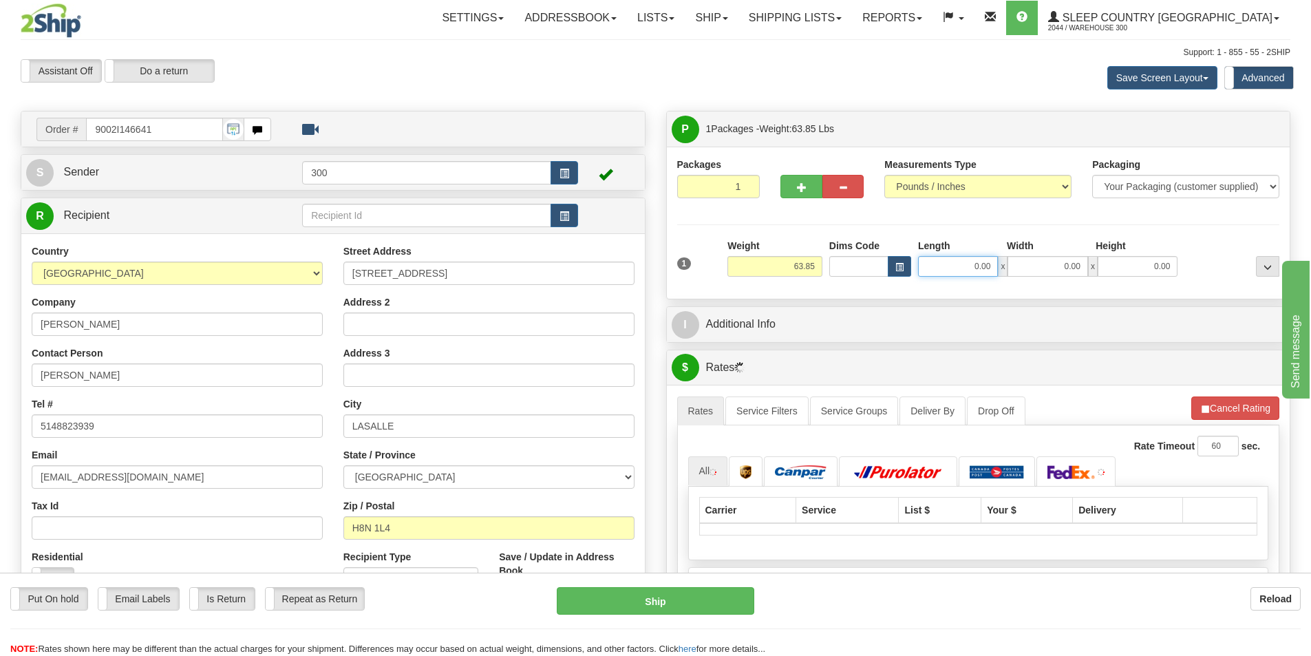
drag, startPoint x: 961, startPoint y: 259, endPoint x: 1168, endPoint y: 290, distance: 209.4
click at [1168, 290] on div "Packages 1 1 Measurements Type" at bounding box center [978, 223] width 623 height 152
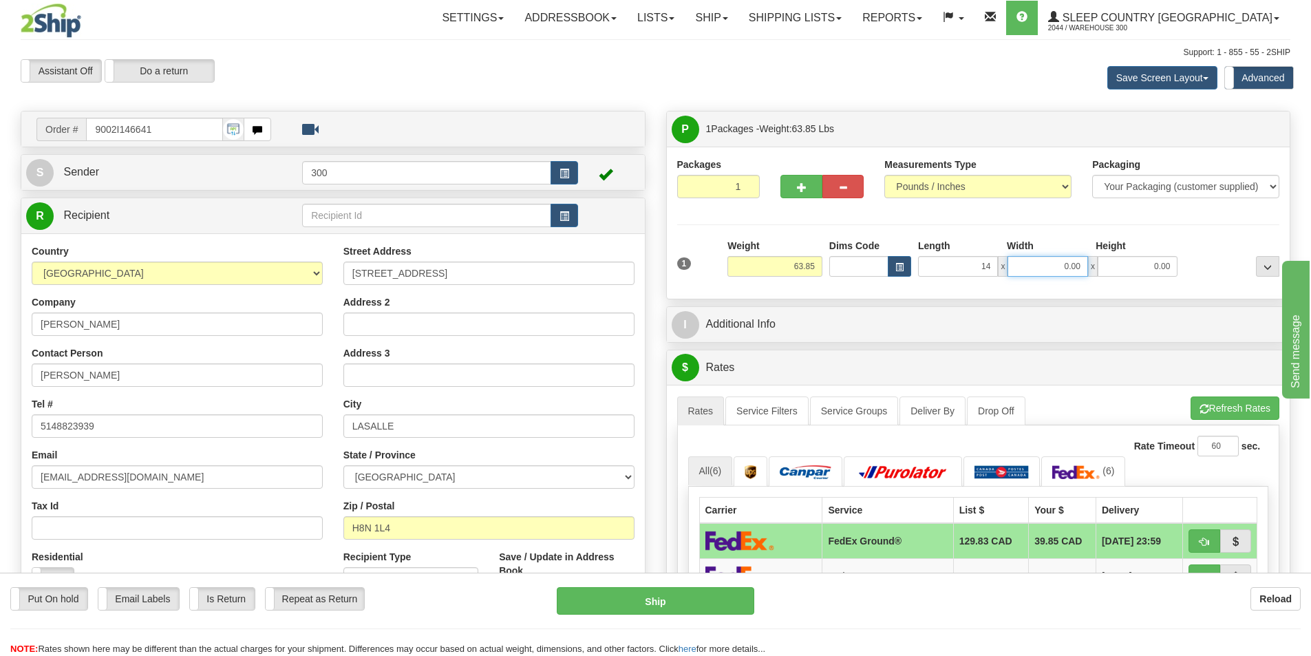
type input "14.00"
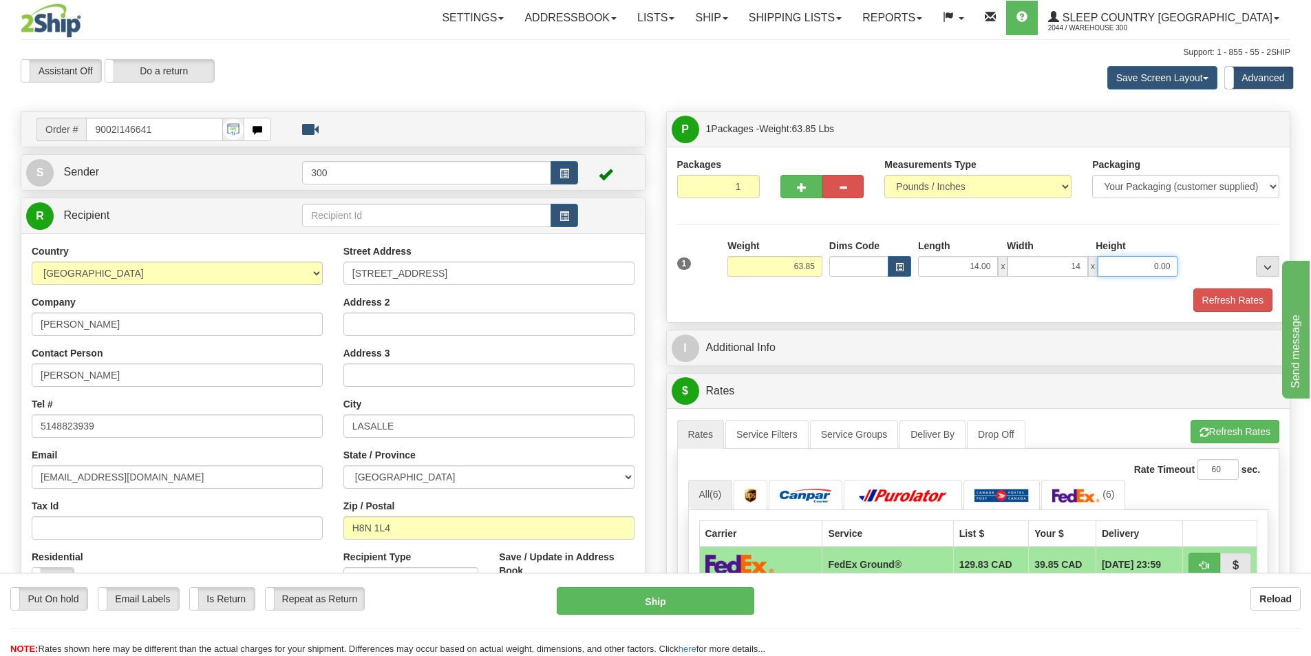
type input "14.00"
type input "40.00"
click at [804, 191] on span "button" at bounding box center [802, 187] width 10 height 9
type input "2"
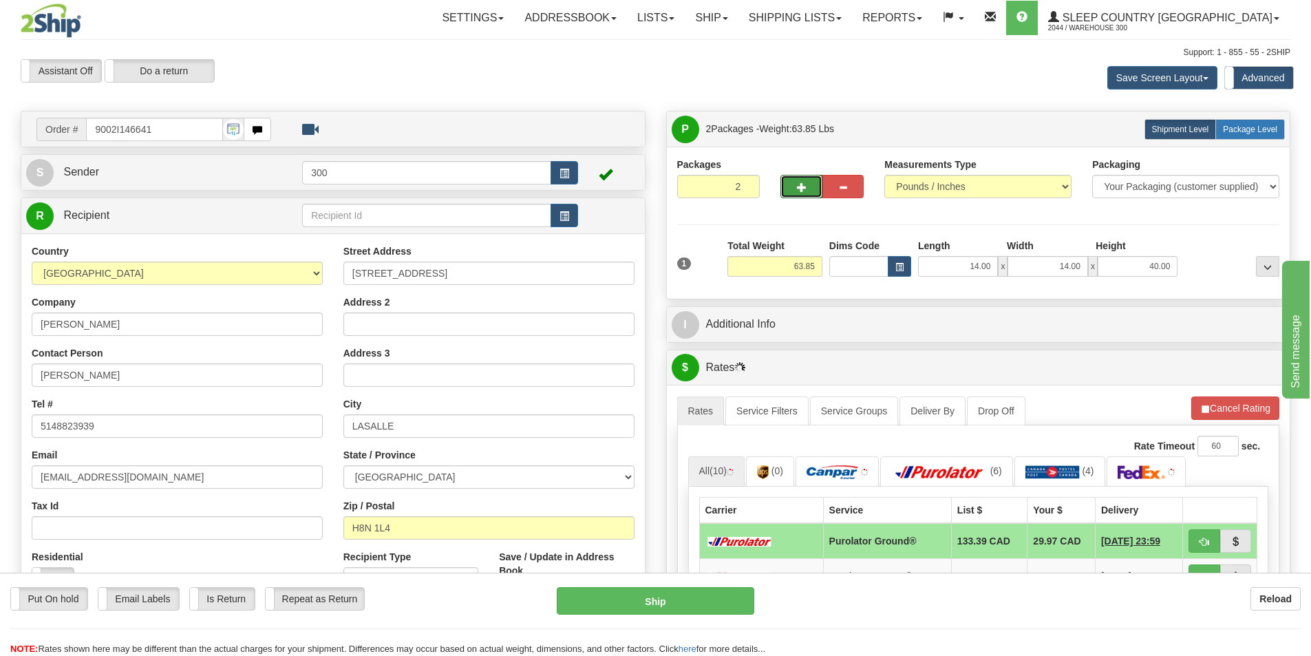
click at [1244, 131] on span "Package Level" at bounding box center [1250, 130] width 54 height 10
radio input "true"
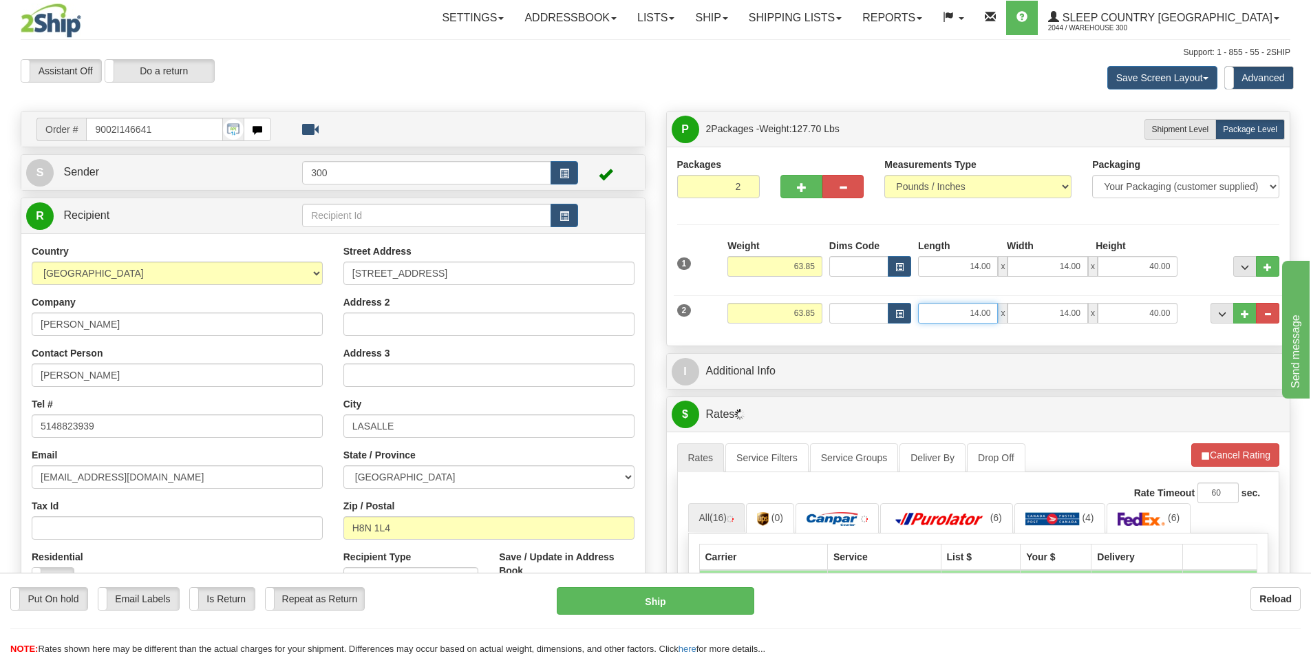
drag, startPoint x: 963, startPoint y: 311, endPoint x: 1181, endPoint y: 319, distance: 217.6
click at [1175, 319] on div "14.00 x 14.00 x 40.00" at bounding box center [1047, 313] width 259 height 21
type input "15.00"
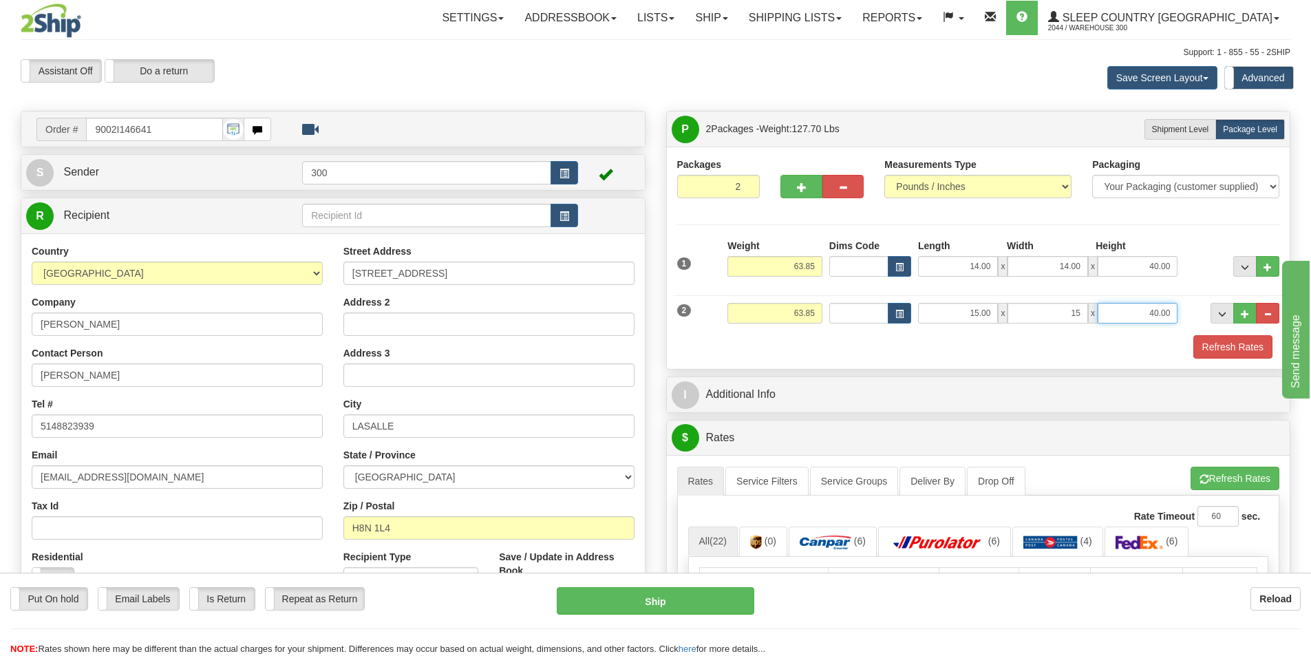
type input "15.00"
type input "42.00"
drag, startPoint x: 767, startPoint y: 316, endPoint x: 870, endPoint y: 323, distance: 102.8
click at [870, 323] on div "2 Weight 63.85 Dims Code Length Width Height" at bounding box center [979, 311] width 610 height 46
type input "4"
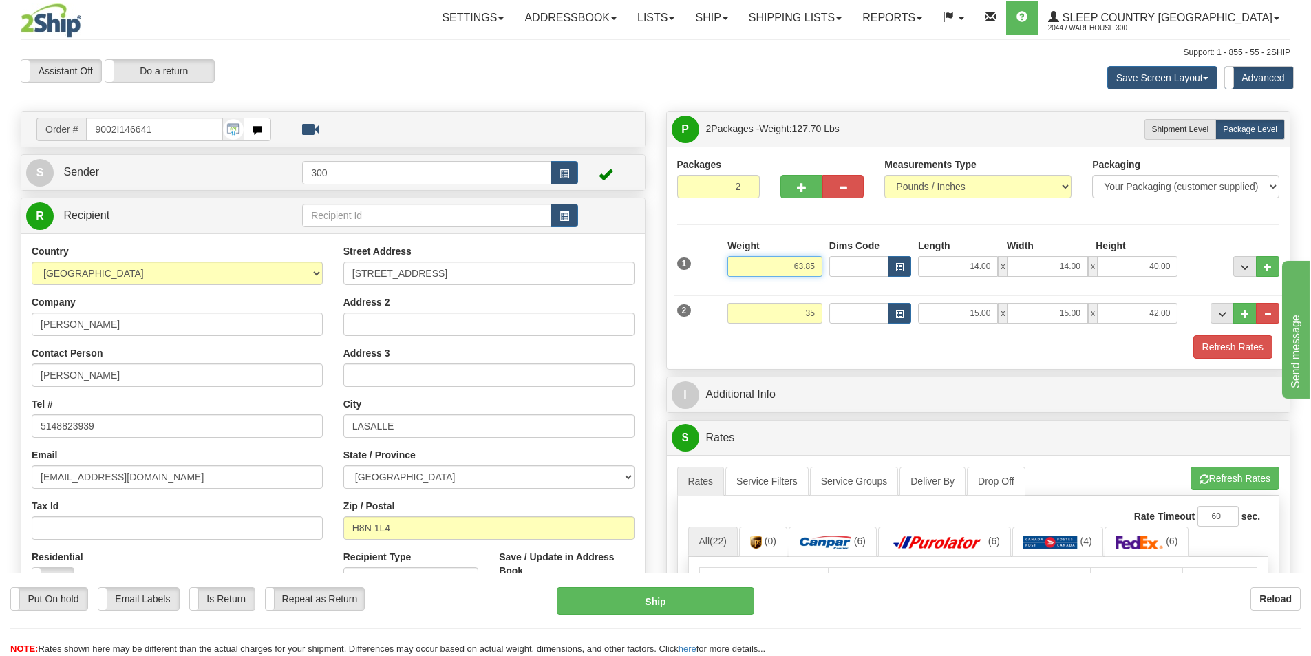
type input "35.00"
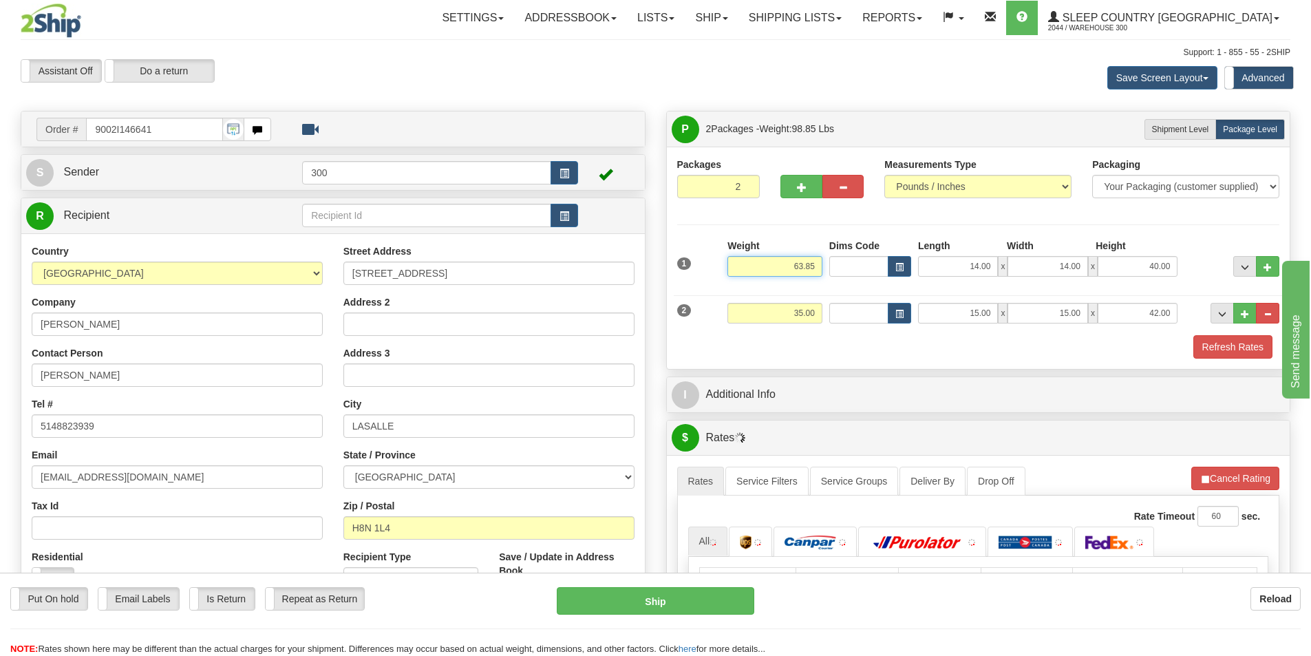
drag, startPoint x: 784, startPoint y: 266, endPoint x: 915, endPoint y: 253, distance: 131.4
click at [913, 253] on div "1 Weight 63.85 Dims Code x x" at bounding box center [979, 263] width 610 height 49
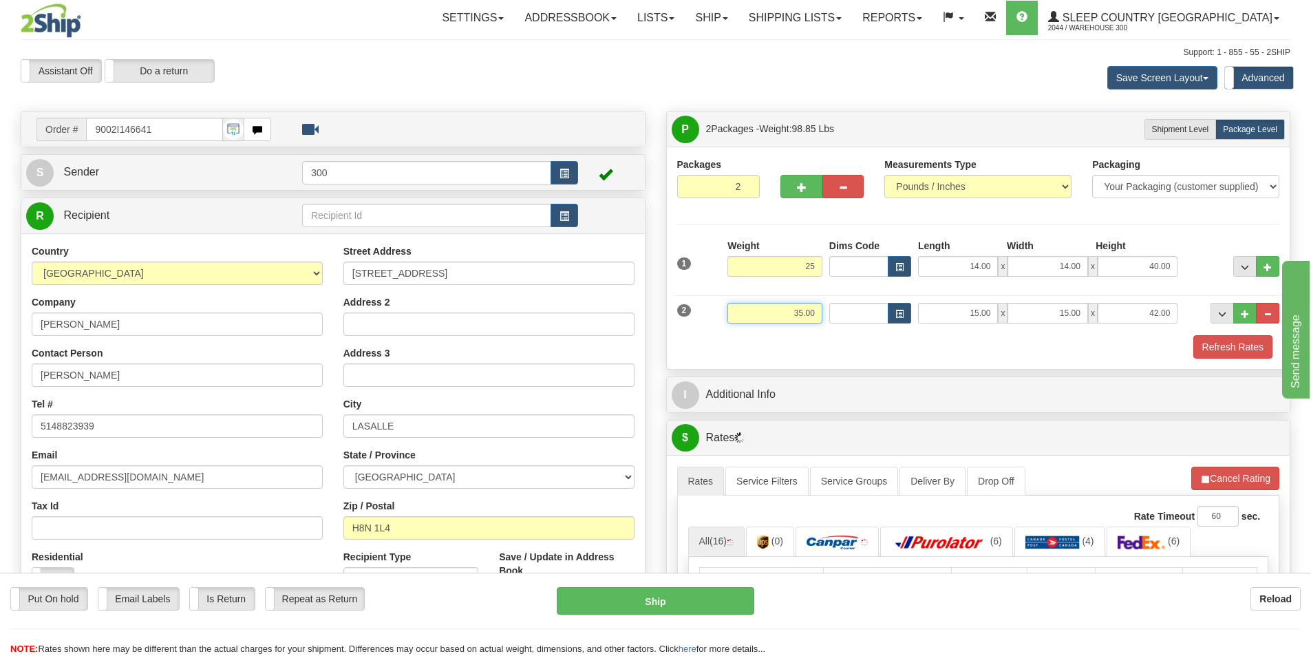
type input "25.00"
drag, startPoint x: 793, startPoint y: 313, endPoint x: 868, endPoint y: 313, distance: 75.0
click at [868, 313] on div "2 Weight 35.00 Dims Code Length Width Height" at bounding box center [979, 311] width 610 height 46
click at [956, 317] on input "15.00" at bounding box center [958, 313] width 80 height 21
type input "40.00"
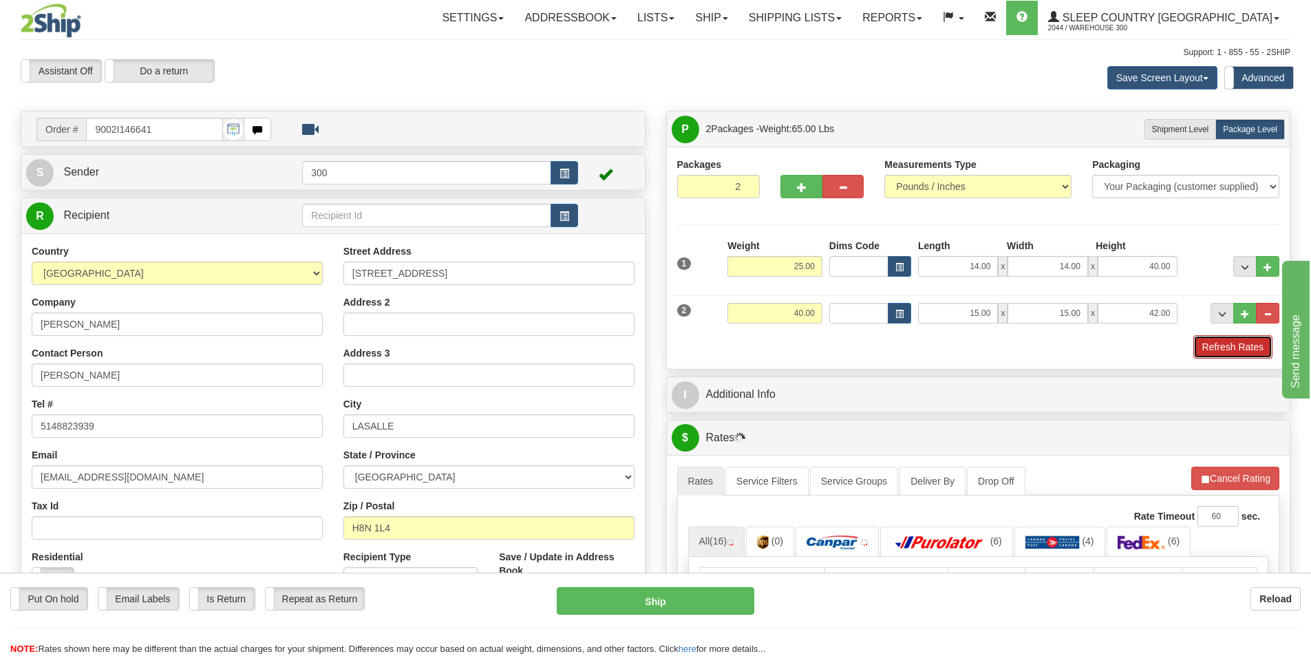
click at [1208, 347] on button "Refresh Rates" at bounding box center [1232, 346] width 79 height 23
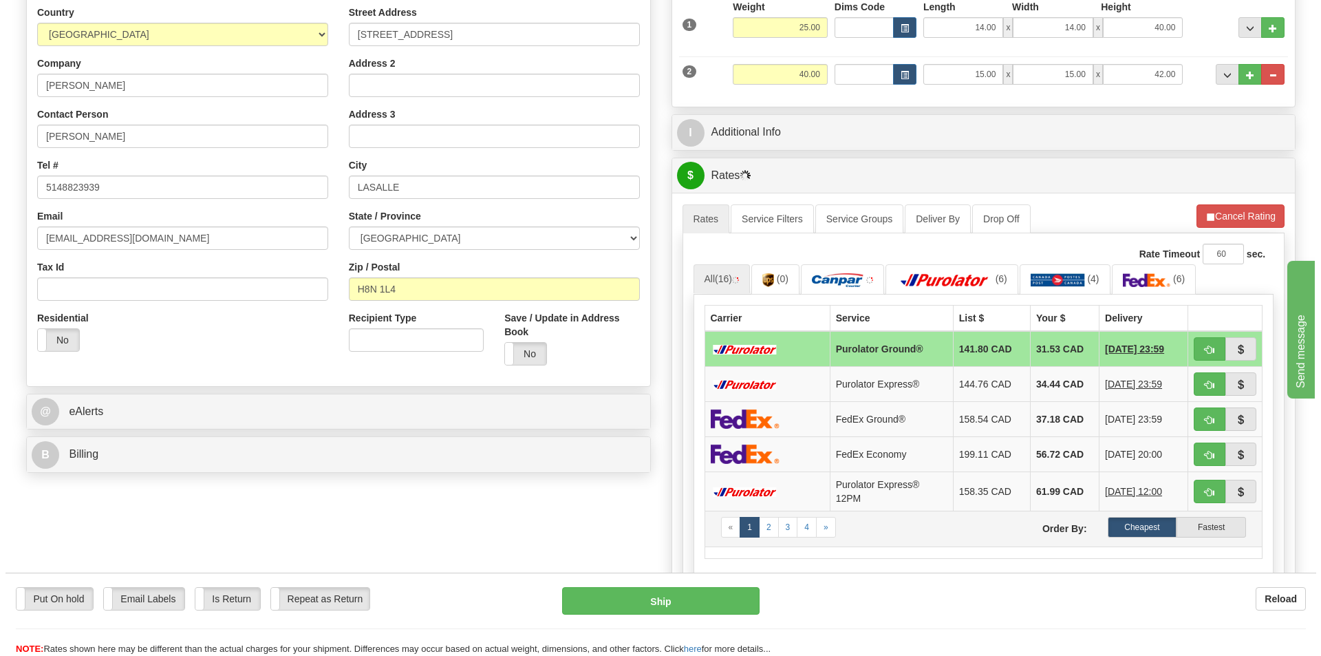
scroll to position [206, 0]
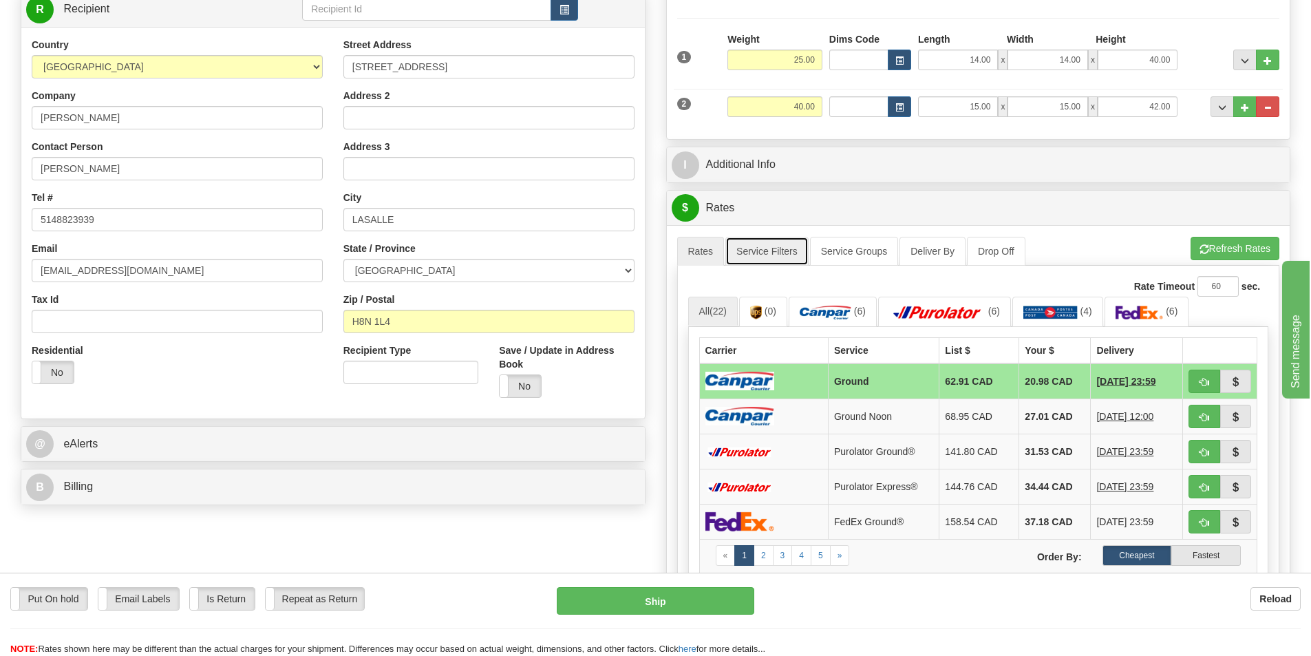
click at [782, 250] on link "Service Filters" at bounding box center [766, 251] width 83 height 29
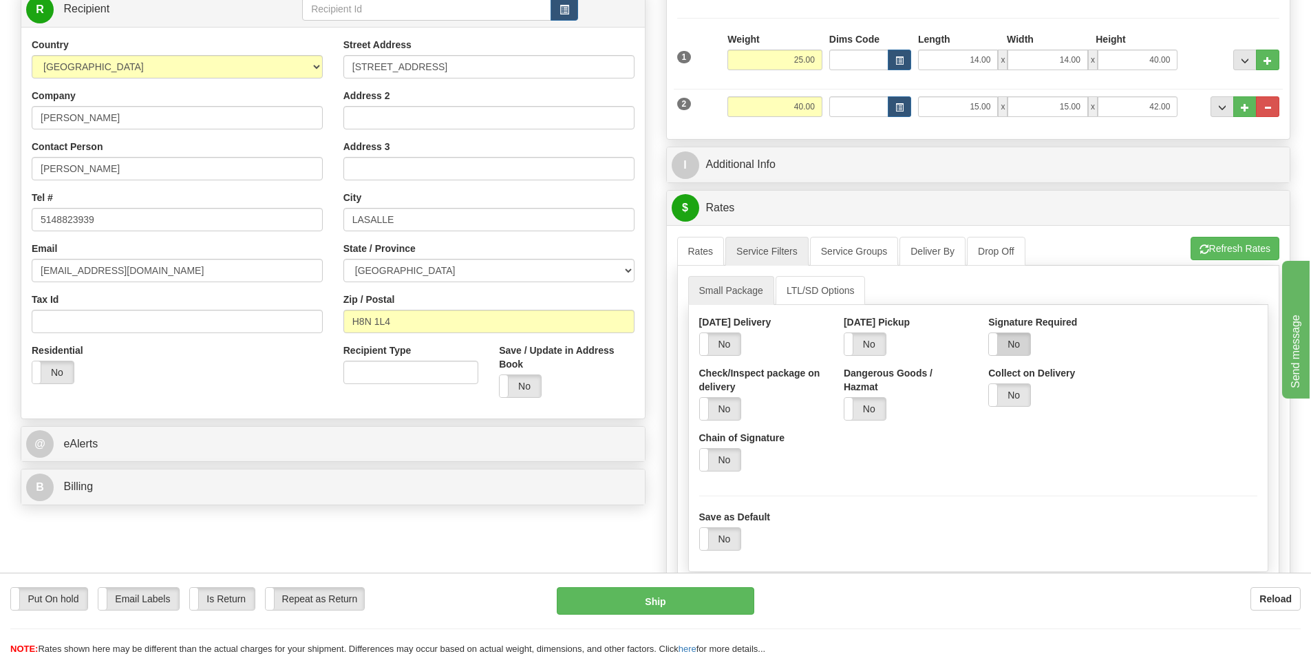
click at [1009, 339] on label "No" at bounding box center [1009, 344] width 41 height 22
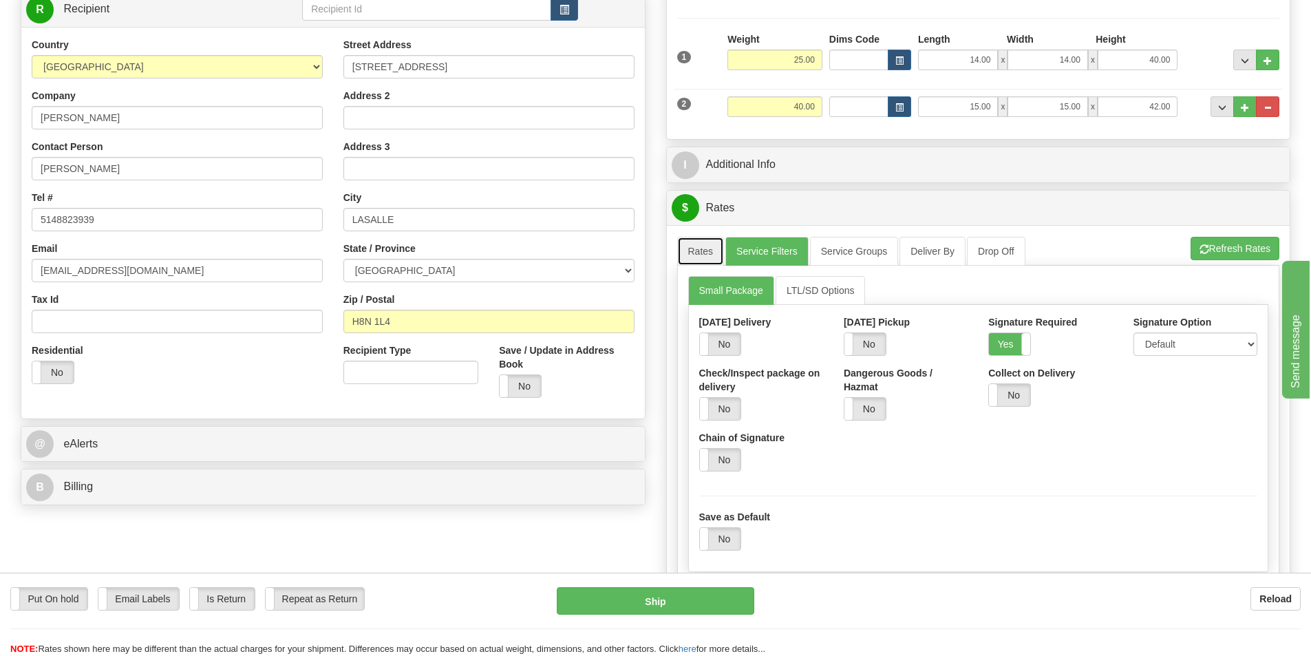
click at [698, 255] on link "Rates" at bounding box center [700, 251] width 47 height 29
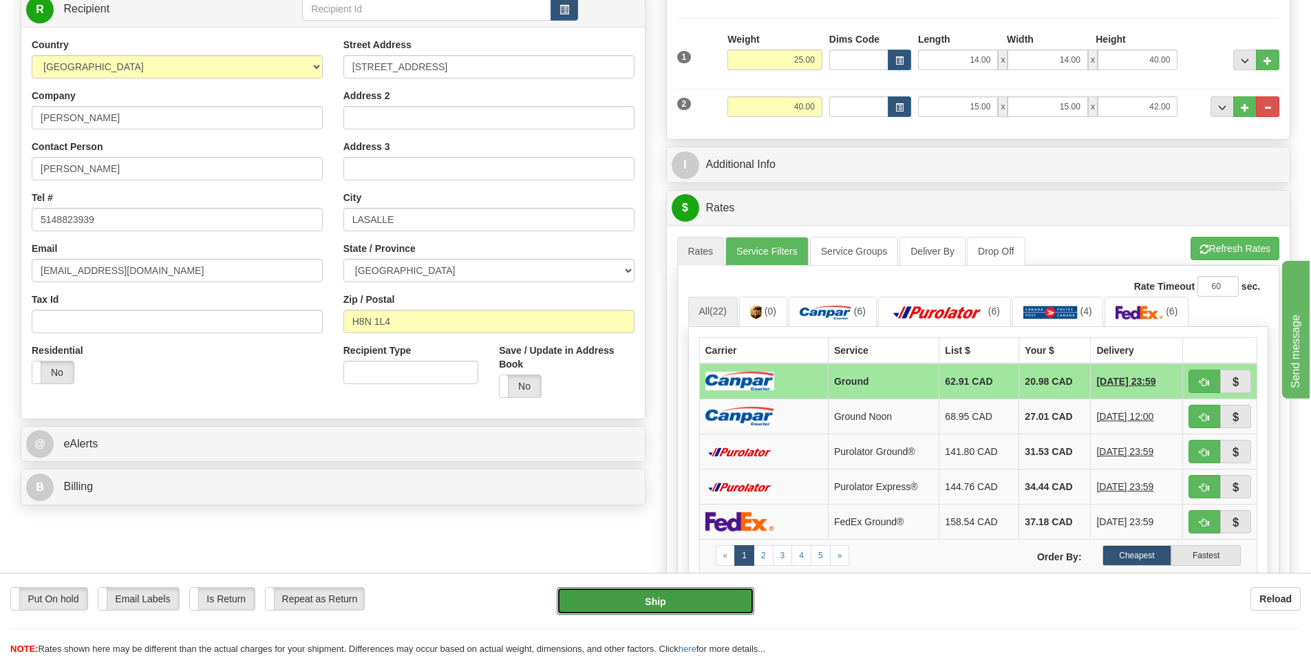
click at [702, 606] on button "Ship" at bounding box center [655, 601] width 197 height 28
type input "1"
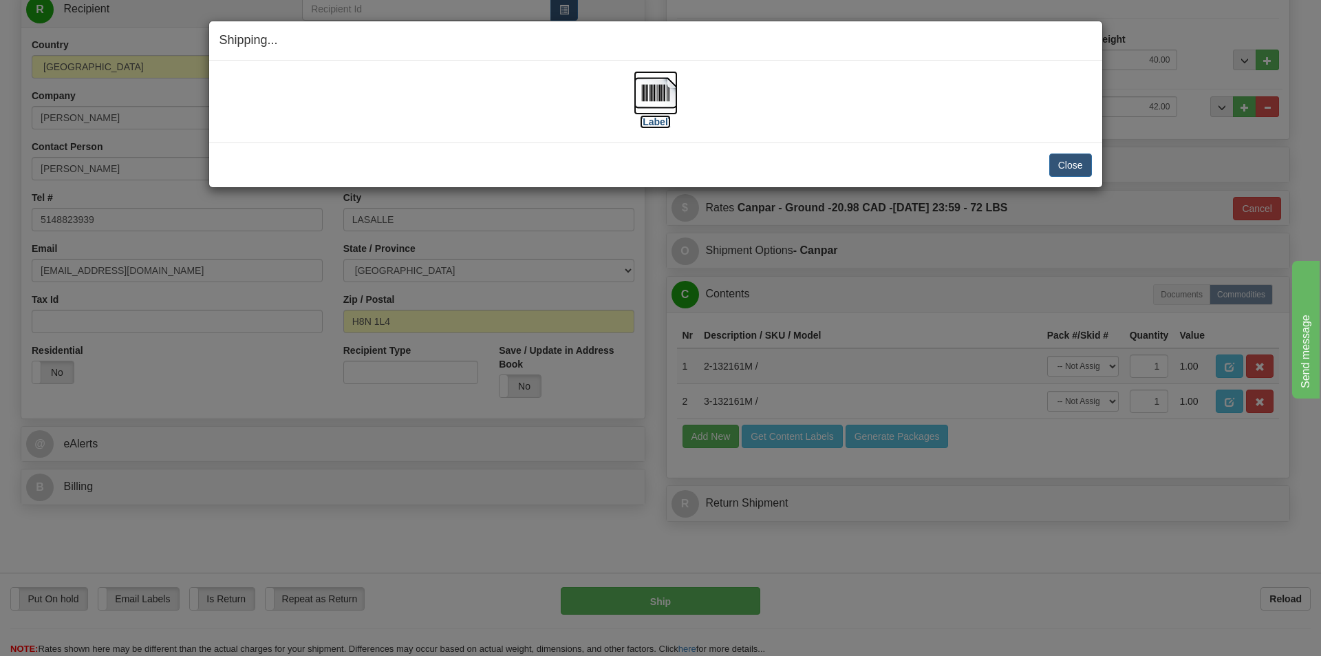
click at [661, 121] on label "[Label]" at bounding box center [656, 122] width 32 height 14
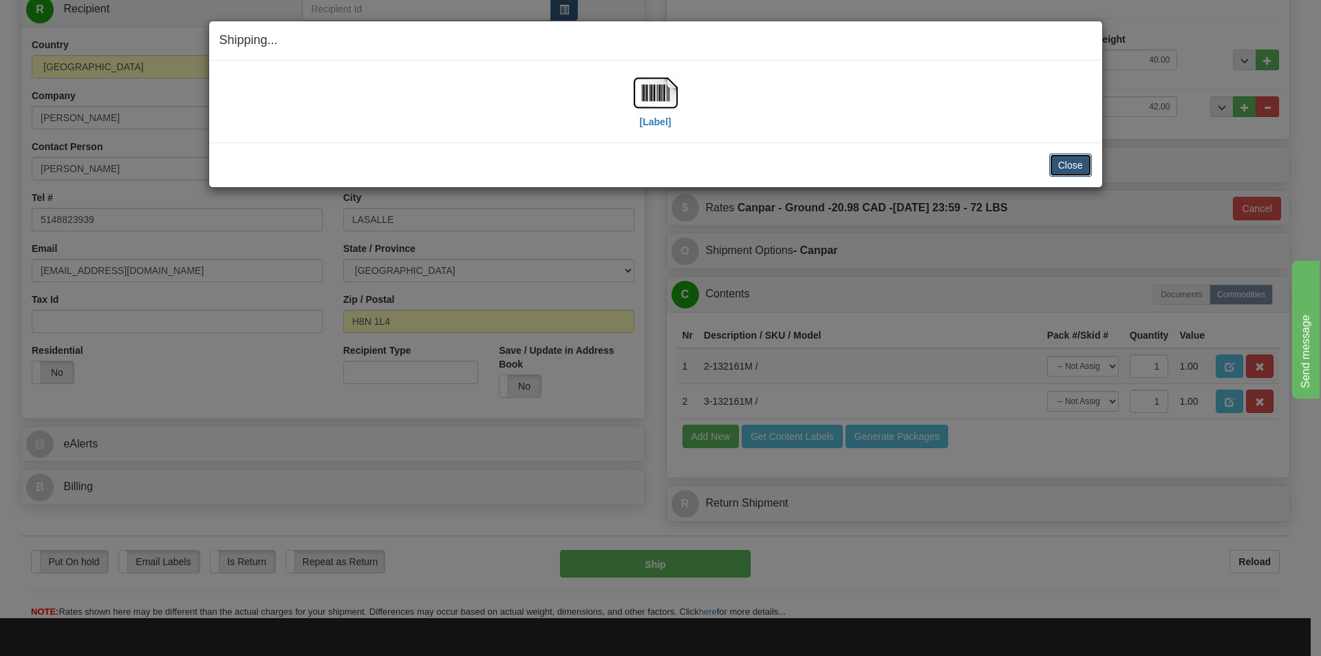
click at [1075, 163] on button "Close" at bounding box center [1070, 164] width 43 height 23
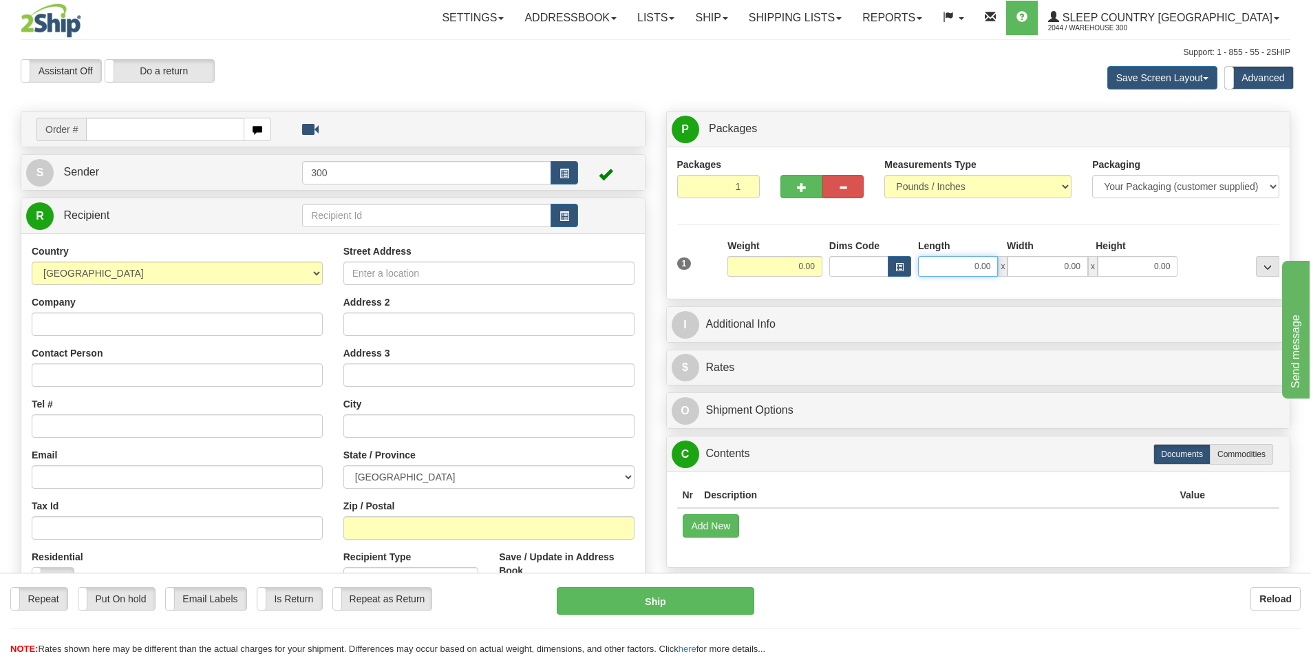
drag, startPoint x: 957, startPoint y: 266, endPoint x: 1021, endPoint y: 268, distance: 64.1
click at [1021, 268] on div "0.00 x 0.00 x 0.00" at bounding box center [1047, 266] width 259 height 21
click button "Delete" at bounding box center [0, 0] width 0 height 0
type input "0.00"
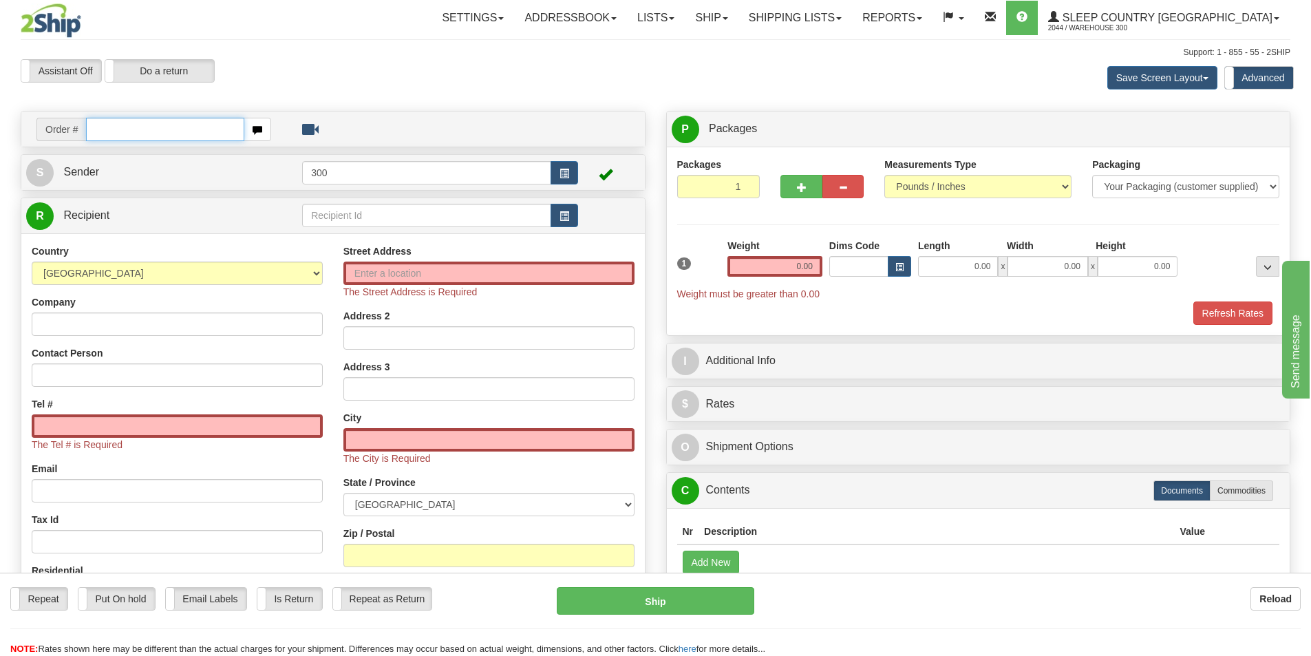
click at [153, 123] on input "text" at bounding box center [165, 129] width 158 height 23
type input "9000i140686"
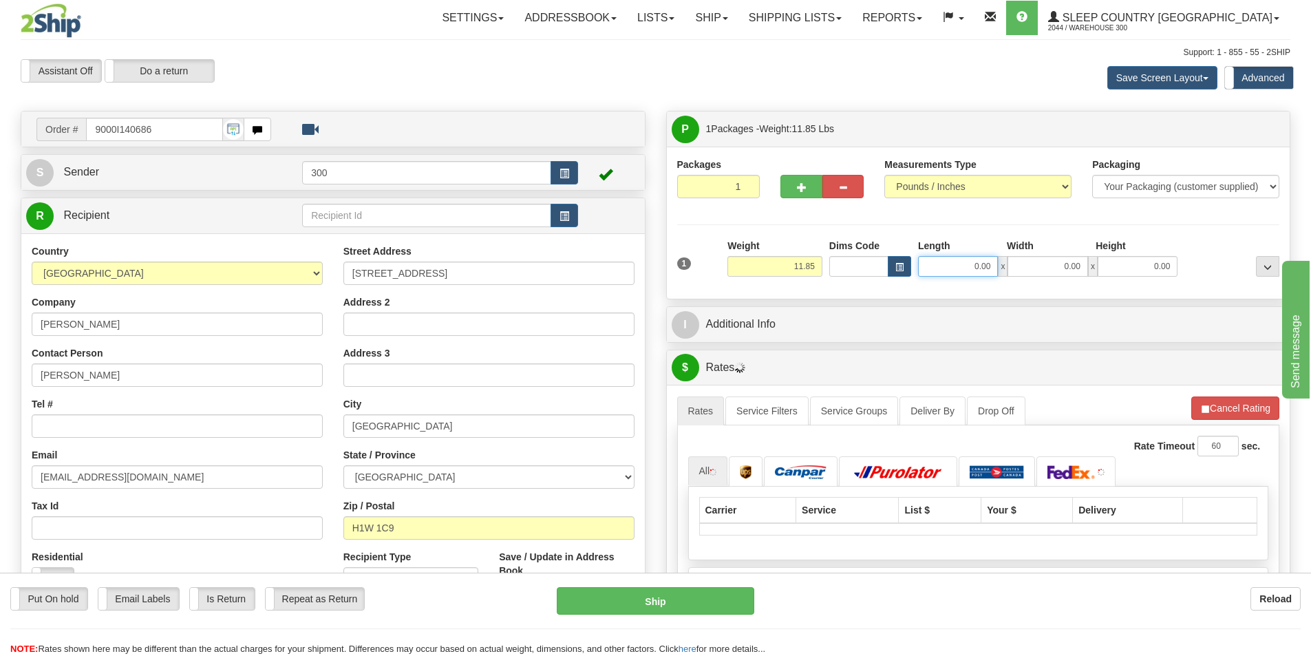
drag, startPoint x: 951, startPoint y: 268, endPoint x: 1109, endPoint y: 259, distance: 157.8
click at [1109, 259] on div "0.00 x 0.00 x 0.00" at bounding box center [1047, 266] width 259 height 21
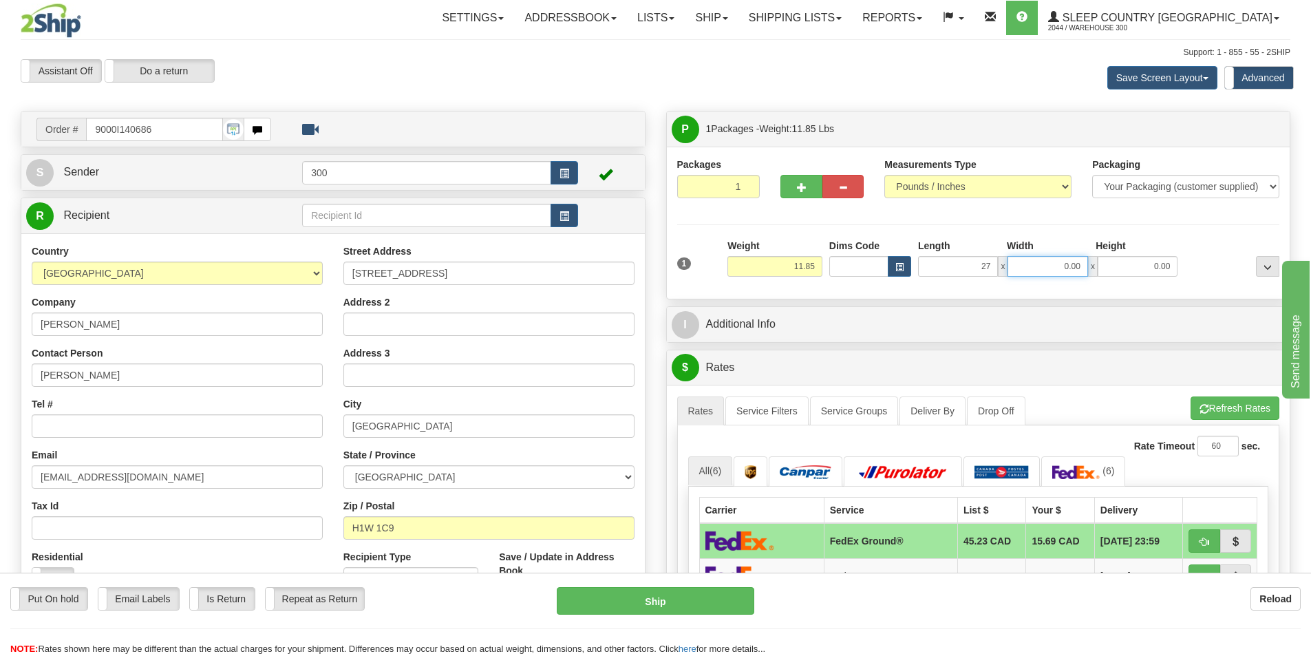
type input "27.00"
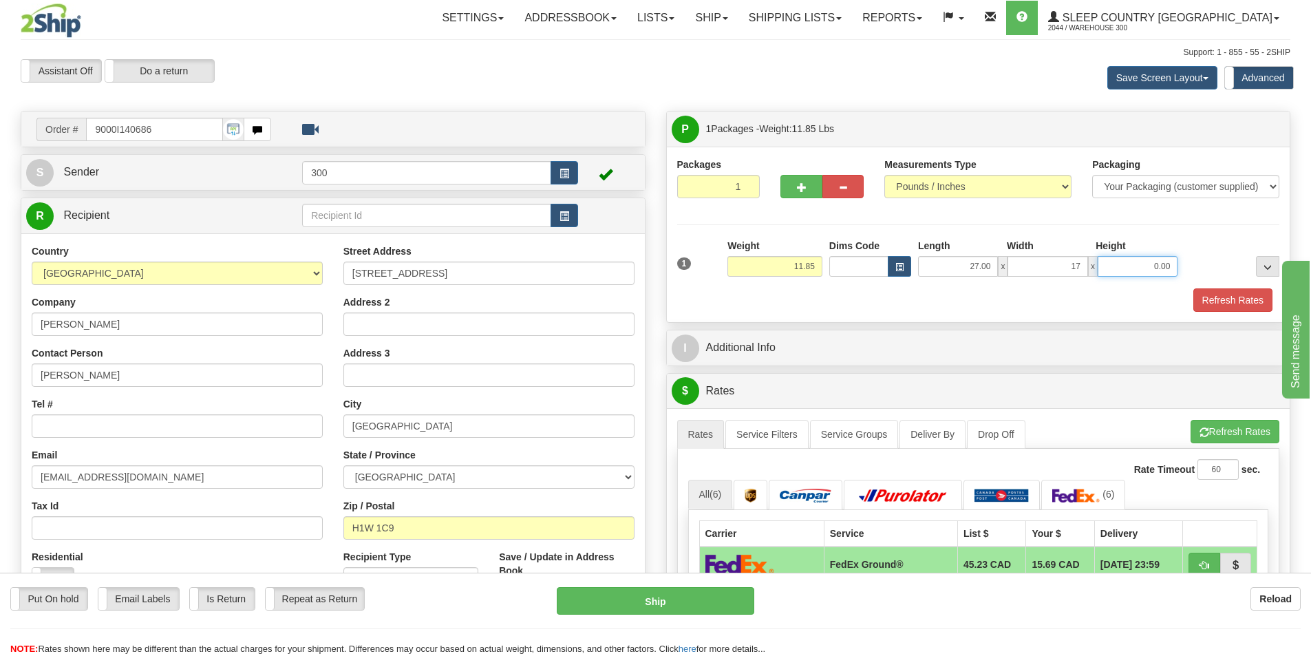
type input "17.00"
type input "5.00"
drag, startPoint x: 1053, startPoint y: 273, endPoint x: 1183, endPoint y: 282, distance: 129.7
click at [1151, 278] on div "1 Weight 11.85 Dims Code x x" at bounding box center [979, 263] width 610 height 49
type input "20.00"
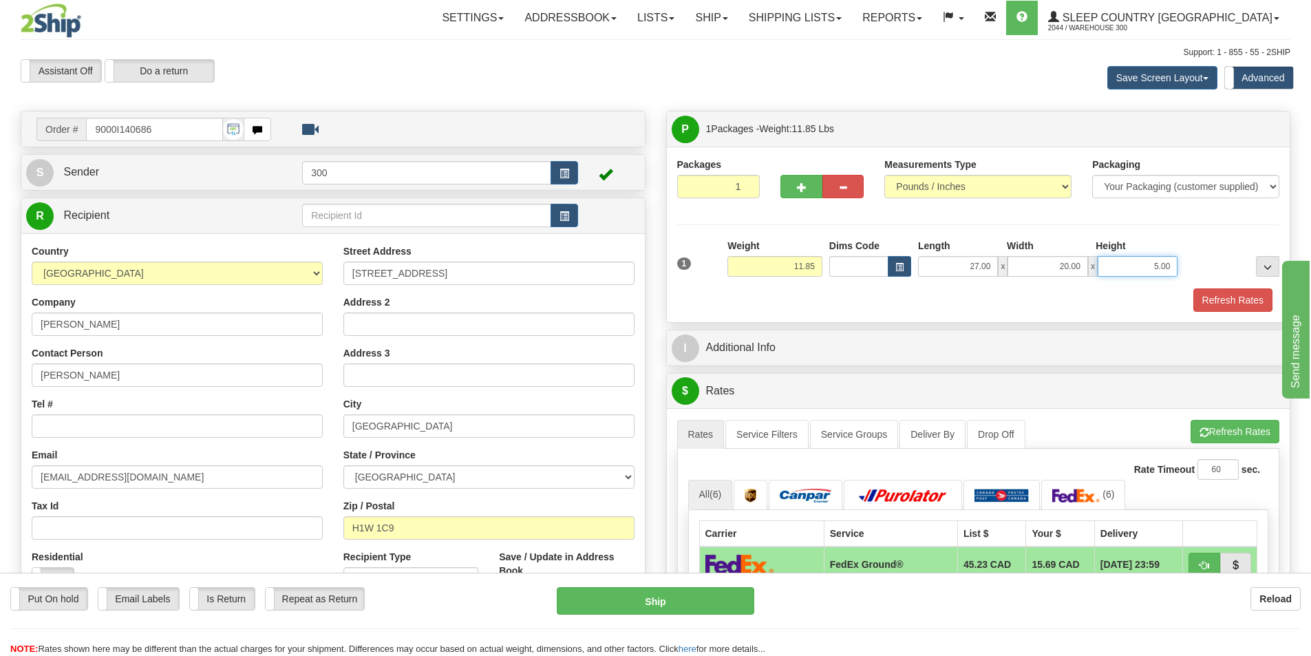
drag, startPoint x: 1140, startPoint y: 264, endPoint x: 1248, endPoint y: 250, distance: 108.2
click at [1248, 250] on div "1 Weight 11.85 Dims Code x x" at bounding box center [979, 263] width 610 height 49
type input "10.00"
click at [1239, 295] on button "Refresh Rates" at bounding box center [1232, 299] width 79 height 23
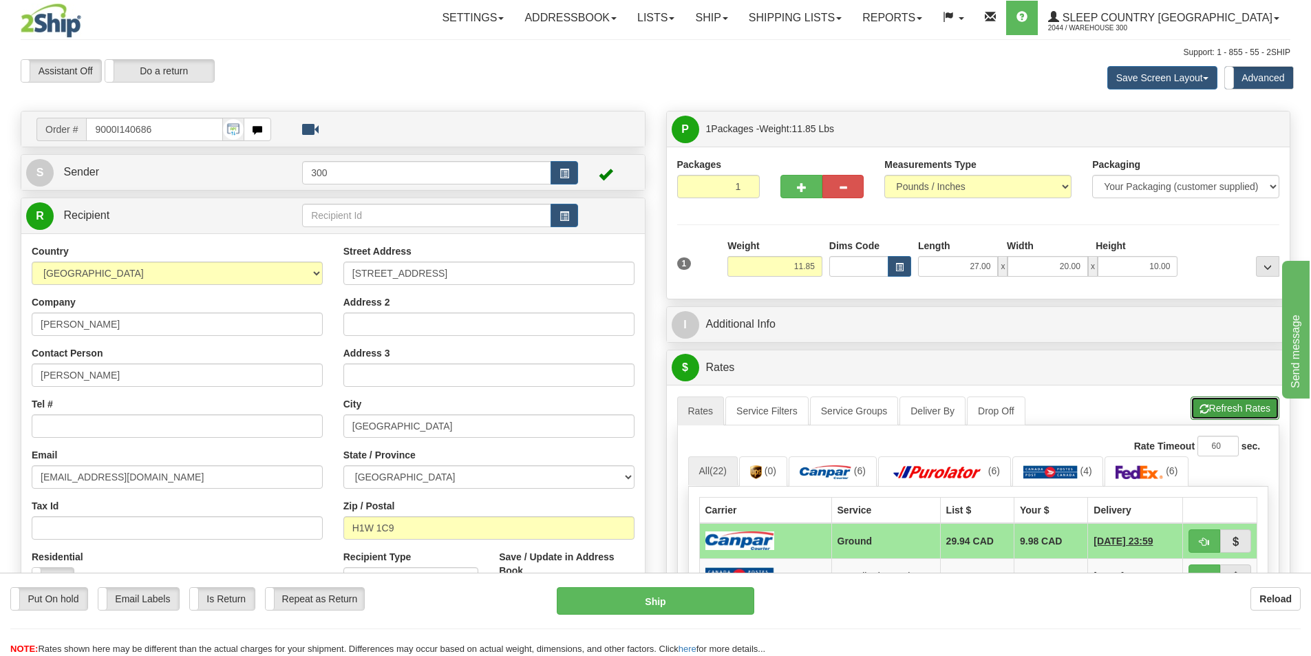
click at [1228, 408] on button "Refresh Rates" at bounding box center [1234, 407] width 89 height 23
drag, startPoint x: 960, startPoint y: 270, endPoint x: 1061, endPoint y: 270, distance: 101.2
click at [1061, 270] on div "27.00 x 20.00 x 10.00" at bounding box center [1047, 266] width 259 height 21
type input "40.00"
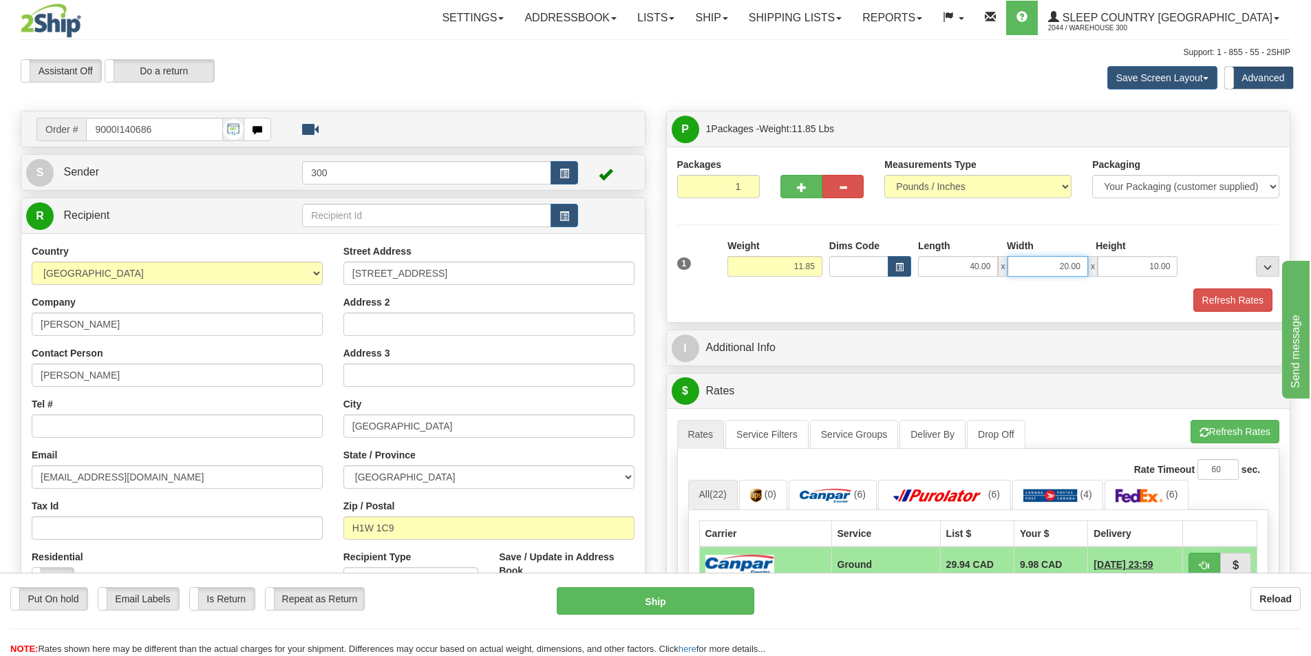
drag, startPoint x: 1054, startPoint y: 261, endPoint x: 1131, endPoint y: 272, distance: 78.0
click at [1131, 272] on div "40.00 x 20.00 x 10.00" at bounding box center [1047, 266] width 259 height 21
click at [1133, 287] on div at bounding box center [979, 287] width 610 height 1
click at [1217, 290] on button "Refresh Rates" at bounding box center [1232, 299] width 79 height 23
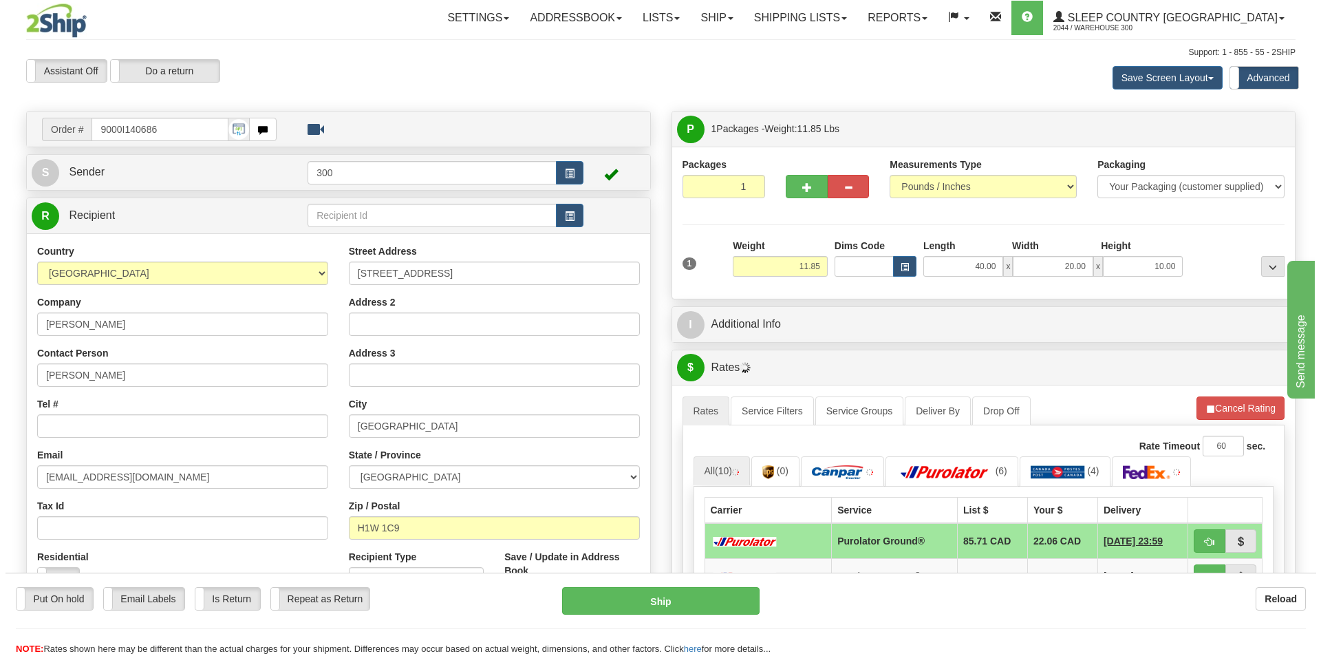
scroll to position [206, 0]
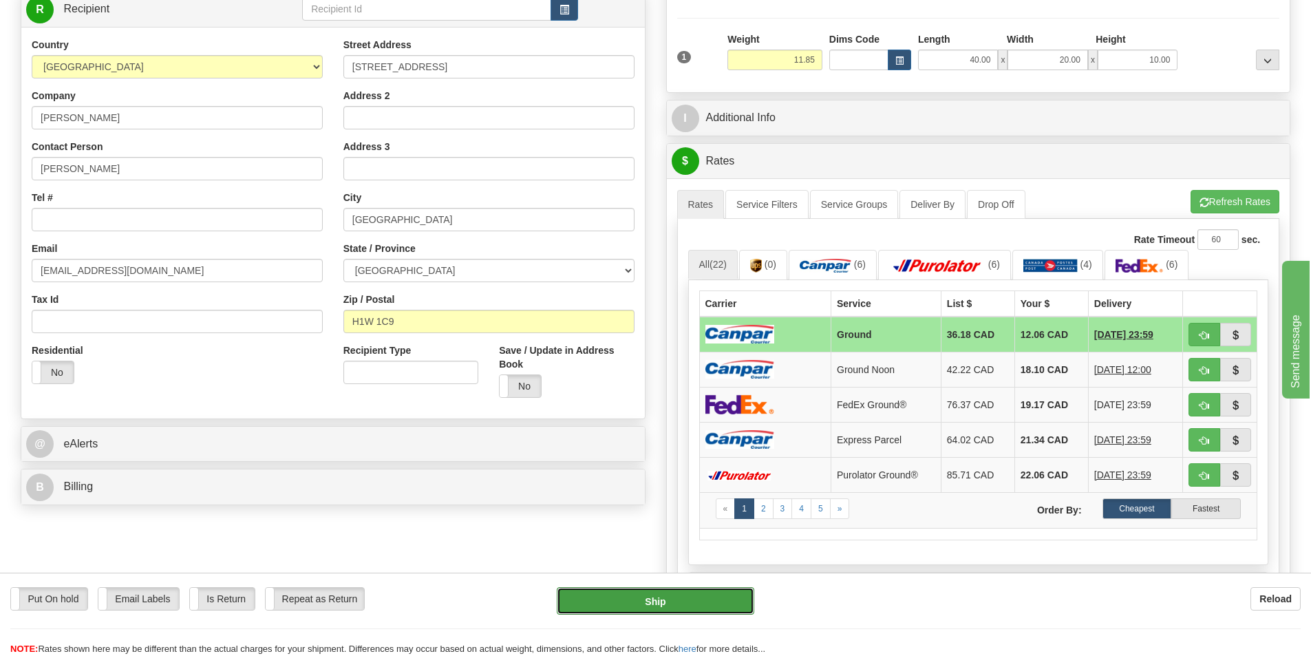
click at [716, 599] on button "Ship" at bounding box center [655, 601] width 197 height 28
type input "1"
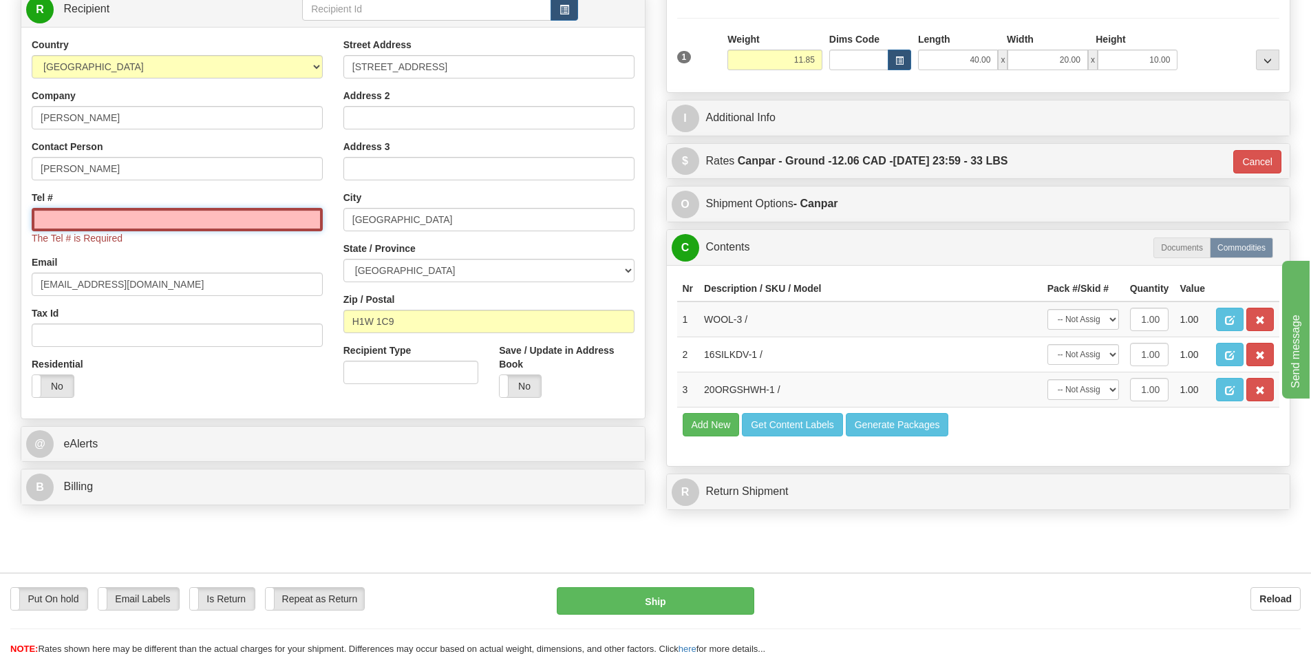
click at [237, 211] on input "Tel #" at bounding box center [177, 219] width 291 height 23
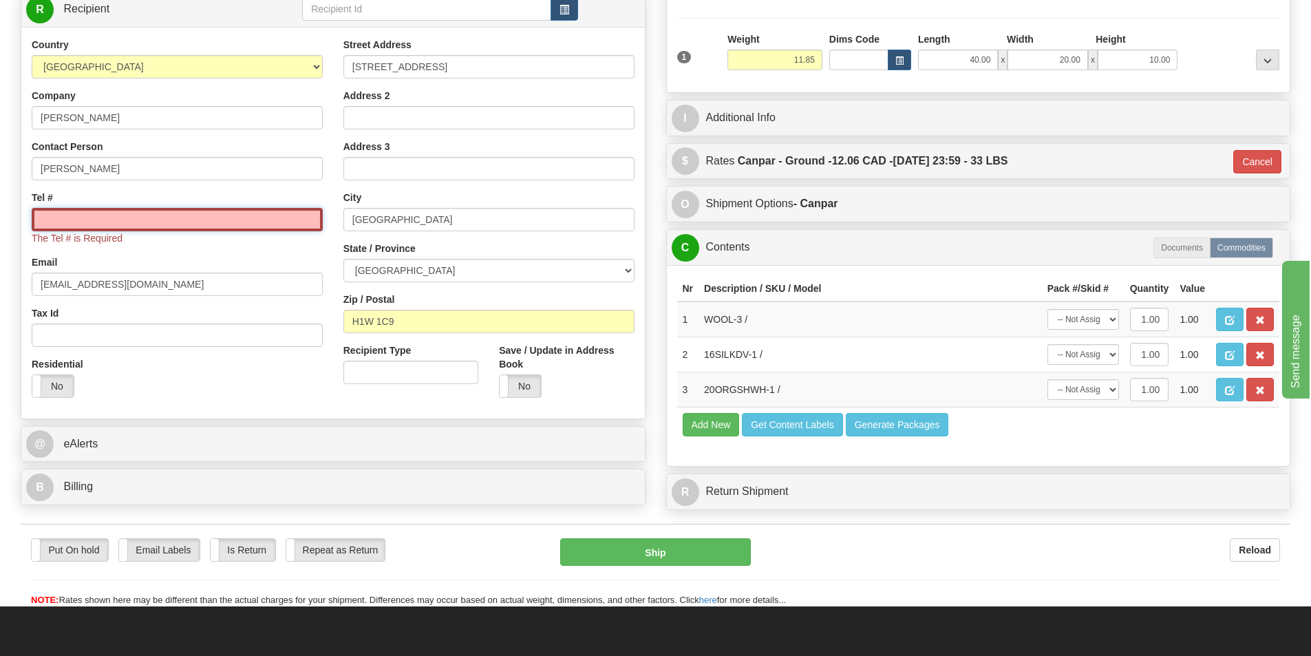
type input "5146956376"
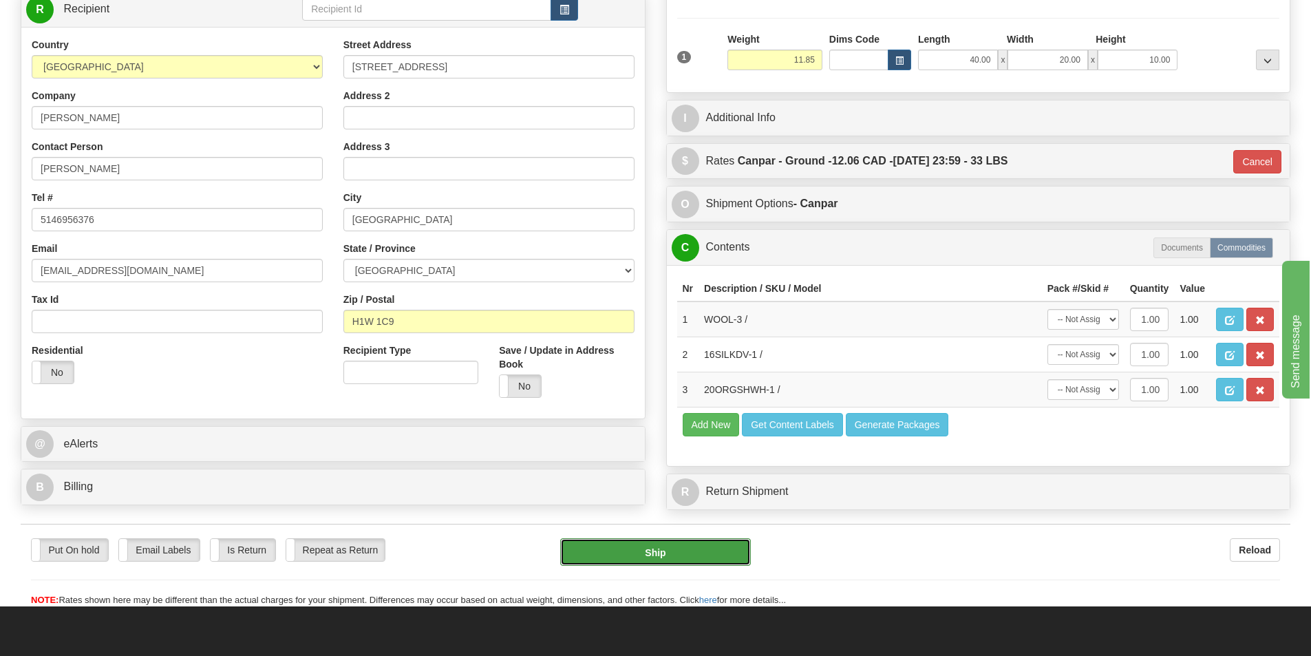
click at [673, 550] on button "Ship" at bounding box center [655, 552] width 191 height 28
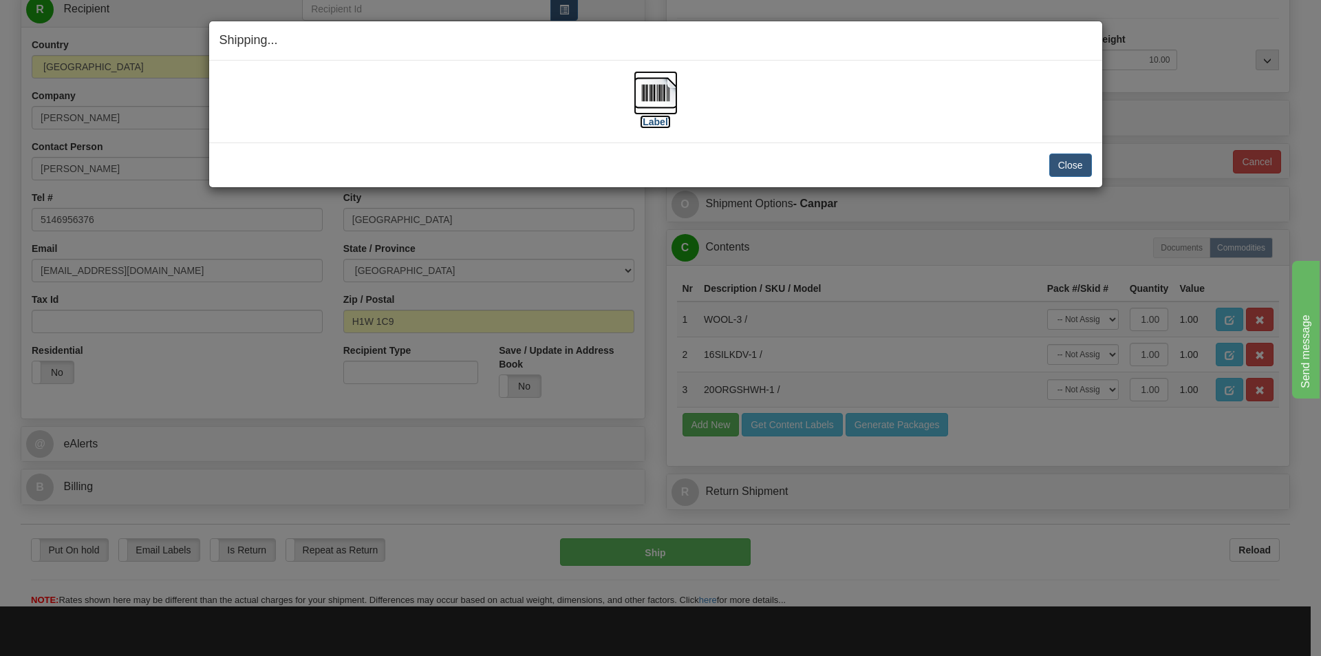
click at [659, 122] on label "[Label]" at bounding box center [656, 122] width 32 height 14
click at [1080, 163] on button "Close" at bounding box center [1070, 164] width 43 height 23
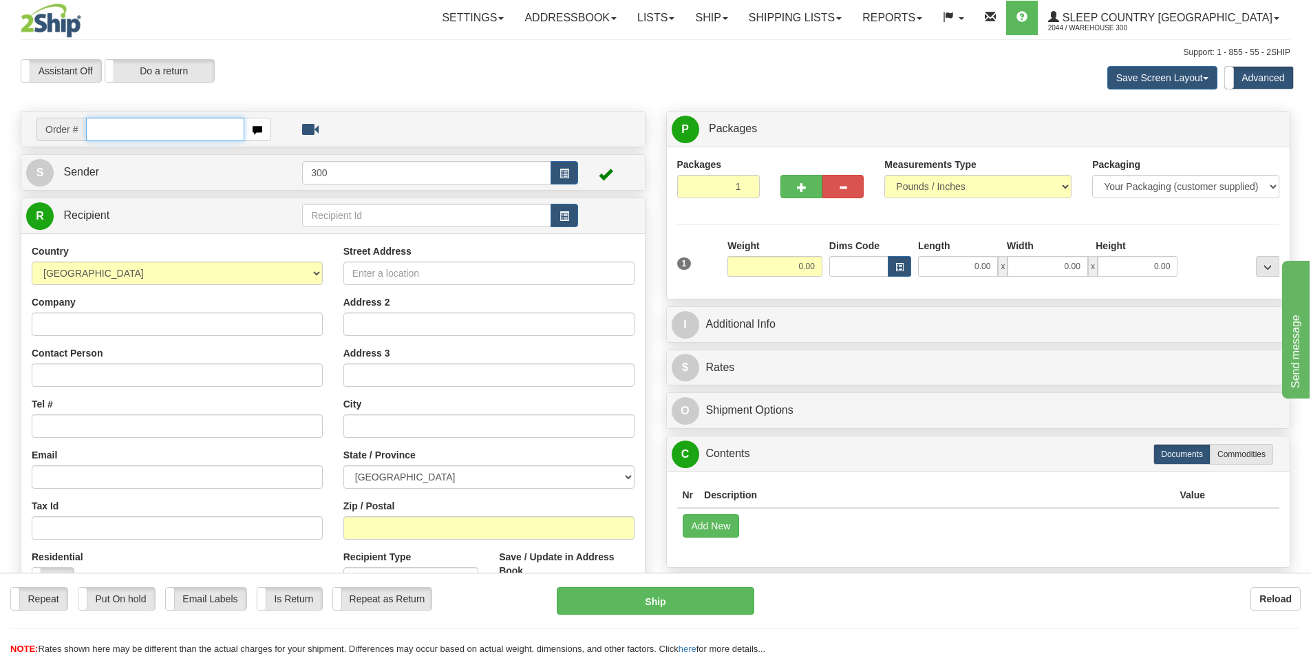
click at [204, 133] on input "text" at bounding box center [165, 129] width 158 height 23
type input "9002i112371"
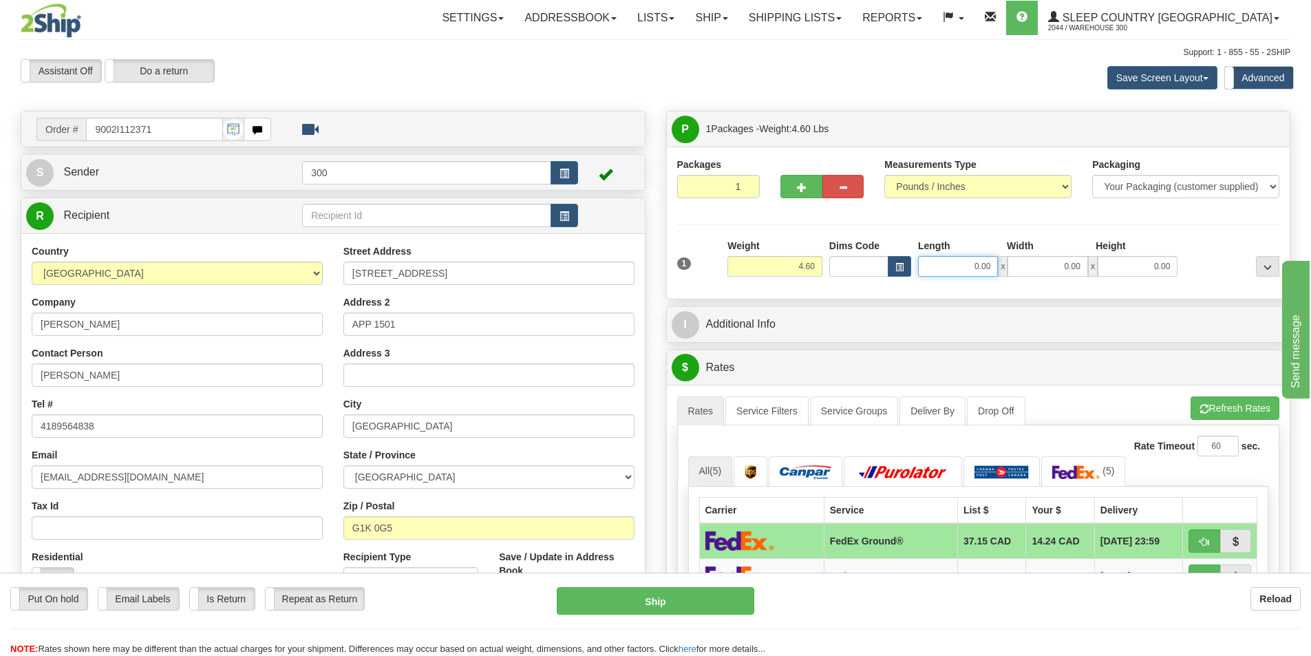
drag, startPoint x: 948, startPoint y: 263, endPoint x: 1117, endPoint y: 284, distance: 171.3
click at [1117, 284] on div "1 Weight 4.60 Dims Code 0.00" at bounding box center [979, 263] width 610 height 49
click at [1056, 268] on input "0.00" at bounding box center [1047, 266] width 80 height 21
type input "4.00"
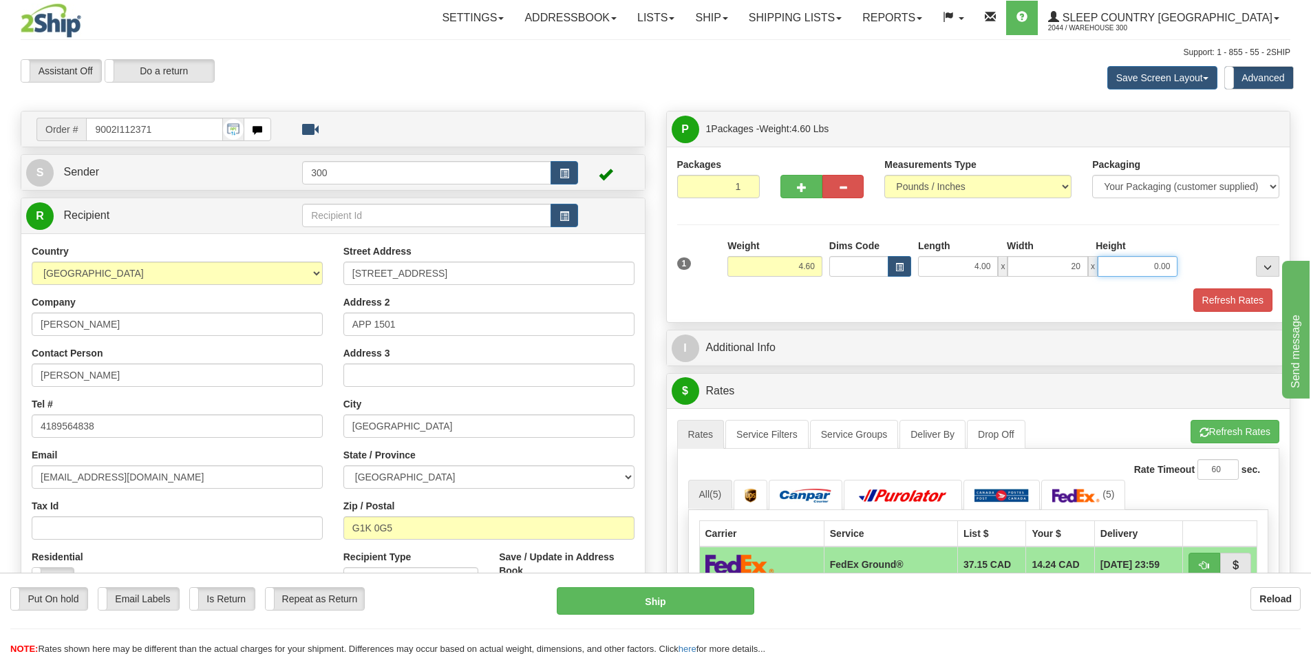
type input "20.00"
drag, startPoint x: 1139, startPoint y: 261, endPoint x: 1257, endPoint y: 261, distance: 118.4
click at [1257, 261] on div "1 Weight 4.60 Dims Code 4.00" at bounding box center [979, 263] width 610 height 49
type input "13.00"
click at [1232, 297] on button "Refresh Rates" at bounding box center [1232, 299] width 79 height 23
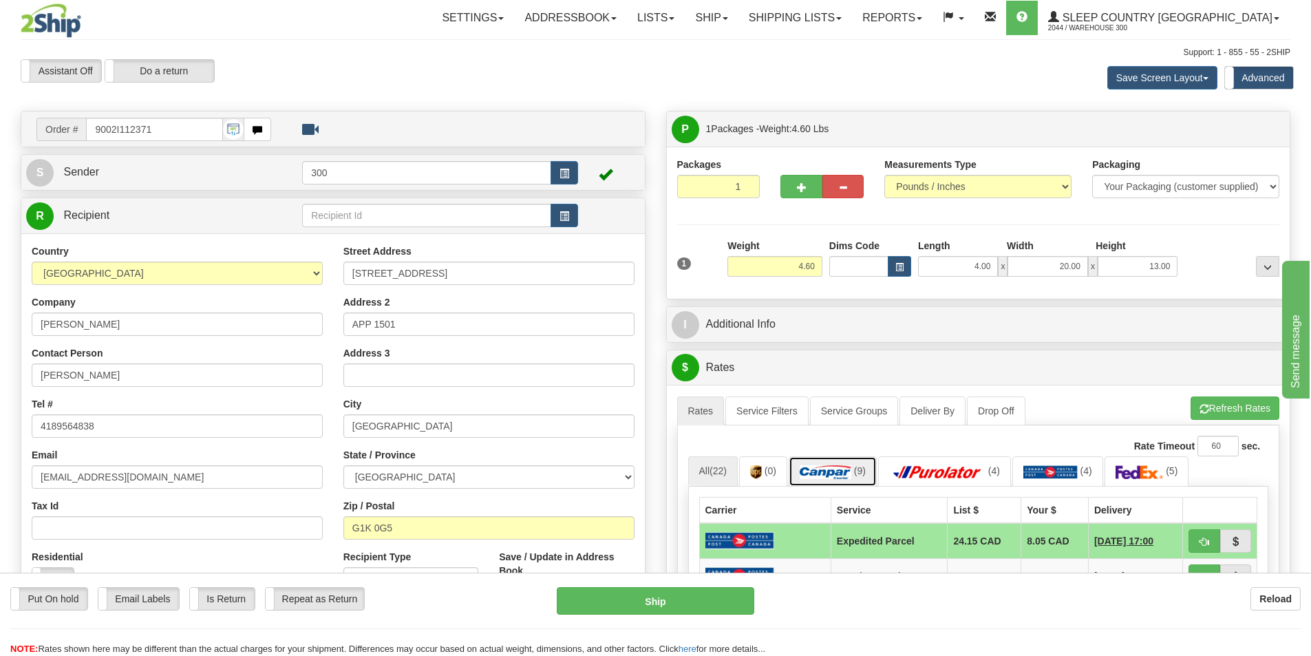
click at [833, 469] on img at bounding box center [826, 472] width 52 height 14
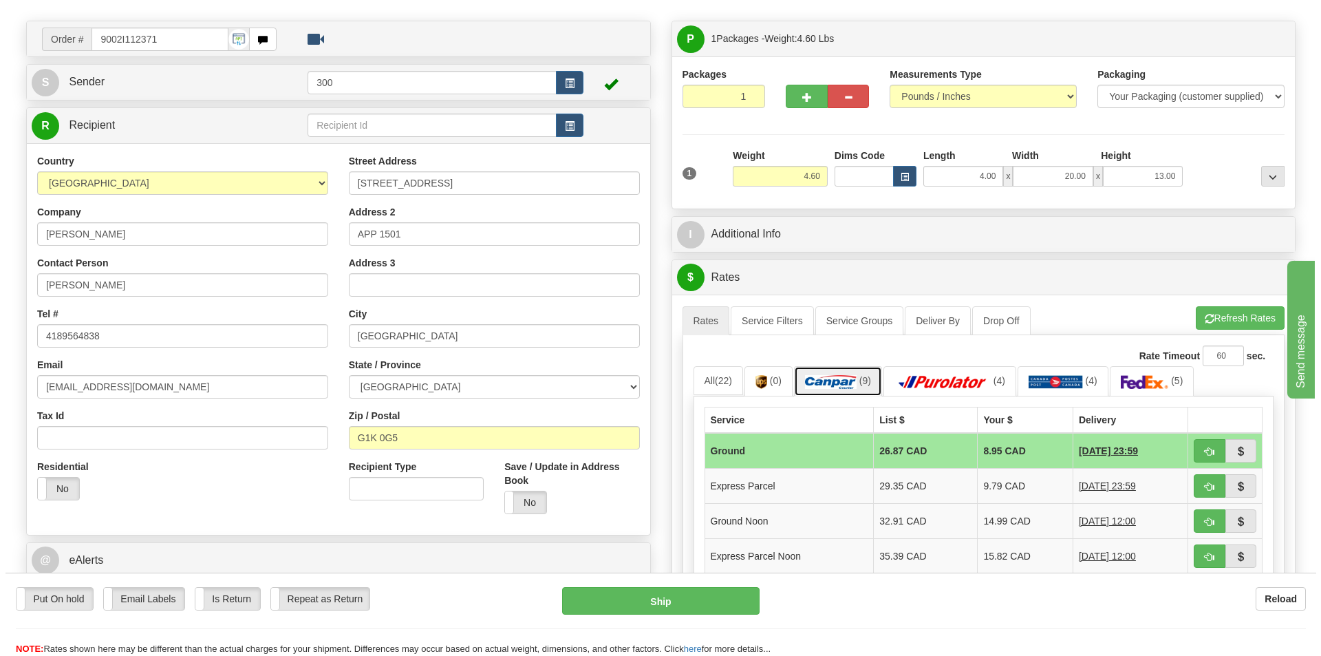
scroll to position [275, 0]
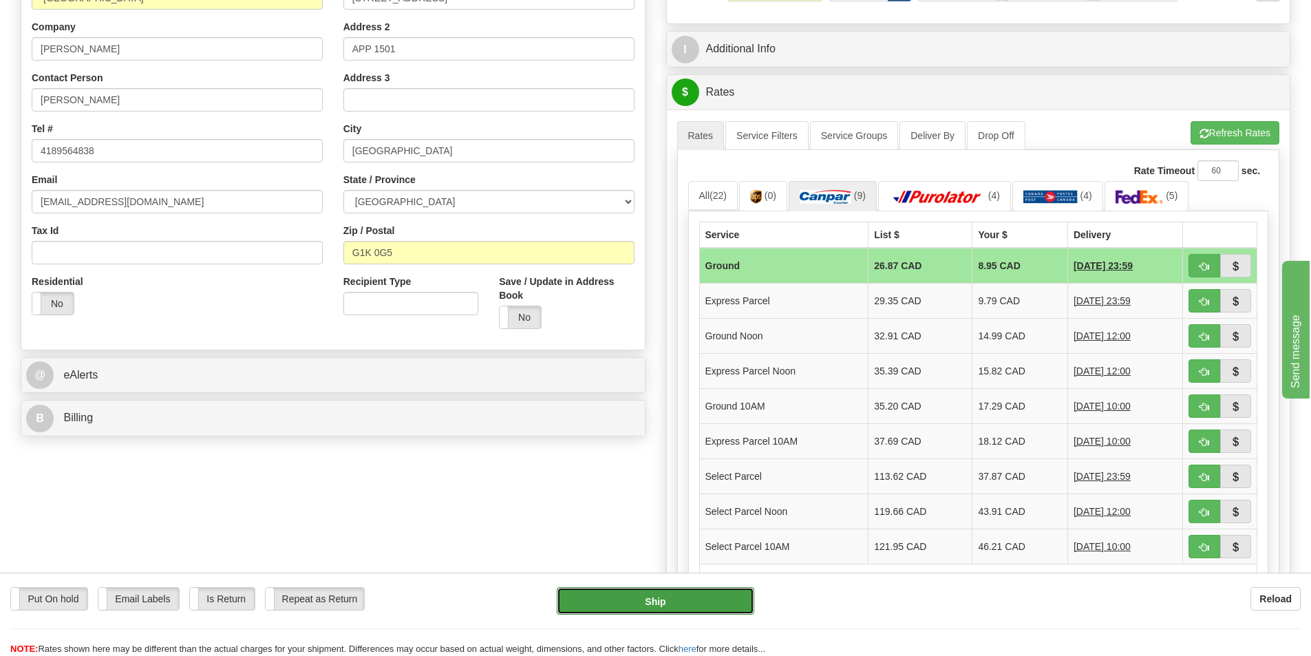
click at [709, 597] on button "Ship" at bounding box center [655, 601] width 197 height 28
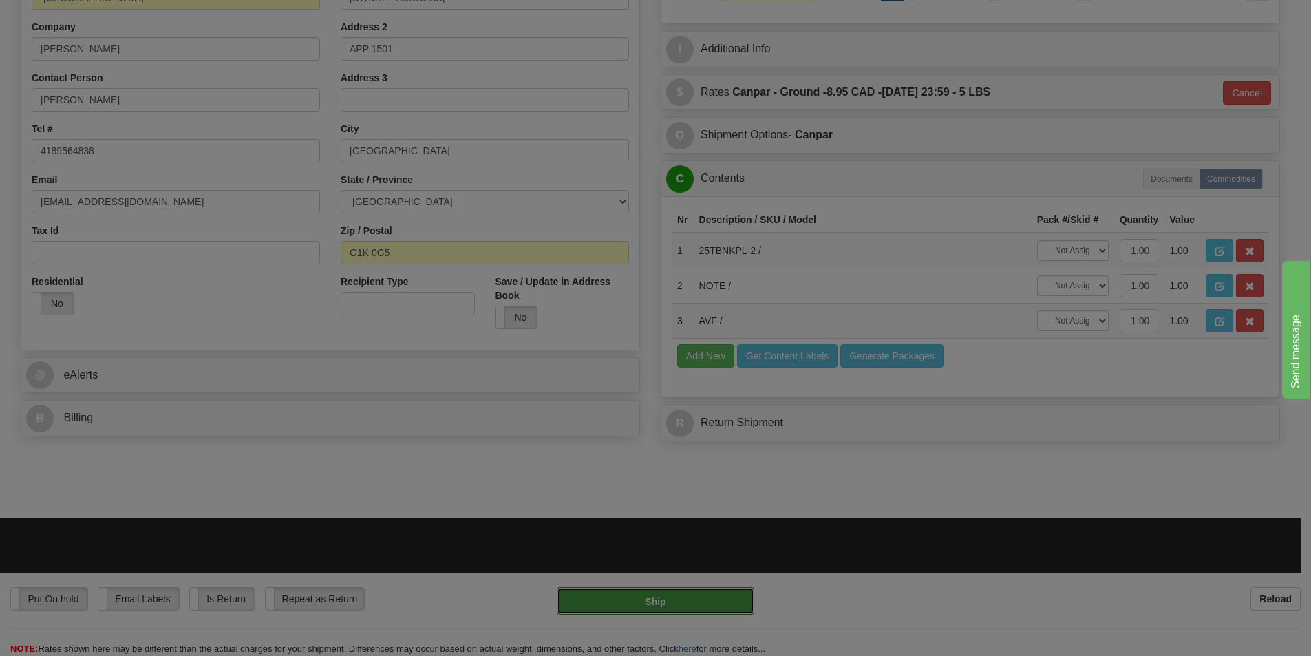
type input "1"
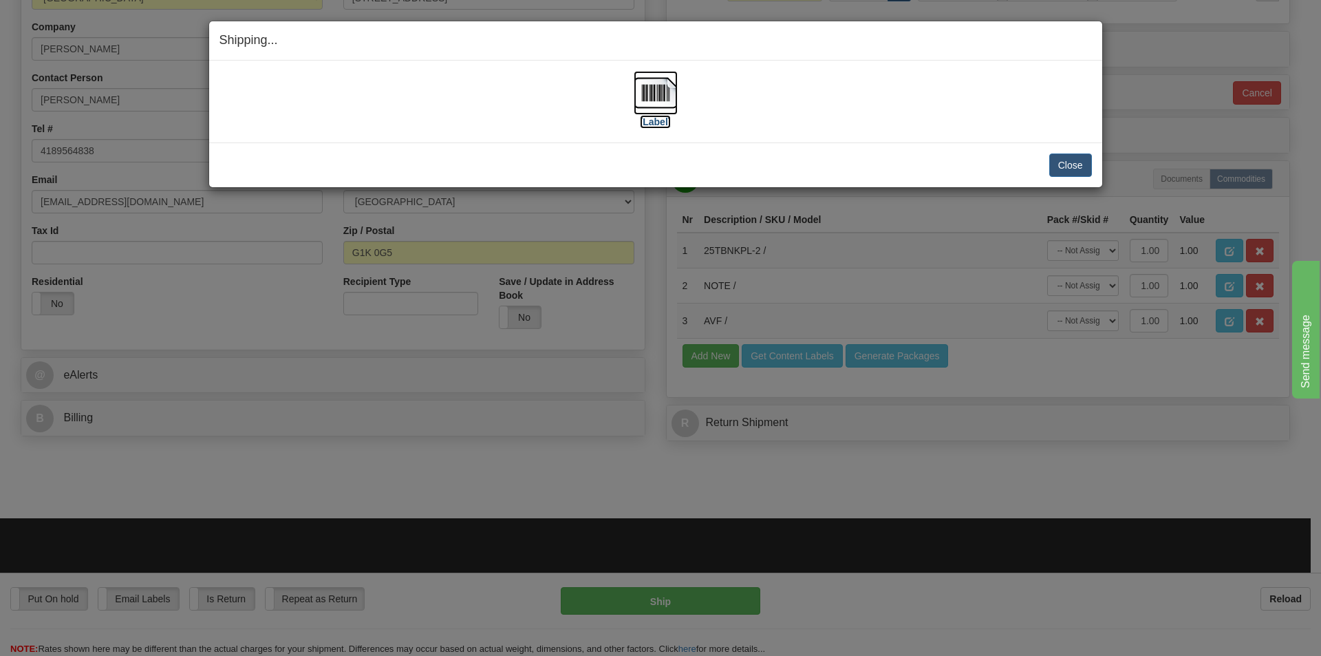
click at [661, 117] on label "[Label]" at bounding box center [656, 122] width 32 height 14
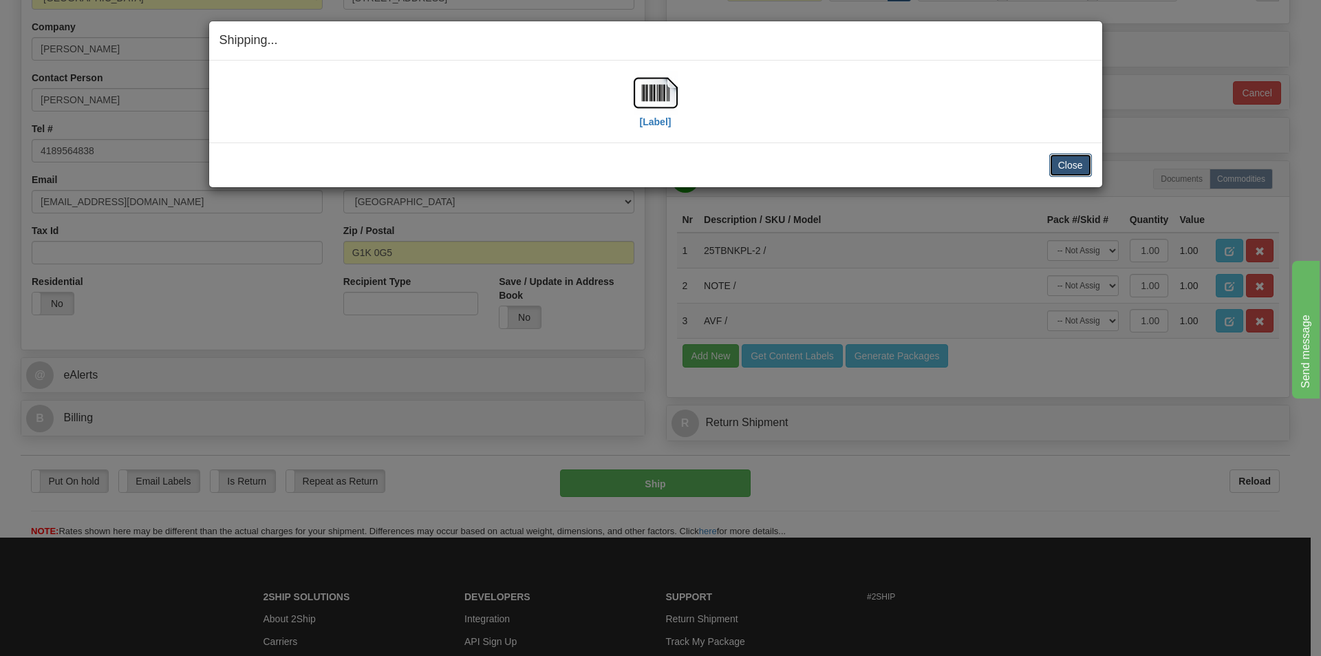
click at [1083, 159] on button "Close" at bounding box center [1070, 164] width 43 height 23
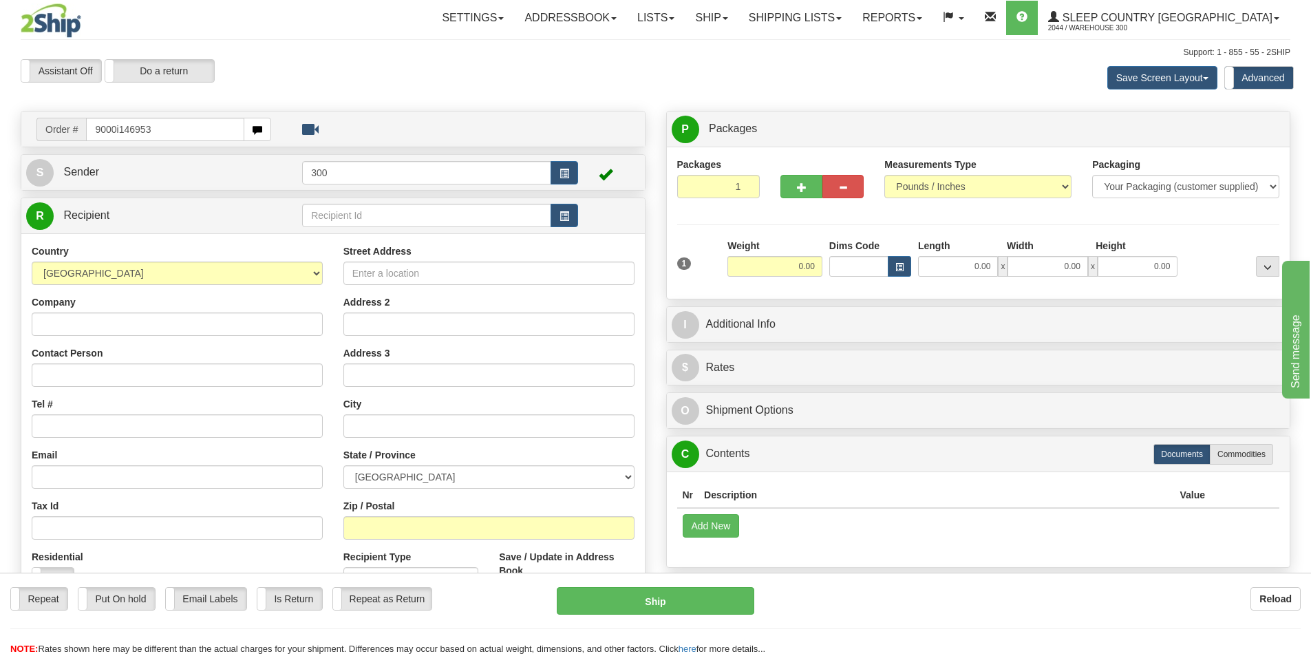
type input "9000i146953"
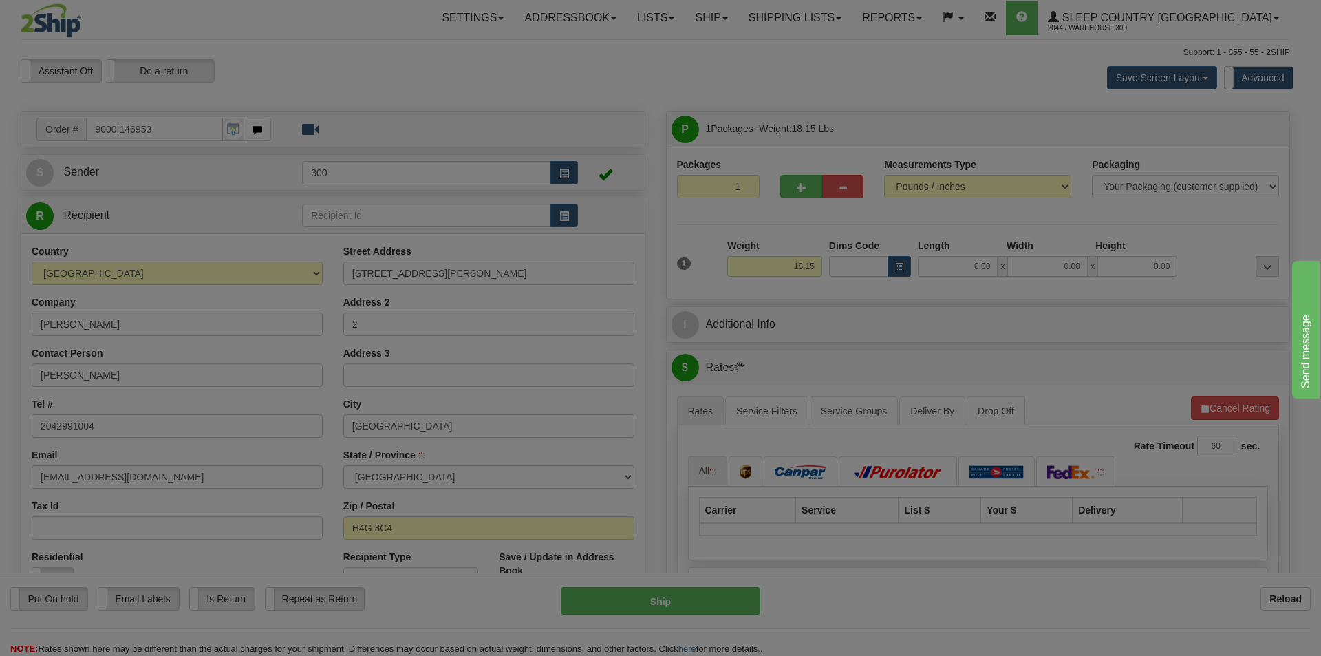
type input "[GEOGRAPHIC_DATA]"
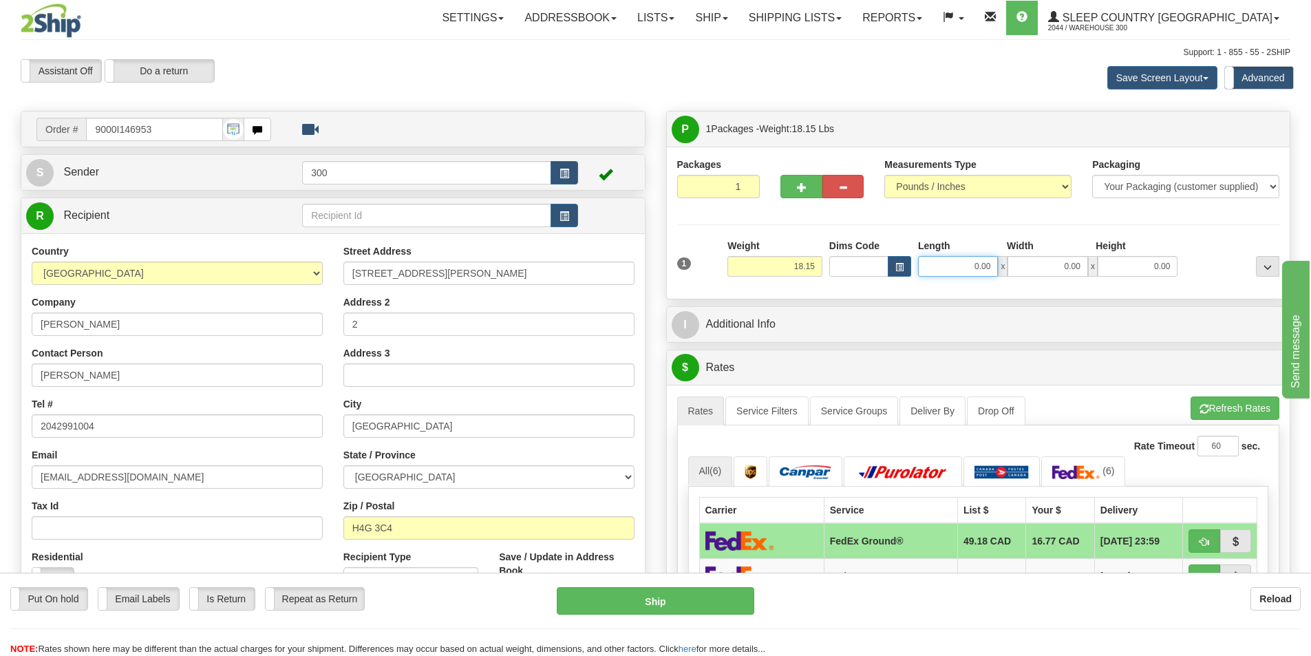
drag, startPoint x: 953, startPoint y: 274, endPoint x: 1254, endPoint y: 272, distance: 301.4
click at [1252, 272] on div "1 Weight 18.15 Dims Code x x" at bounding box center [979, 263] width 610 height 49
type input "11.00"
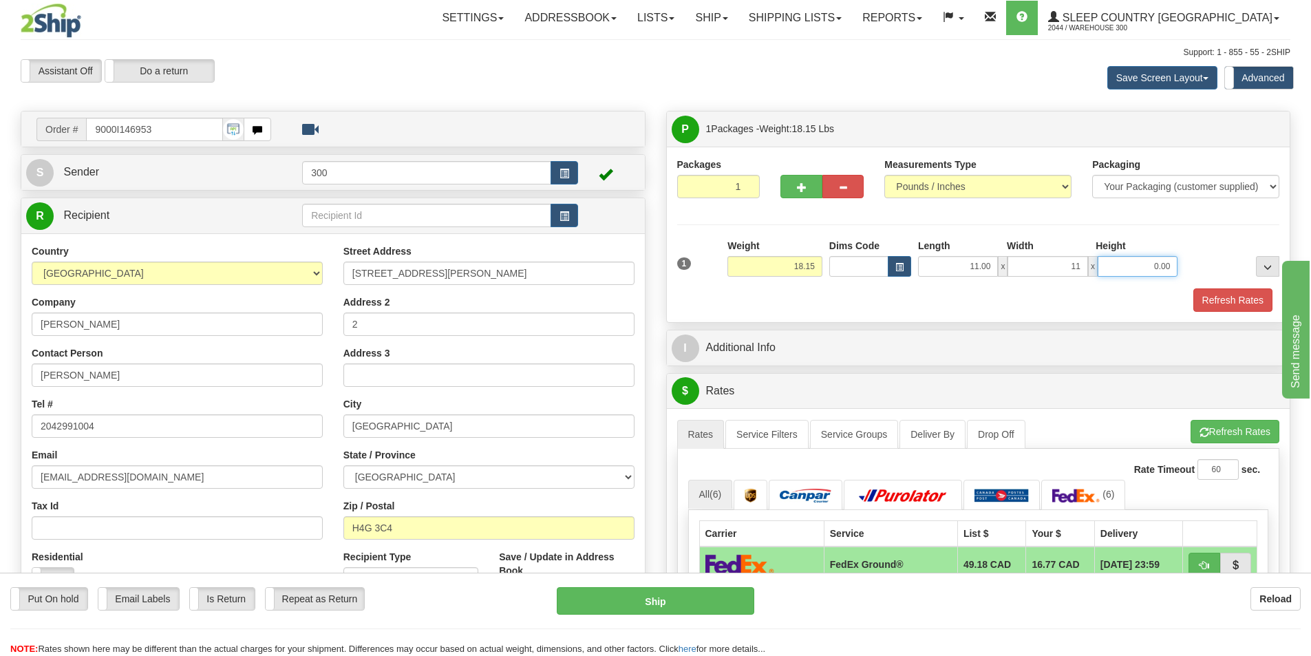
type input "11.00"
type input "20.00"
click at [1237, 298] on button "Refresh Rates" at bounding box center [1232, 299] width 79 height 23
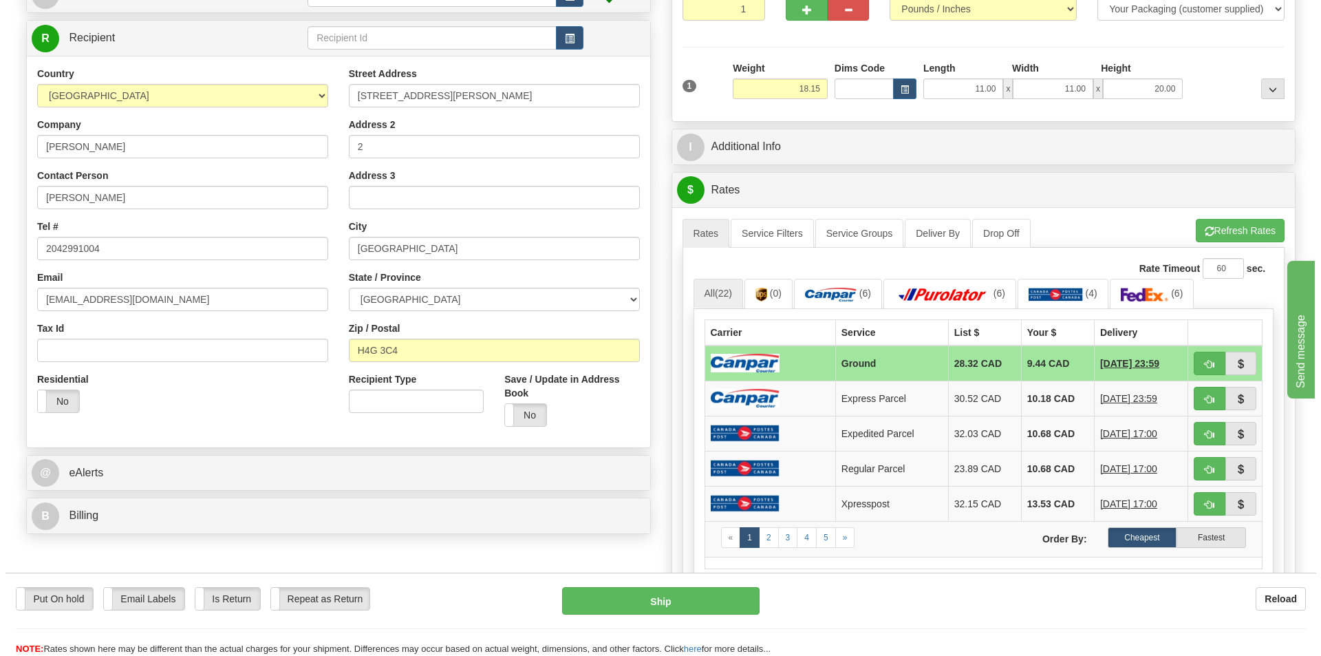
scroll to position [206, 0]
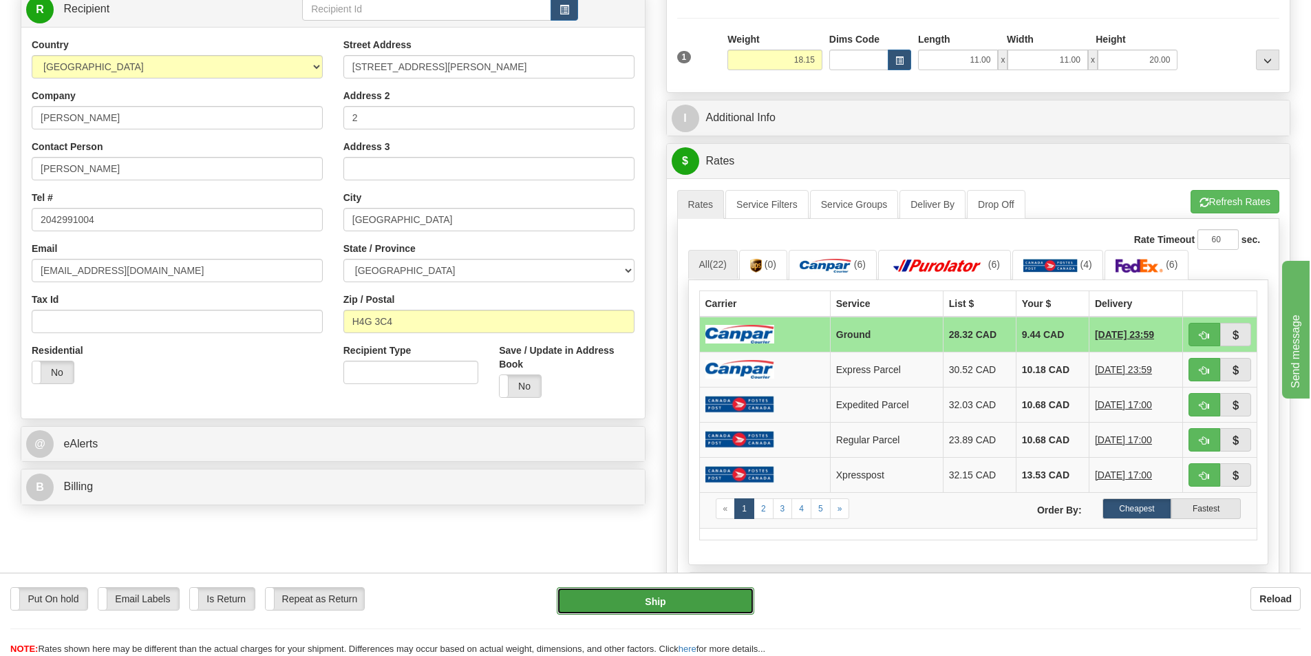
click at [727, 595] on button "Ship" at bounding box center [655, 601] width 197 height 28
type input "1"
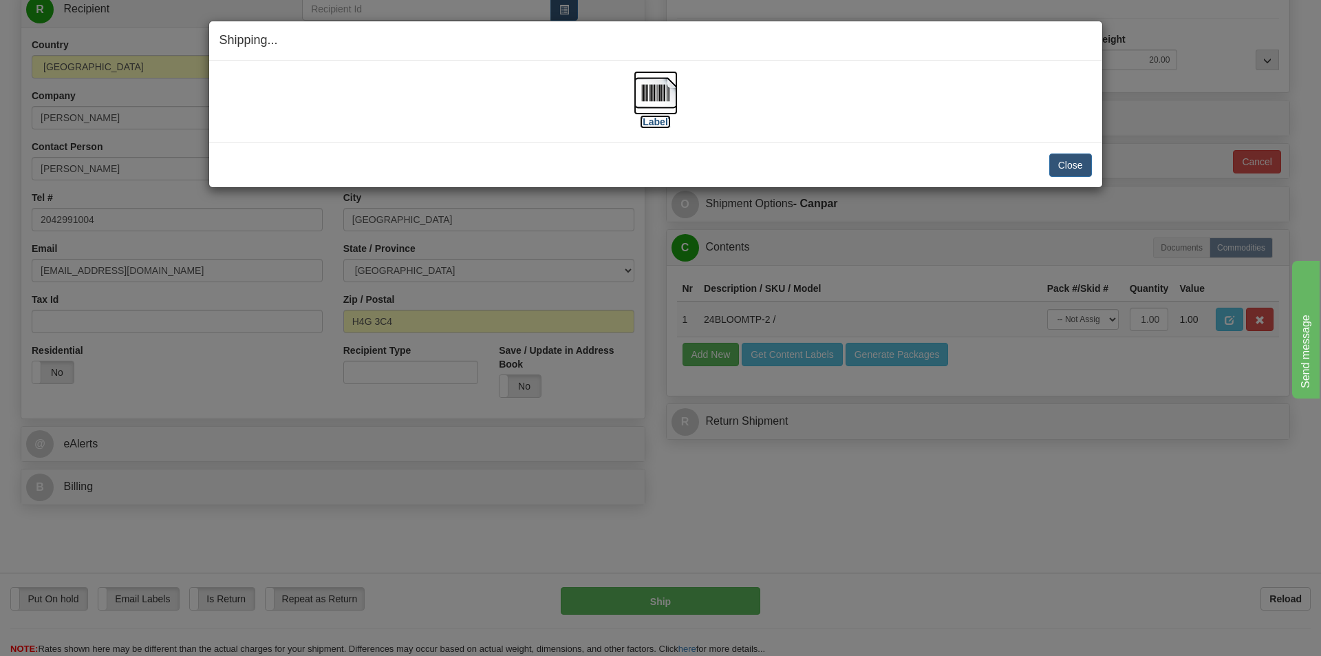
click at [656, 123] on label "[Label]" at bounding box center [656, 122] width 32 height 14
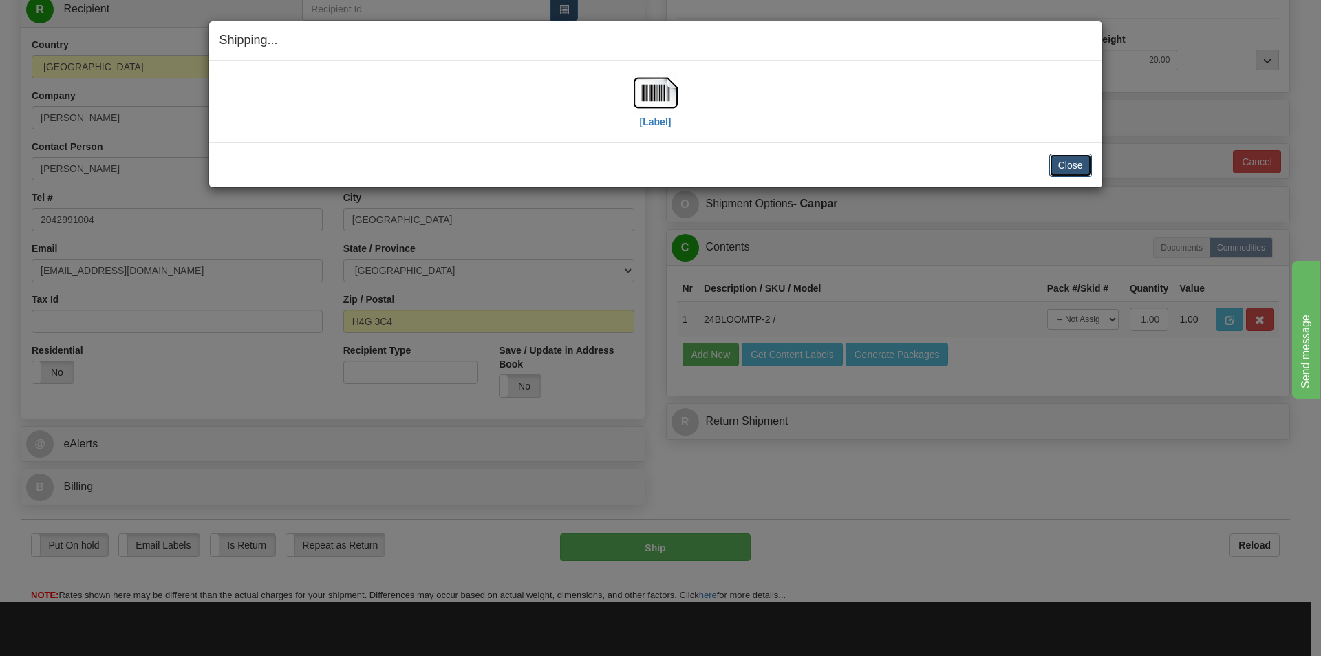
click at [1067, 160] on button "Close" at bounding box center [1070, 164] width 43 height 23
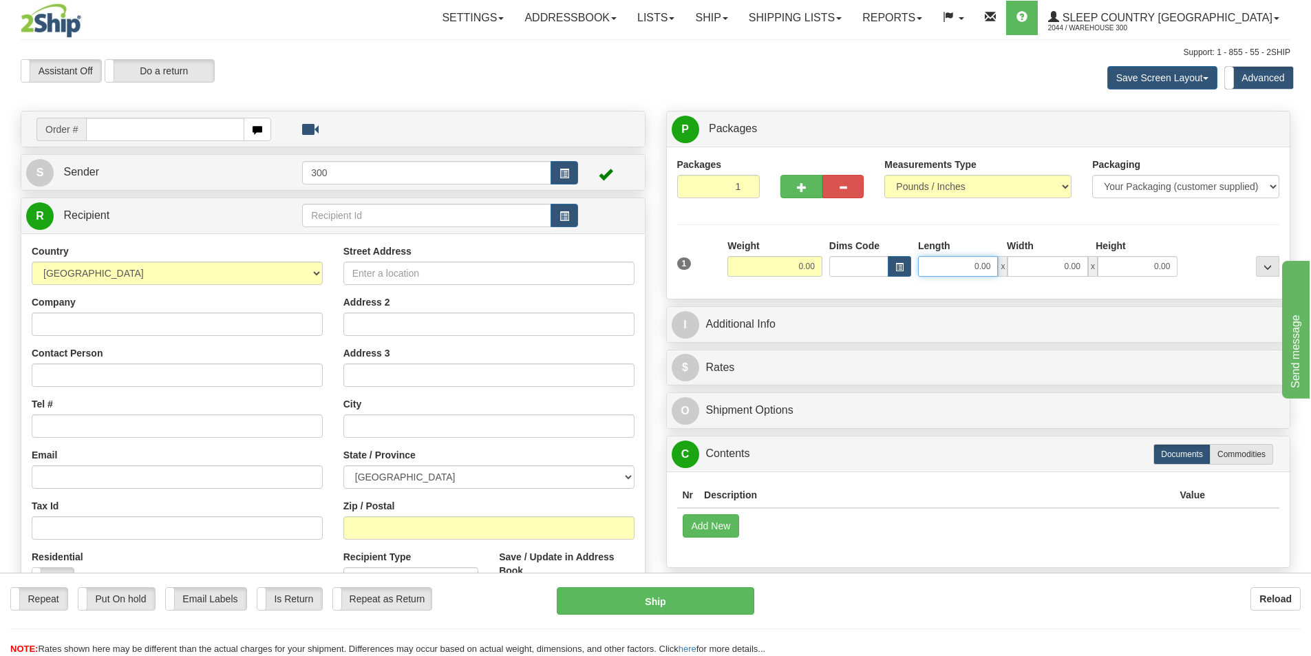
click at [954, 266] on input "0.00" at bounding box center [958, 266] width 80 height 21
type input "0.00"
click at [154, 127] on input "text" at bounding box center [165, 129] width 158 height 23
type input "9002i144834"
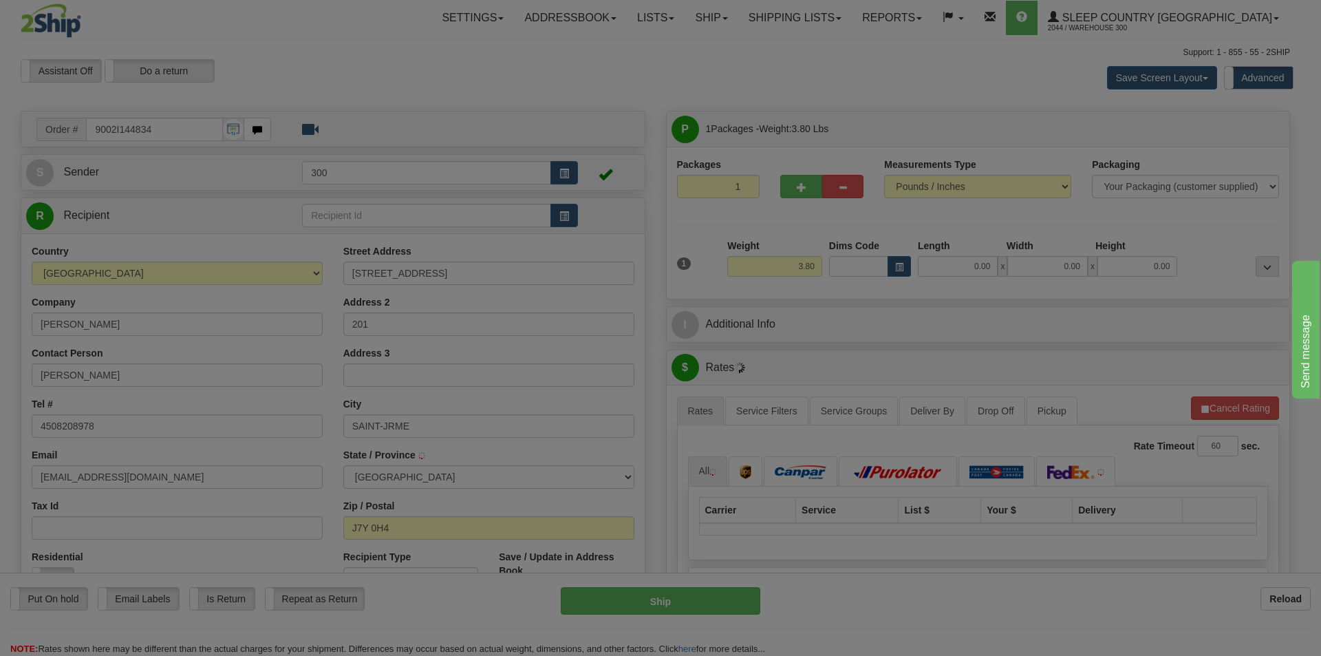
type input "SAINT-JEROME"
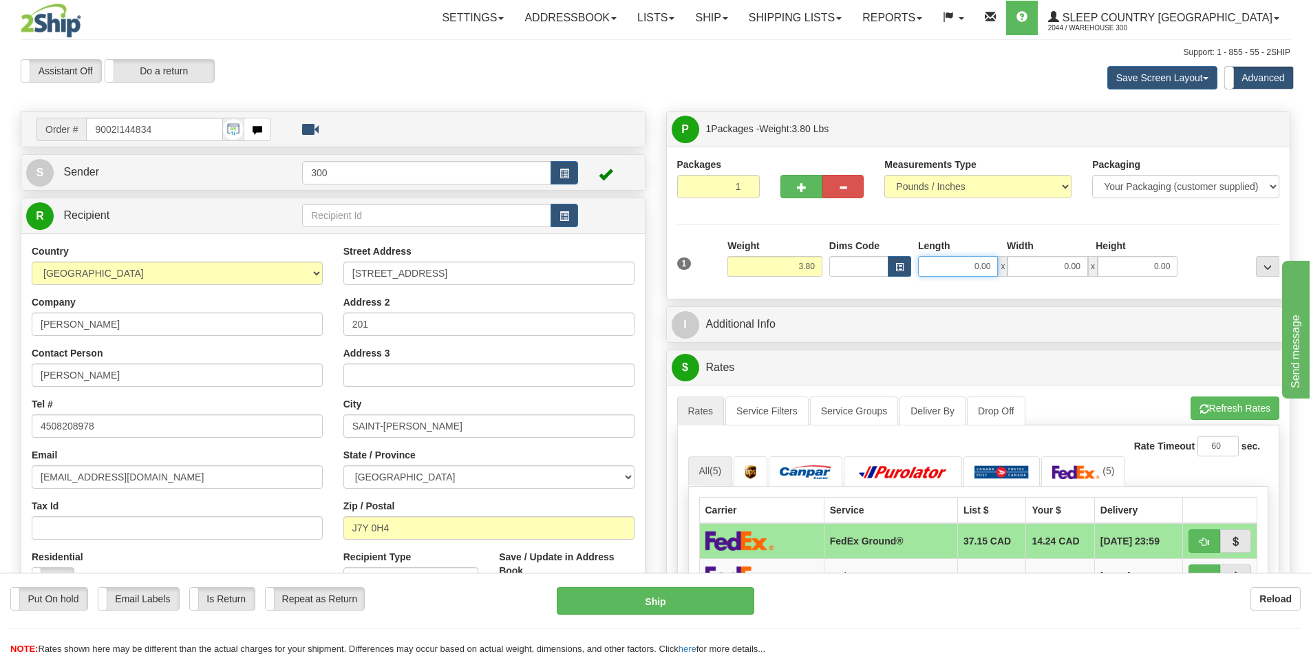
drag, startPoint x: 2247, startPoint y: 670, endPoint x: 1402, endPoint y: 411, distance: 884.4
type input "15.00"
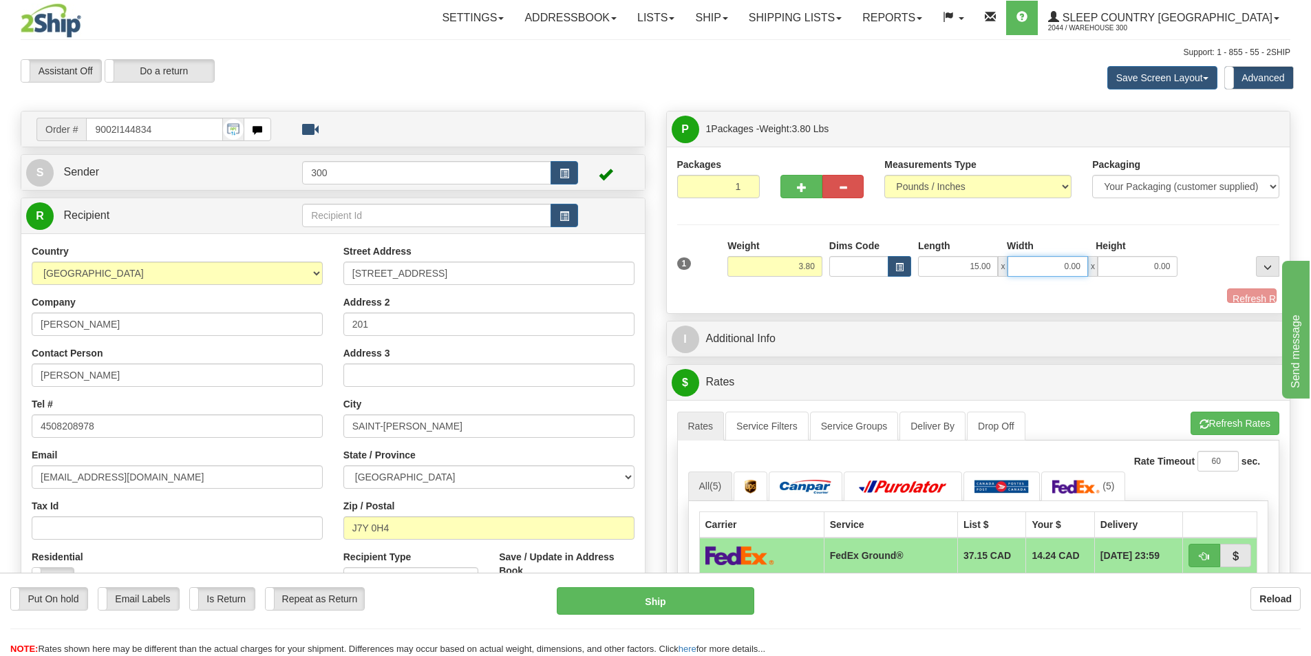
type input "1"
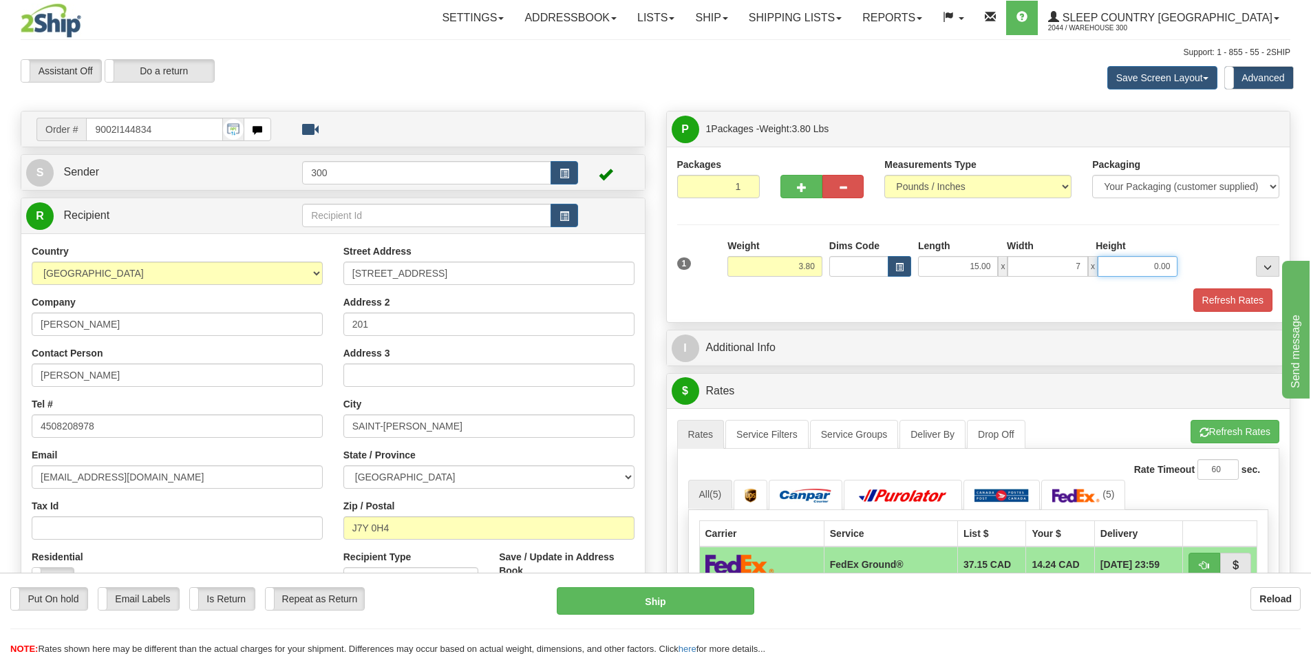
type input "7.00"
click at [1263, 302] on button "Refresh Rates" at bounding box center [1232, 299] width 79 height 23
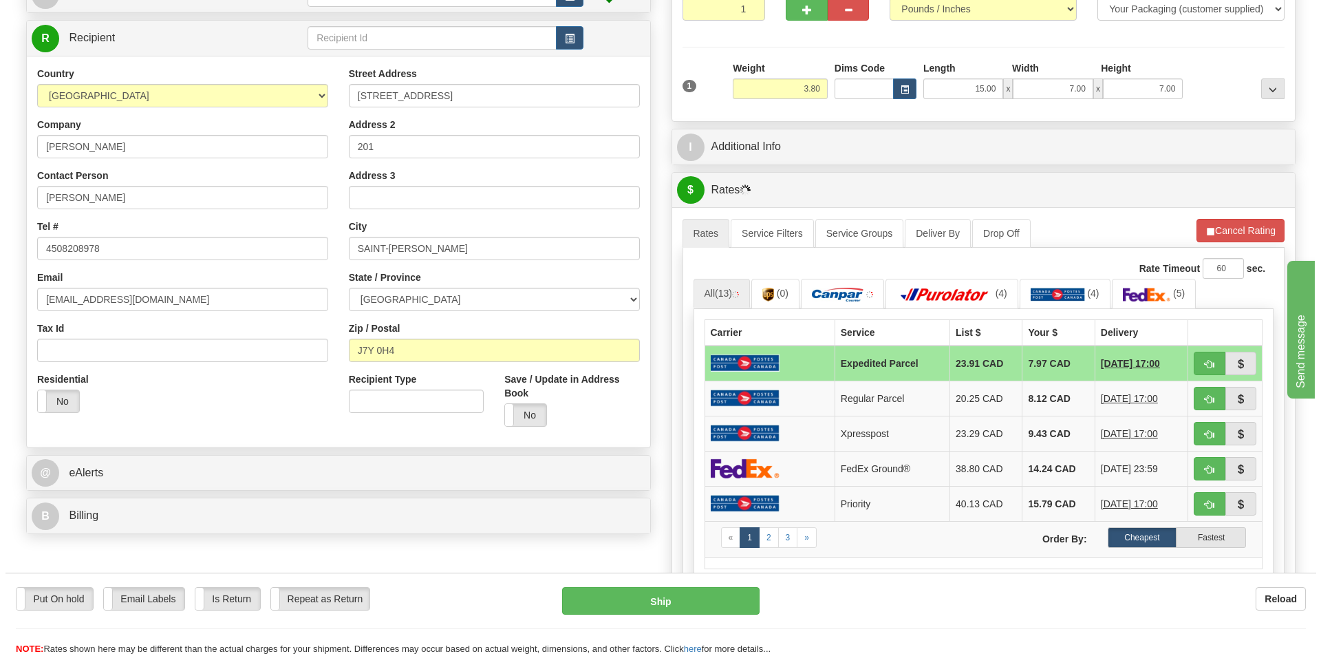
scroll to position [275, 0]
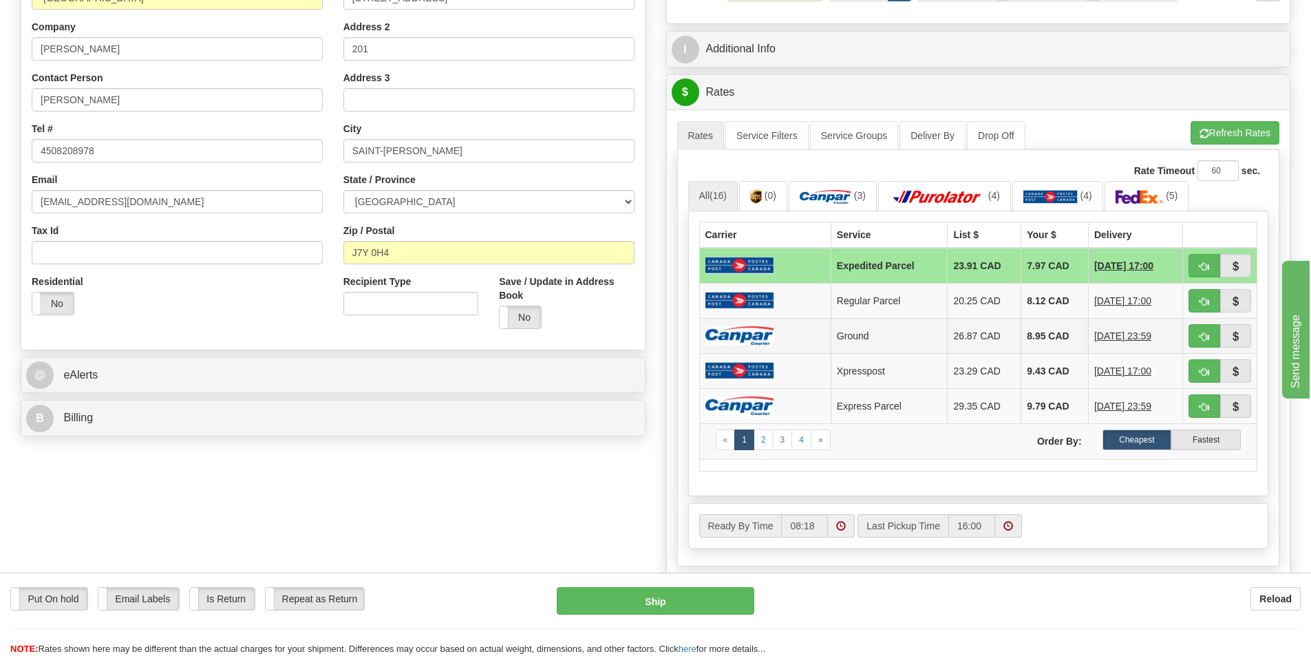
click at [880, 334] on td "Ground" at bounding box center [889, 335] width 117 height 35
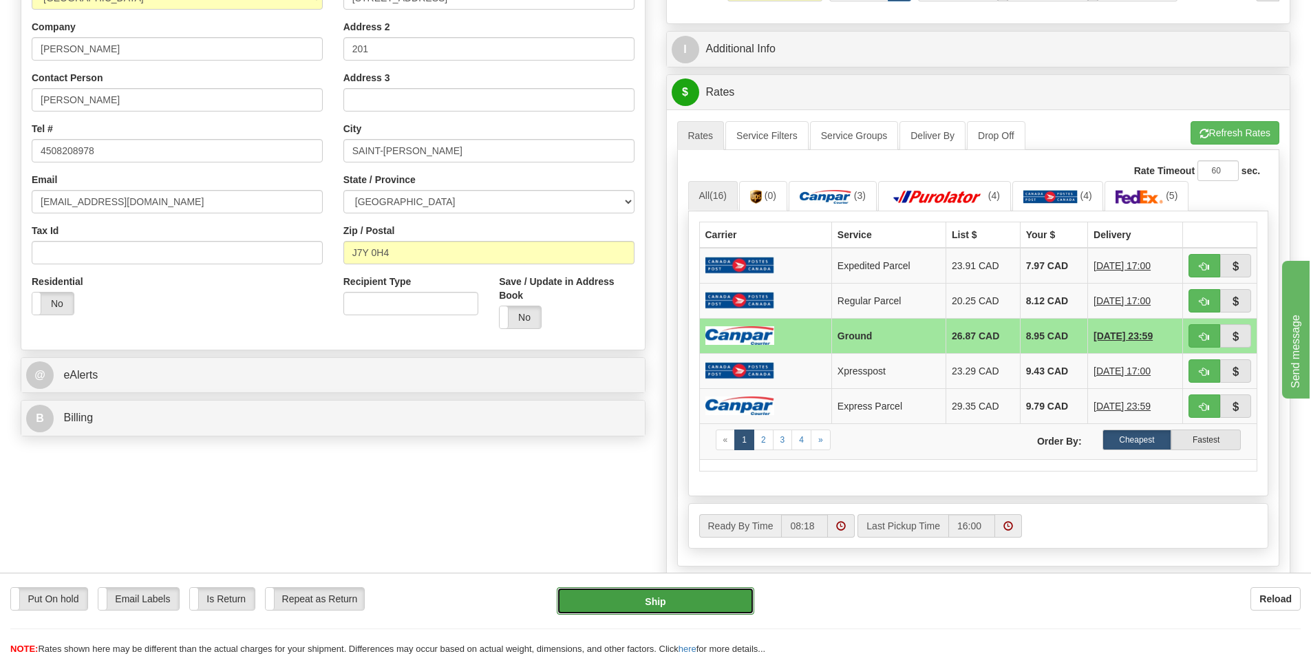
click at [701, 601] on button "Ship" at bounding box center [655, 601] width 197 height 28
type input "1"
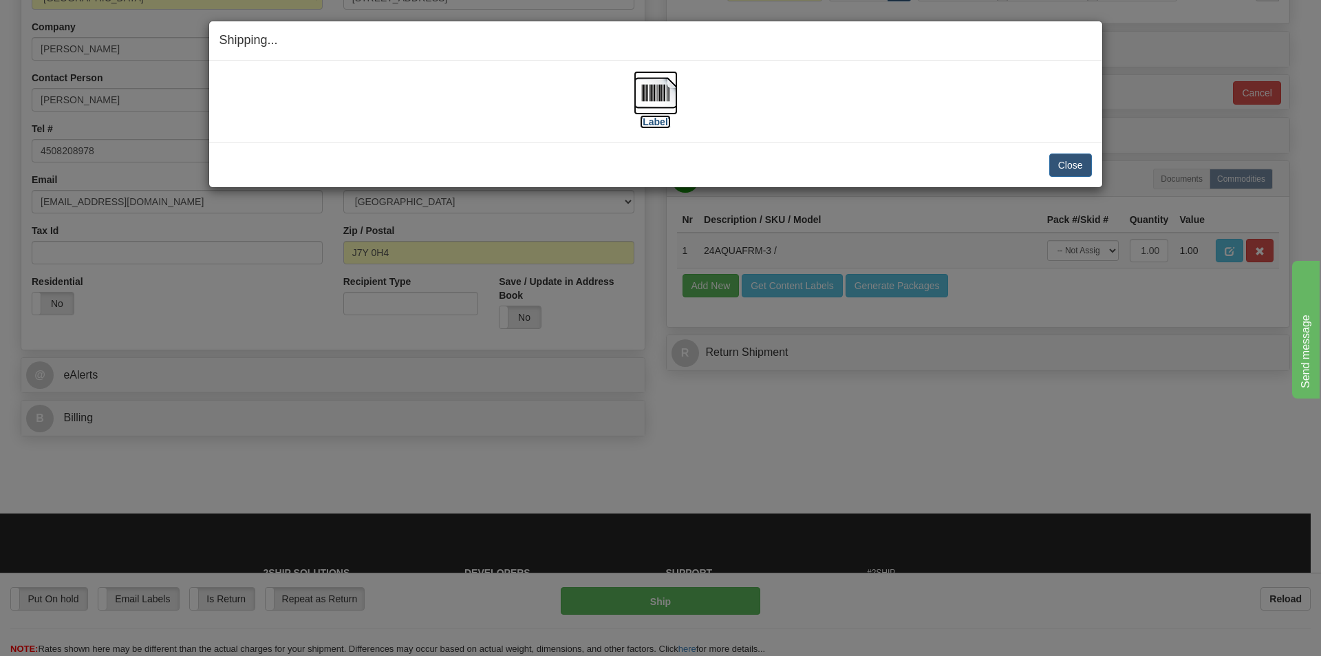
click at [655, 121] on label "[Label]" at bounding box center [656, 122] width 32 height 14
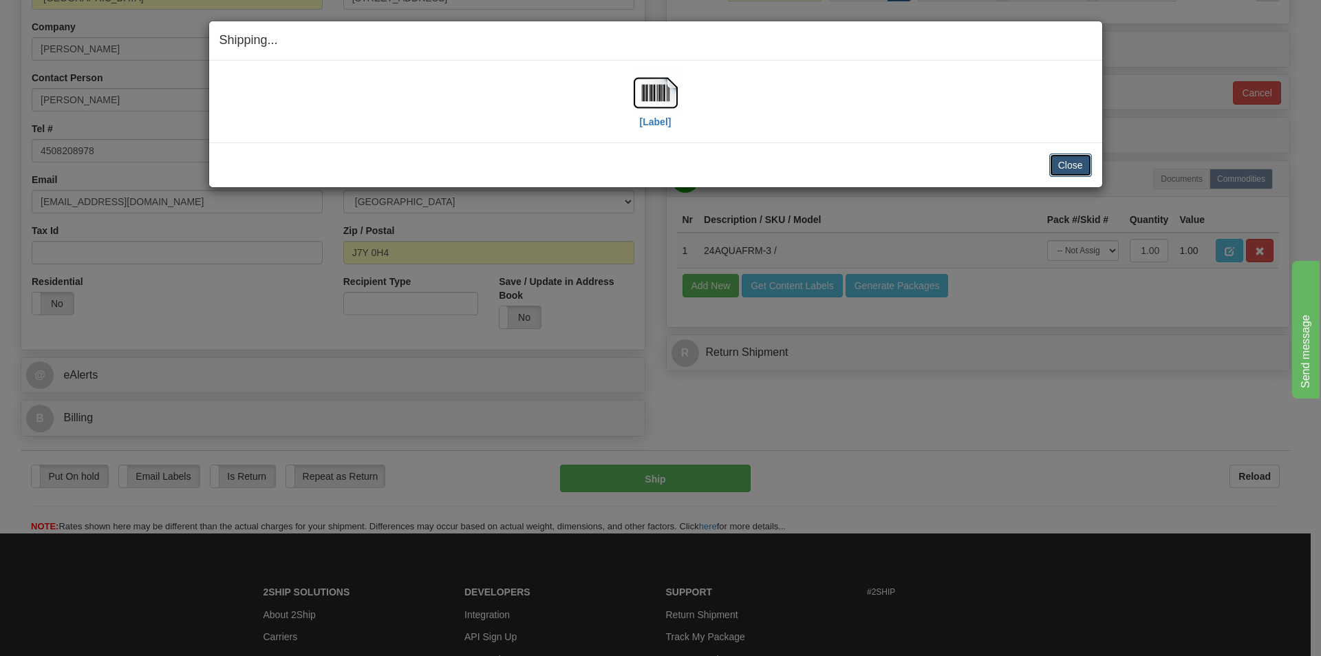
click at [1066, 163] on button "Close" at bounding box center [1070, 164] width 43 height 23
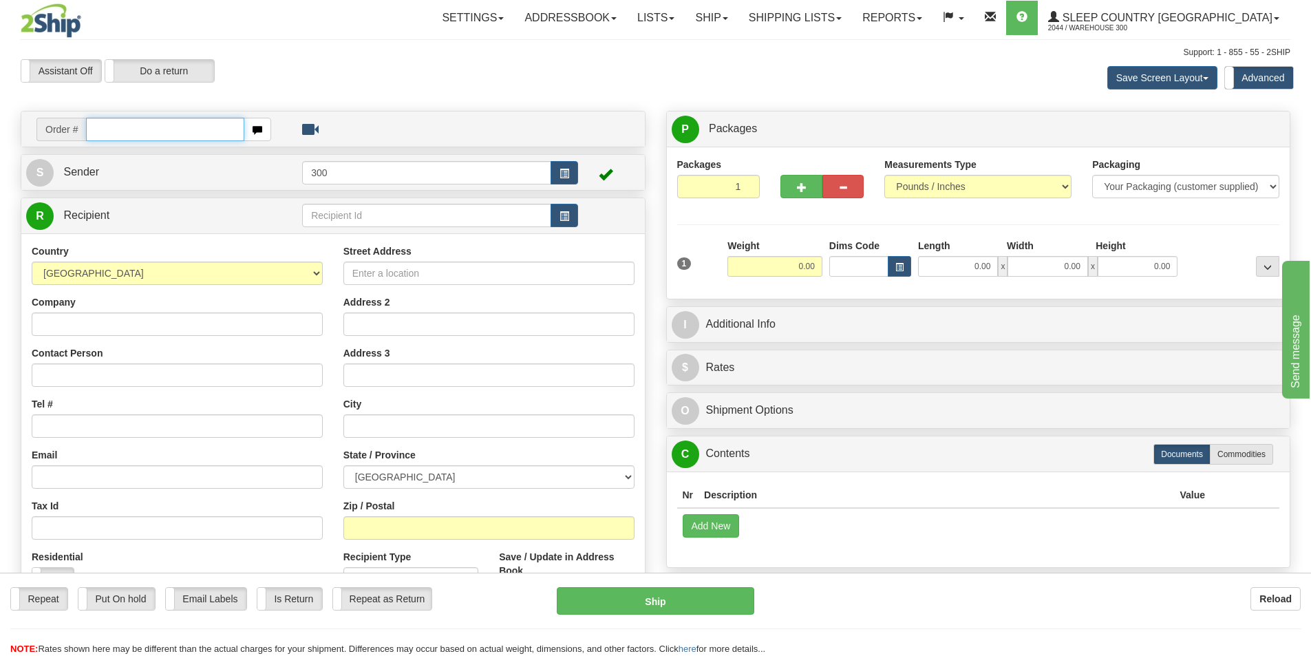
click at [229, 133] on input "text" at bounding box center [165, 129] width 158 height 23
type input "9002i146314"
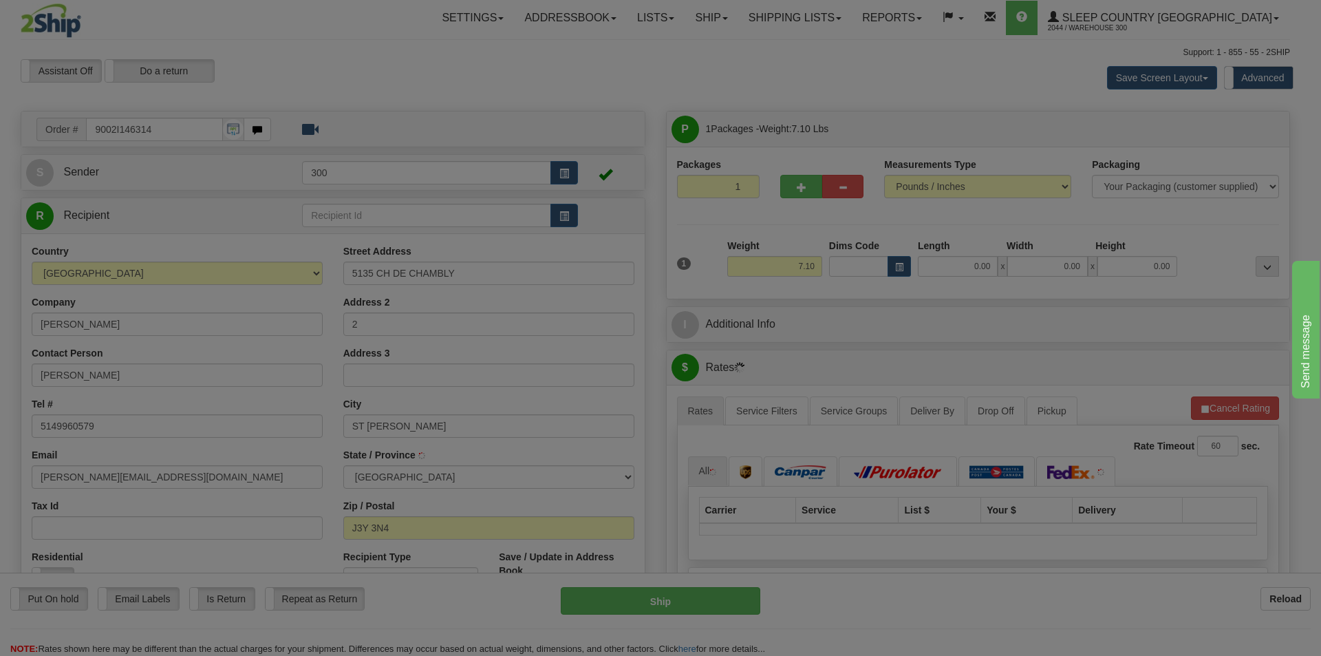
type input "SAINT-[PERSON_NAME]"
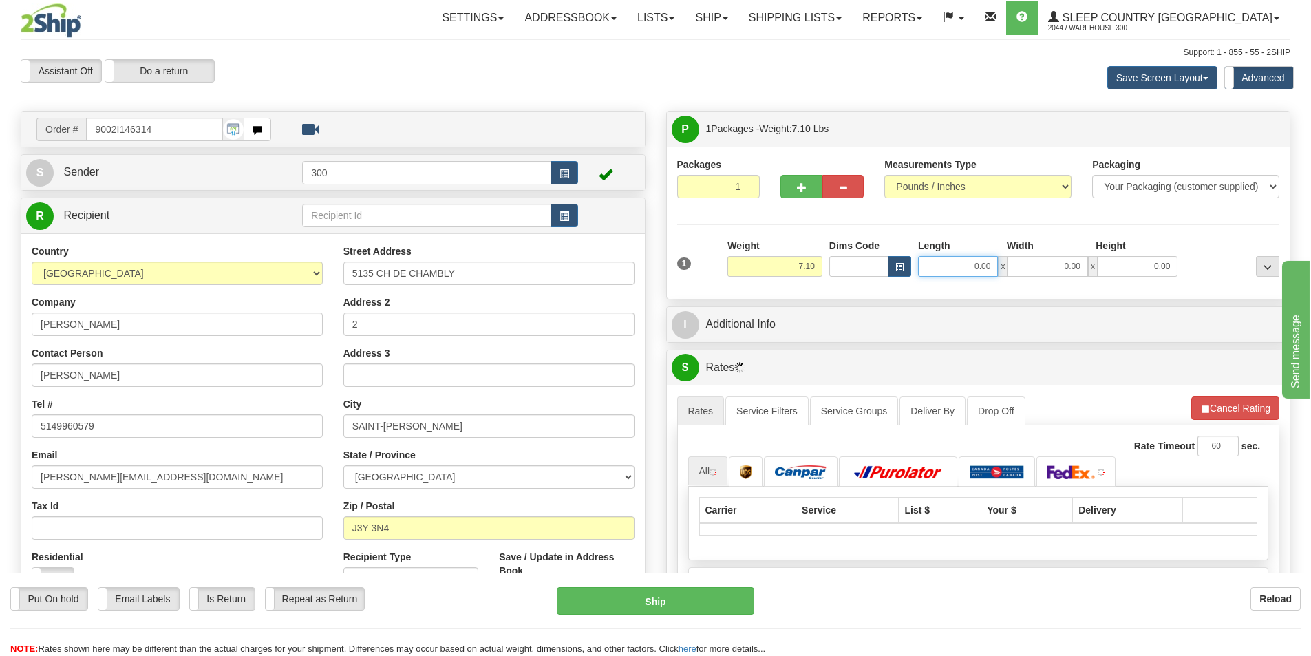
drag, startPoint x: 1080, startPoint y: 272, endPoint x: 1193, endPoint y: 272, distance: 112.8
click at [1190, 272] on div "1 Weight 7.10 Dims Code 0.00" at bounding box center [979, 263] width 610 height 49
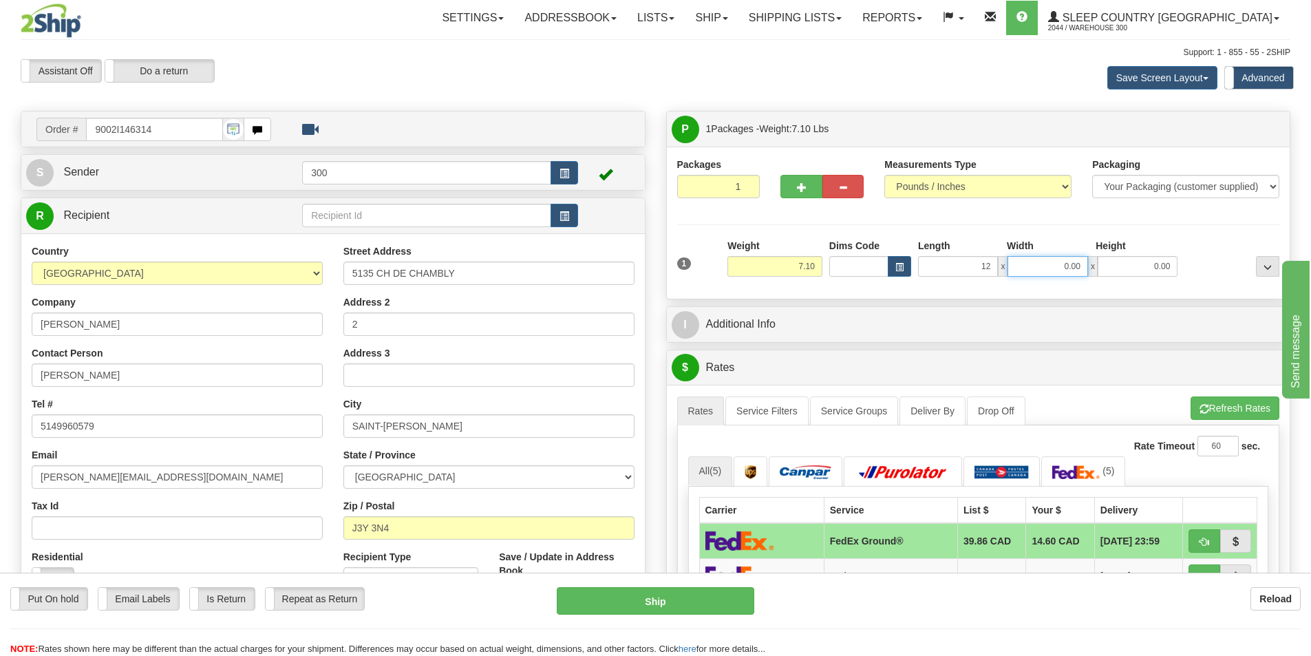
type input "12.00"
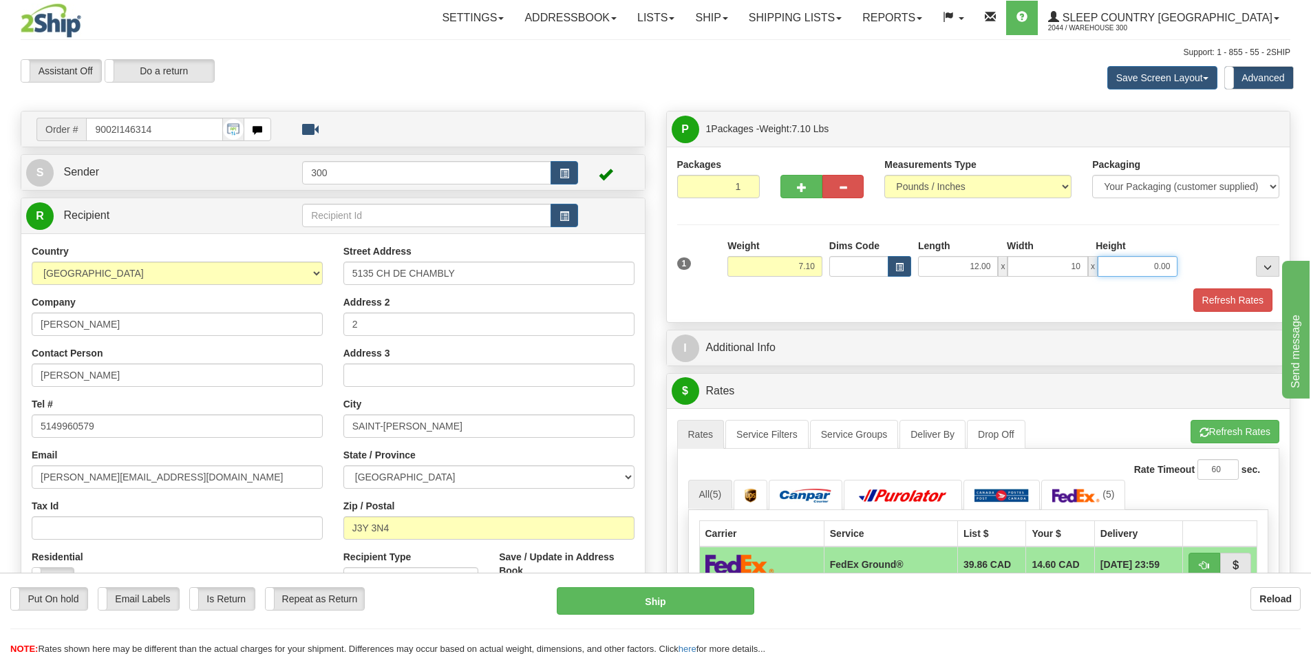
type input "10.00"
type input "4.00"
click at [1223, 306] on button "Refresh Rates" at bounding box center [1232, 299] width 79 height 23
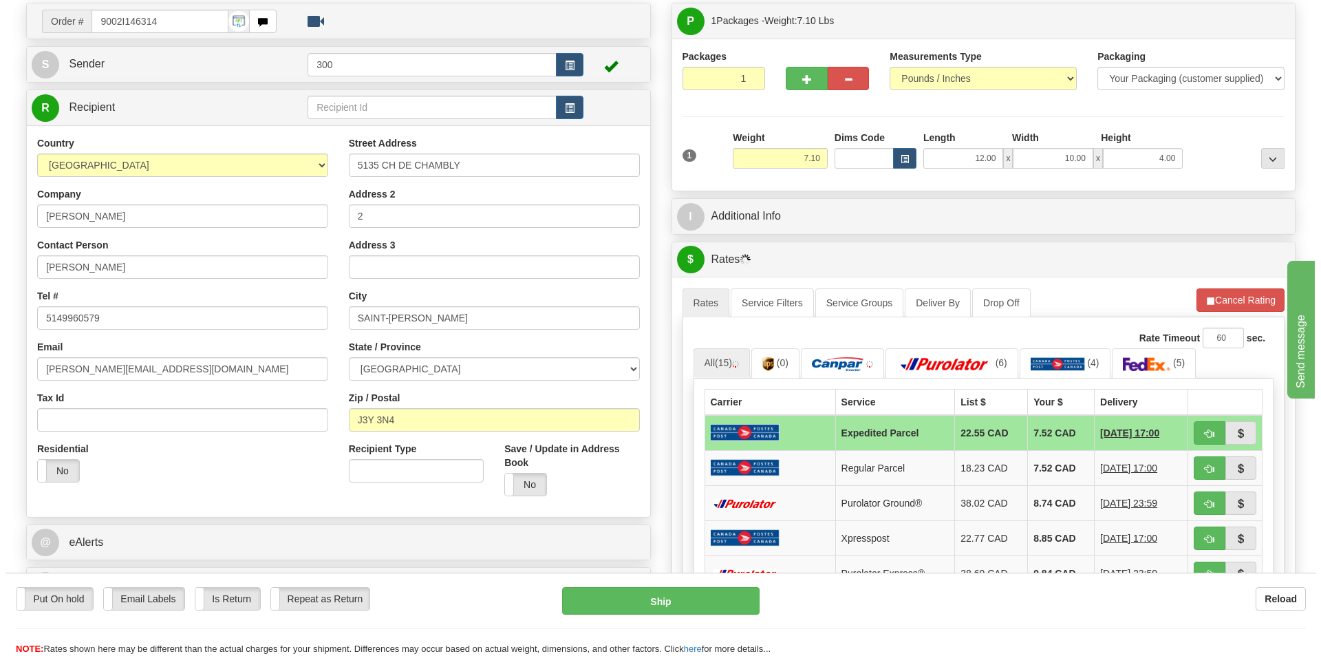
scroll to position [275, 0]
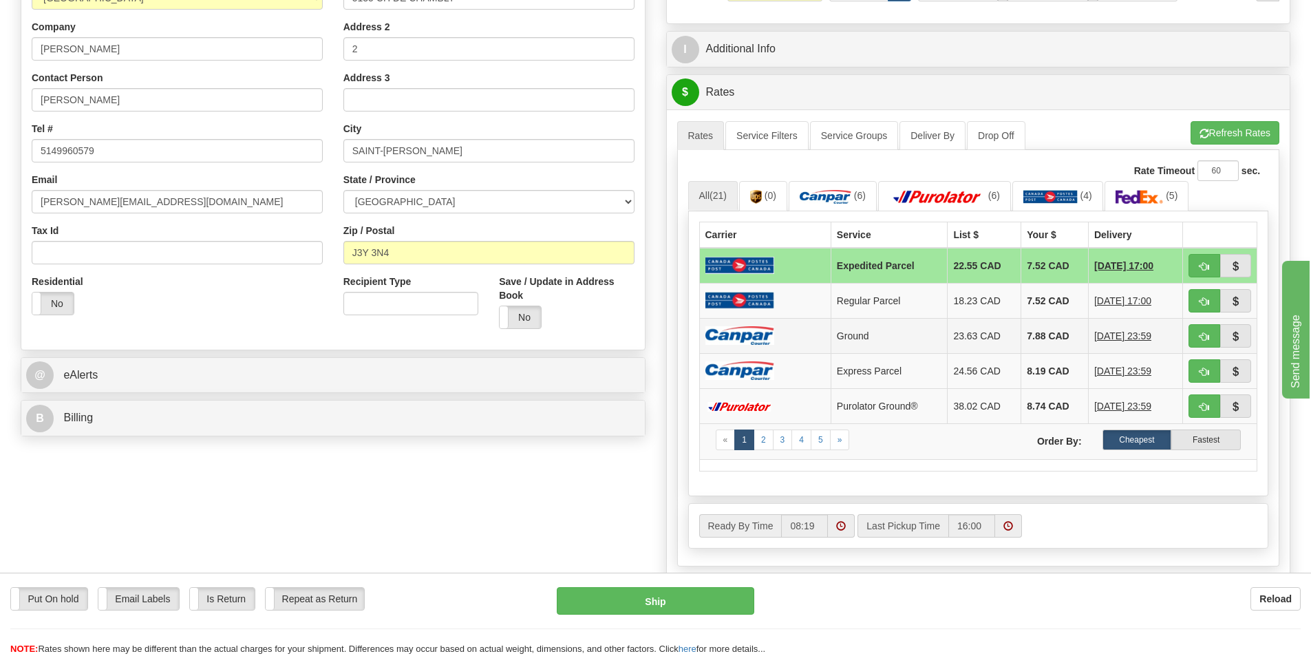
click at [802, 334] on td at bounding box center [764, 335] width 131 height 35
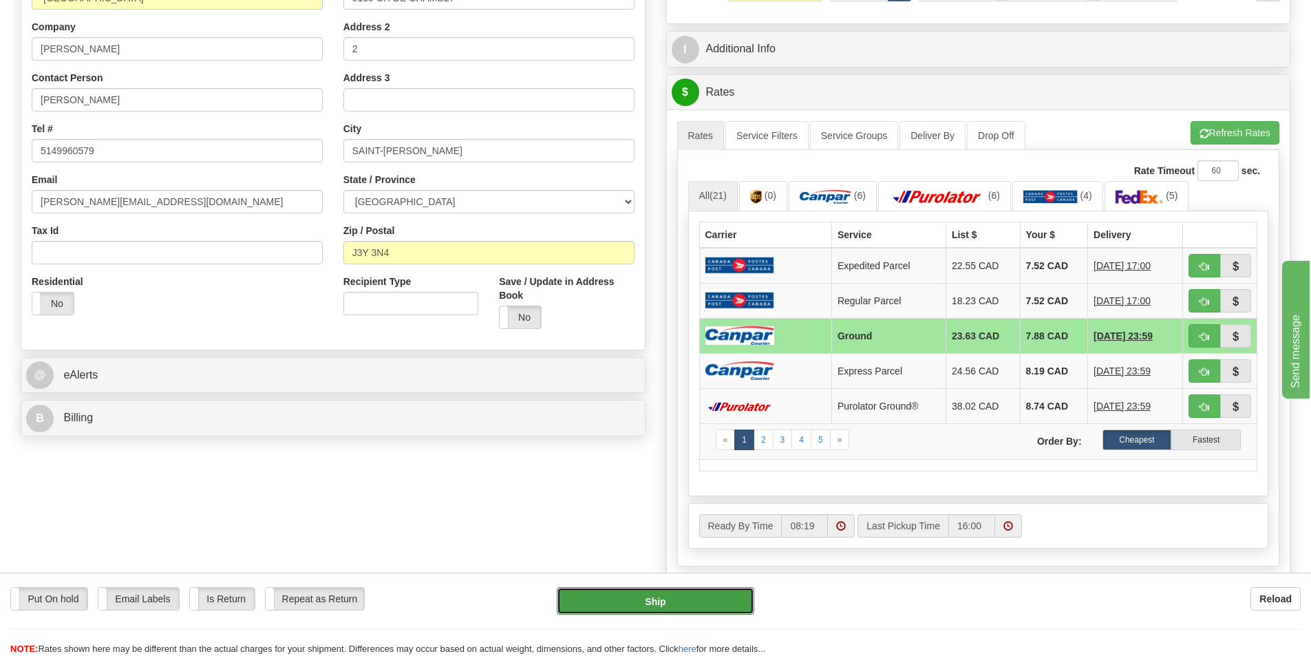
click at [659, 602] on button "Ship" at bounding box center [655, 601] width 197 height 28
type input "1"
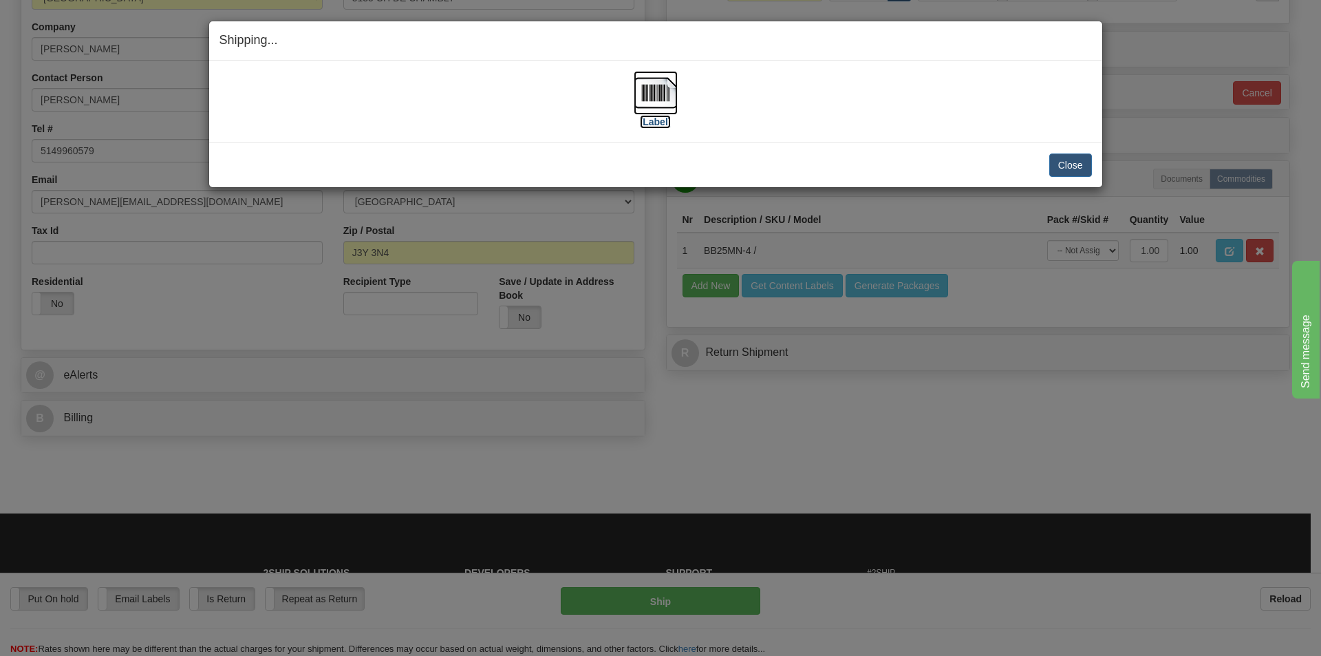
click at [667, 127] on label "[Label]" at bounding box center [656, 122] width 32 height 14
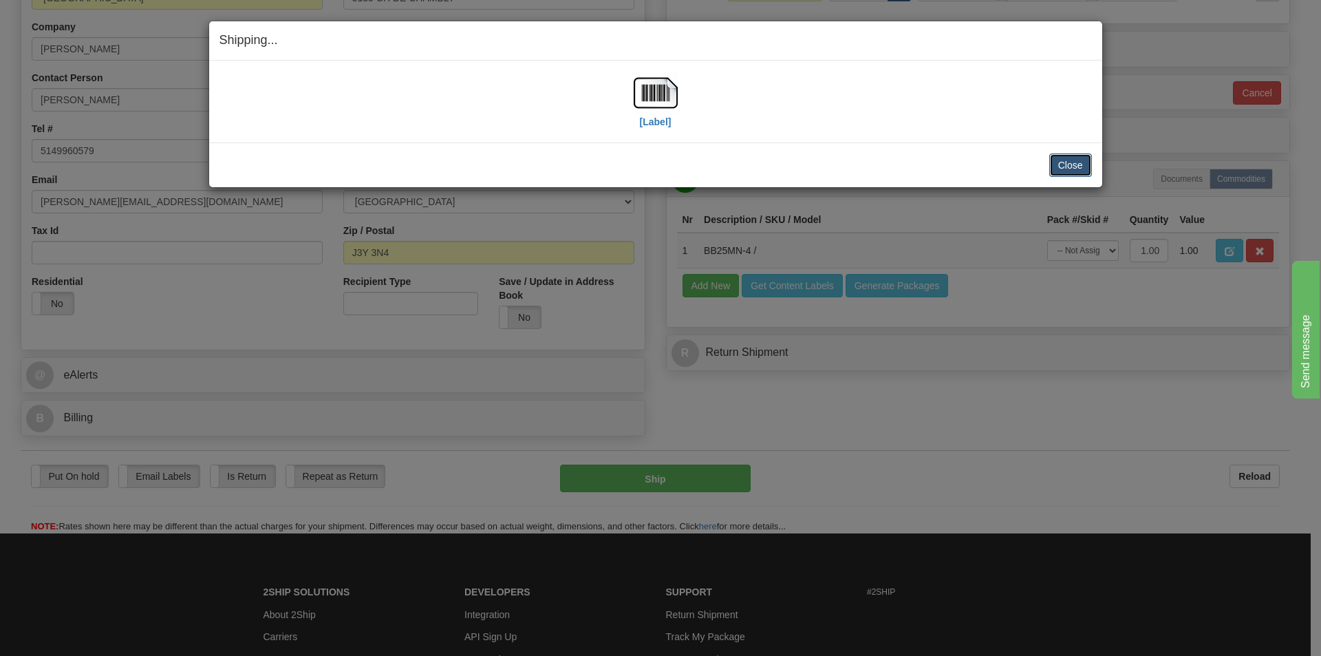
click at [1080, 161] on button "Close" at bounding box center [1070, 164] width 43 height 23
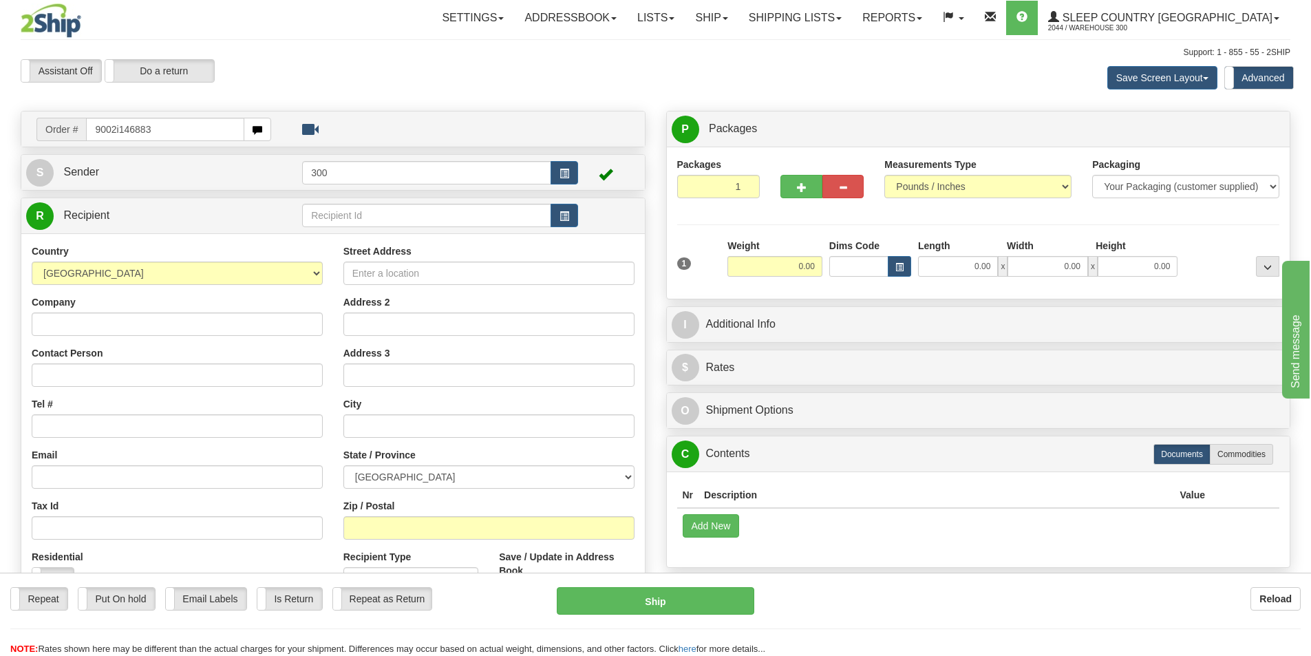
type input "9002i146883"
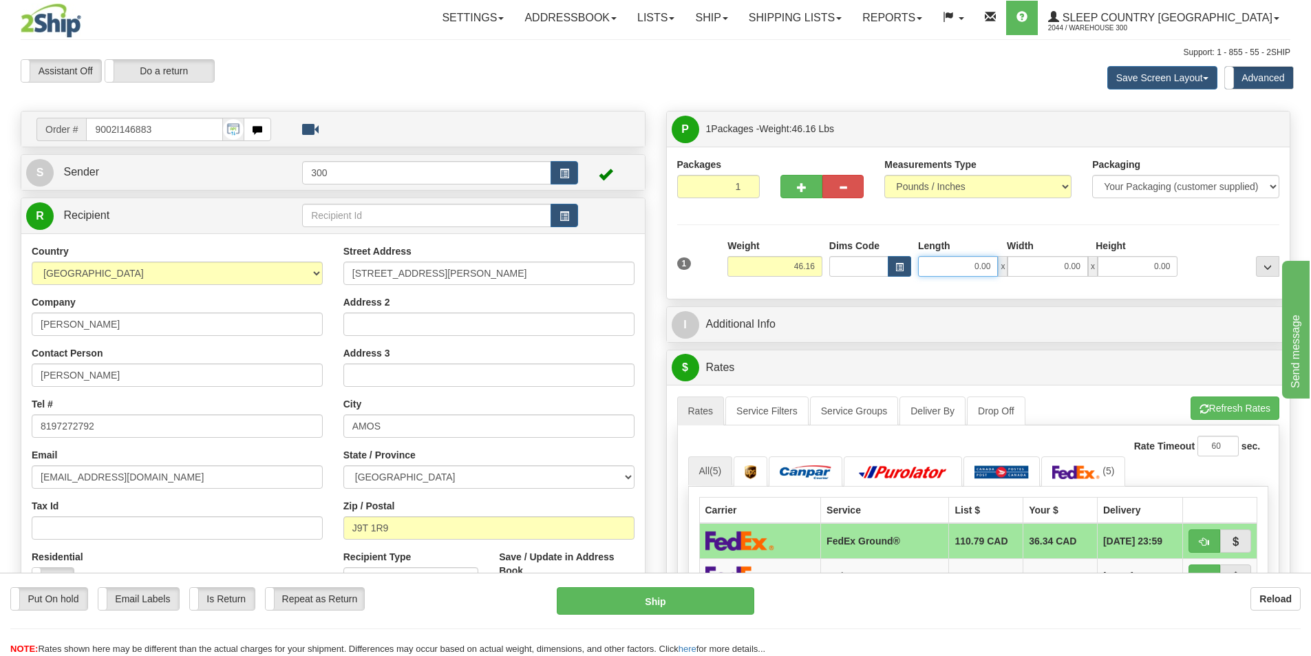
drag, startPoint x: 961, startPoint y: 265, endPoint x: 1179, endPoint y: 286, distance: 219.8
click at [1162, 283] on div "1 Weight 46.16 Dims Code x x" at bounding box center [979, 263] width 610 height 49
type input "17.00"
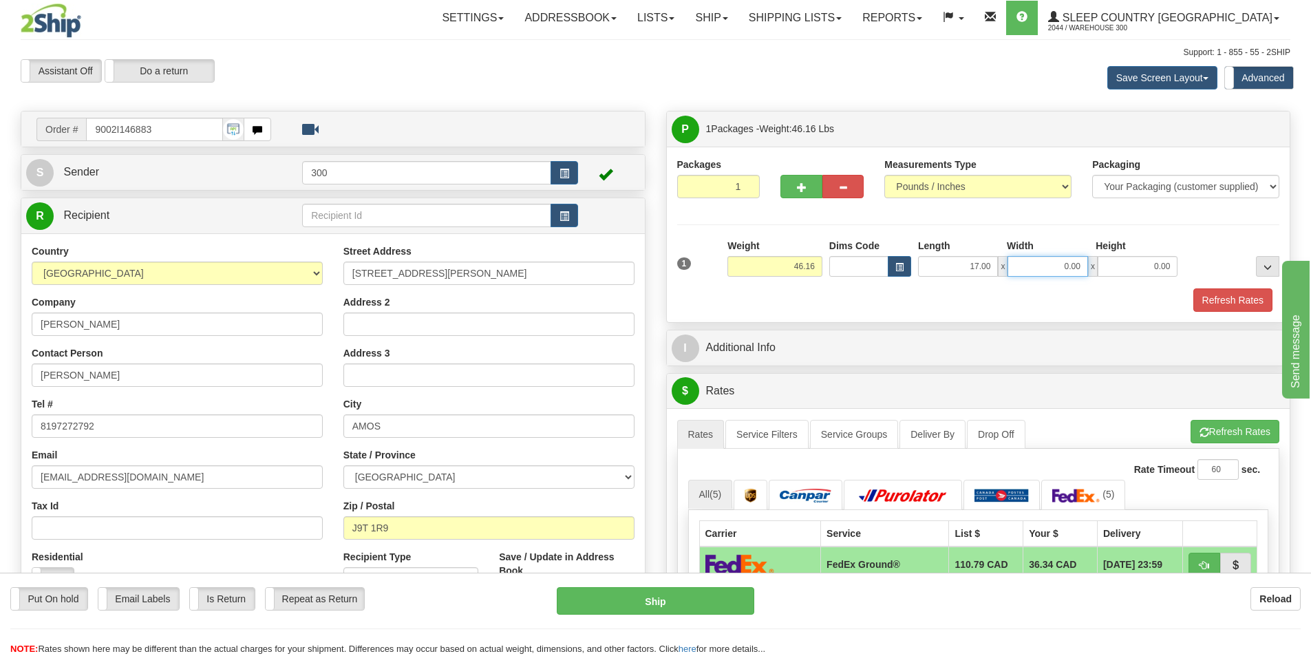
type input "7"
type input "17.00"
type input "42.00"
click at [1221, 301] on button "Refresh Rates" at bounding box center [1232, 299] width 79 height 23
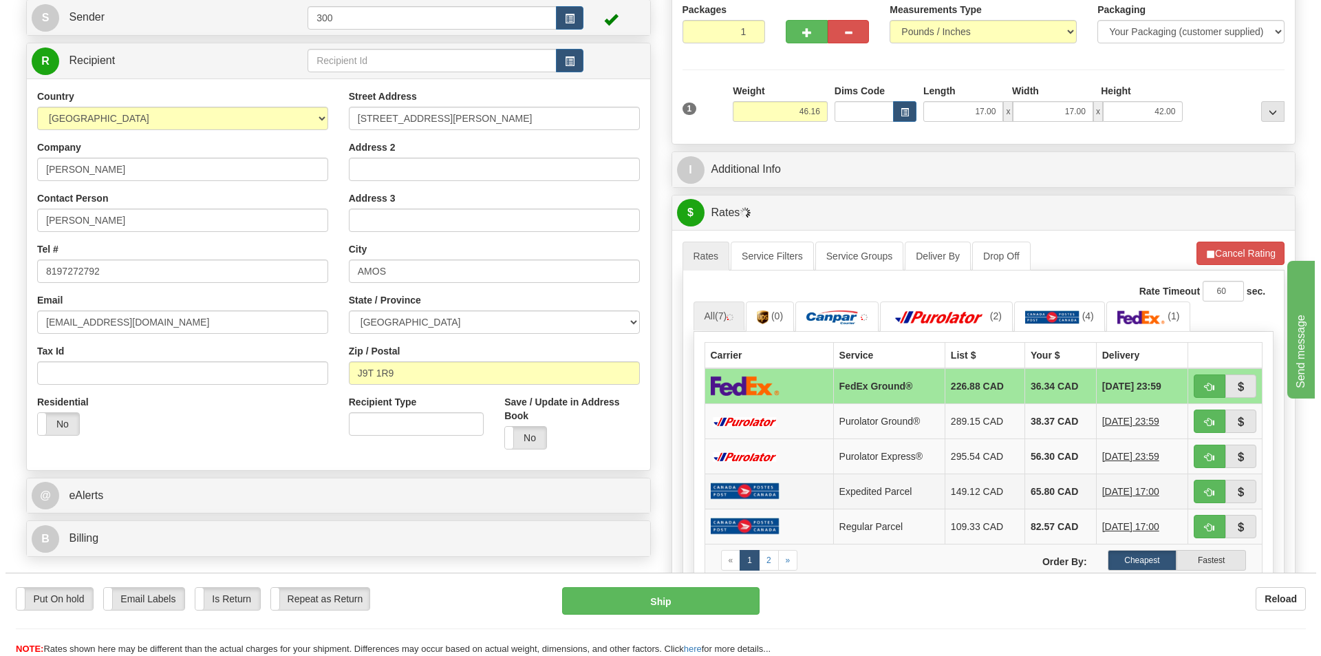
scroll to position [275, 0]
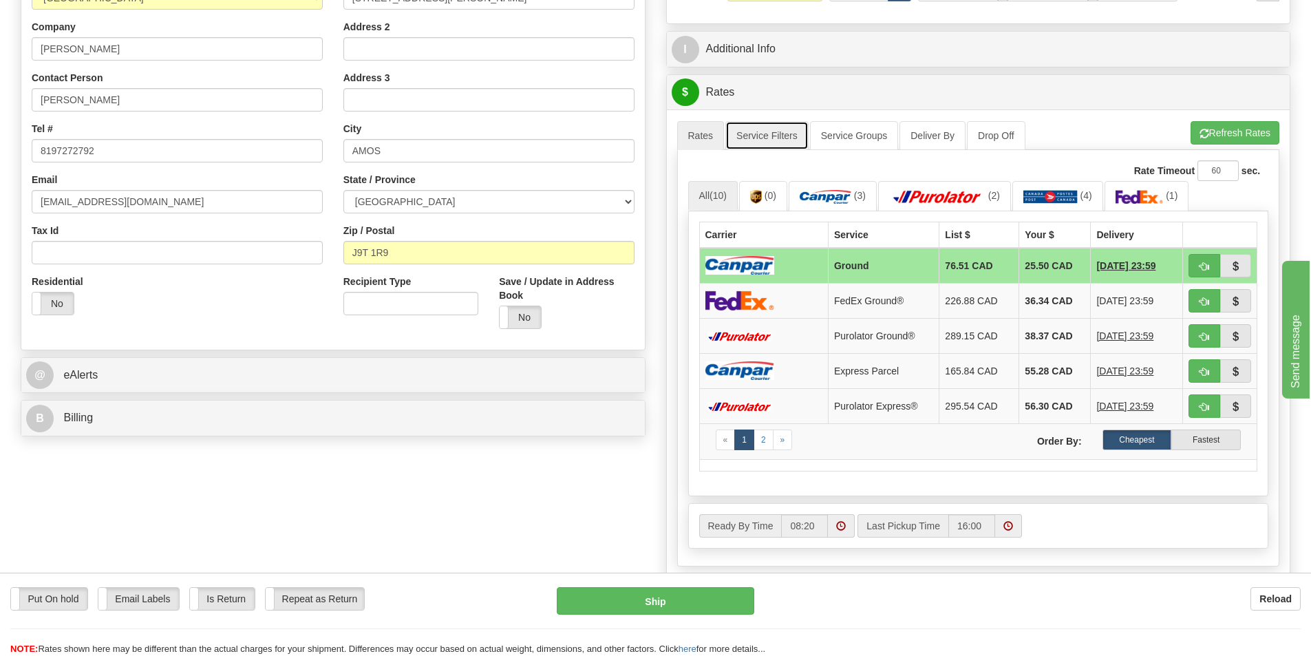
drag, startPoint x: 760, startPoint y: 131, endPoint x: 965, endPoint y: 173, distance: 210.1
click at [760, 131] on link "Service Filters" at bounding box center [766, 135] width 83 height 29
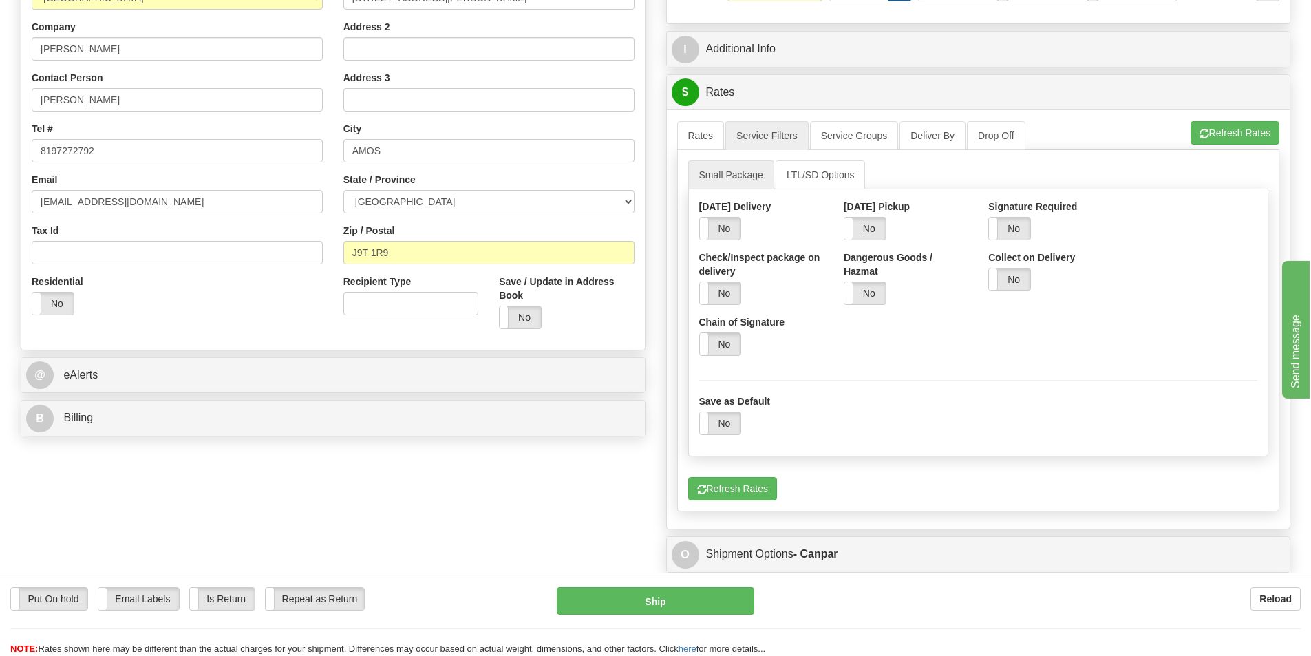
click at [1038, 233] on div "Yes No" at bounding box center [1050, 228] width 124 height 23
click at [1014, 231] on label "No" at bounding box center [1009, 228] width 41 height 22
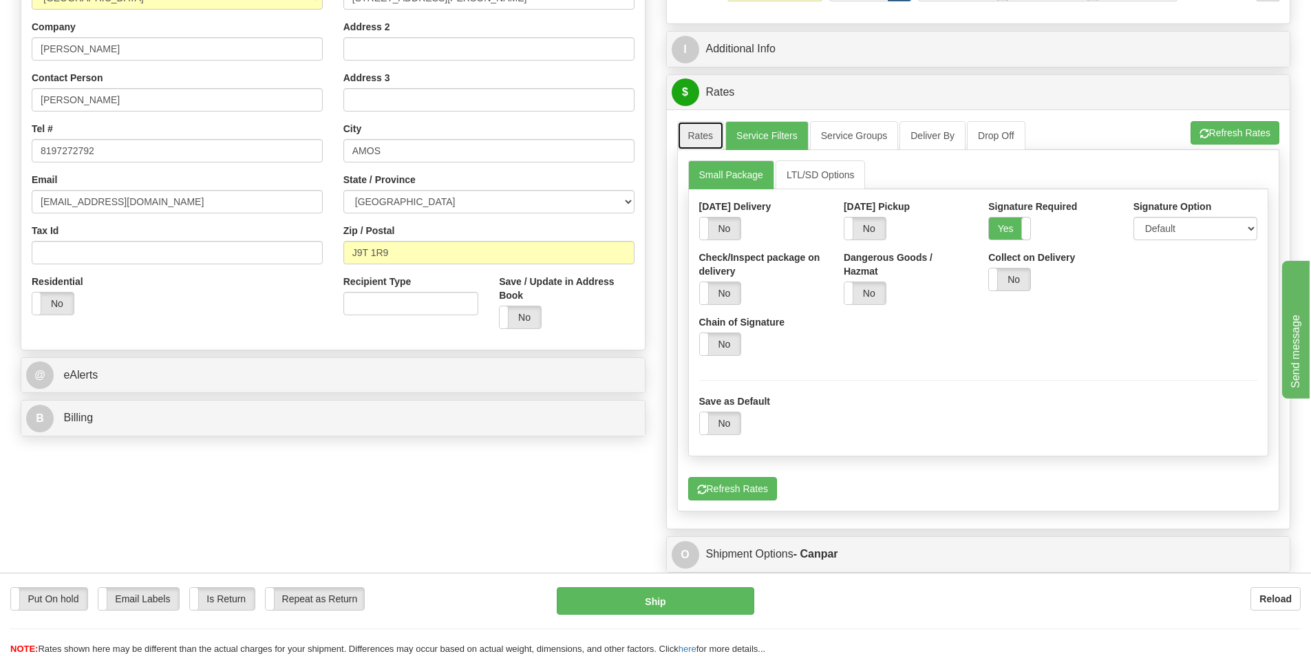
drag, startPoint x: 692, startPoint y: 131, endPoint x: 710, endPoint y: 141, distance: 20.7
click at [693, 132] on link "Rates" at bounding box center [700, 135] width 47 height 29
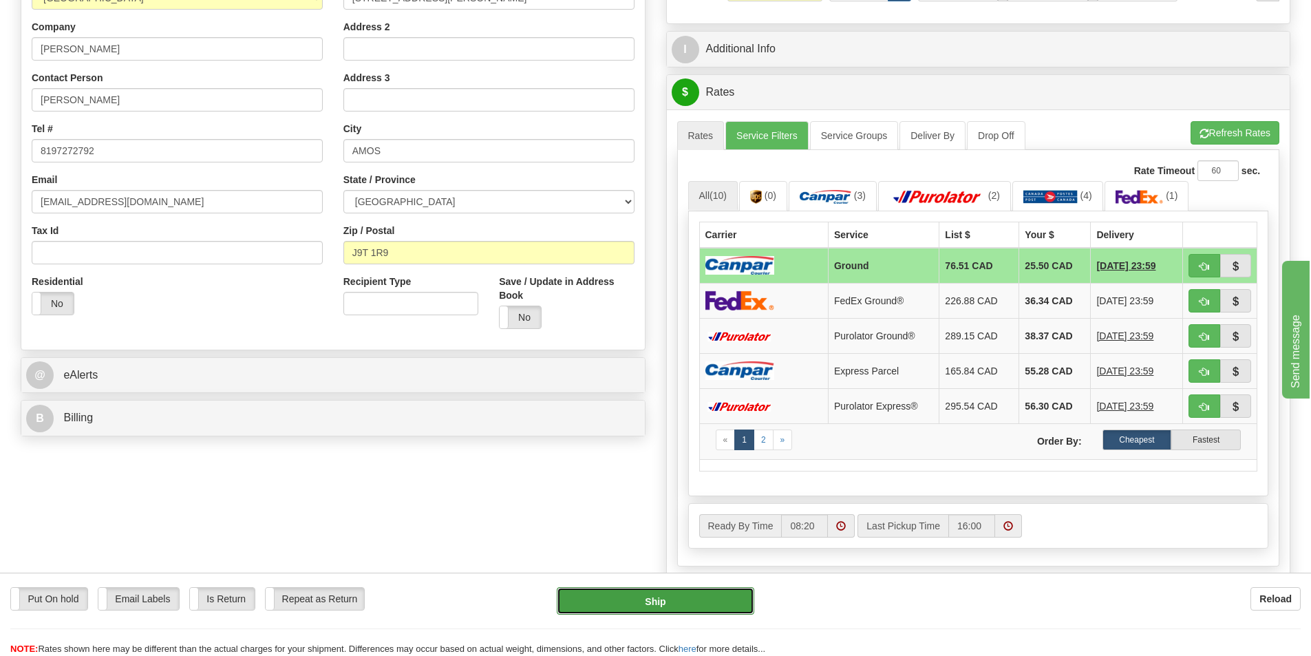
click at [690, 593] on button "Ship" at bounding box center [655, 601] width 197 height 28
type input "1"
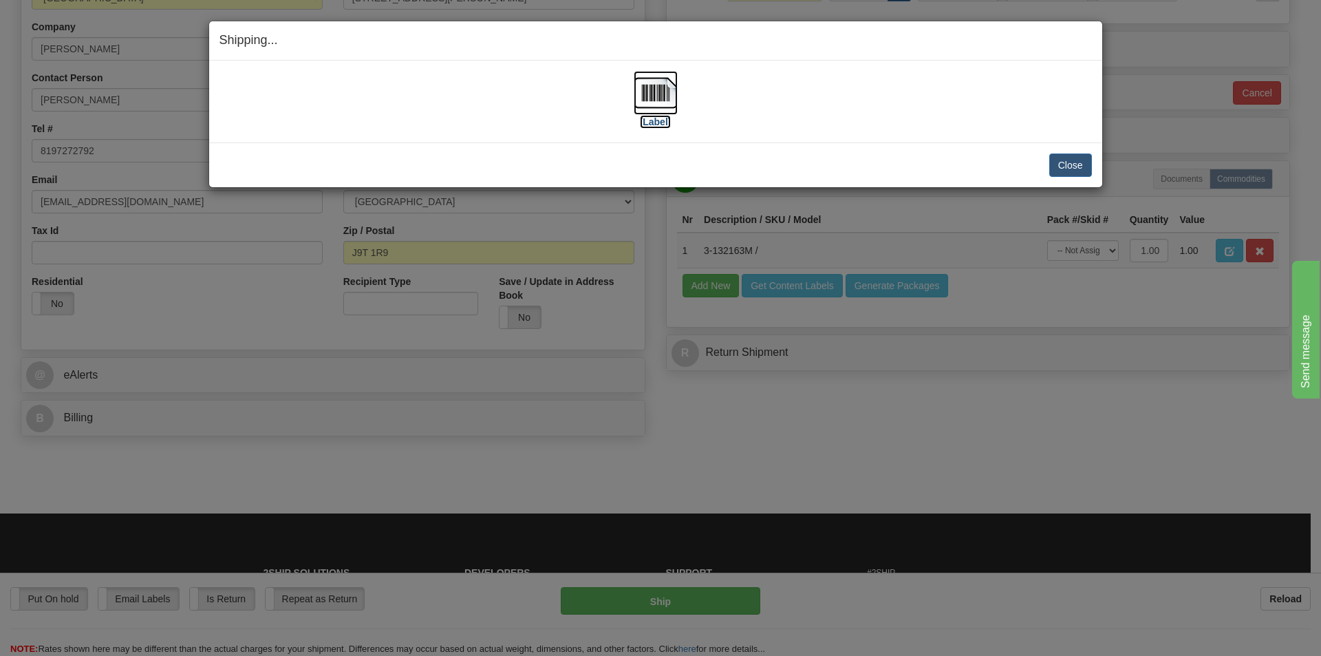
click at [659, 123] on label "[Label]" at bounding box center [656, 122] width 32 height 14
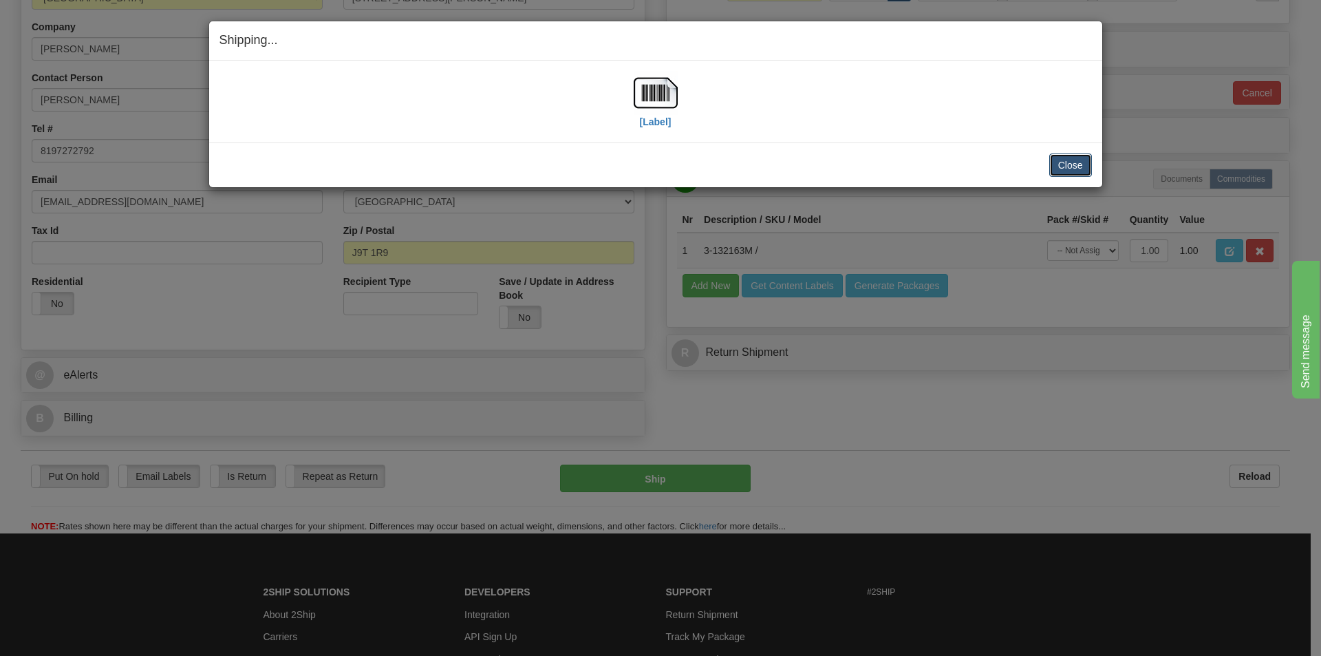
click at [1073, 161] on button "Close" at bounding box center [1070, 164] width 43 height 23
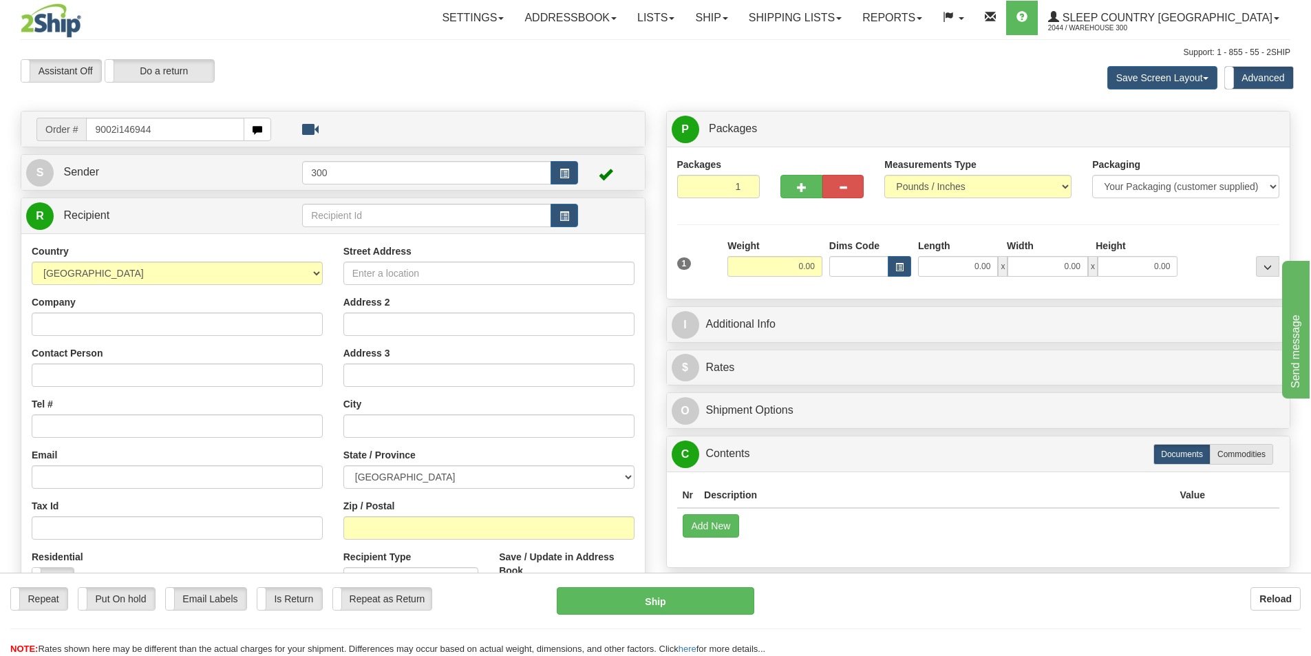
type input "9002i146944"
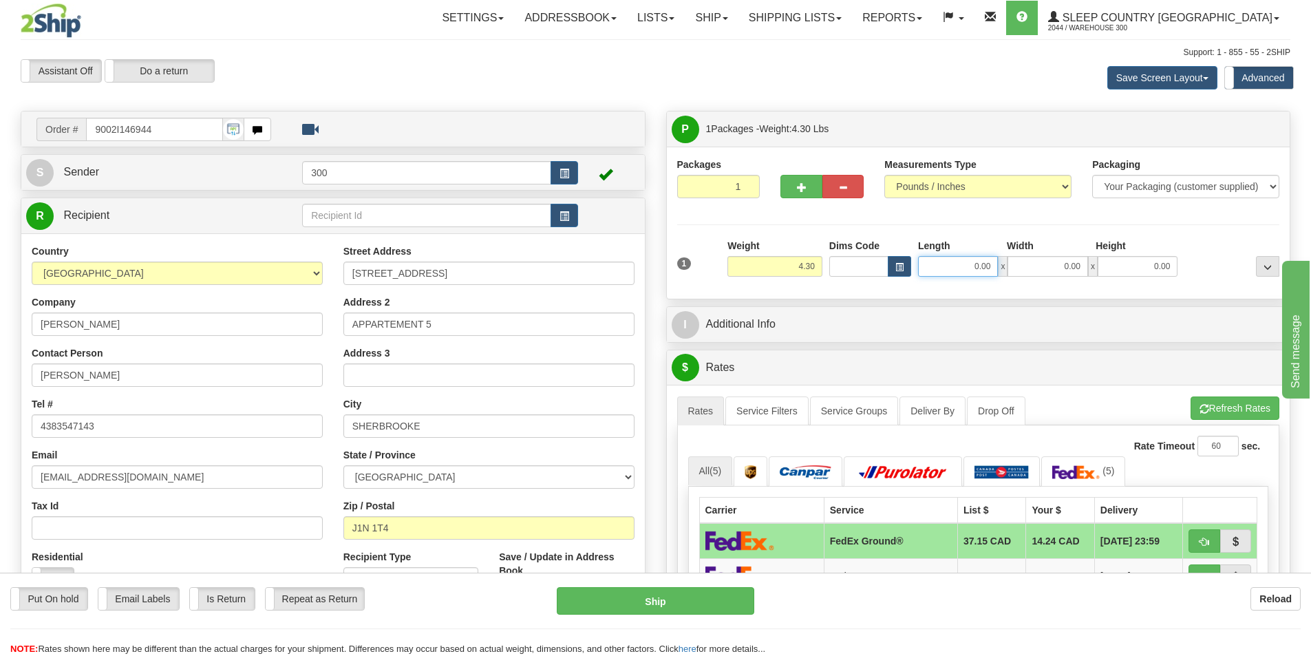
drag, startPoint x: 953, startPoint y: 266, endPoint x: 1206, endPoint y: 233, distance: 254.6
click at [1205, 233] on div "Packages 1 1 Measurements Type" at bounding box center [978, 223] width 603 height 131
type input "12.00"
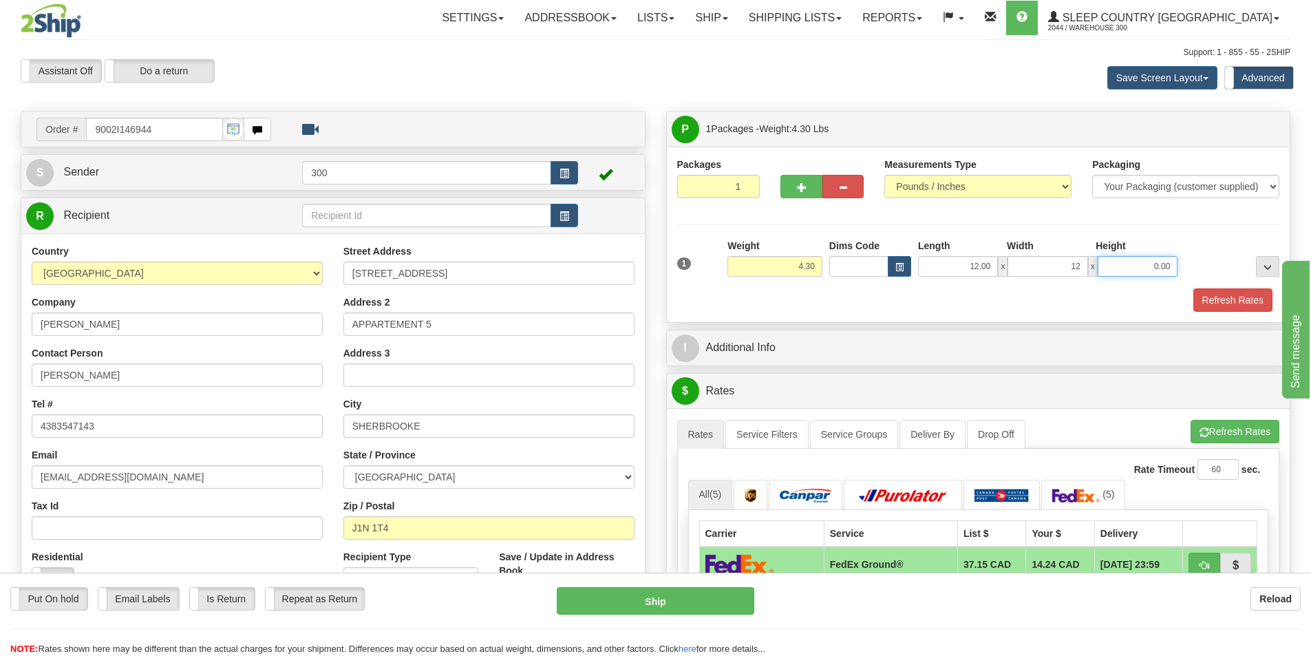
type input "12.00"
type input "22.00"
click at [1229, 300] on button "Refresh Rates" at bounding box center [1232, 299] width 79 height 23
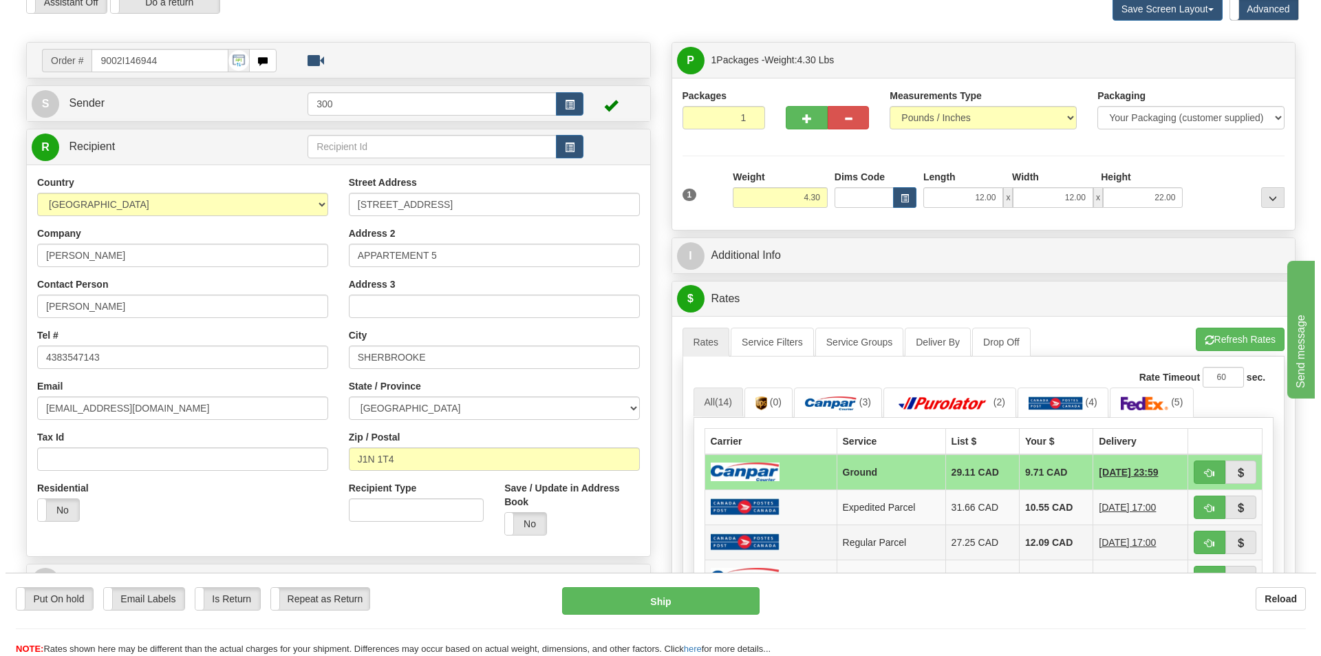
scroll to position [206, 0]
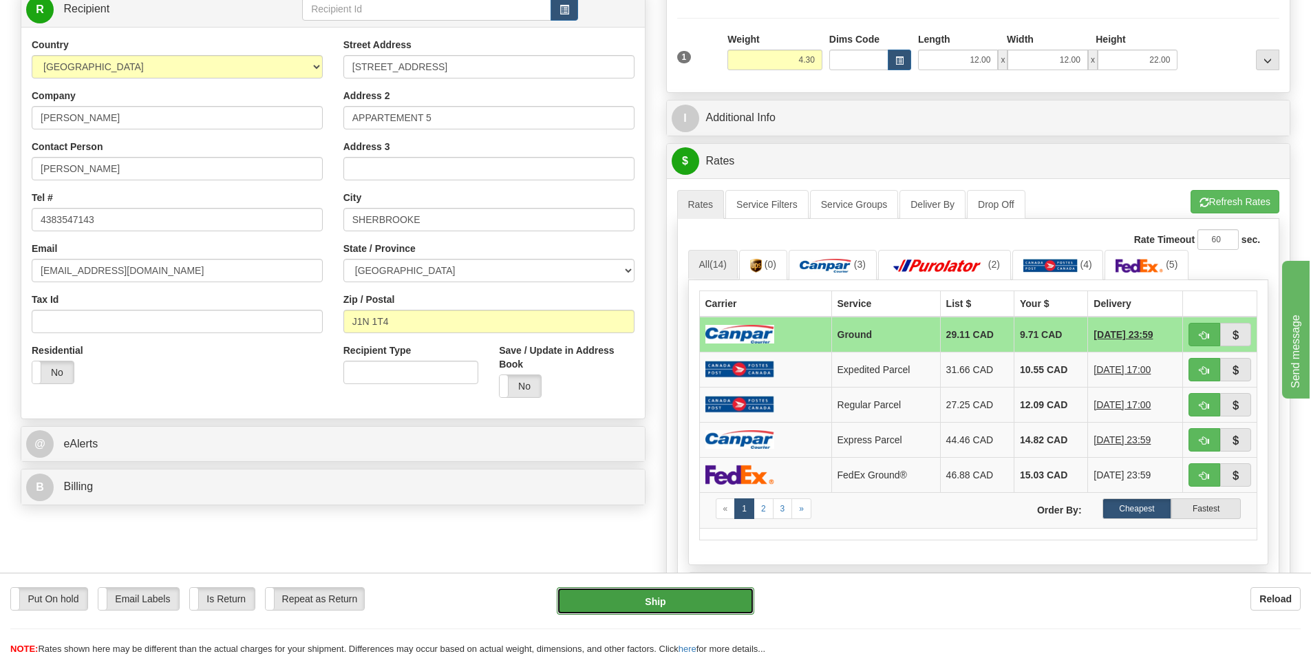
click at [687, 601] on button "Ship" at bounding box center [655, 601] width 197 height 28
type input "1"
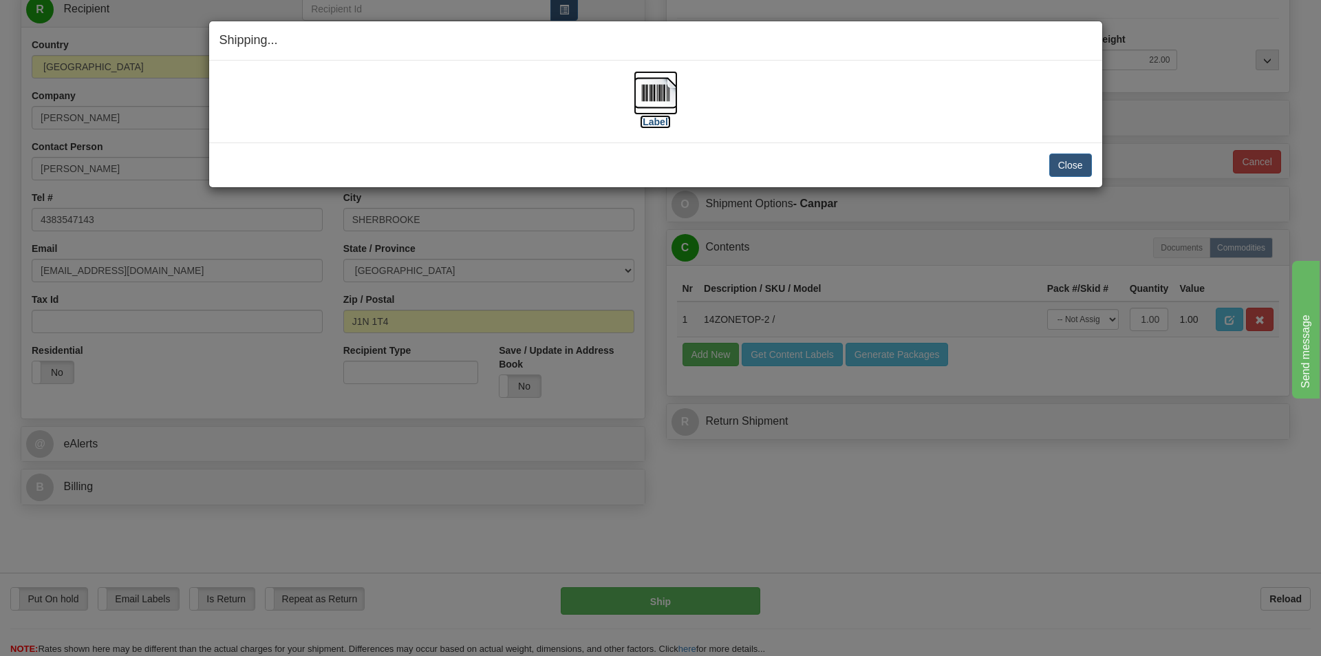
click at [663, 120] on label "[Label]" at bounding box center [656, 122] width 32 height 14
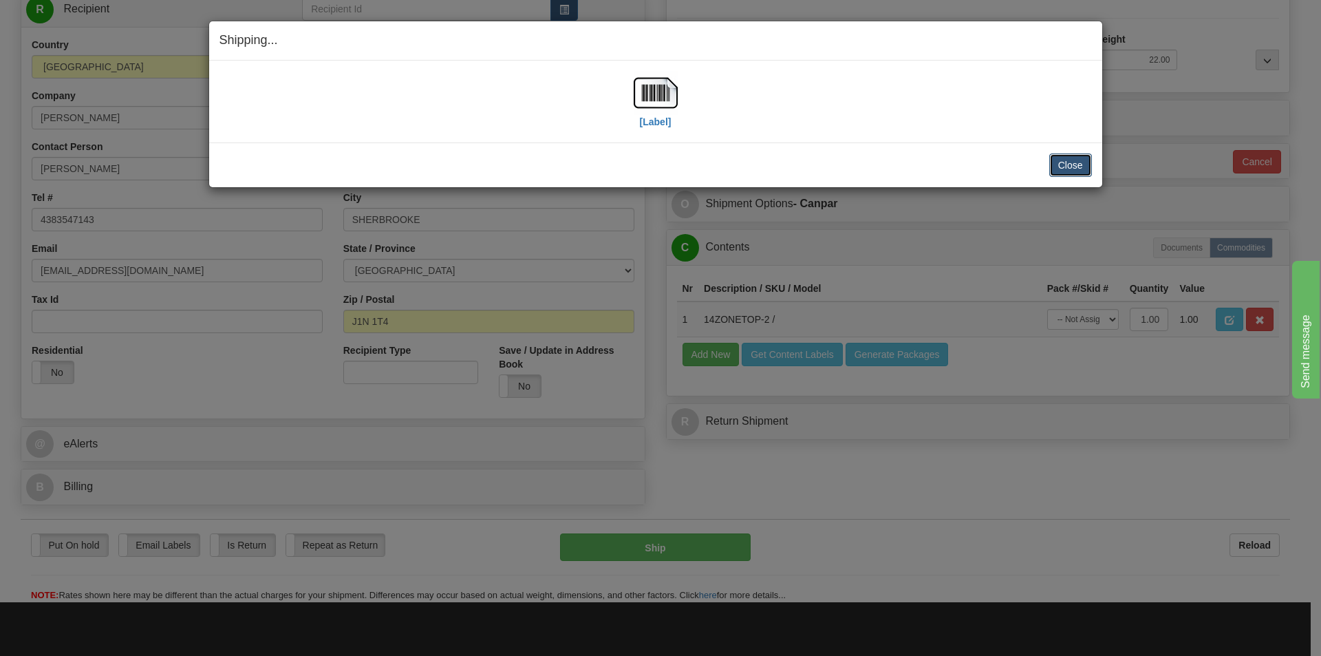
click at [1072, 164] on button "Close" at bounding box center [1070, 164] width 43 height 23
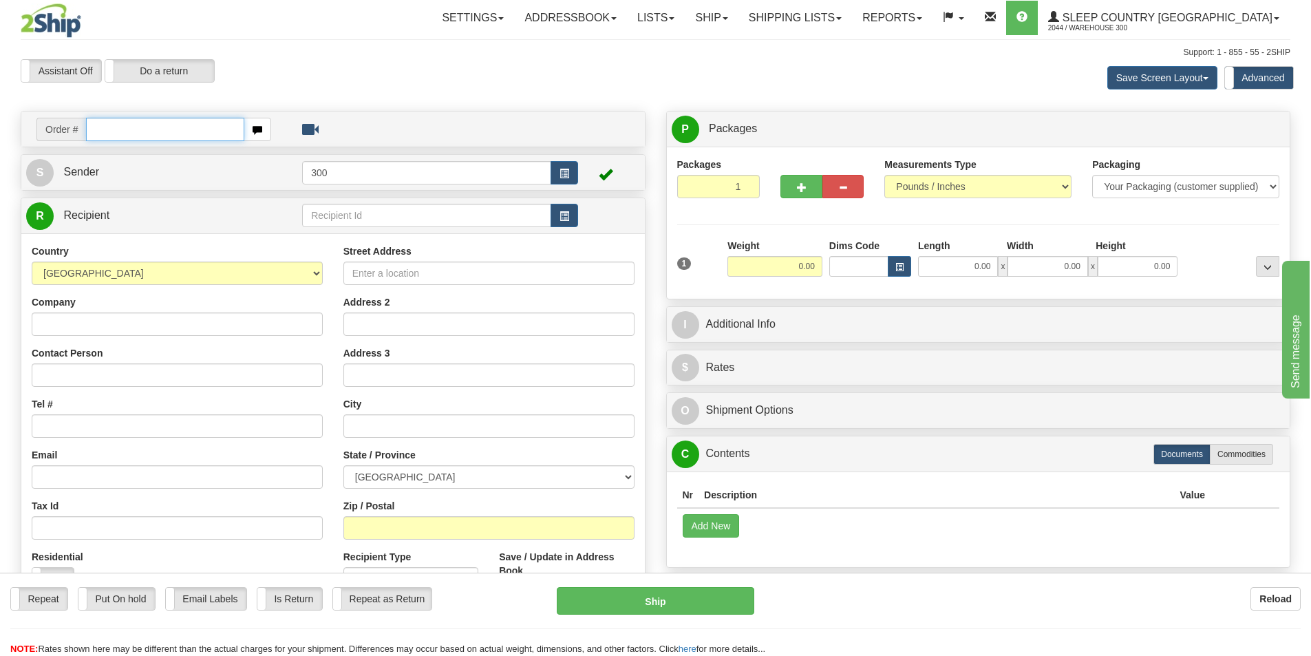
click at [174, 133] on input "text" at bounding box center [165, 129] width 158 height 23
type input "9100i126906"
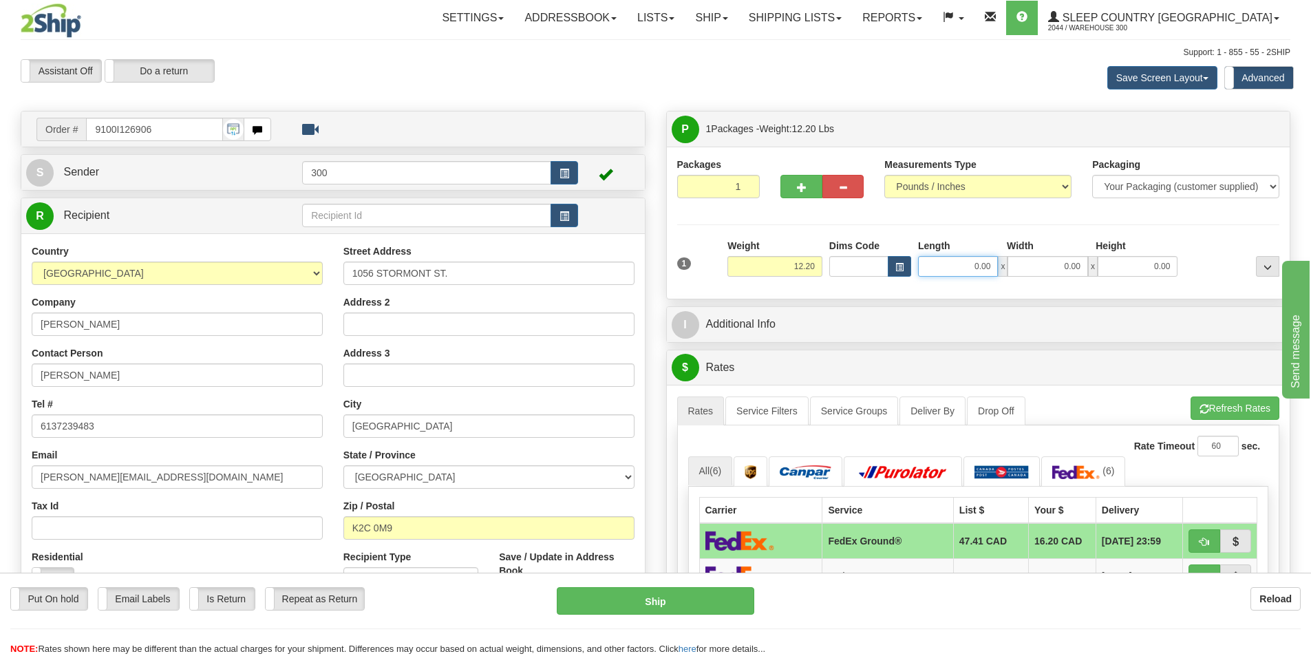
drag, startPoint x: 950, startPoint y: 264, endPoint x: 1387, endPoint y: 268, distance: 437.0
click at [1310, 268] on html "Training Course Close Toggle navigation Settings Shipping Preferences New Sende…" at bounding box center [655, 328] width 1311 height 656
type input "30.00"
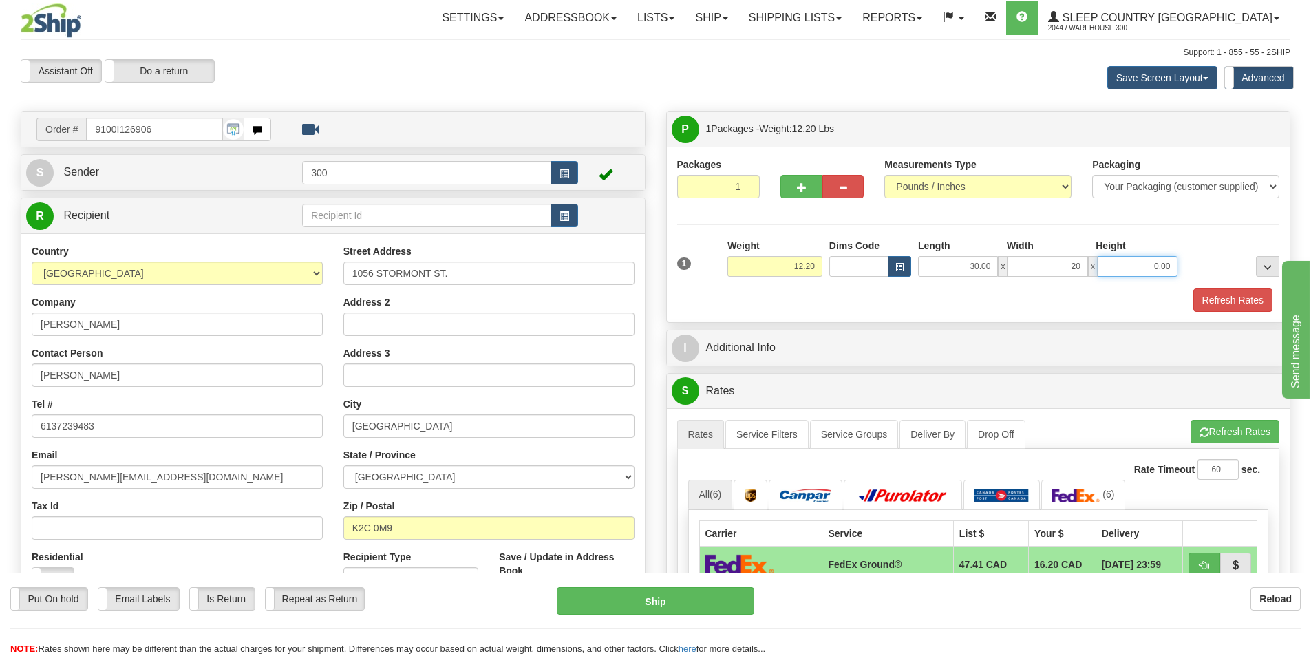
type input "20.00"
type input "3"
type input "20.00"
click at [1208, 301] on button "Refresh Rates" at bounding box center [1232, 299] width 79 height 23
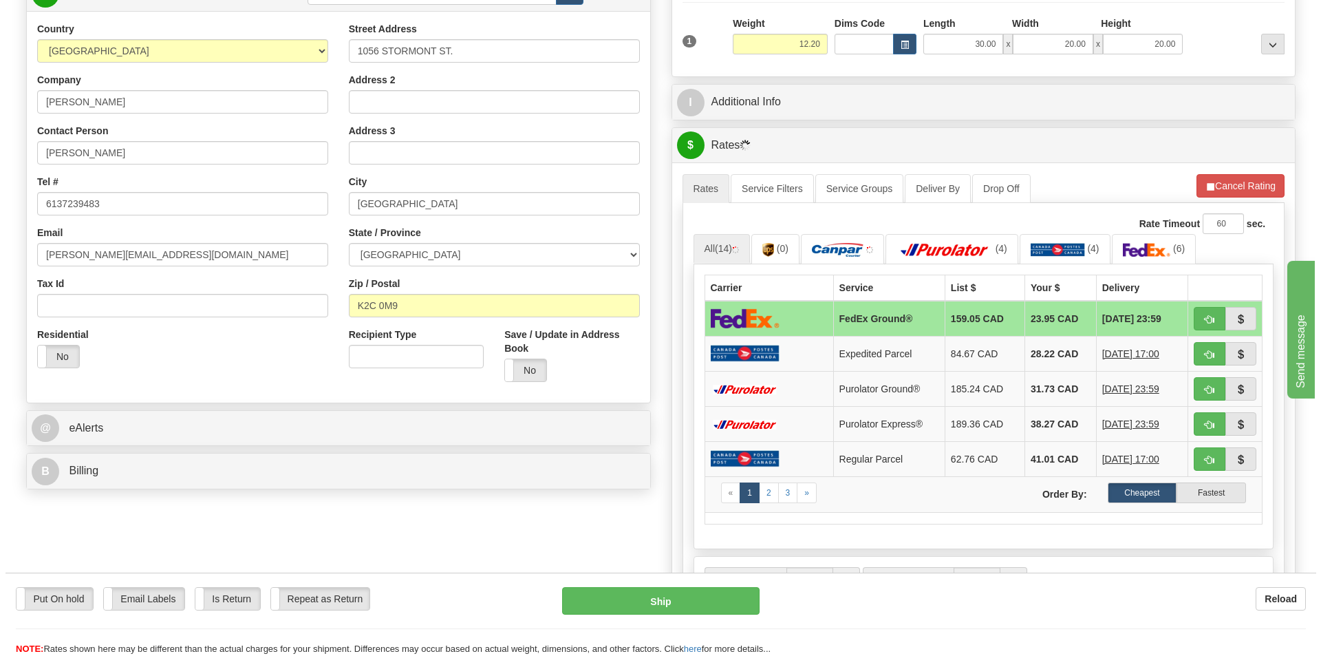
scroll to position [344, 0]
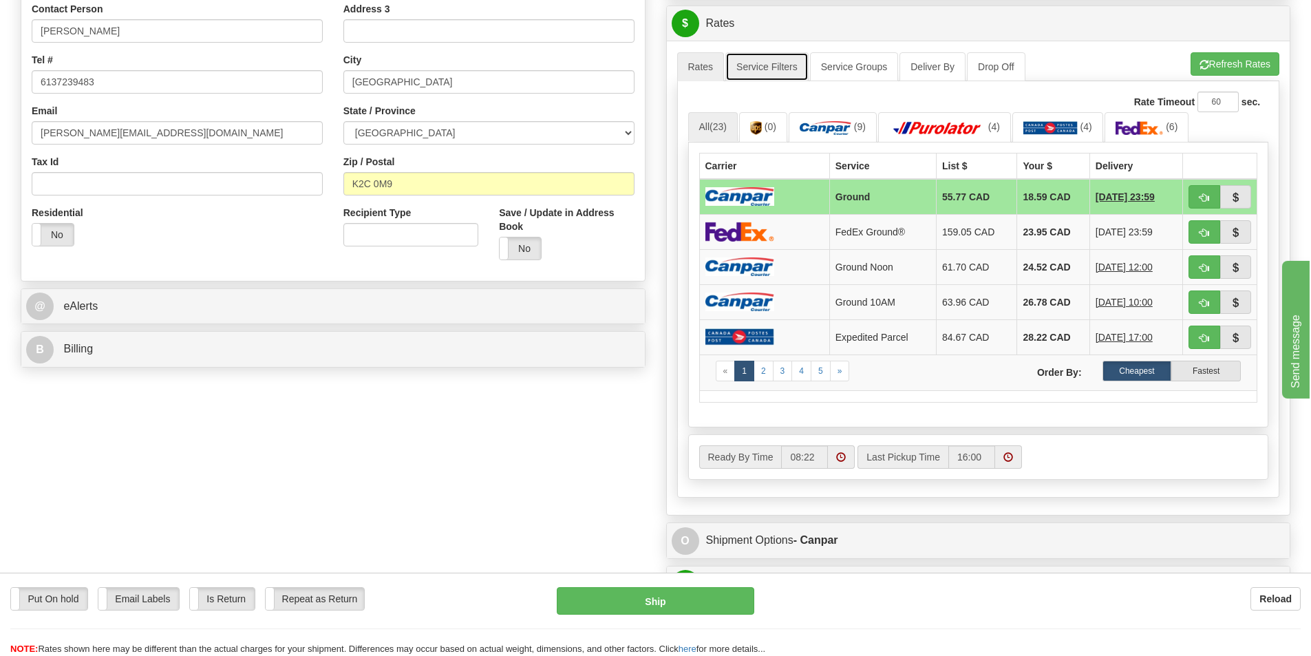
click at [779, 63] on link "Service Filters" at bounding box center [766, 66] width 83 height 29
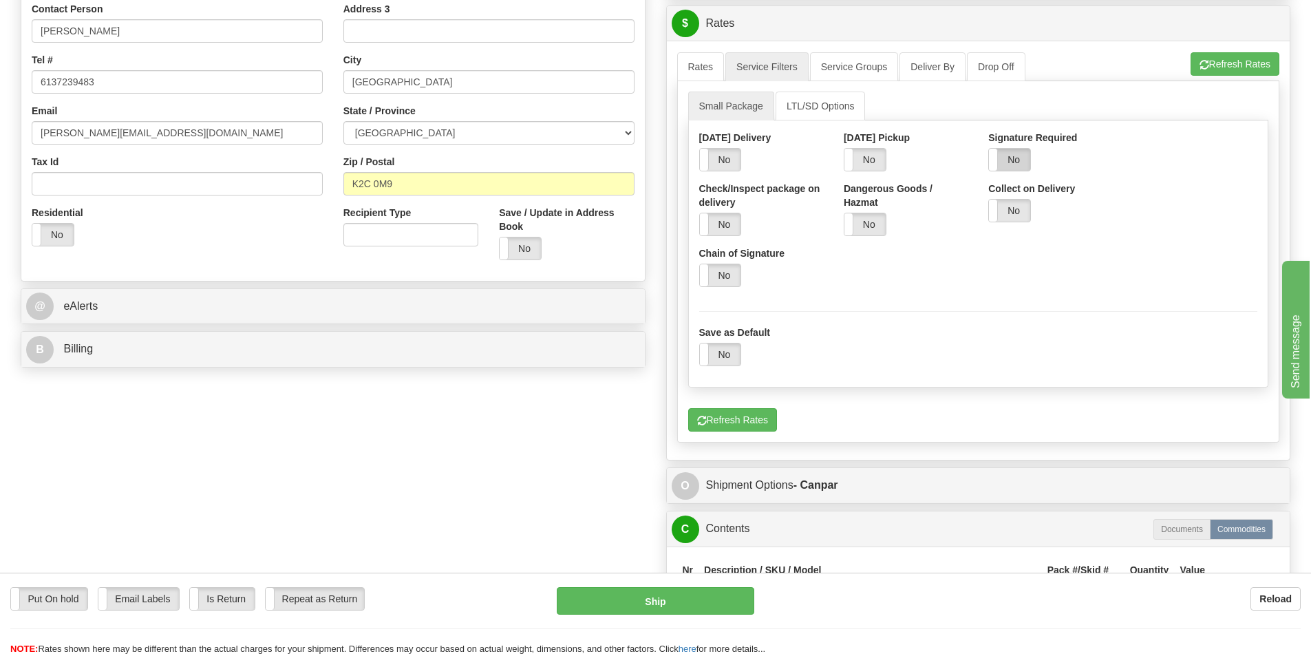
click at [1009, 152] on label "No" at bounding box center [1009, 160] width 41 height 22
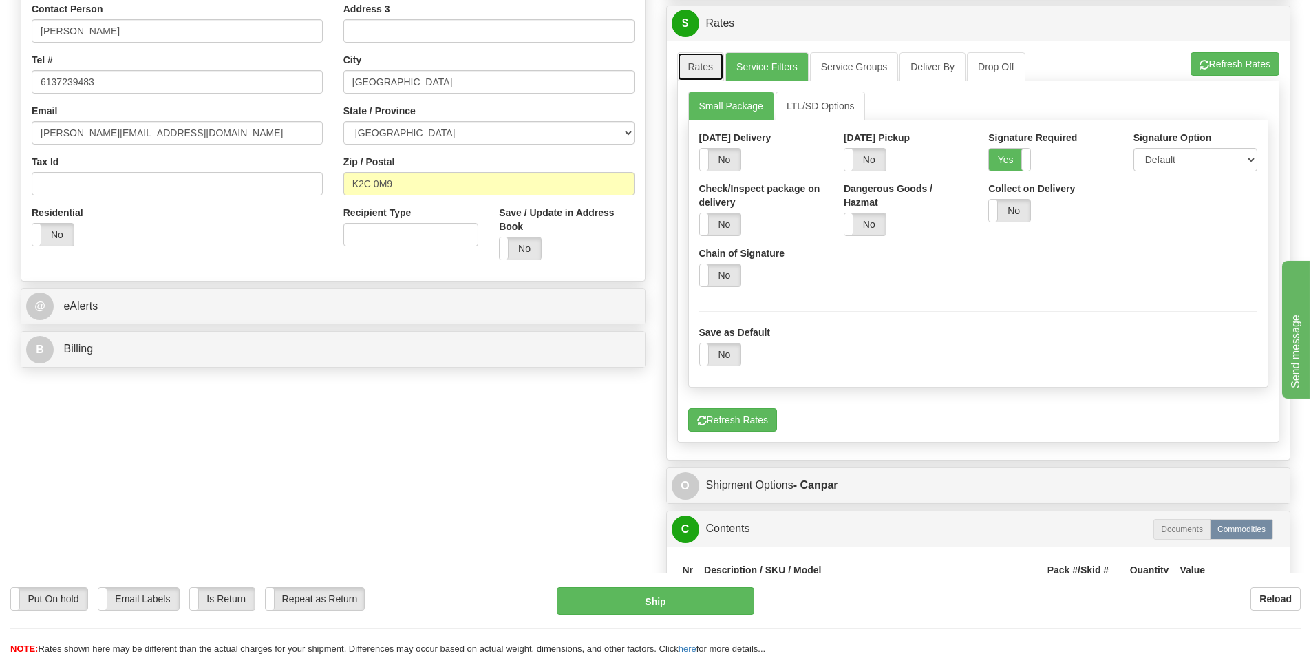
click at [695, 69] on link "Rates" at bounding box center [700, 66] width 47 height 29
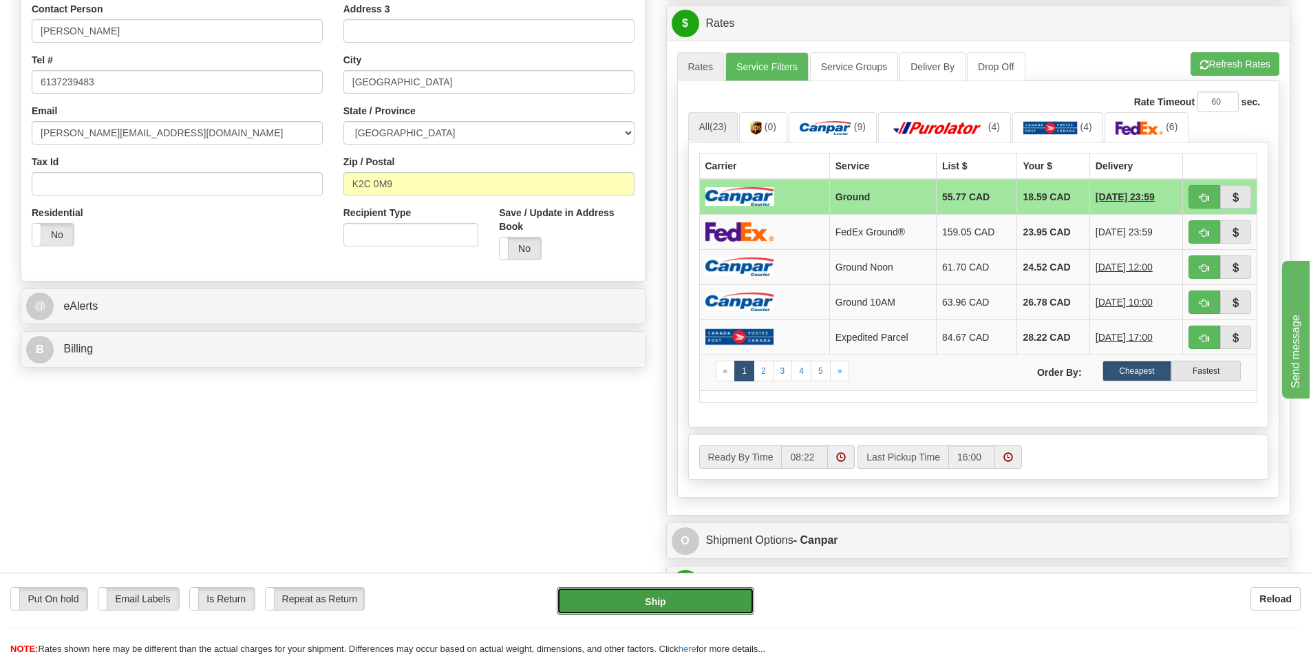
click at [703, 597] on button "Ship" at bounding box center [655, 601] width 197 height 28
type input "1"
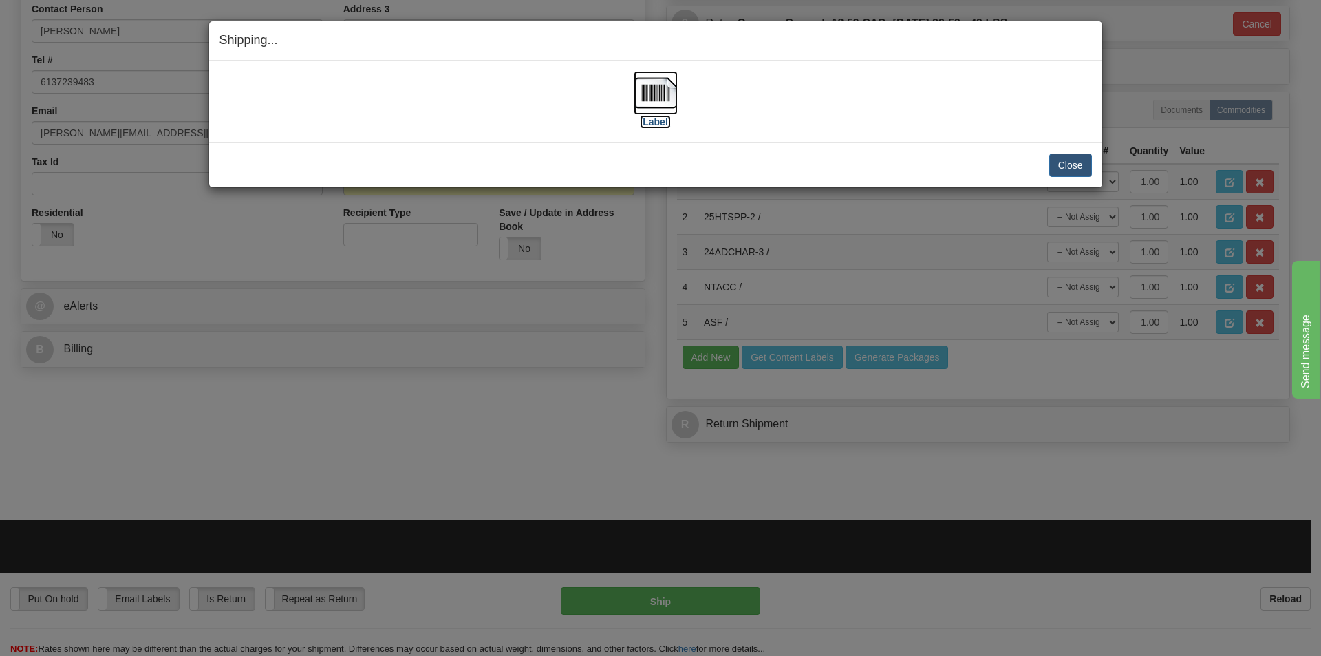
click at [659, 124] on label "[Label]" at bounding box center [656, 122] width 32 height 14
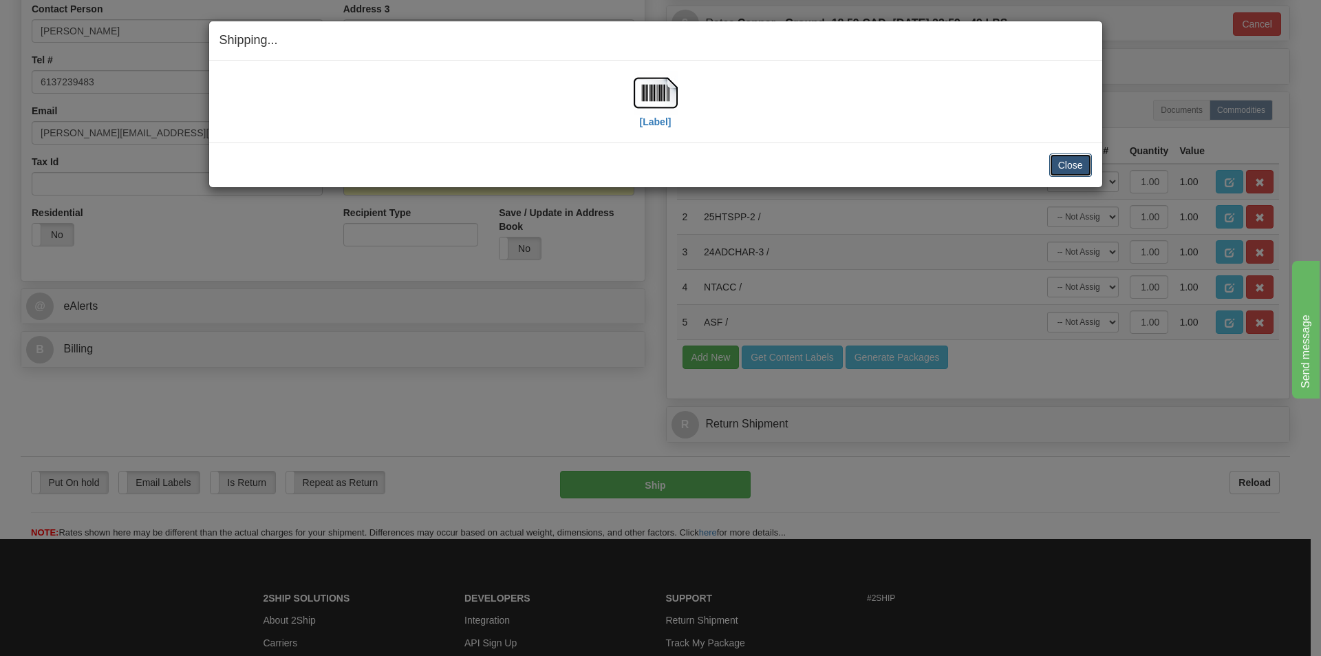
click at [1076, 164] on button "Close" at bounding box center [1070, 164] width 43 height 23
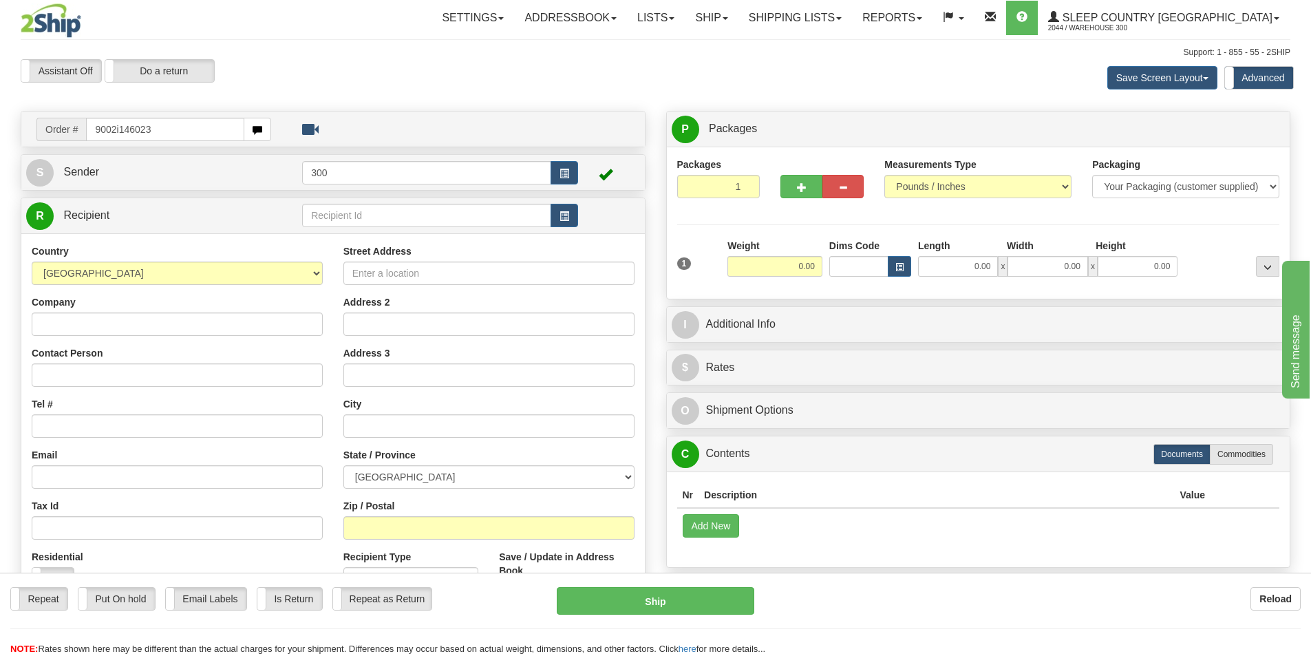
type input "9002i146023"
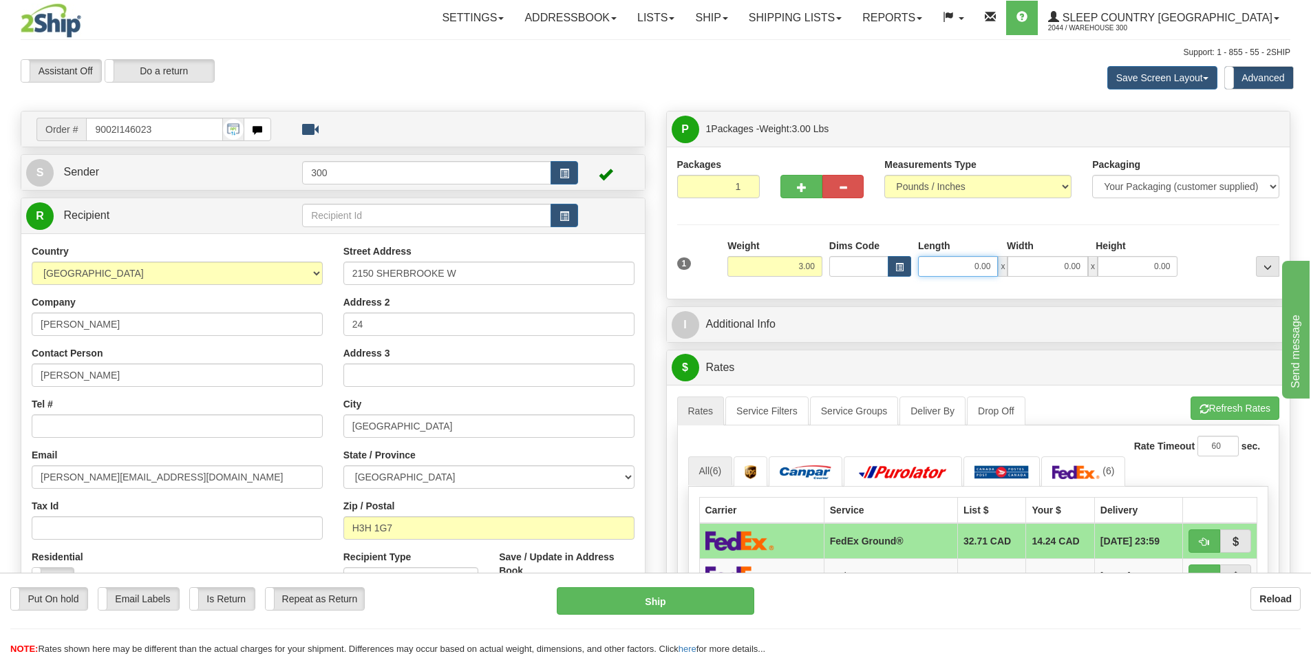
drag, startPoint x: 965, startPoint y: 263, endPoint x: 1093, endPoint y: 263, distance: 128.0
click at [1091, 263] on div "0.00 x 0.00 x 0.00" at bounding box center [1047, 266] width 259 height 21
type input "10.00"
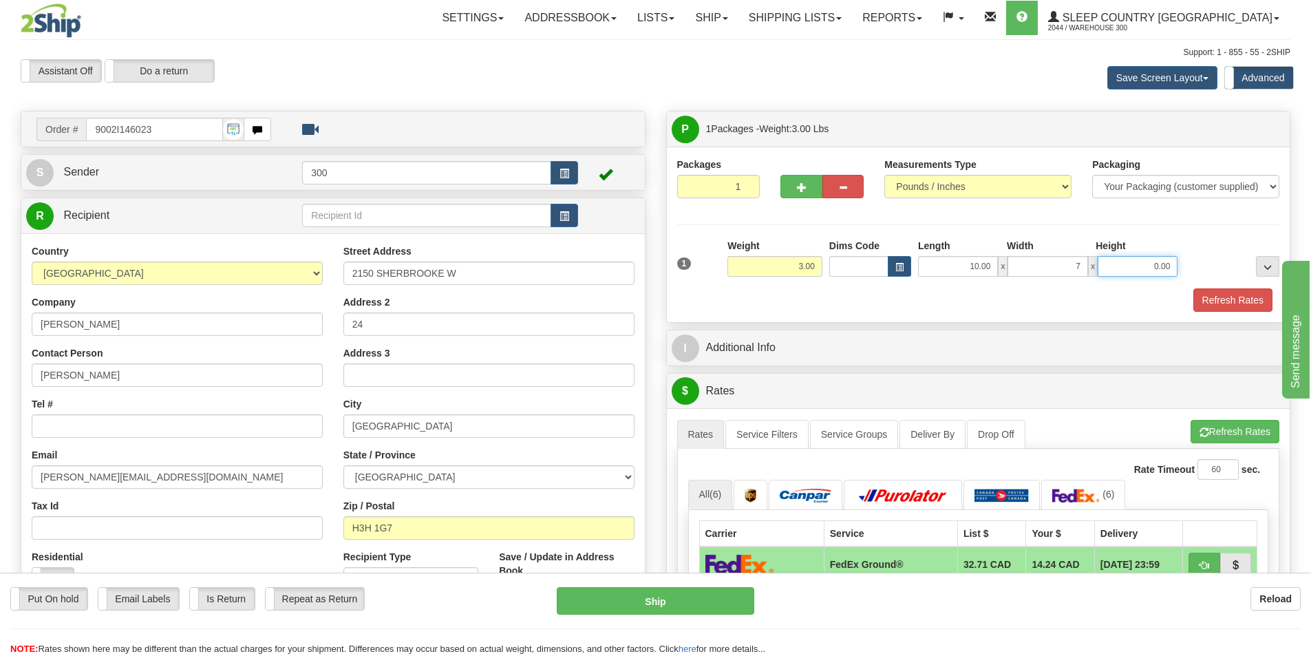
type input "7.00"
type input "4.00"
click at [1252, 298] on button "Refresh Rates" at bounding box center [1232, 299] width 79 height 23
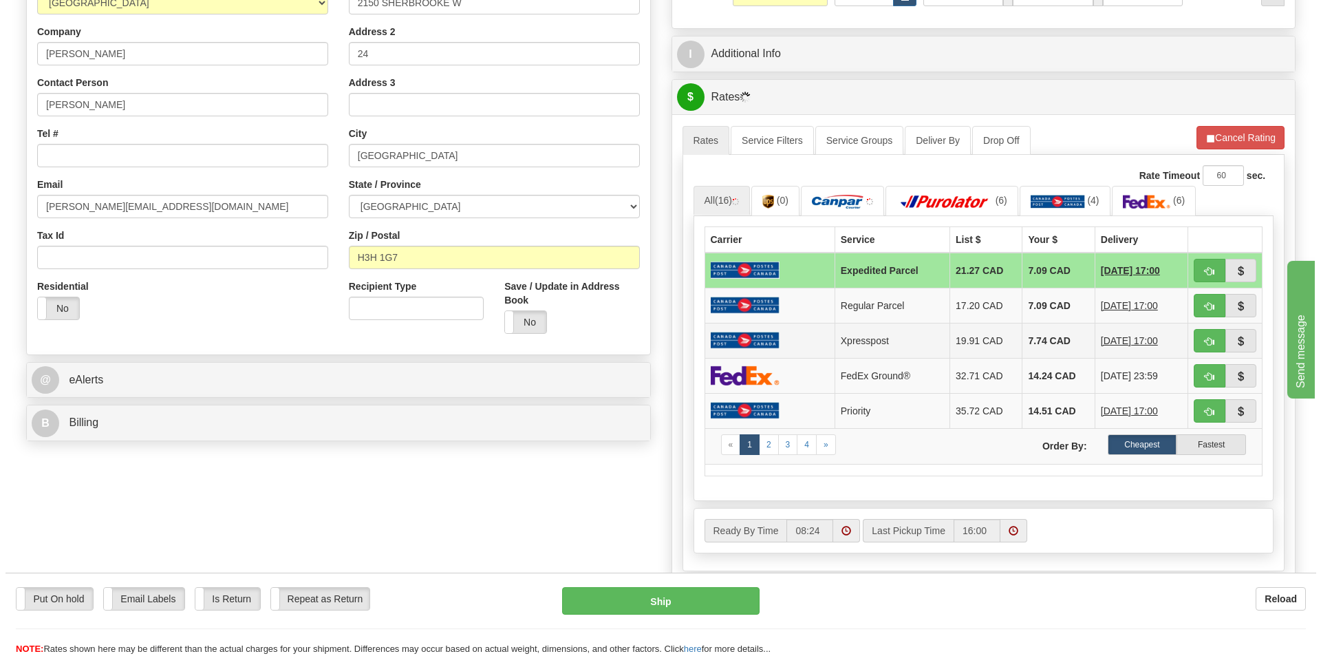
scroll to position [275, 0]
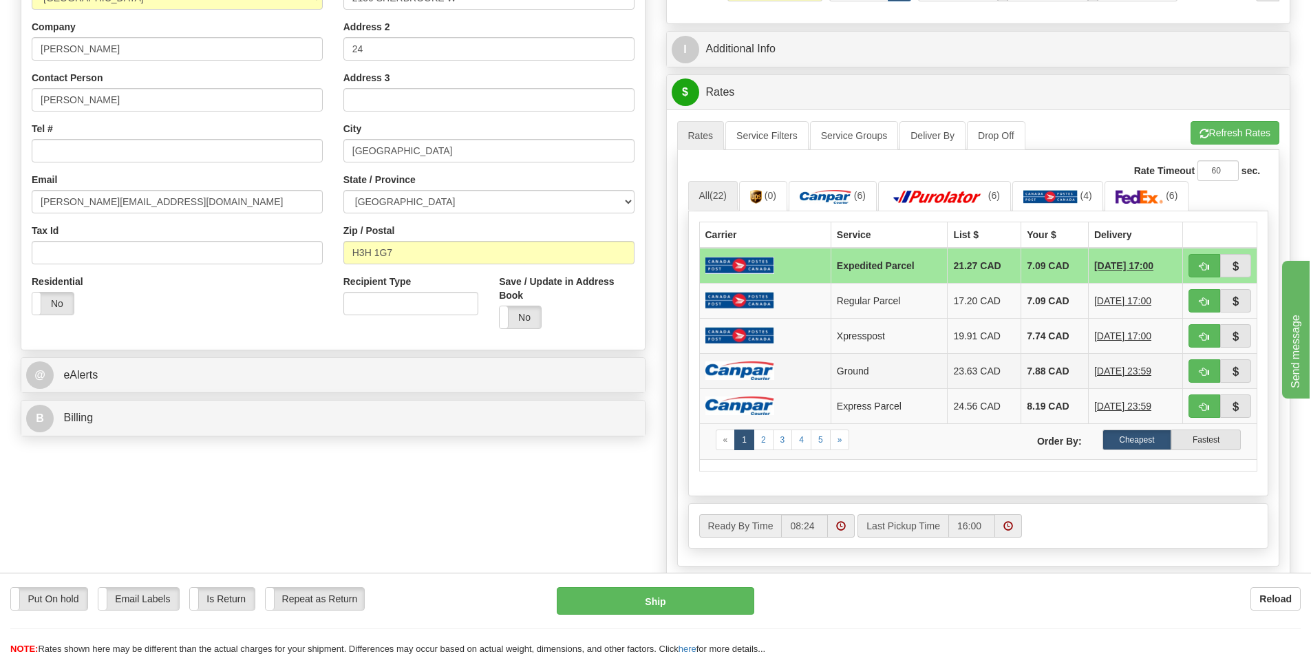
click at [799, 373] on td at bounding box center [764, 370] width 131 height 35
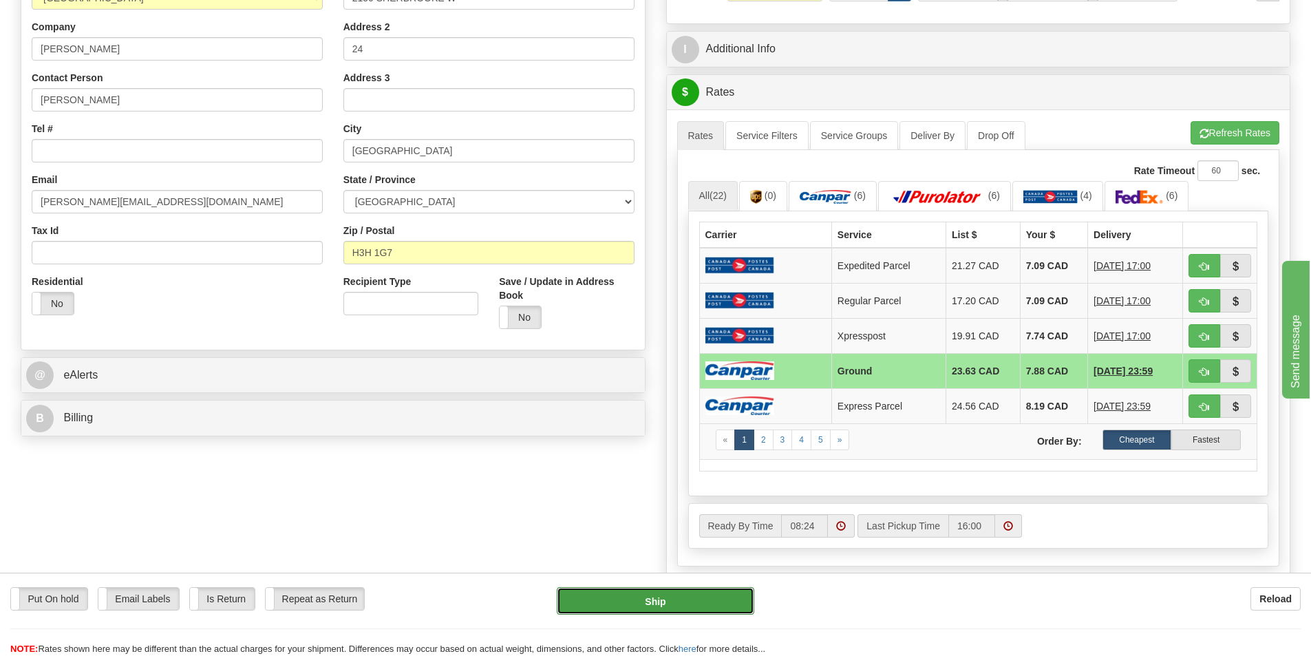
click at [692, 595] on button "Ship" at bounding box center [655, 601] width 197 height 28
type input "1"
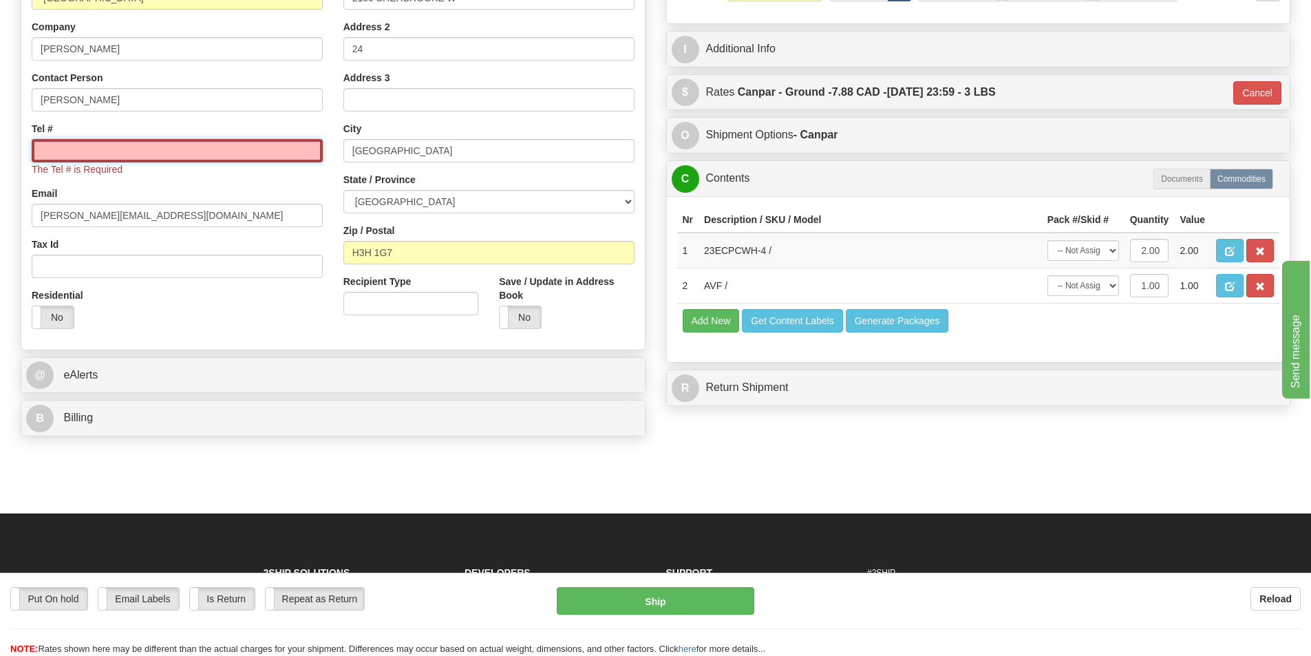
click at [255, 156] on input "Tel #" at bounding box center [177, 150] width 291 height 23
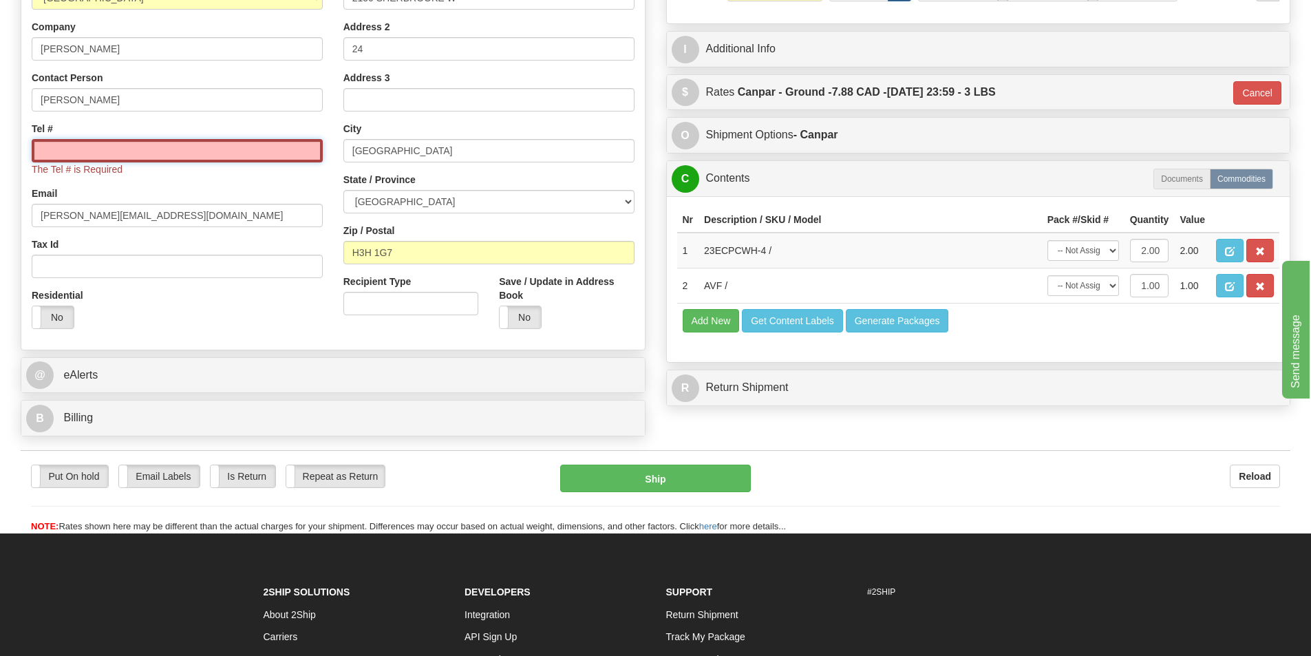
type input "5146956376"
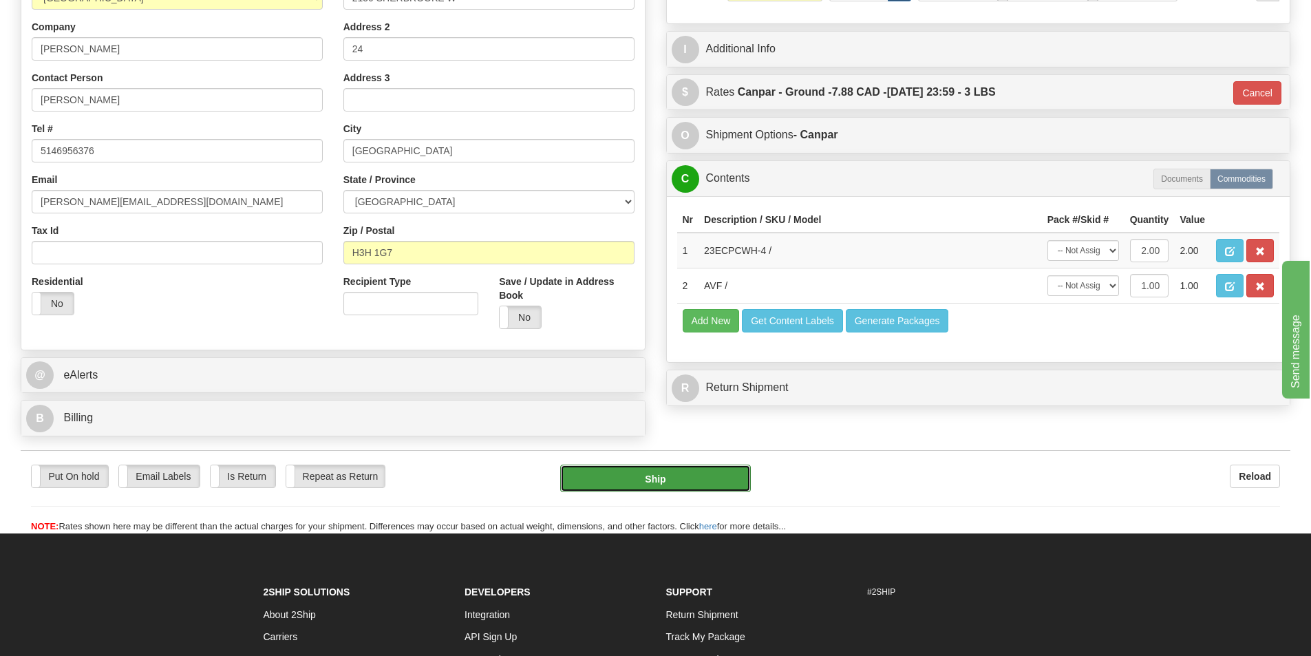
click at [655, 484] on button "Ship" at bounding box center [655, 478] width 191 height 28
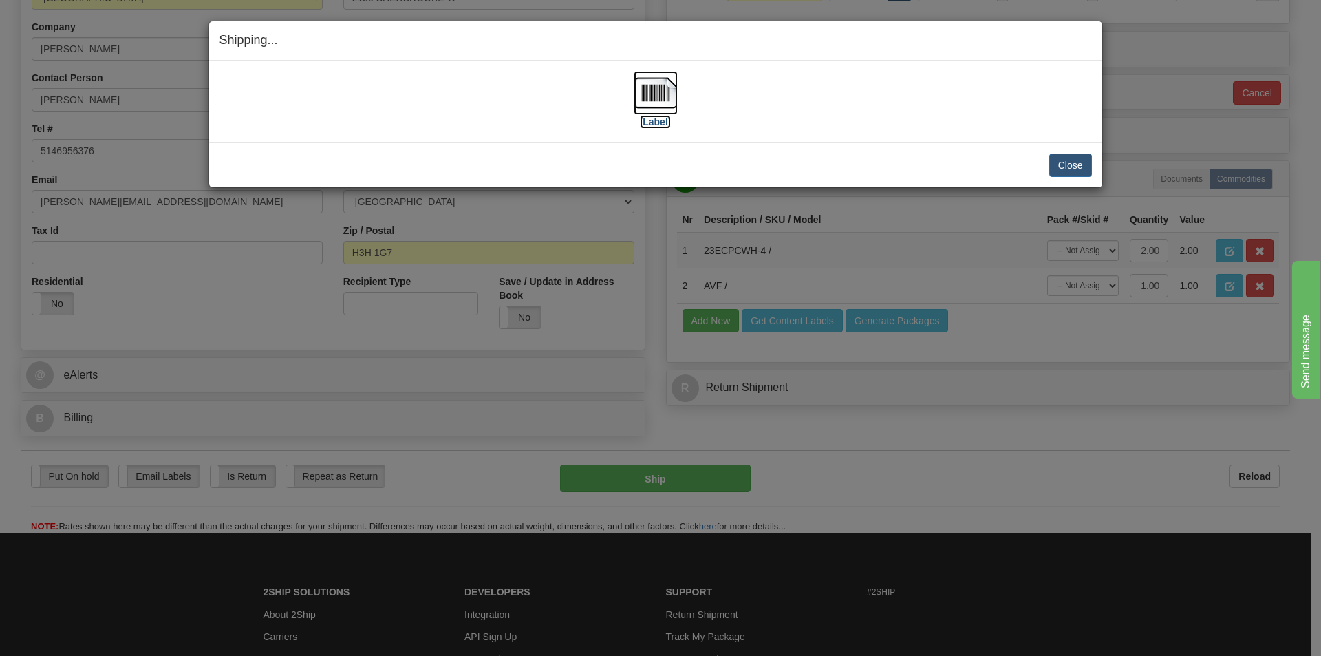
click at [661, 120] on label "[Label]" at bounding box center [656, 122] width 32 height 14
click at [1076, 165] on button "Close" at bounding box center [1070, 164] width 43 height 23
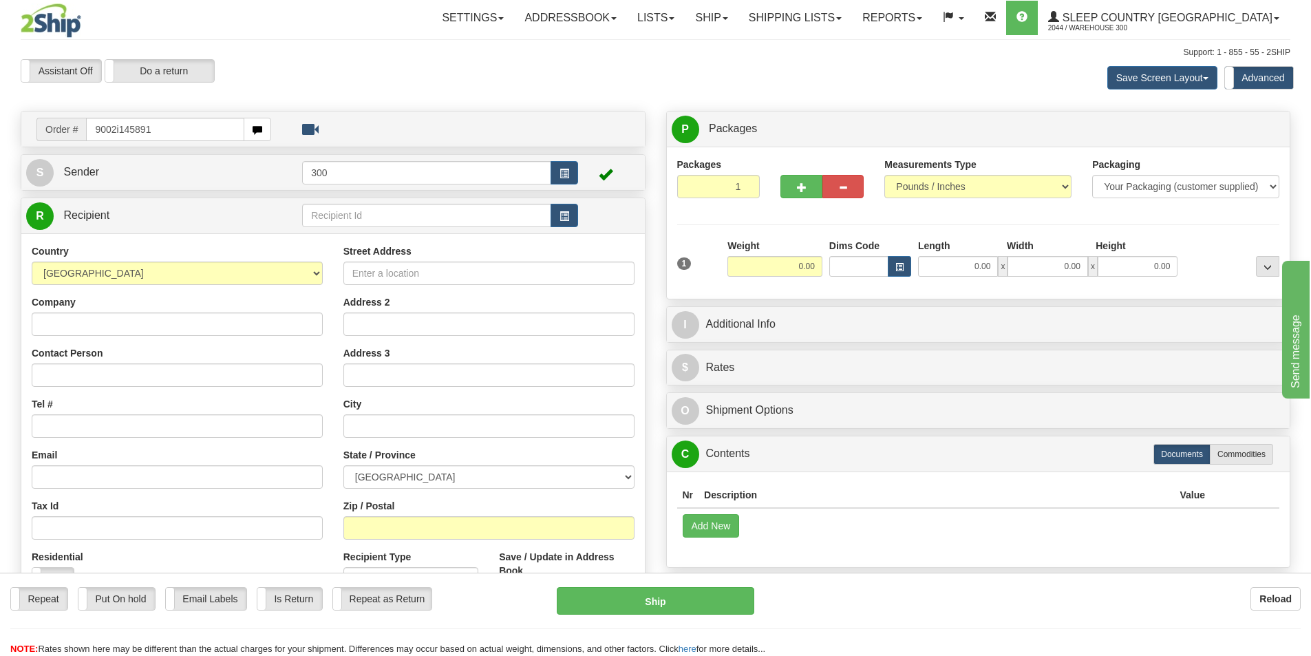
type input "9002i145891"
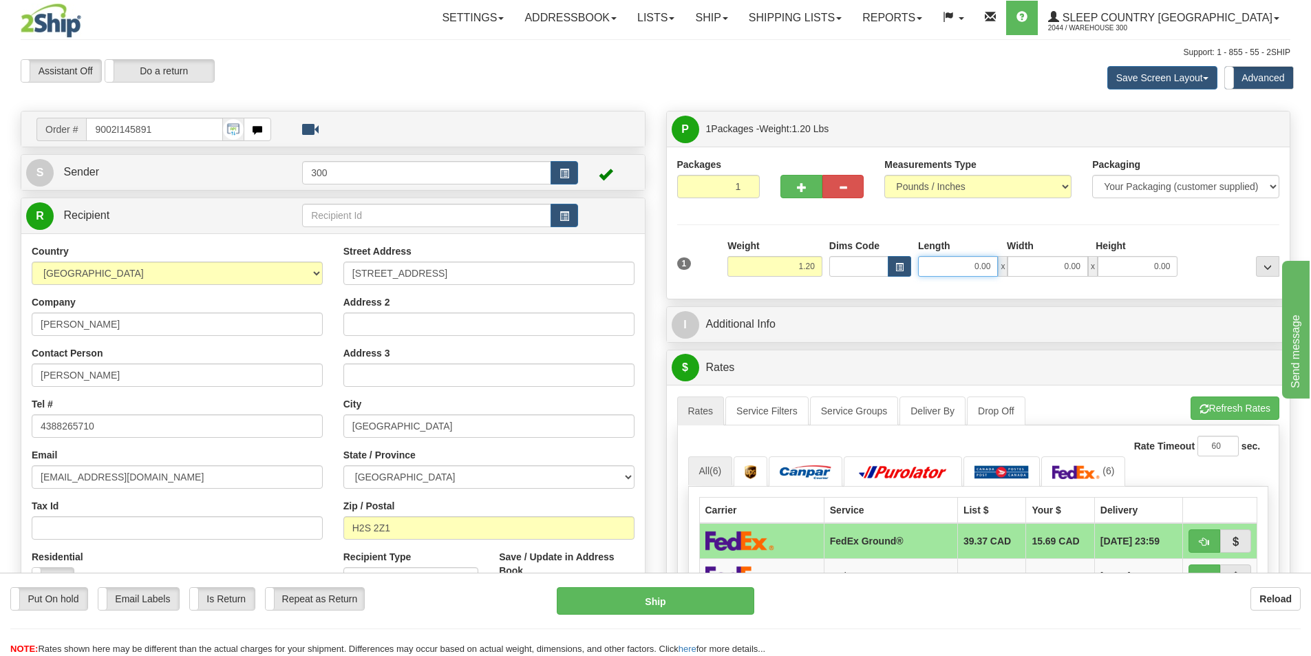
drag, startPoint x: 989, startPoint y: 263, endPoint x: 1106, endPoint y: 263, distance: 117.0
click at [1104, 263] on div "0.00 x 0.00 x 0.00" at bounding box center [1047, 266] width 259 height 21
type input "10.00"
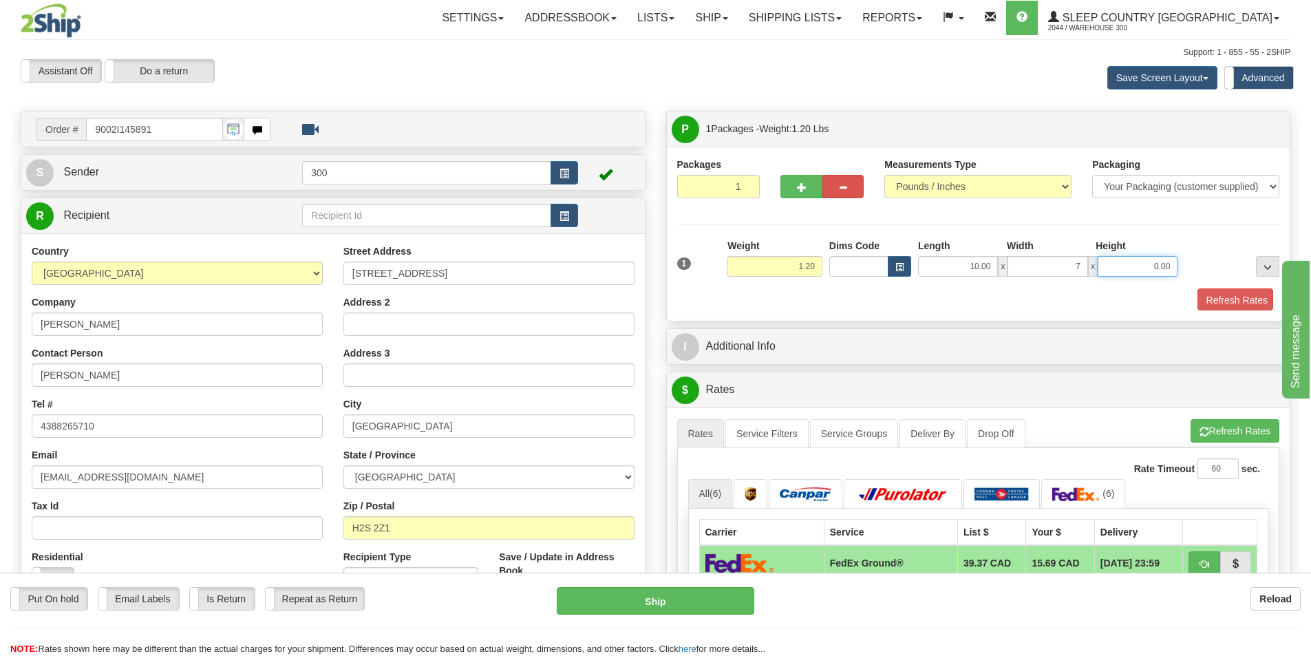
type input "7.00"
type input "4.00"
click at [1249, 302] on button "Refresh Rates" at bounding box center [1232, 299] width 79 height 23
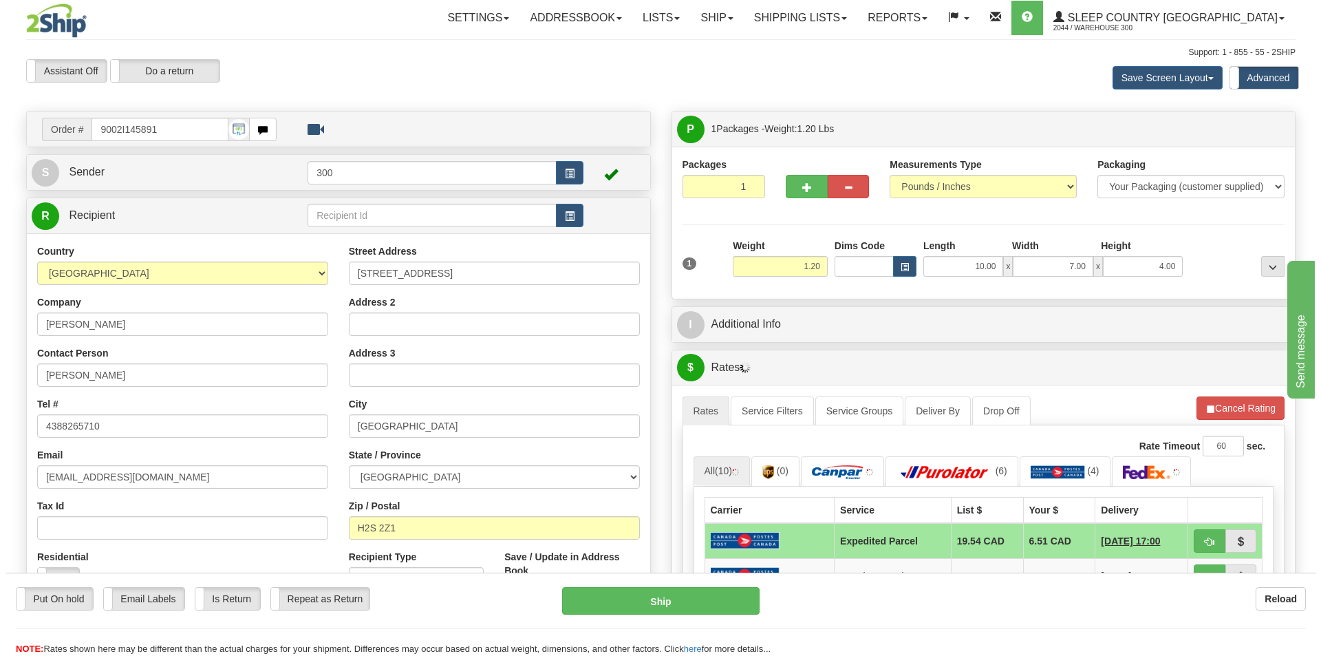
scroll to position [275, 0]
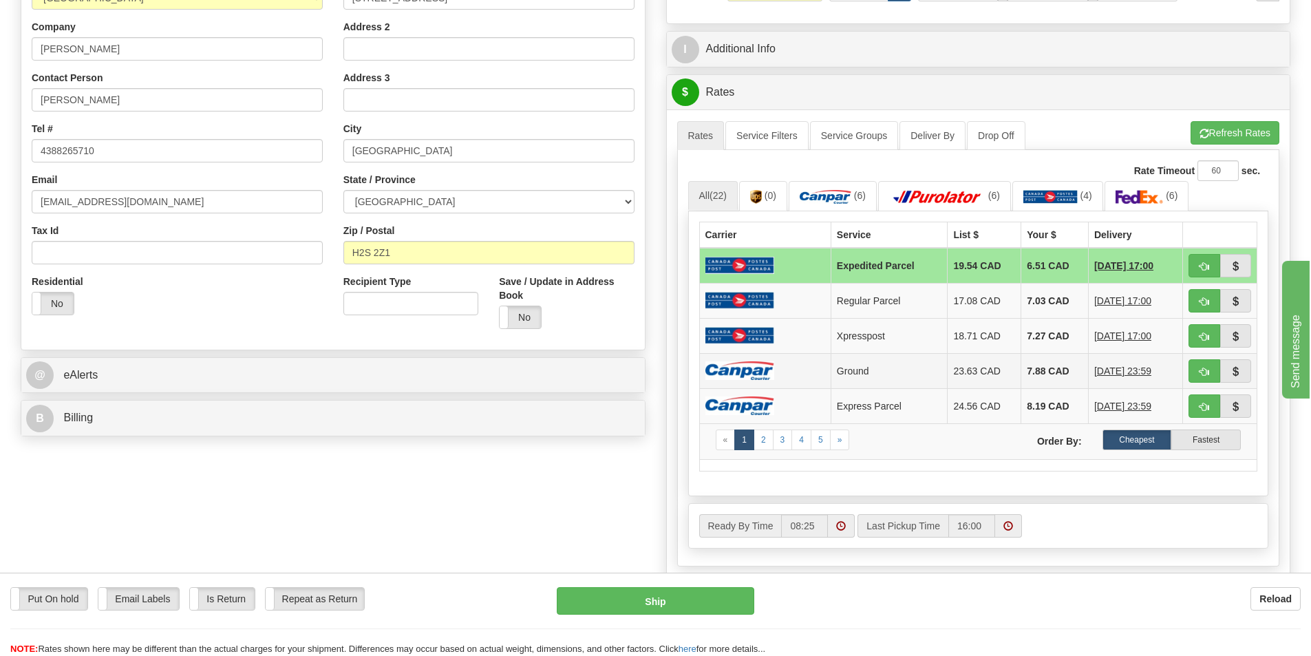
click at [793, 365] on td at bounding box center [764, 370] width 131 height 35
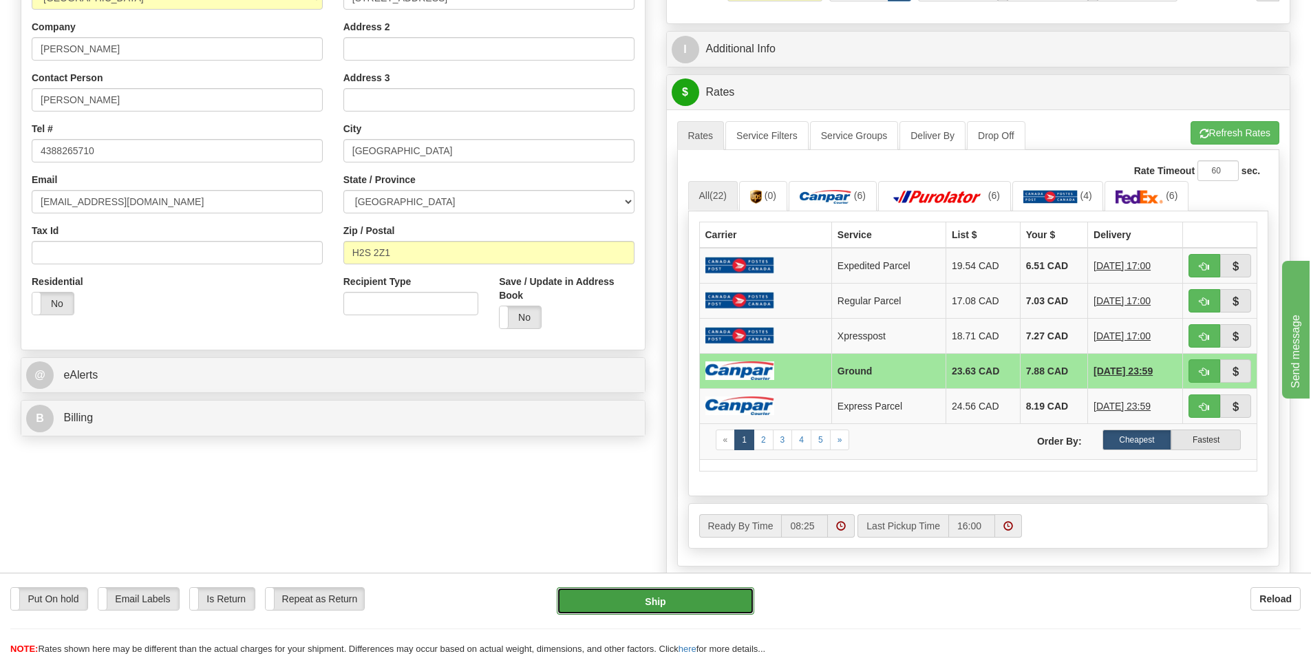
click at [645, 612] on button "Ship" at bounding box center [655, 601] width 197 height 28
type input "1"
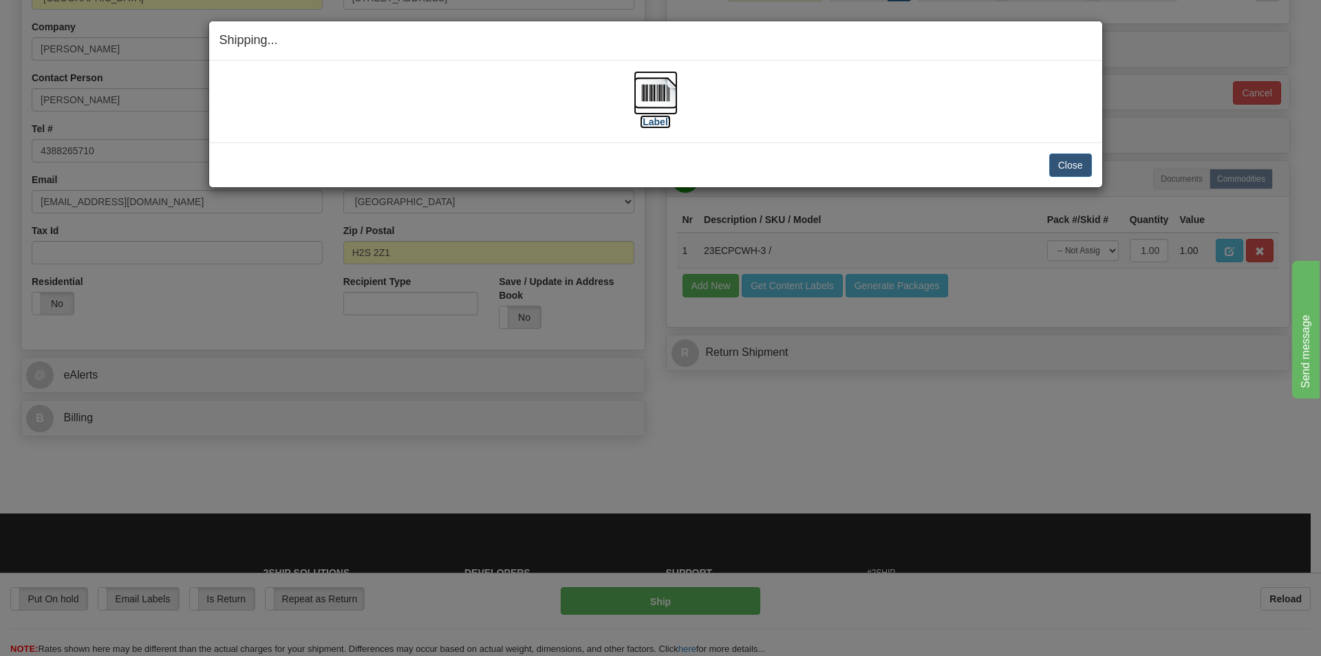
click at [647, 120] on label "[Label]" at bounding box center [656, 122] width 32 height 14
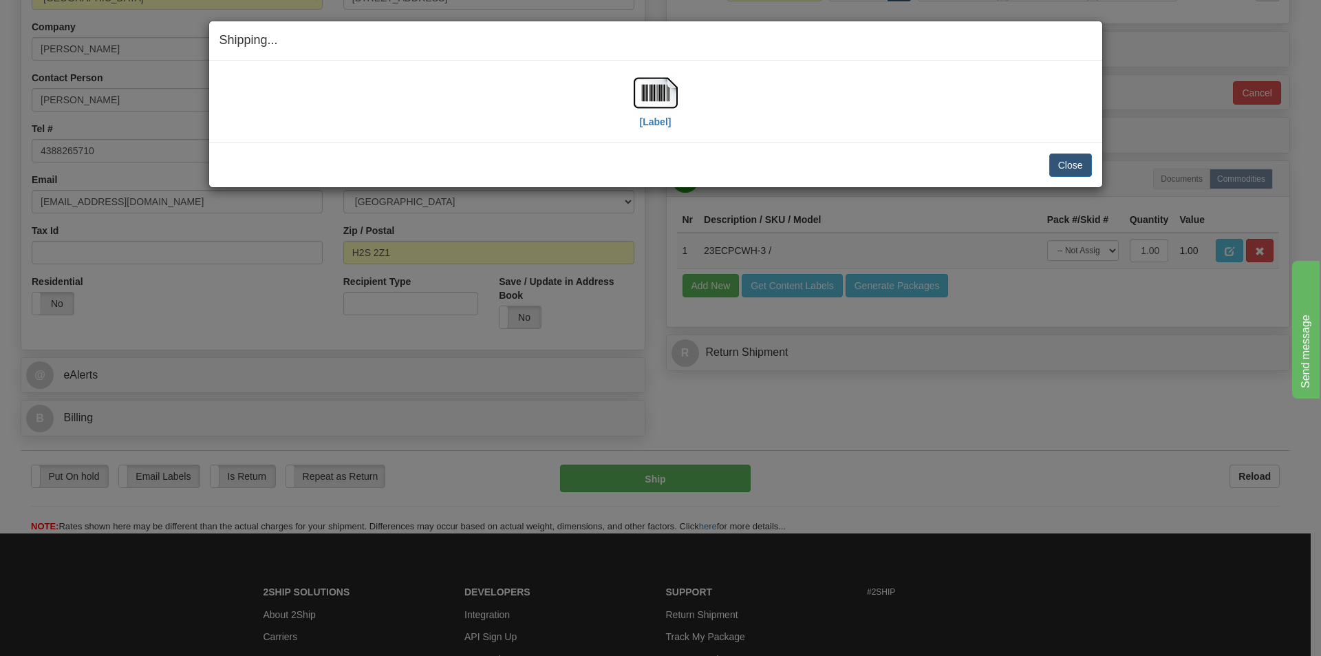
click at [1060, 486] on div "Shipping... Your SHIPMENT will EXPIRE in [Label] IMPORTANT NOTICE Embassy / Con…" at bounding box center [660, 328] width 1321 height 656
click at [1073, 163] on button "Close" at bounding box center [1070, 164] width 43 height 23
